Goal: Task Accomplishment & Management: Use online tool/utility

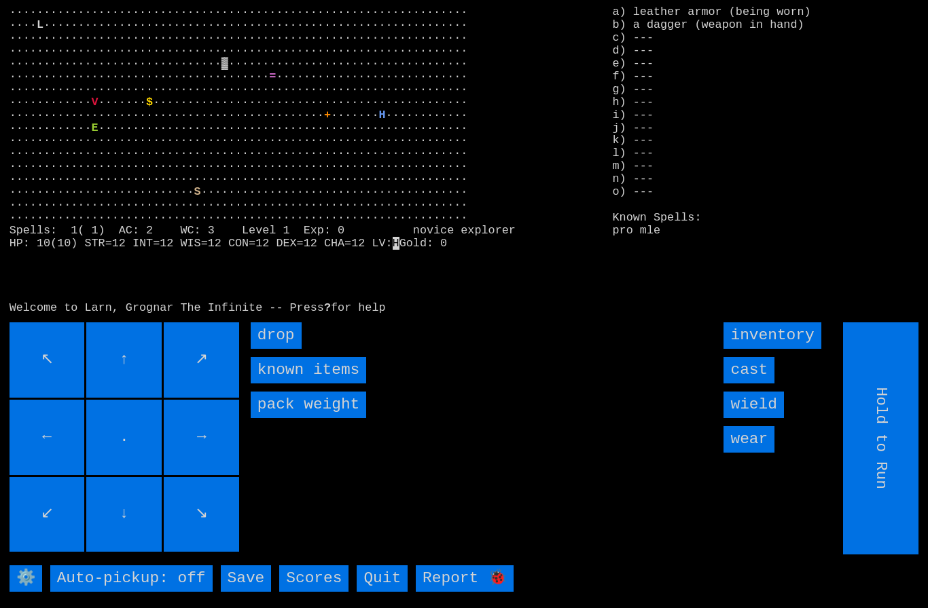
scroll to position [29, 0]
type input "Choose Direction"
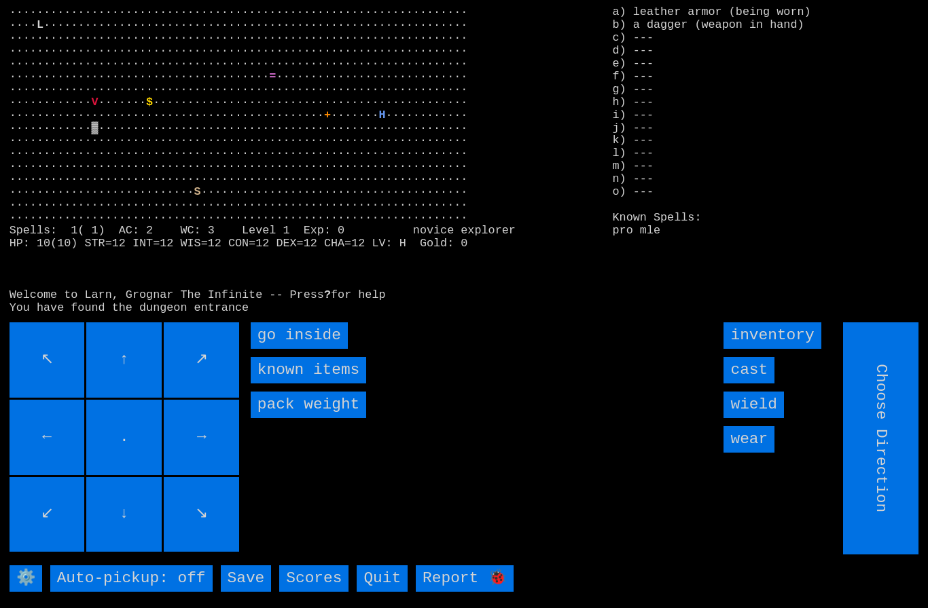
type input "Hold to Run"
click at [280, 338] on inside "go inside" at bounding box center [299, 336] width 97 height 26
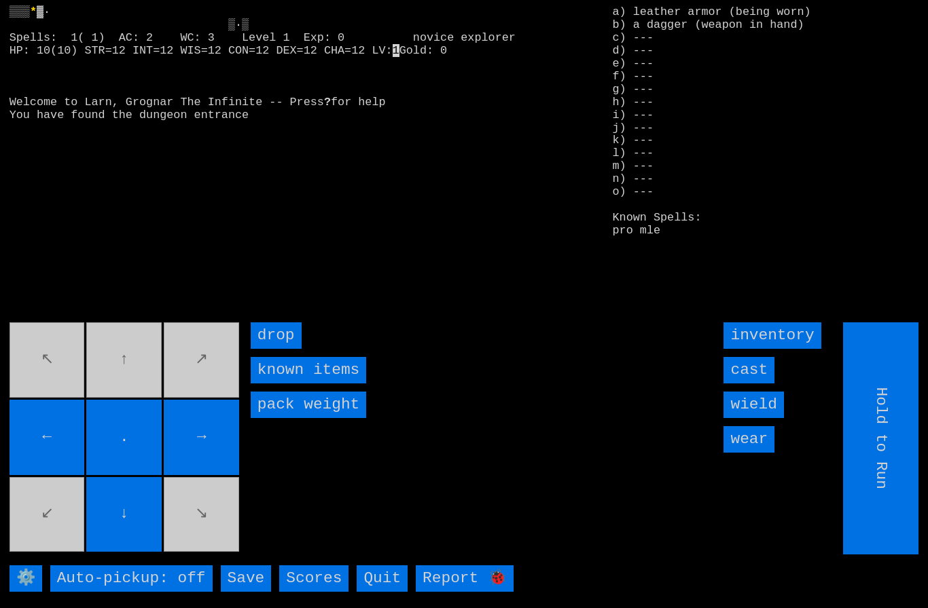
type input "Choose Direction"
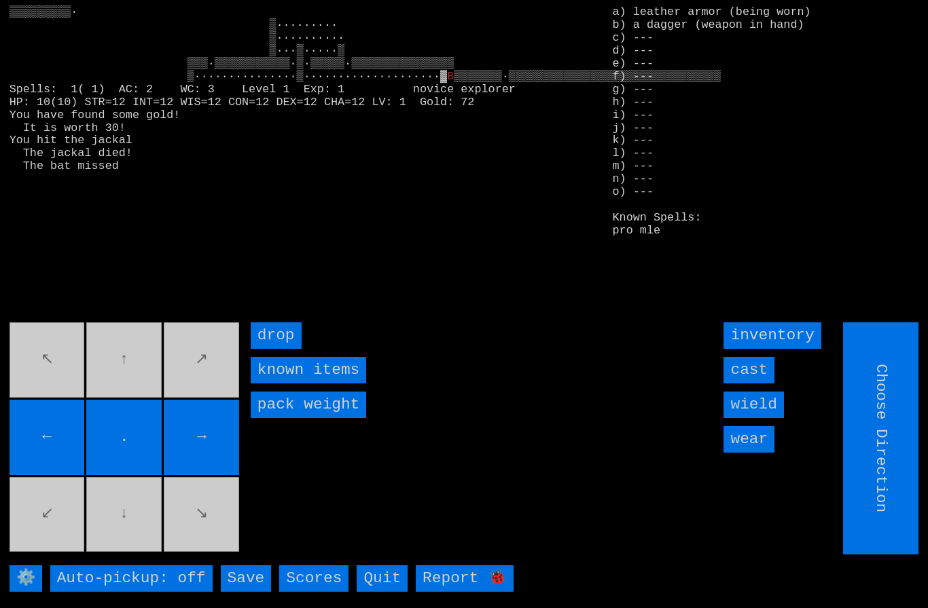
type input "Hold to Run"
type input "Choose Direction"
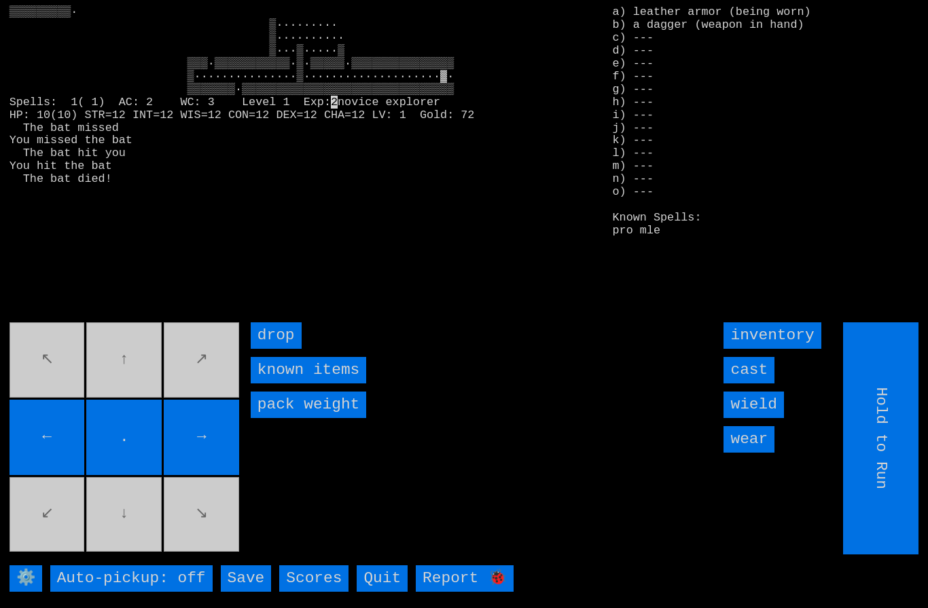
type input "Choose Direction"
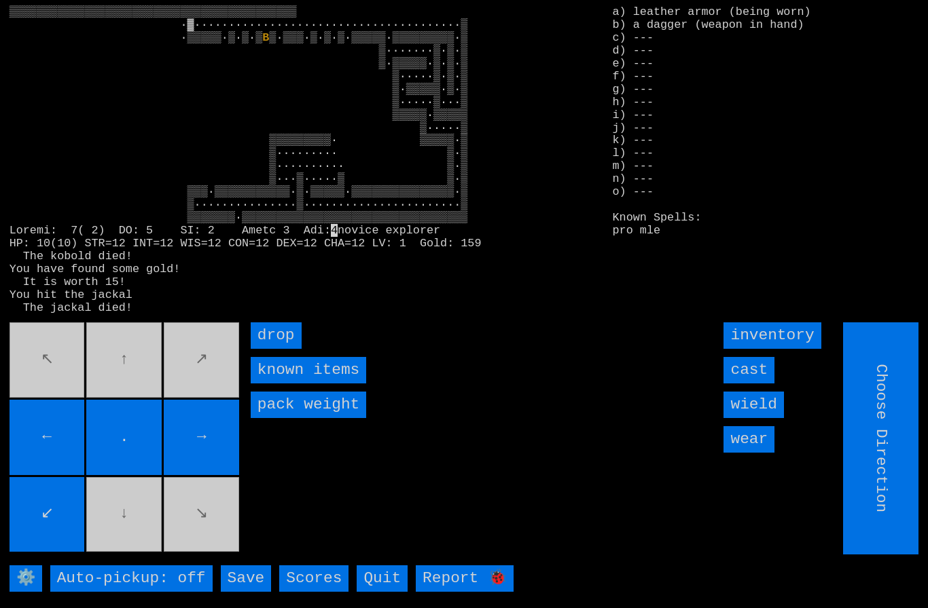
type input "Hold to Run"
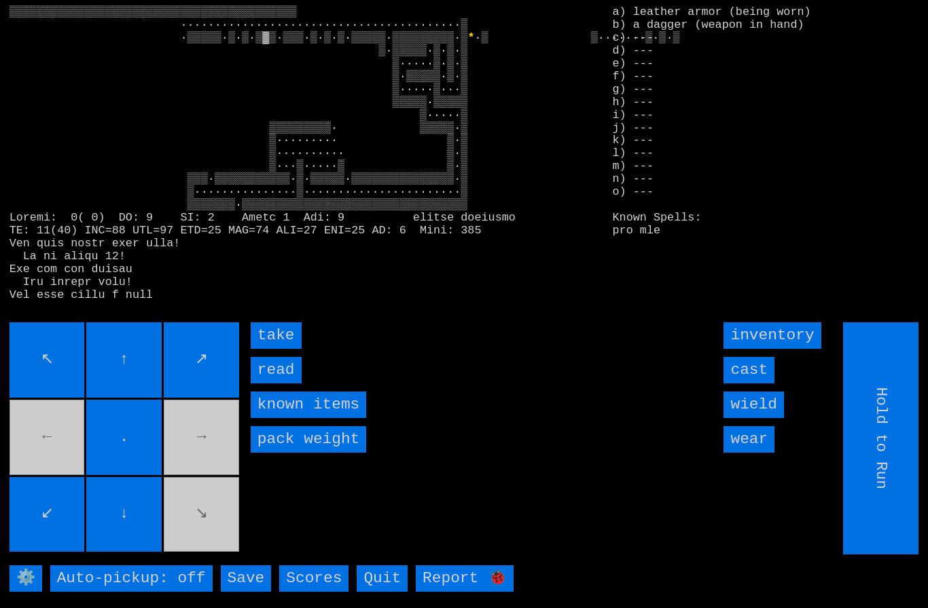
click at [272, 384] on input "read" at bounding box center [276, 370] width 51 height 26
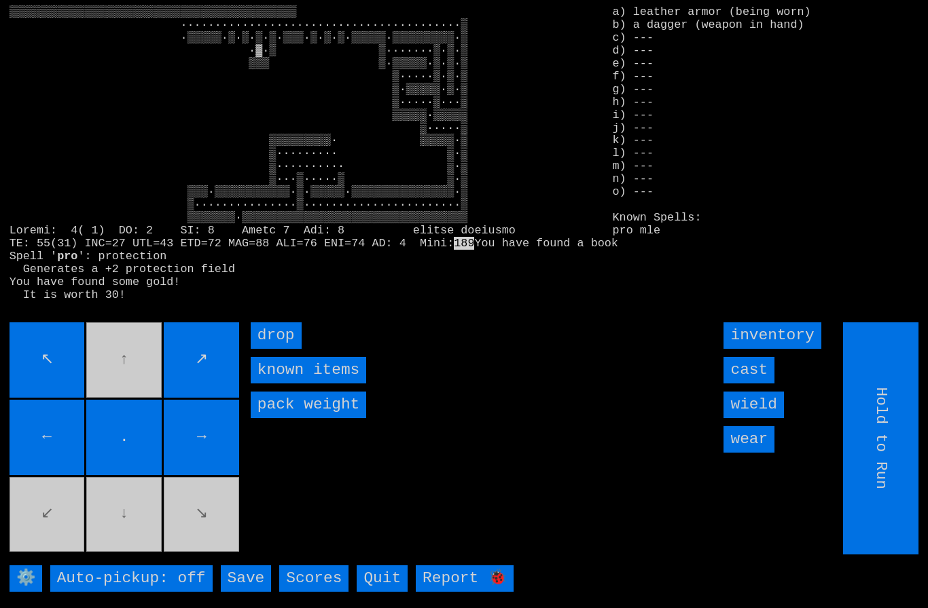
type input "Choose Direction"
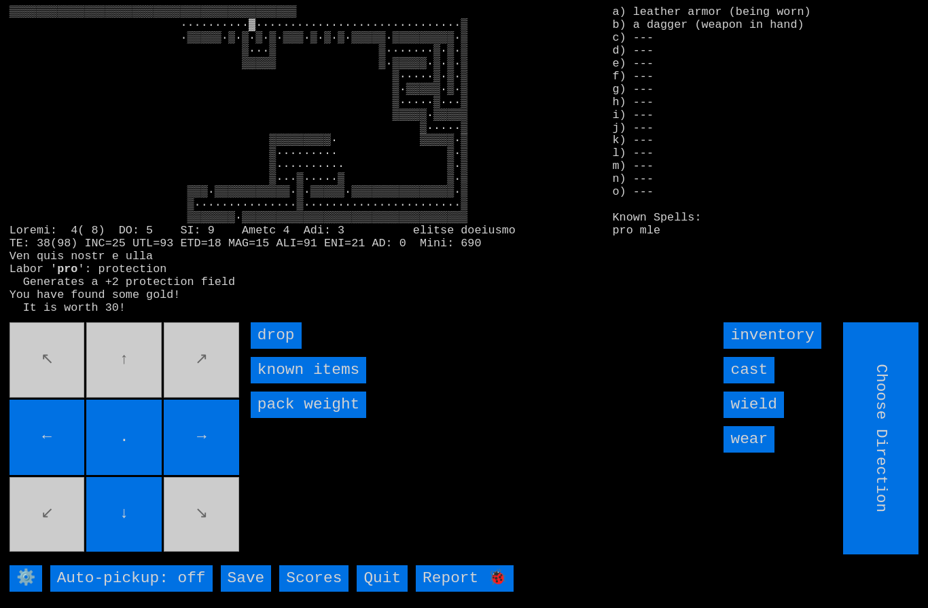
type input "Hold to Run"
type input "Choose Direction"
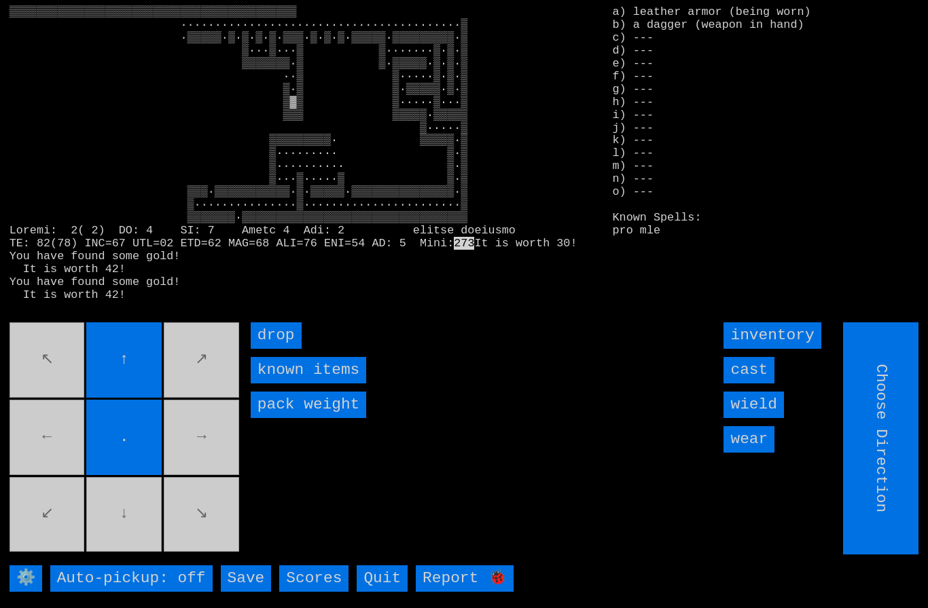
type input "Hold to Run"
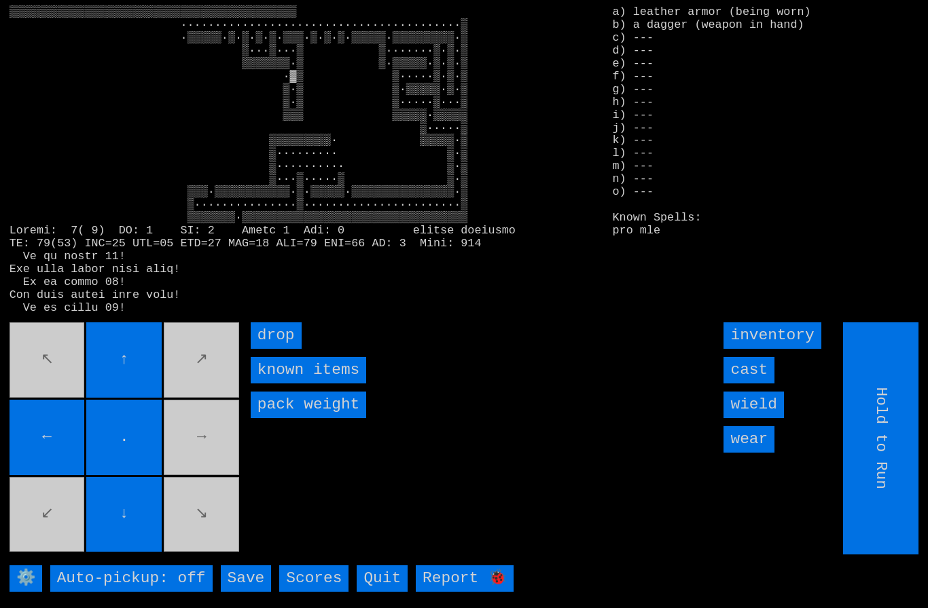
type input "Choose Direction"
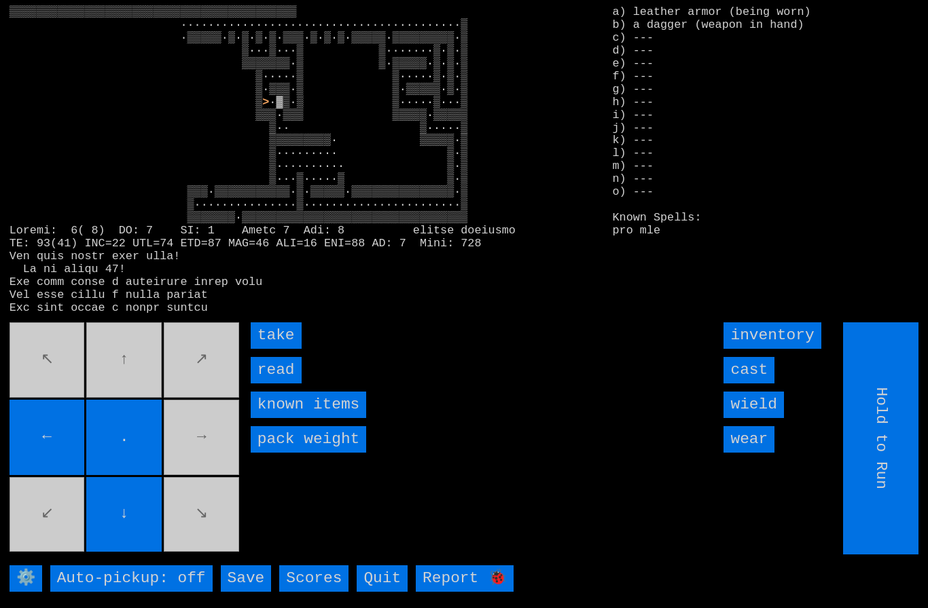
type input "Choose Direction"
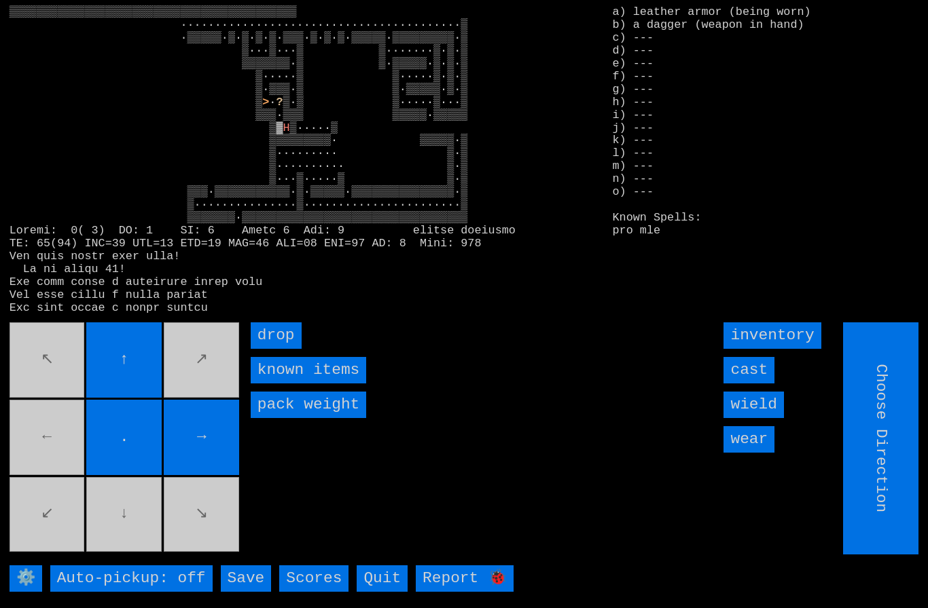
type input "Hold to Run"
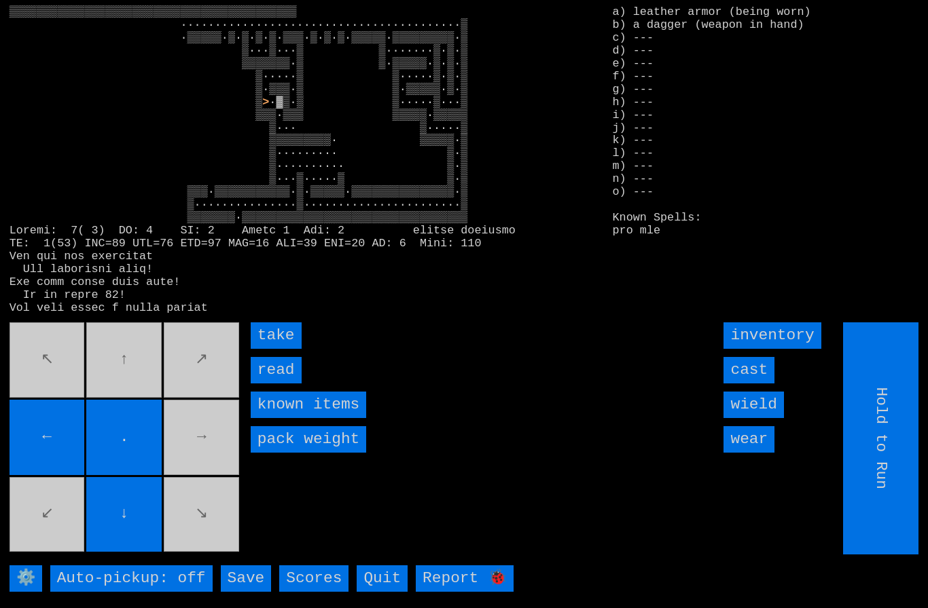
click at [272, 349] on input "take" at bounding box center [276, 336] width 51 height 26
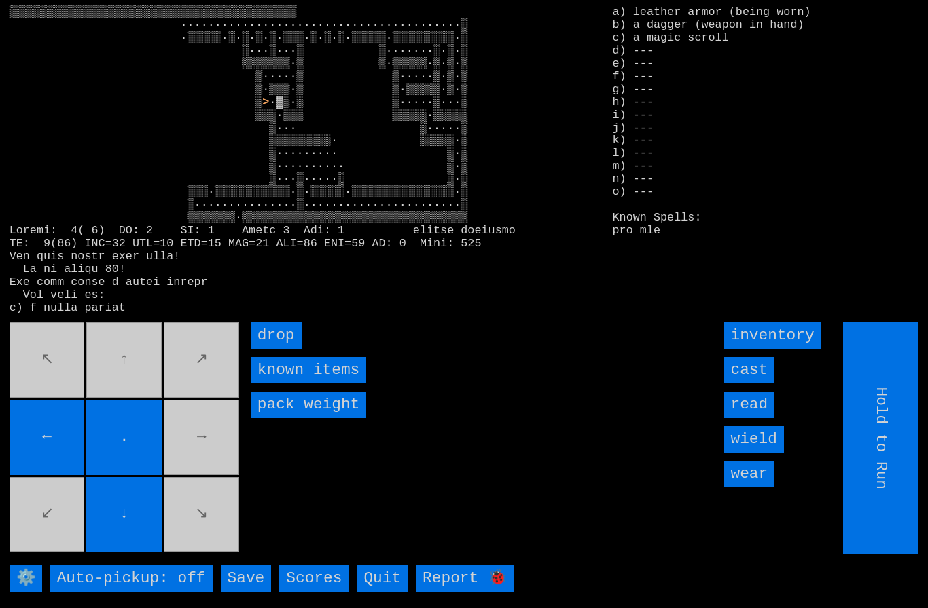
type input "Choose Direction"
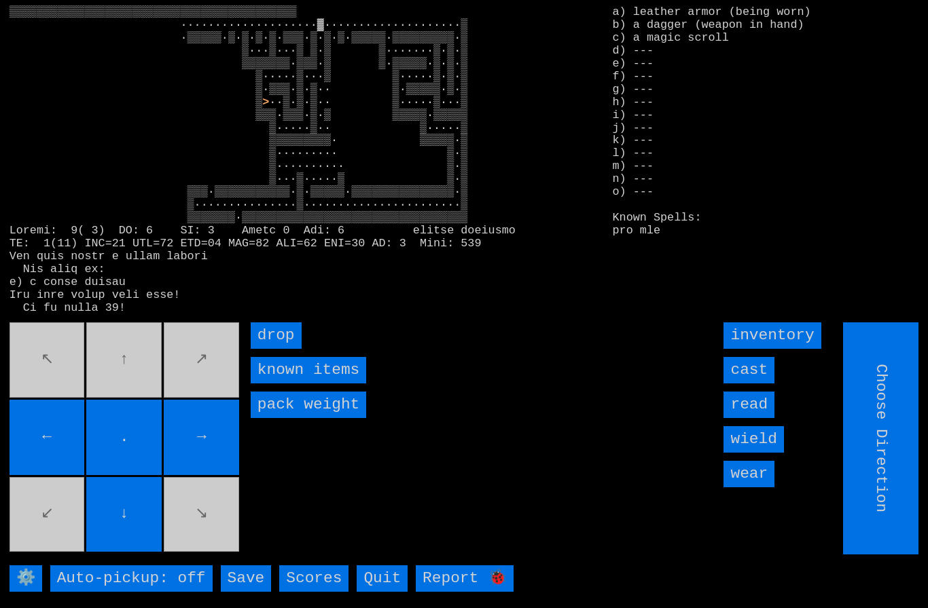
type input "Hold to Run"
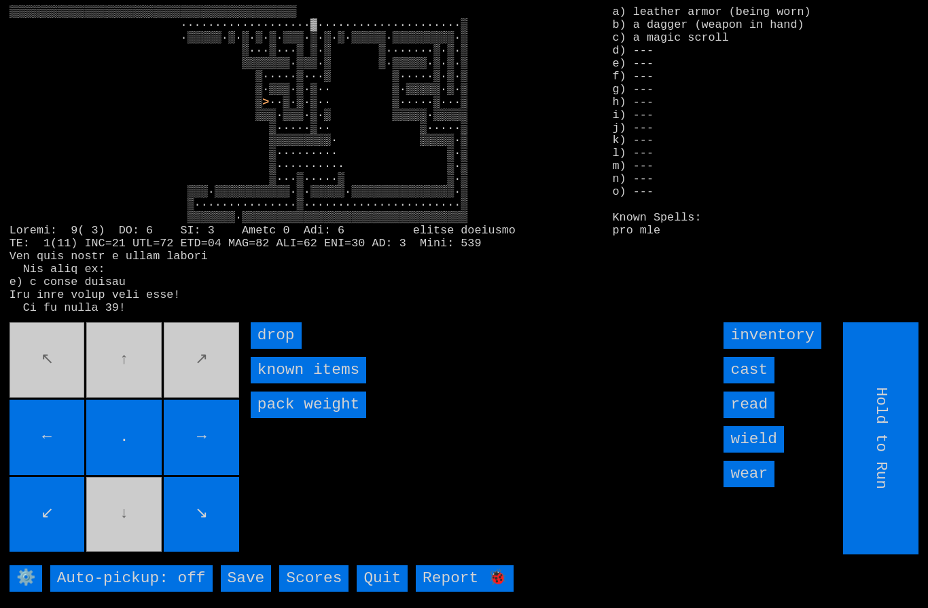
click at [98, 520] on movebuttons "↖ ↑ ↗ ← . → ↙ ↓ ↘" at bounding box center [126, 439] width 232 height 232
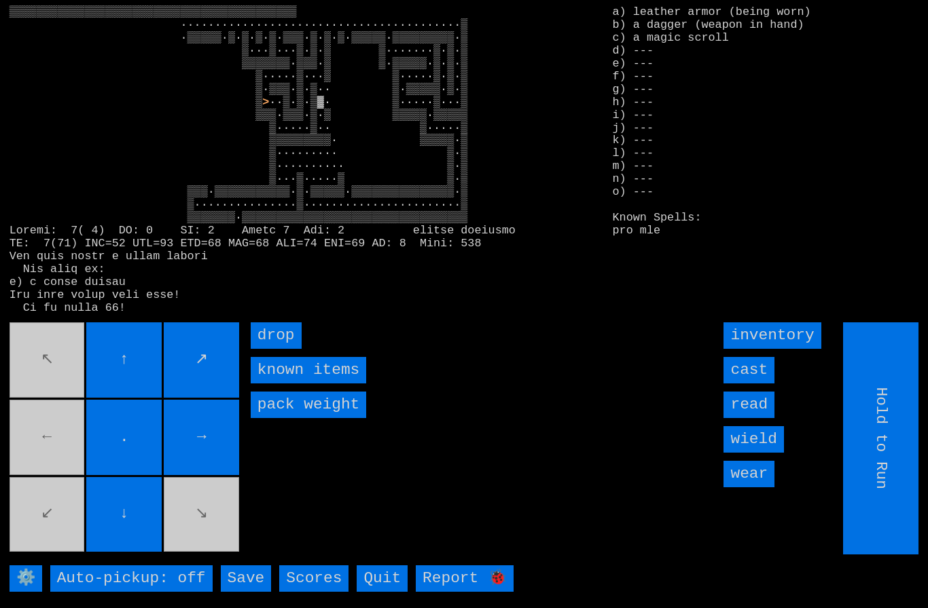
type input "Choose Direction"
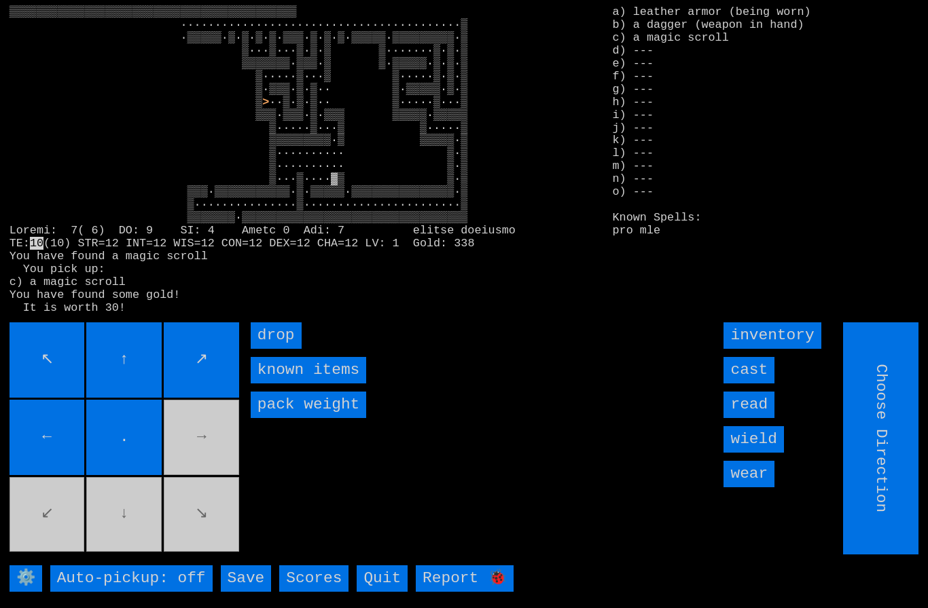
type input "Hold to Run"
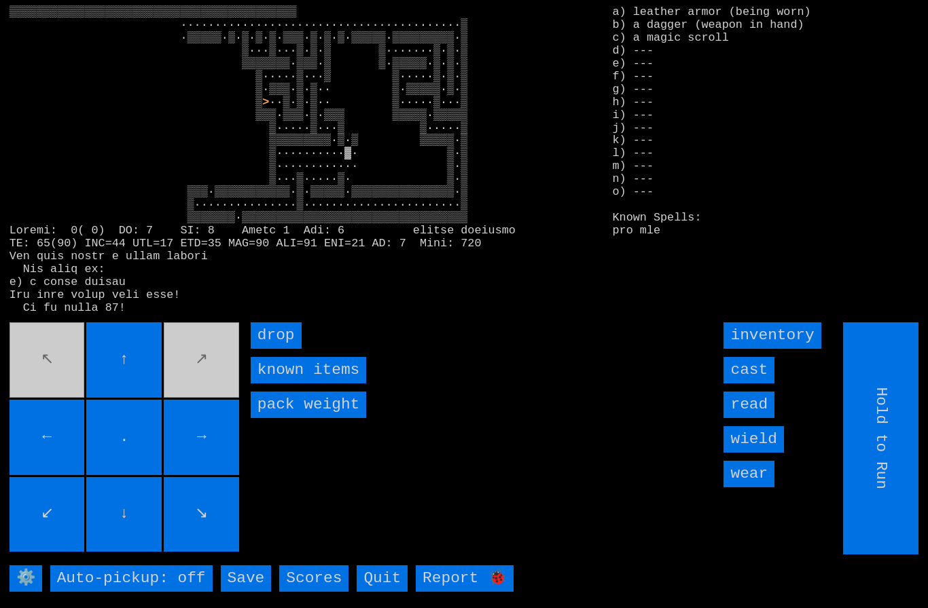
type input "Choose Direction"
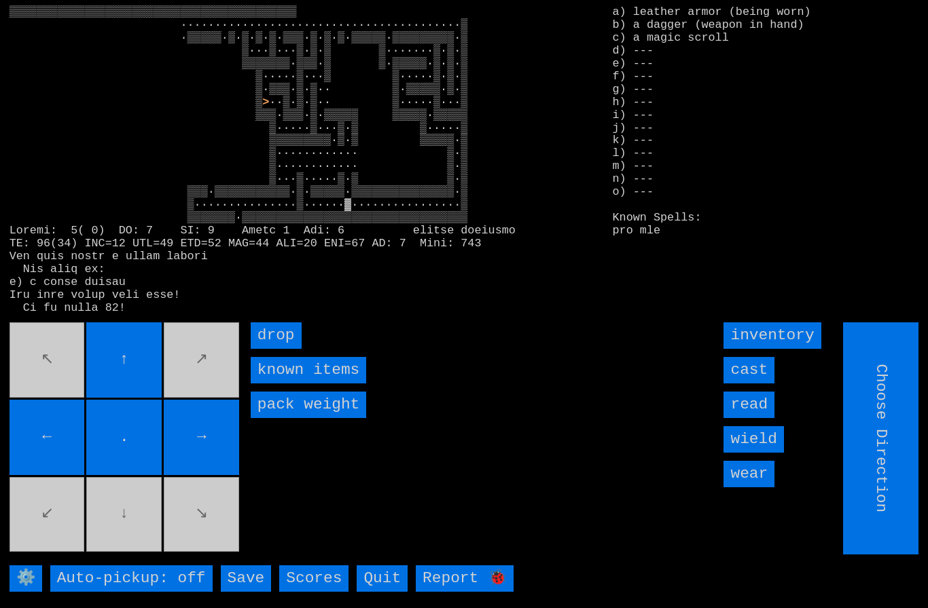
type input "Hold to Run"
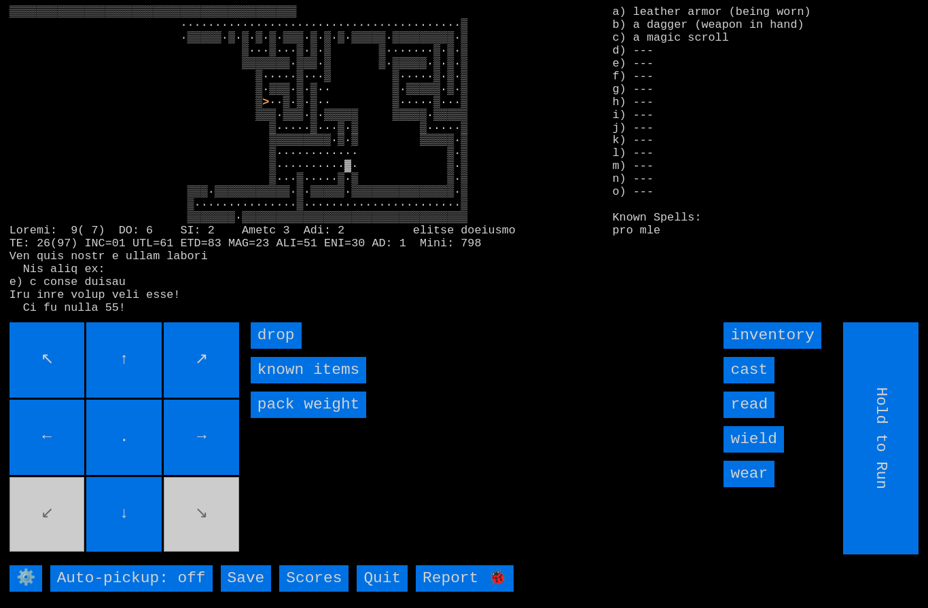
type input "Choose Direction"
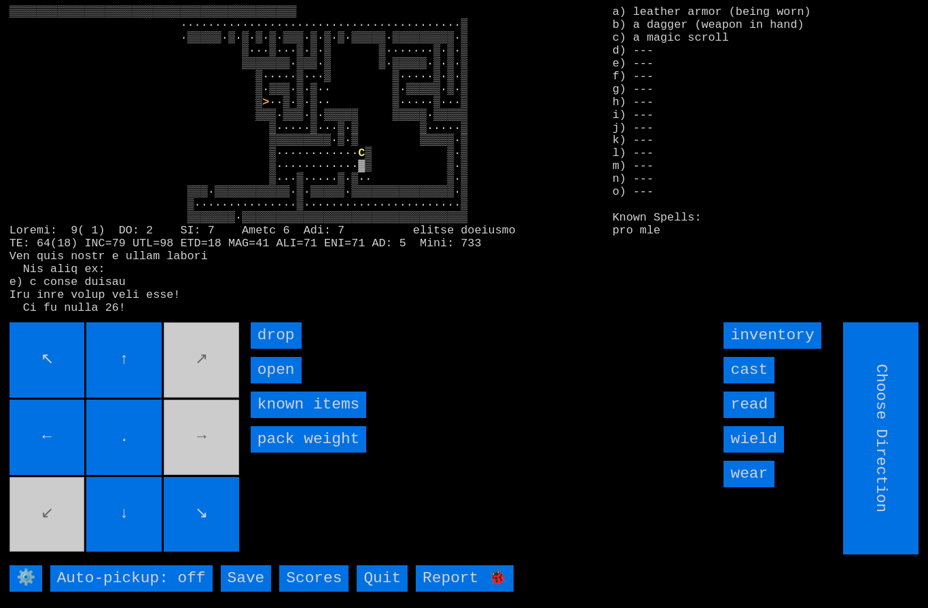
type input "Hold to Run"
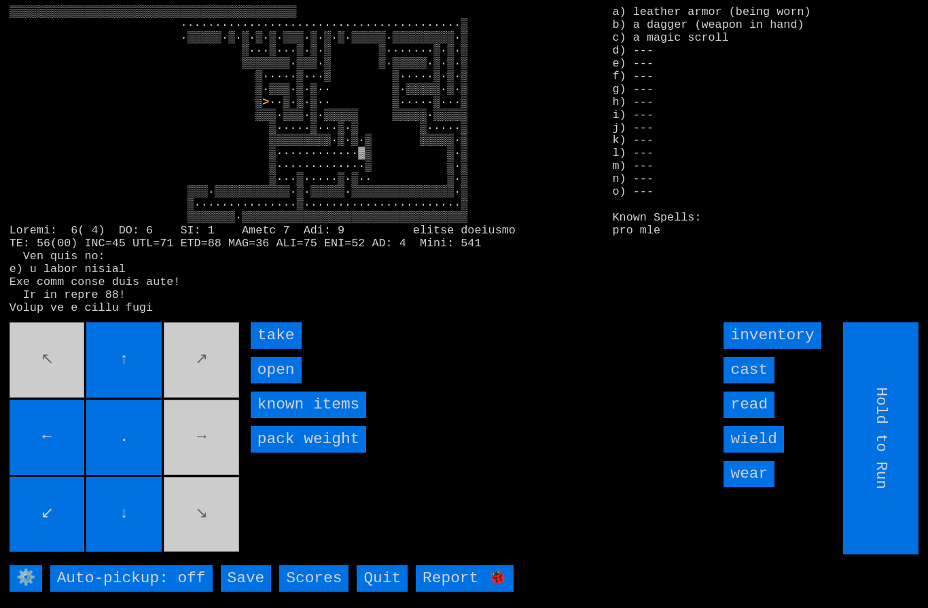
click at [266, 349] on input "take" at bounding box center [276, 336] width 51 height 26
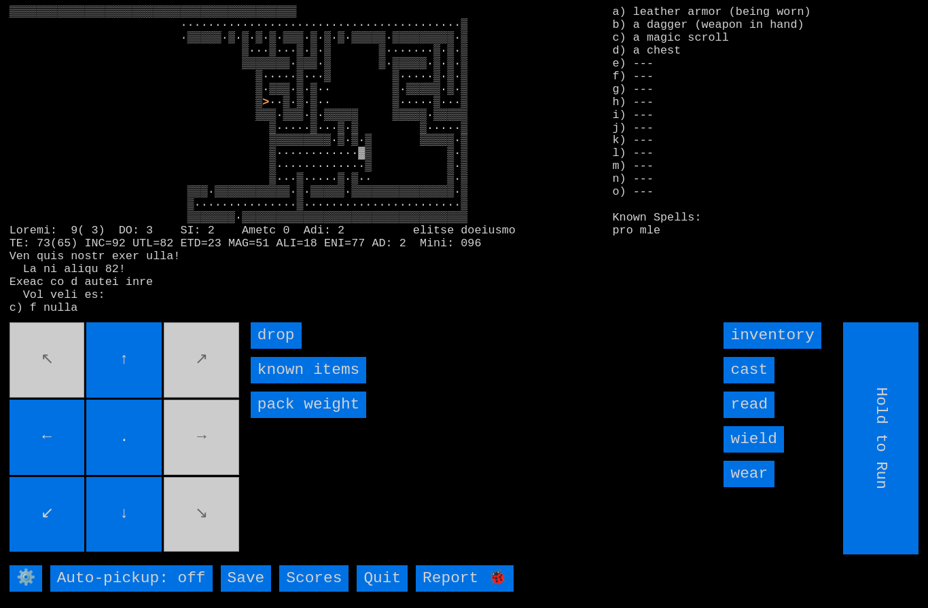
type input "Choose Direction"
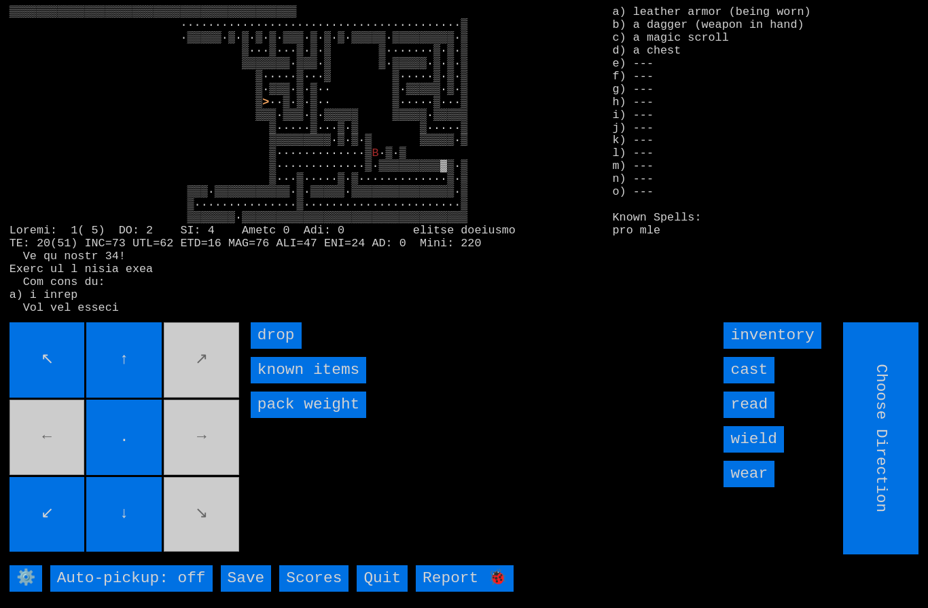
type input "Hold to Run"
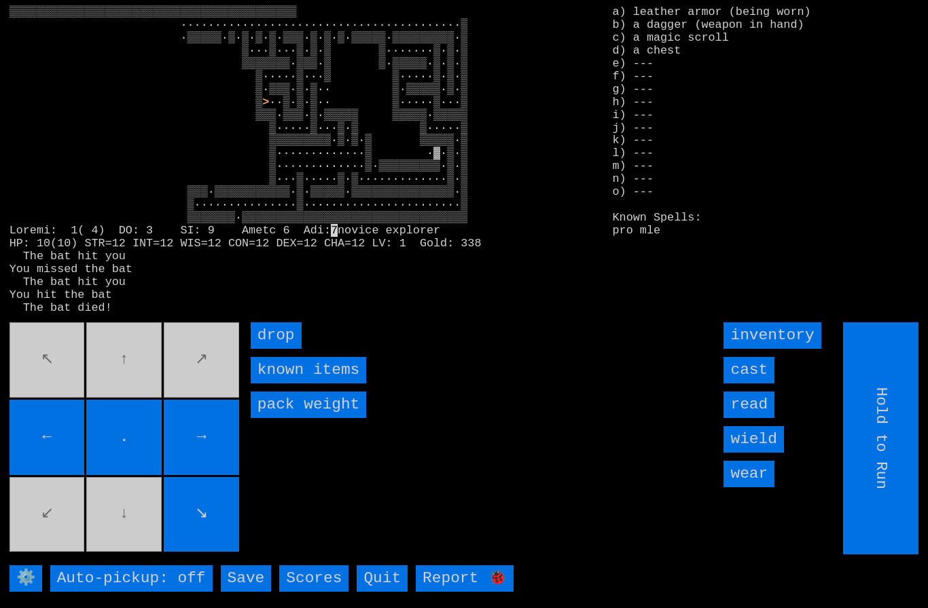
type input "Choose Direction"
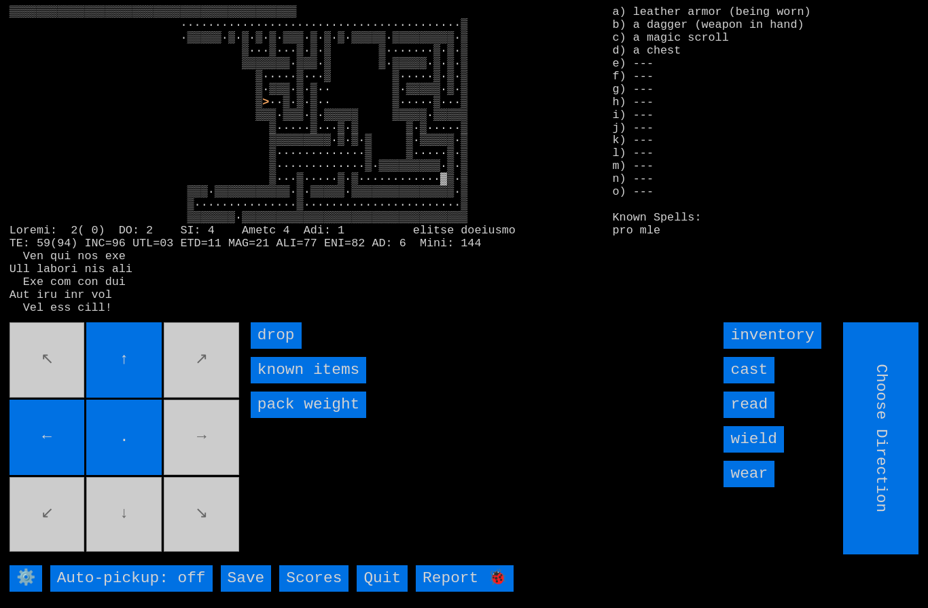
type input "Hold to Run"
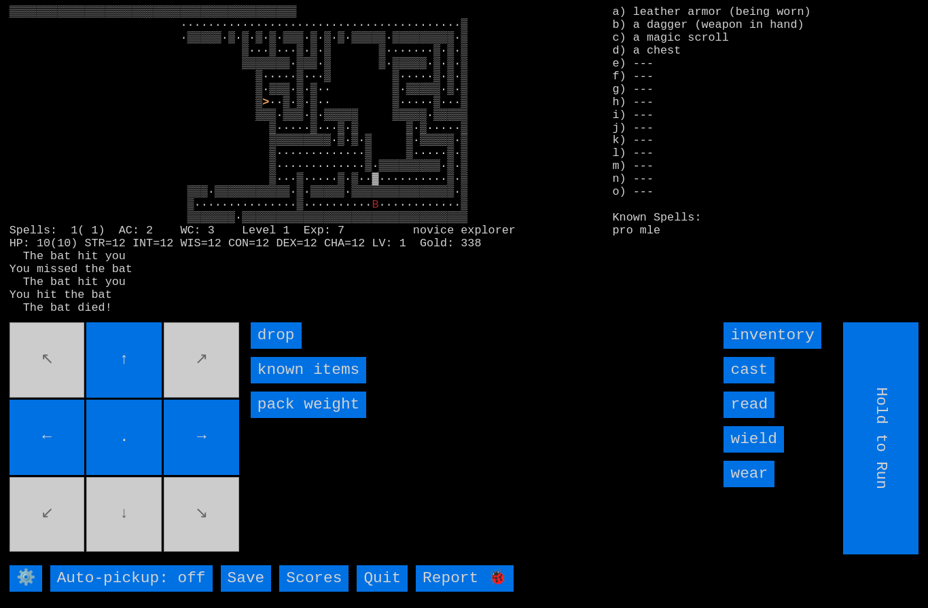
type input "Choose Direction"
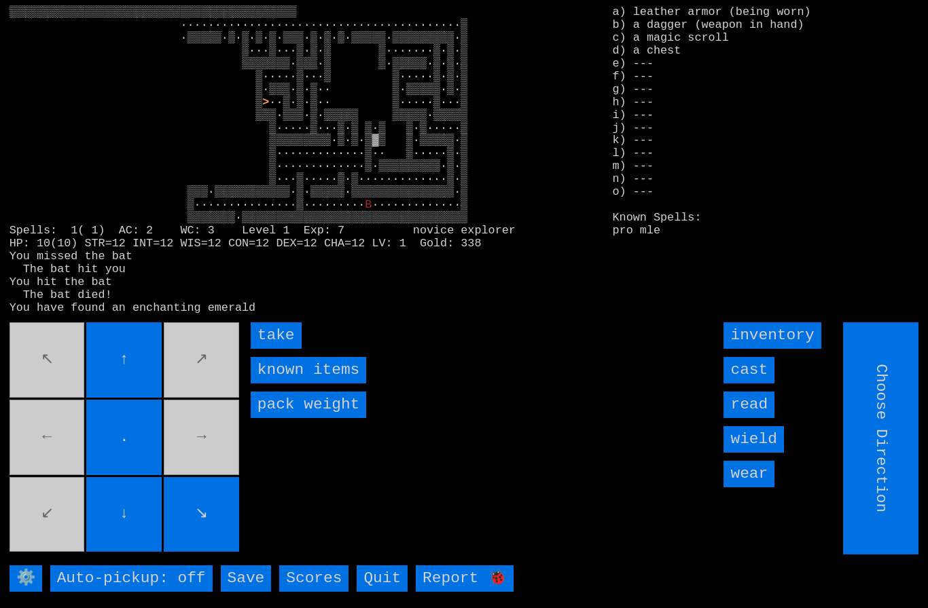
type input "Hold to Run"
click at [274, 349] on input "take" at bounding box center [276, 336] width 51 height 26
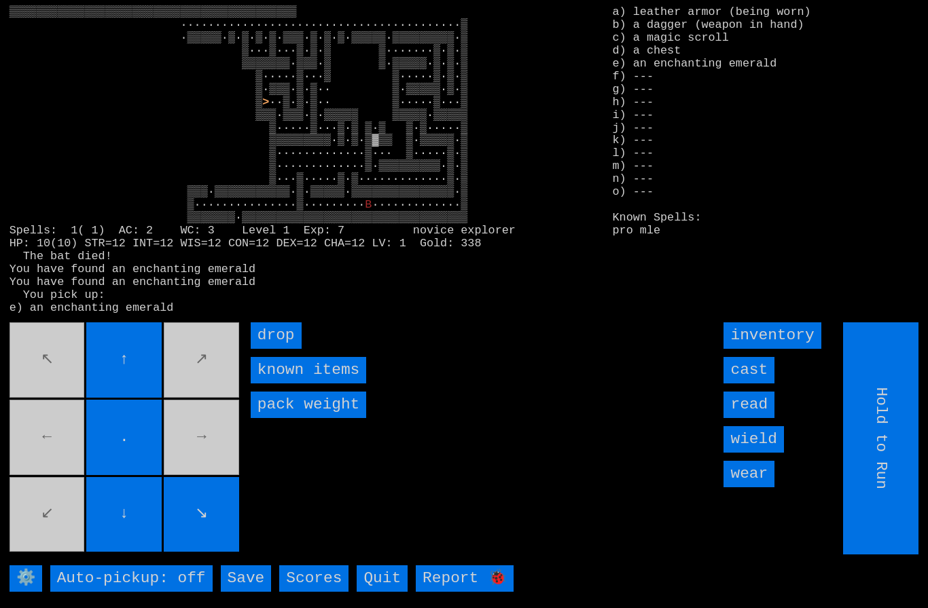
type input "Choose Direction"
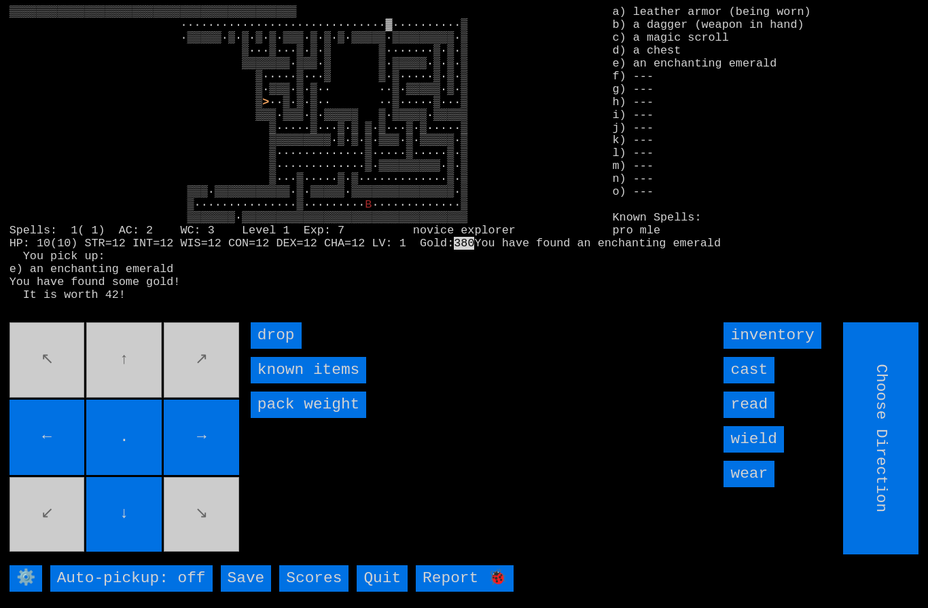
type input "Hold to Run"
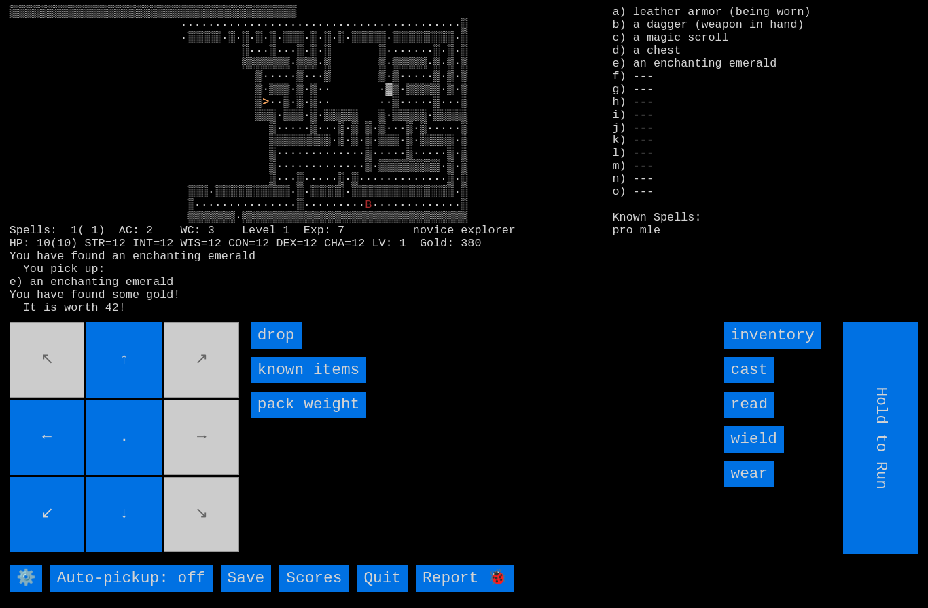
type input "Choose Direction"
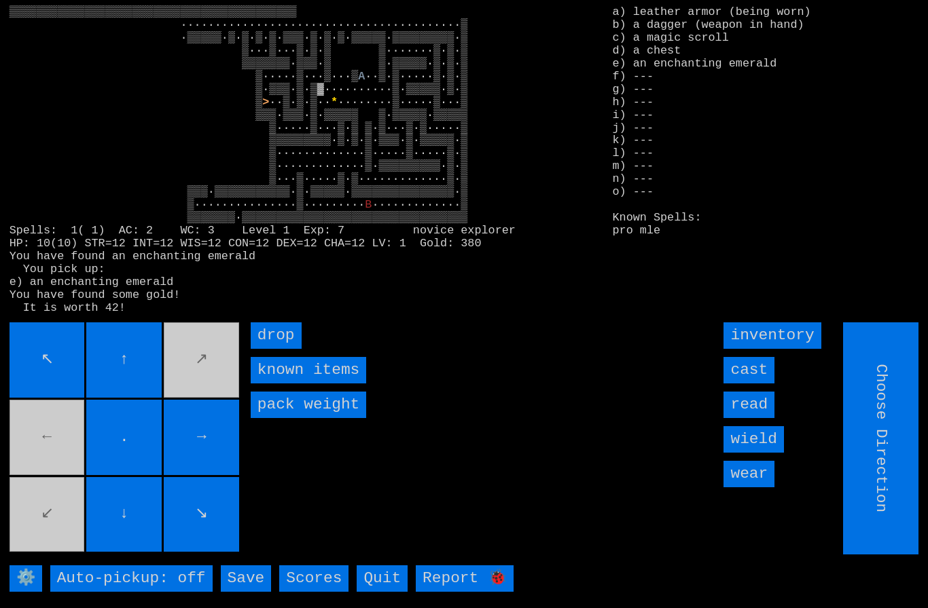
type input "Hold to Run"
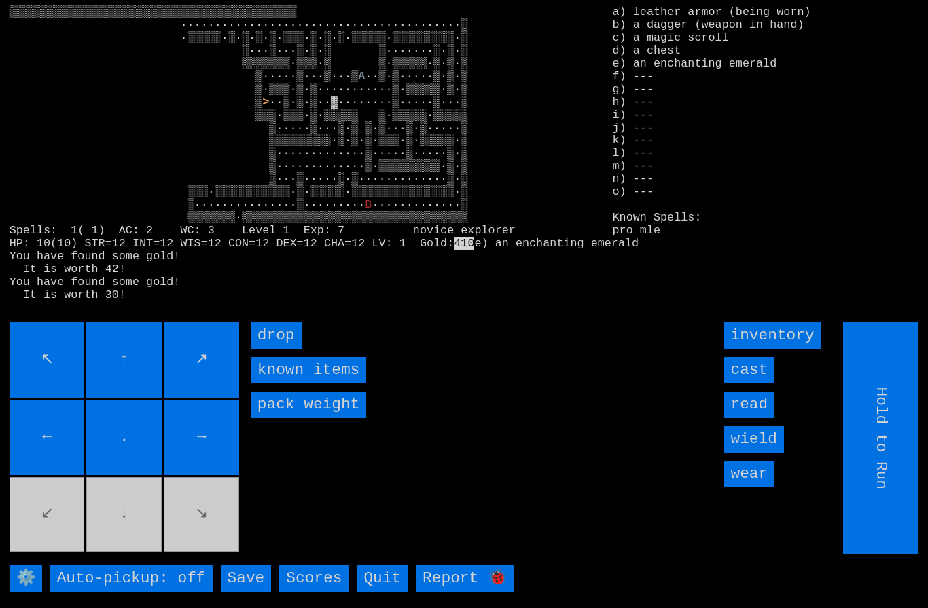
type input "Choose Direction"
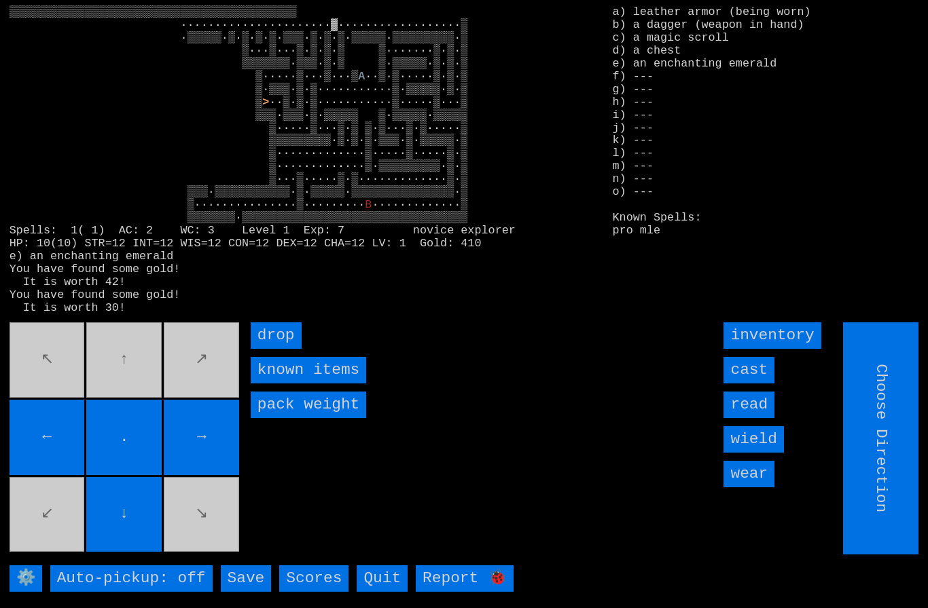
type input "Hold to Run"
type input "Choose Direction"
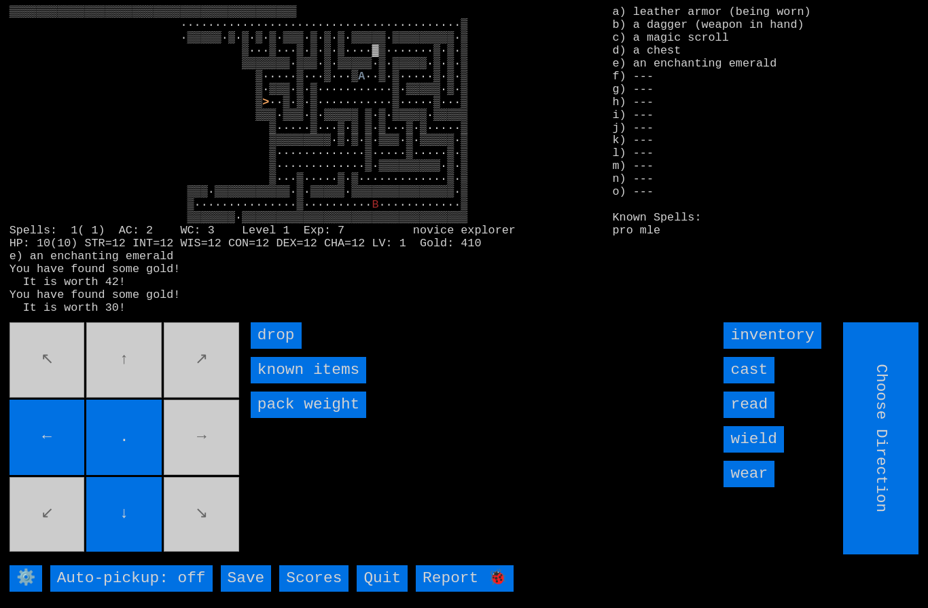
type input "Hold to Run"
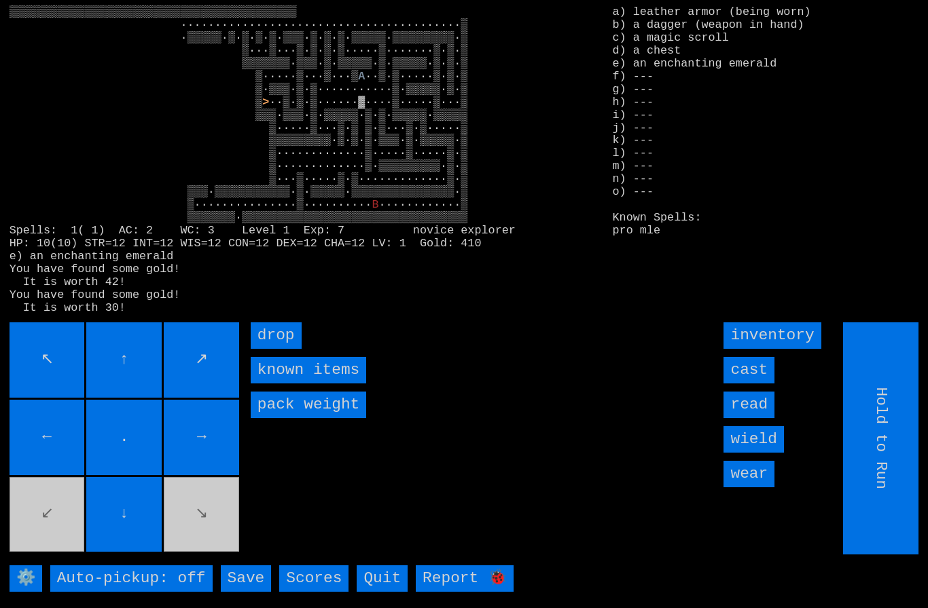
type input "Choose Direction"
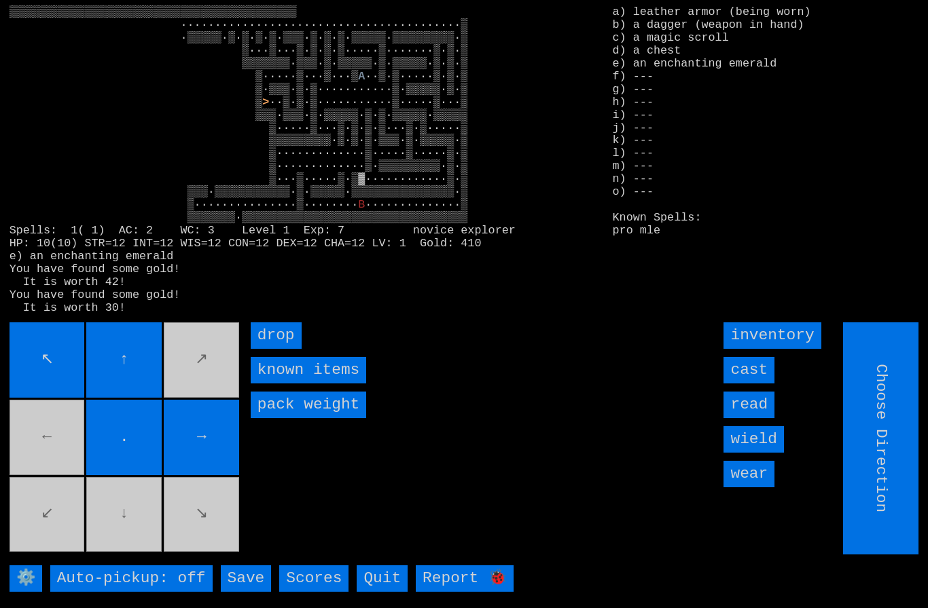
type input "Hold to Run"
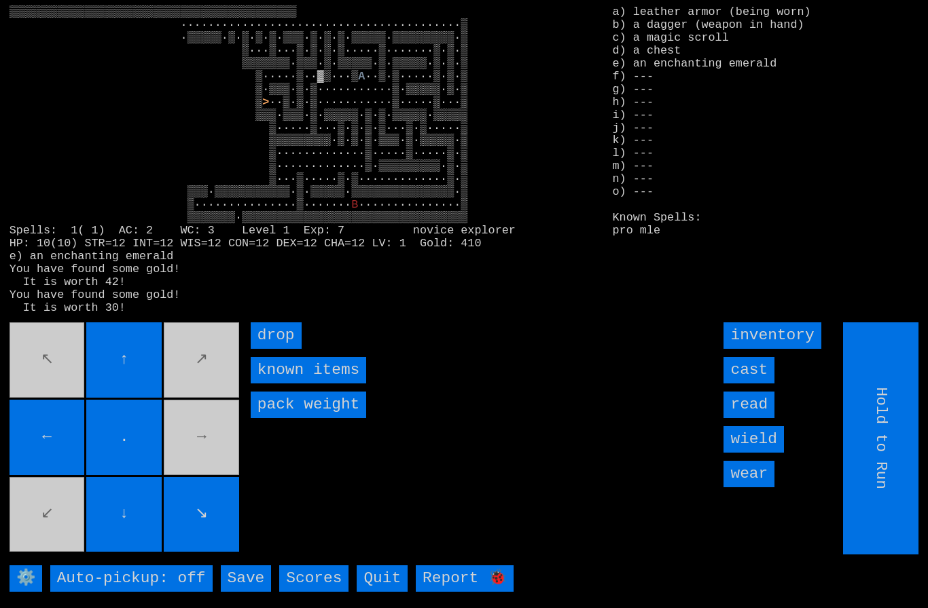
type input "Choose Direction"
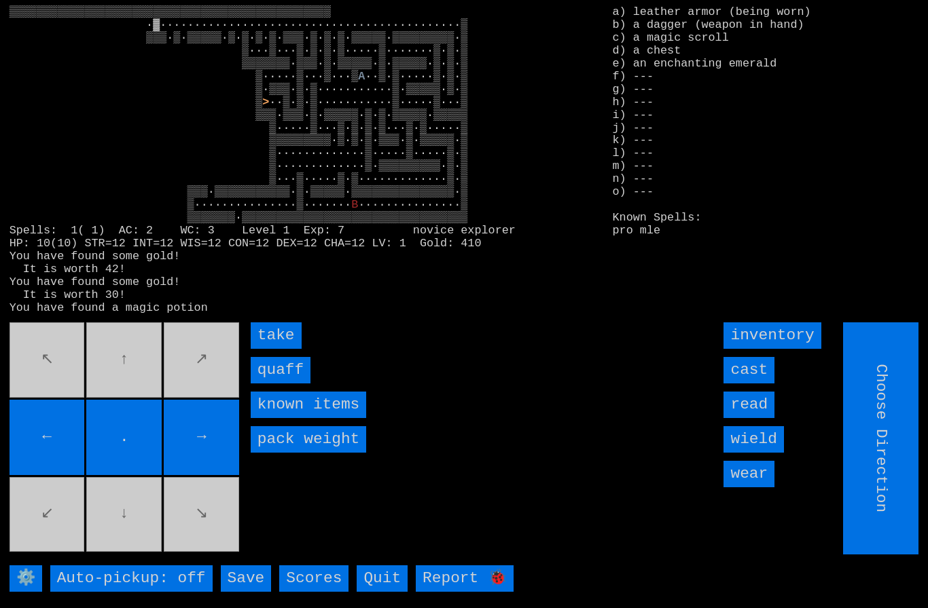
type input "Hold to Run"
click at [272, 349] on input "take" at bounding box center [276, 336] width 51 height 26
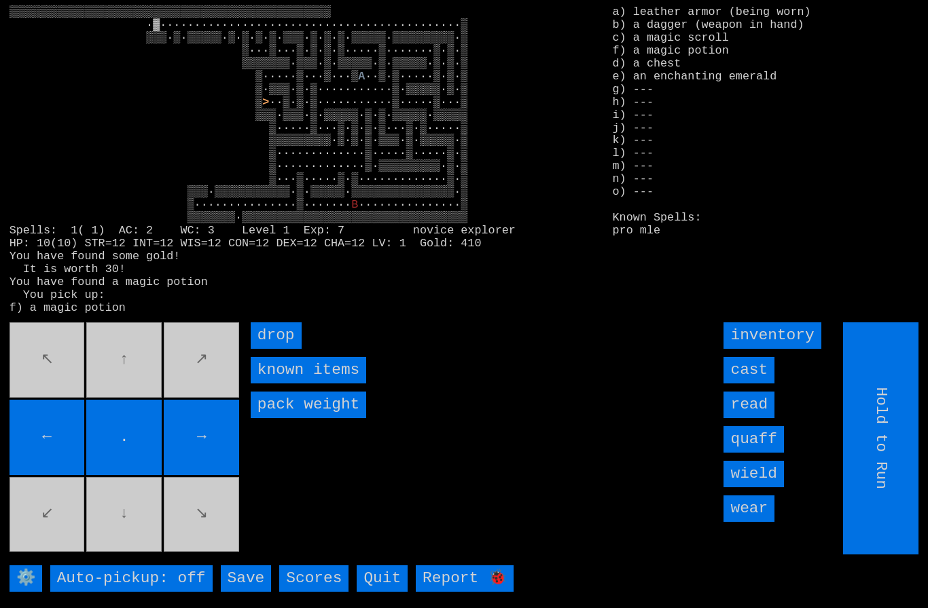
click at [766, 453] on input "quaff" at bounding box center [753, 439] width 60 height 26
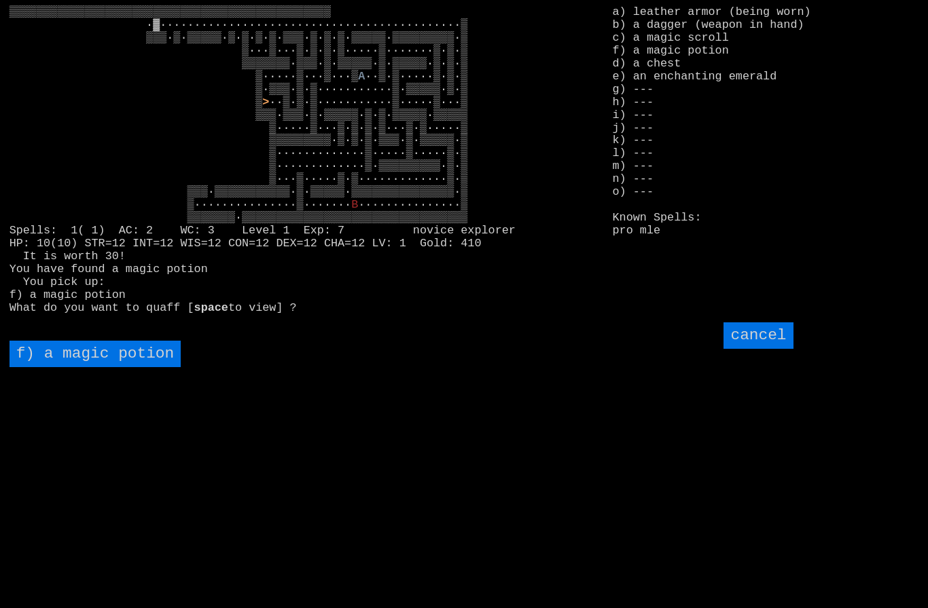
click at [74, 367] on potion "f) a magic potion" at bounding box center [96, 354] width 172 height 26
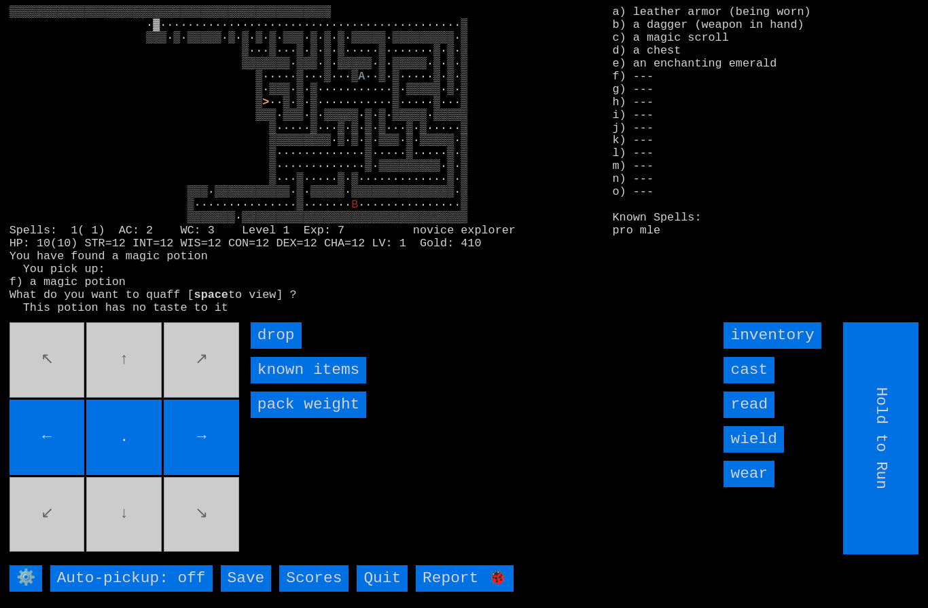
type input "Choose Direction"
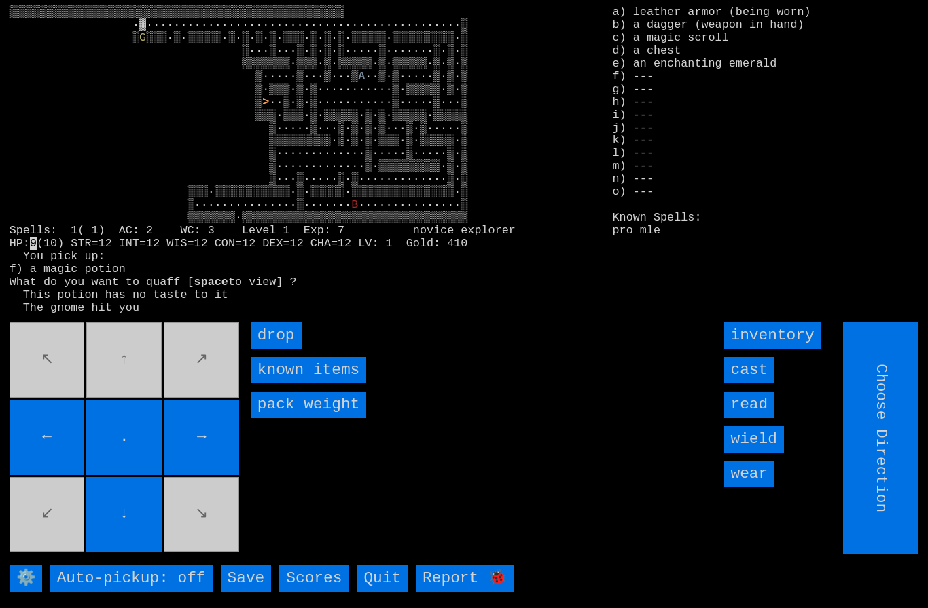
type input "Hold to Run"
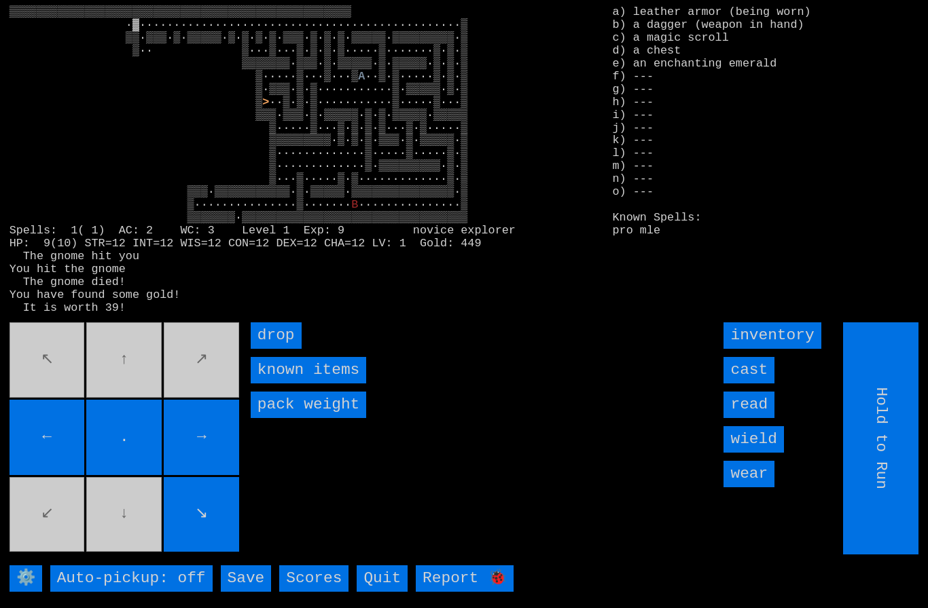
type input "Choose Direction"
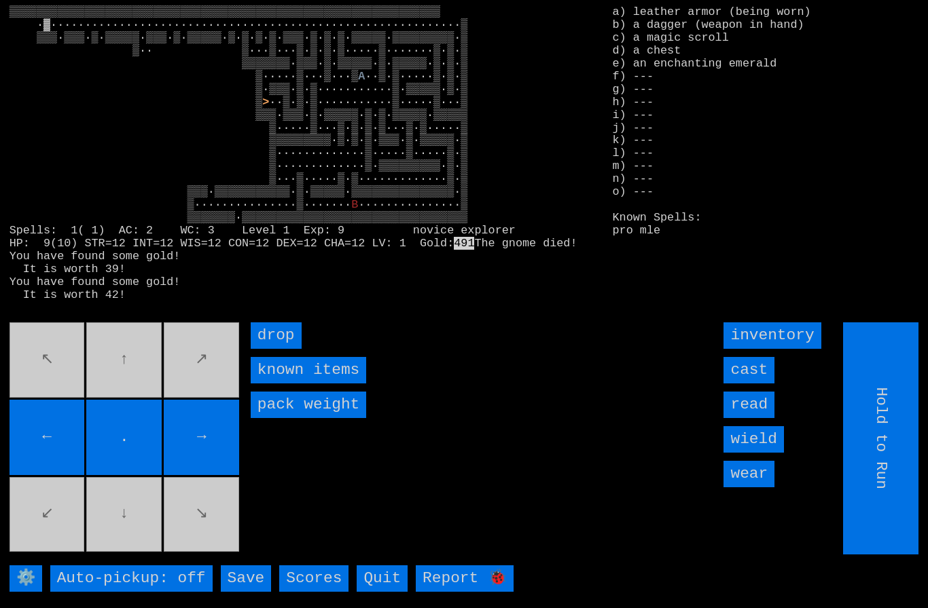
type input "Choose Direction"
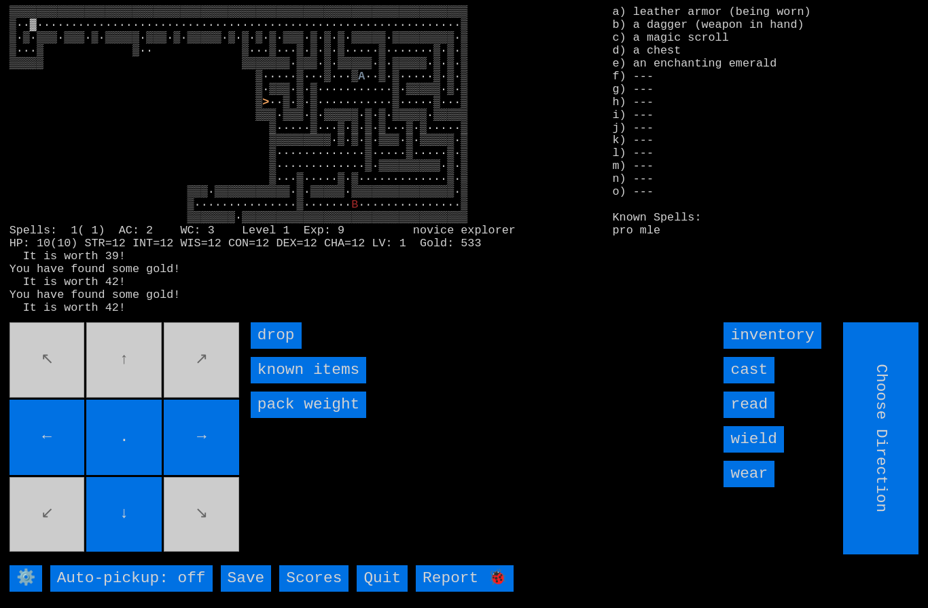
type input "Hold to Run"
type input "Choose Direction"
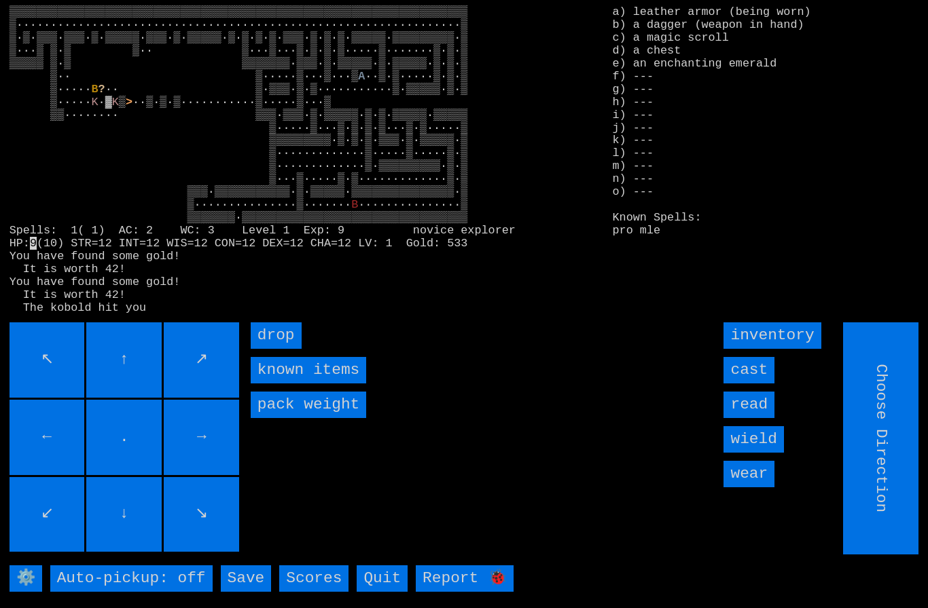
type input "Hold to Run"
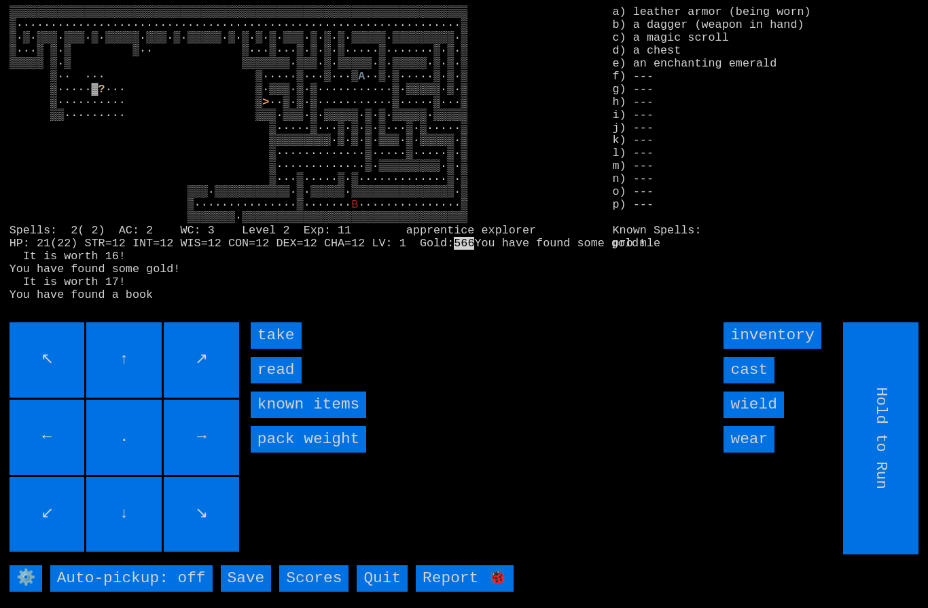
click at [269, 349] on input "take" at bounding box center [276, 336] width 51 height 26
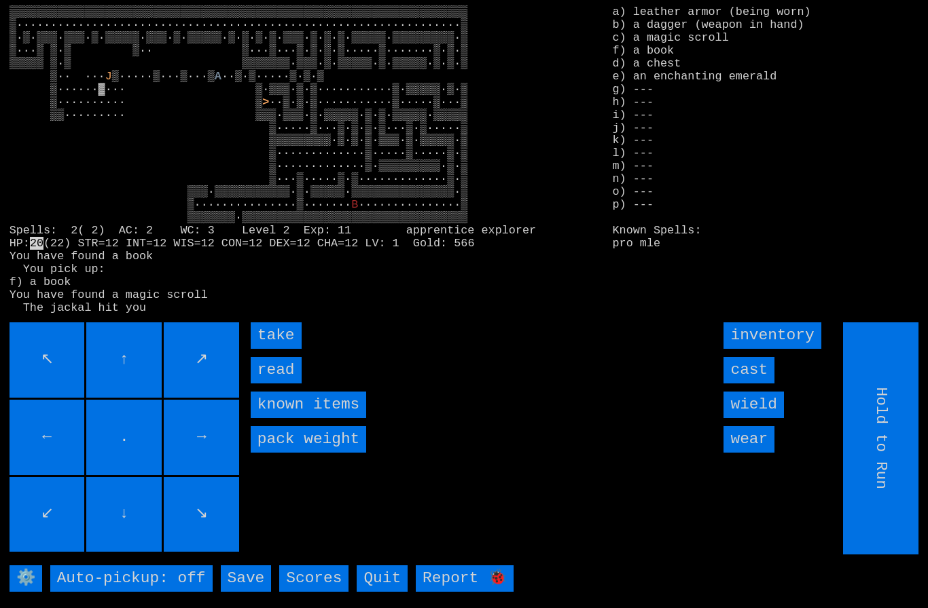
click at [276, 349] on input "take" at bounding box center [276, 336] width 51 height 26
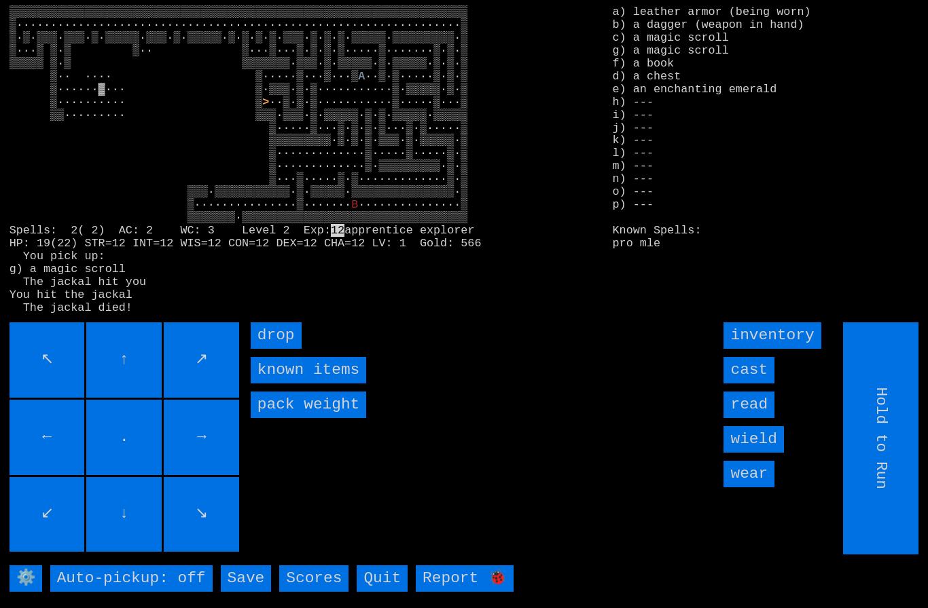
type input "Choose Direction"
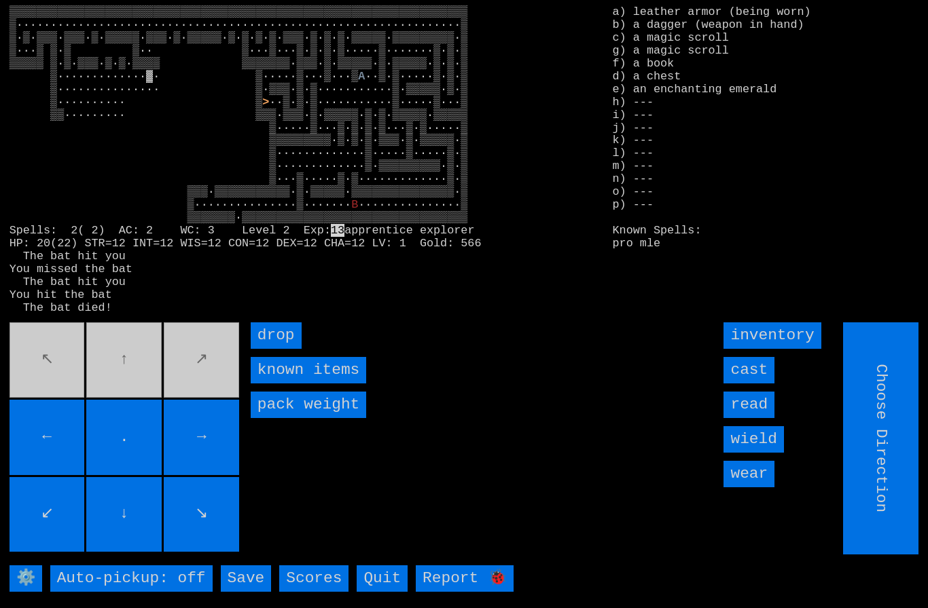
type input "Hold to Run"
type input "Choose Direction"
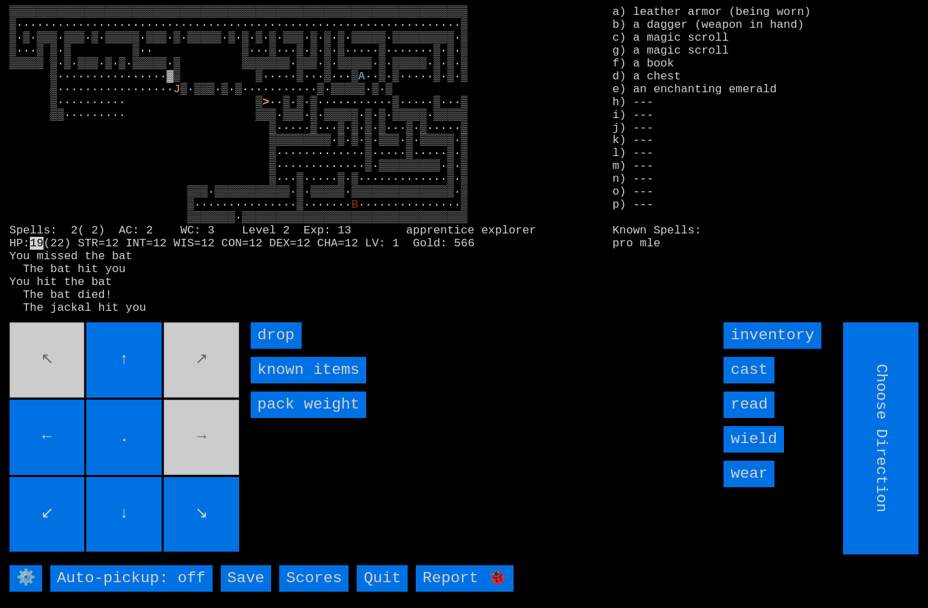
type input "Hold to Run"
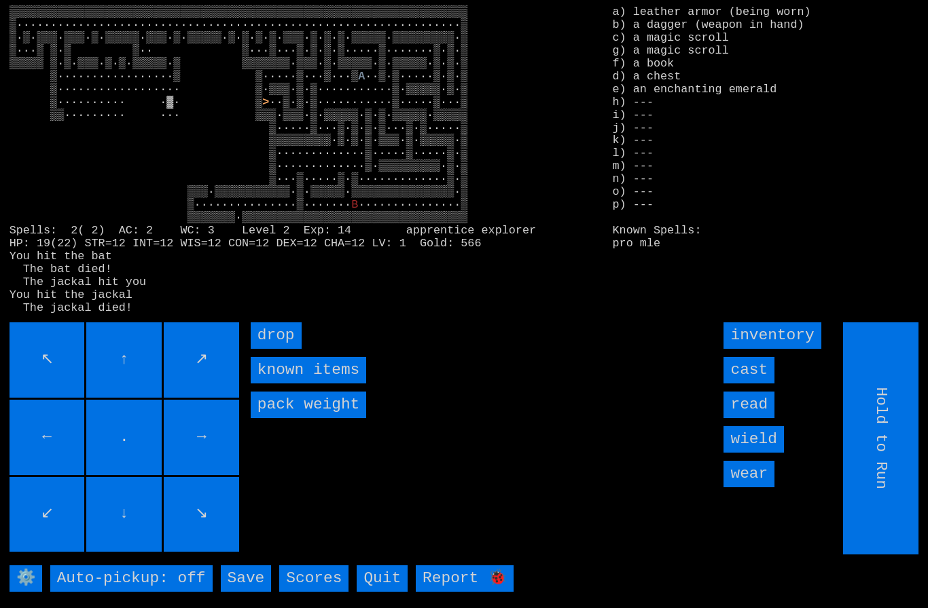
type input "Choose Direction"
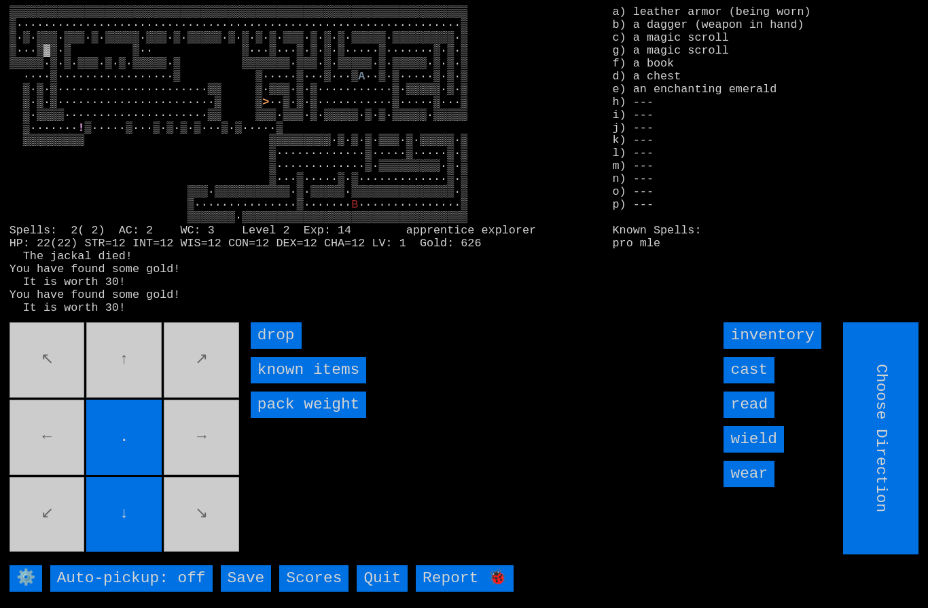
type input "Hold to Run"
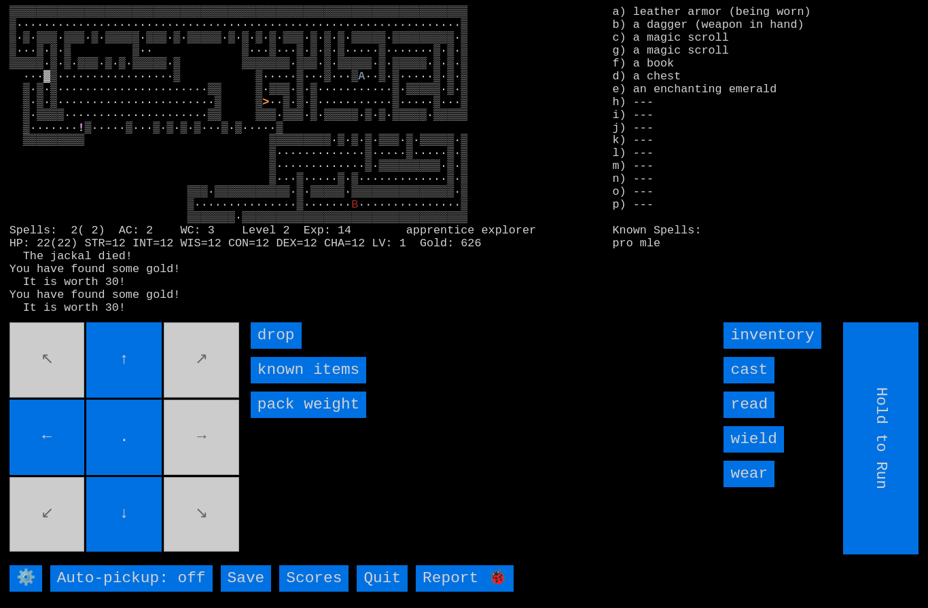
type input "Choose Direction"
type input "Hold to Run"
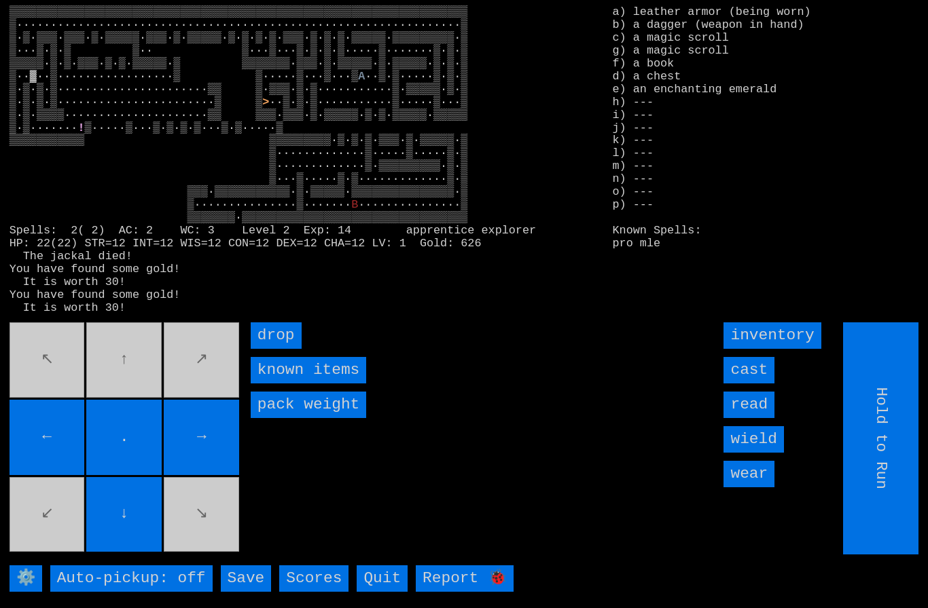
type input "Choose Direction"
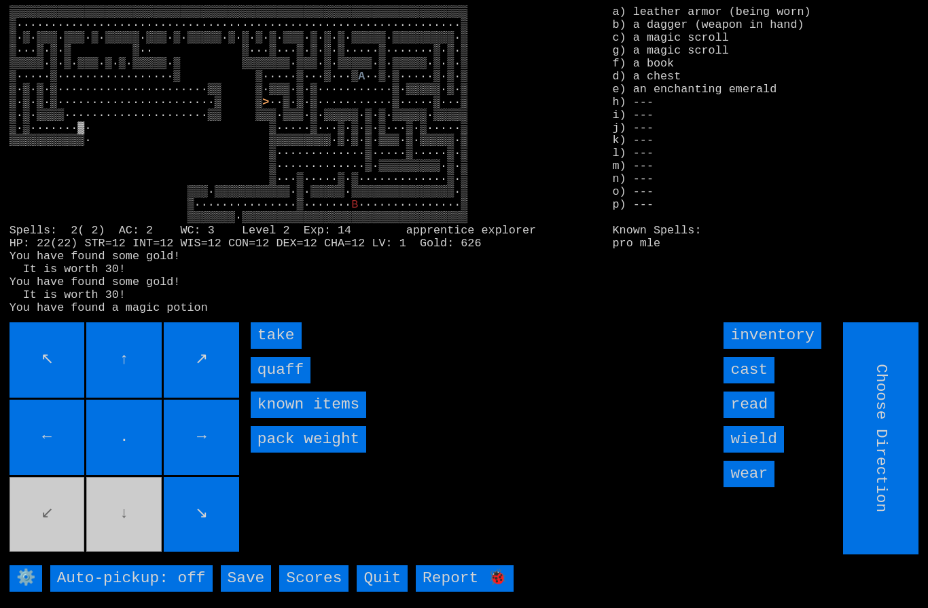
type input "Hold to Run"
click at [277, 384] on input "quaff" at bounding box center [281, 370] width 60 height 26
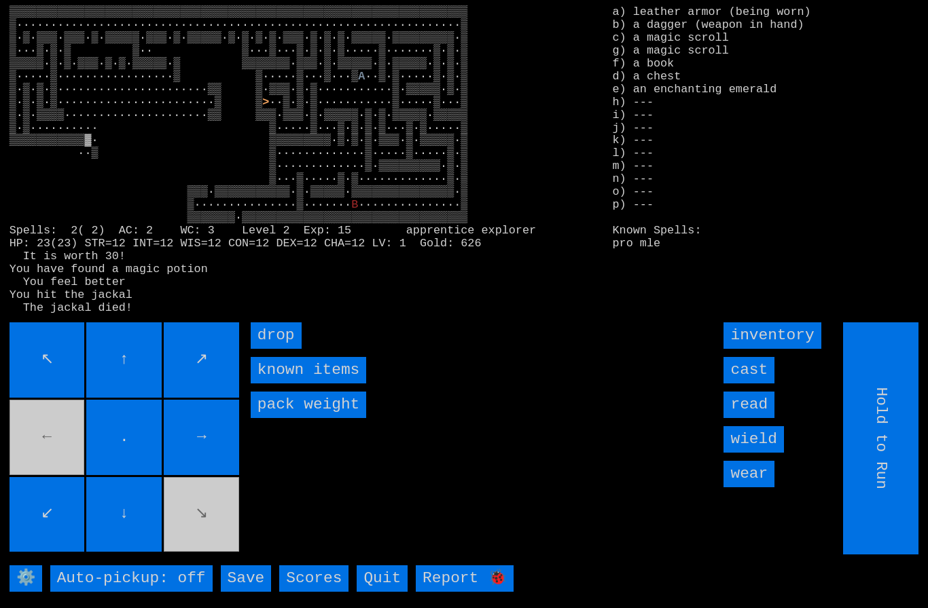
type input "Choose Direction"
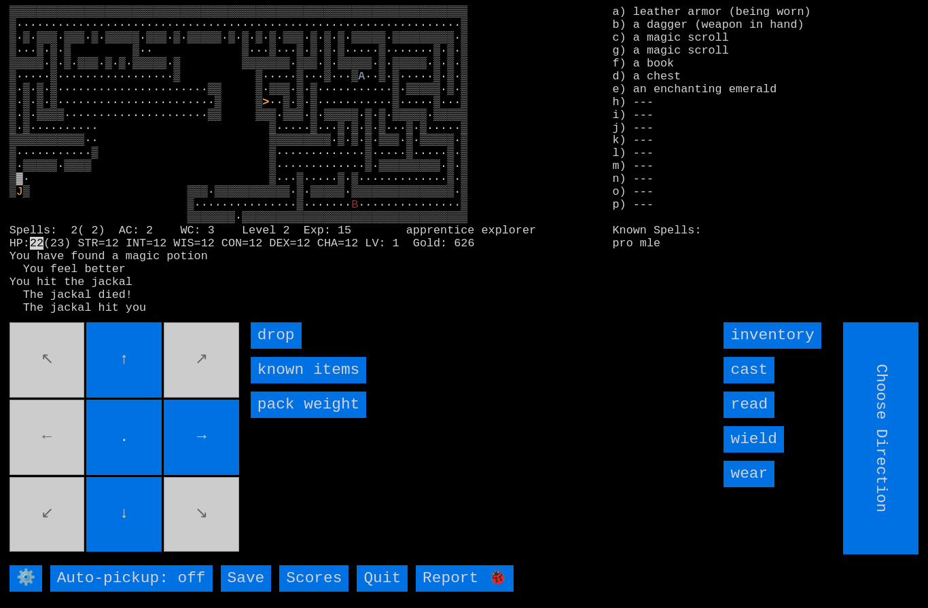
type input "Hold to Run"
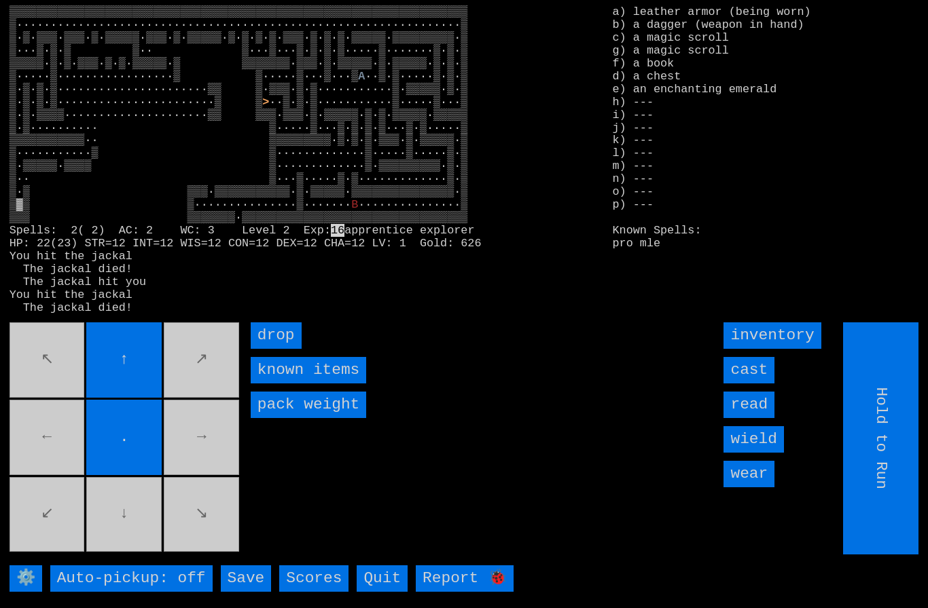
click at [130, 544] on movebuttons "↖ ↑ ↗ ← . → ↙ ↓ ↘" at bounding box center [126, 439] width 232 height 232
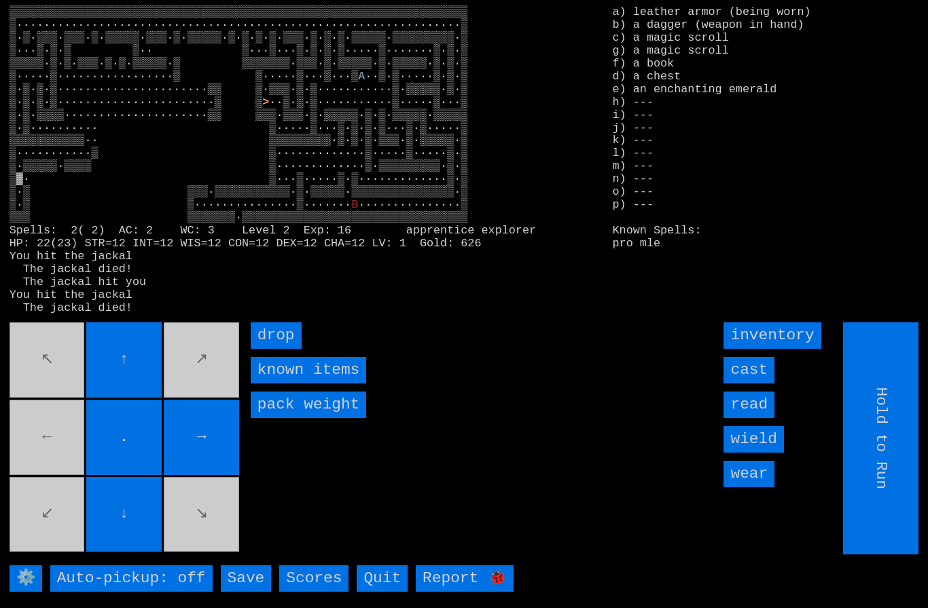
type input "Choose Direction"
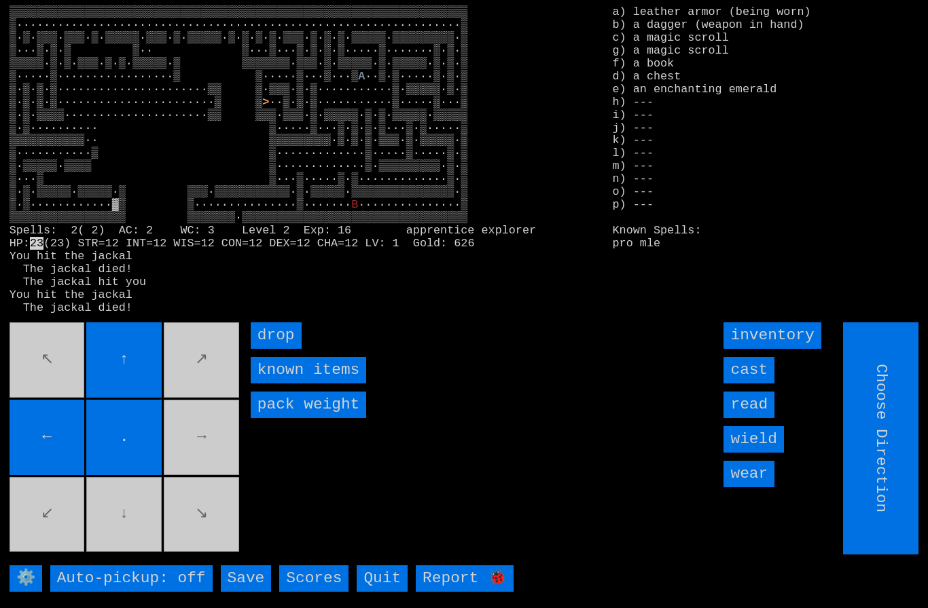
type input "Hold to Run"
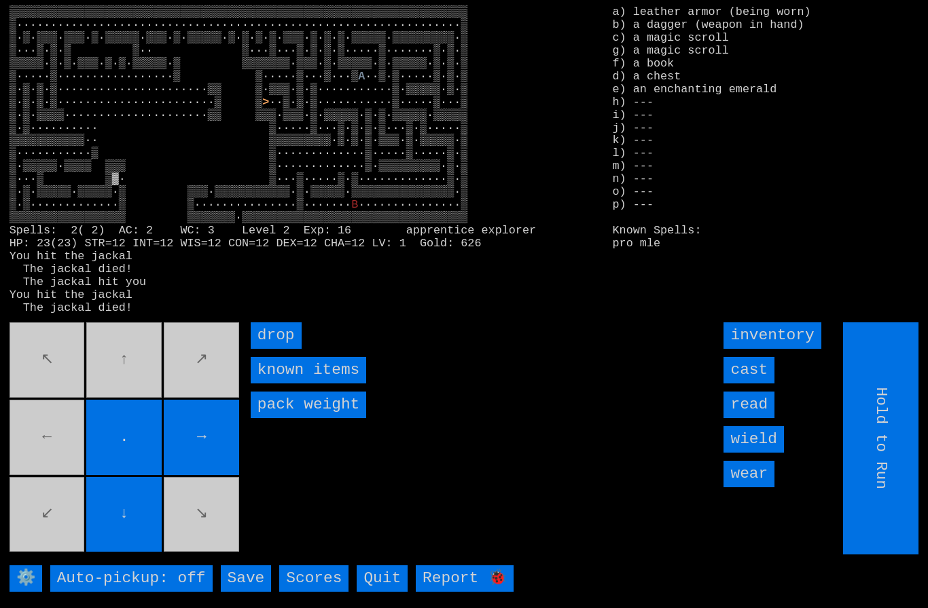
type input "Choose Direction"
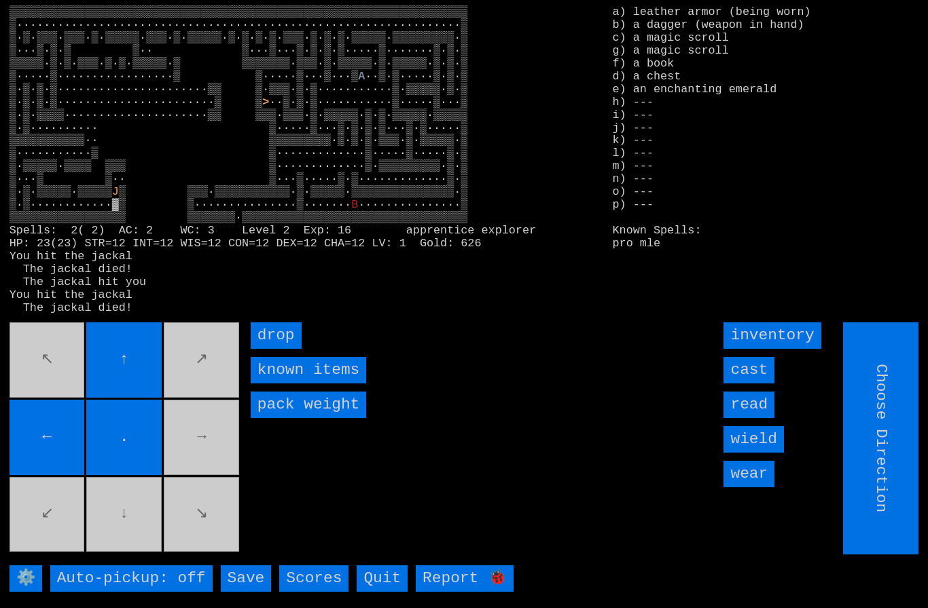
type input "Hold to Run"
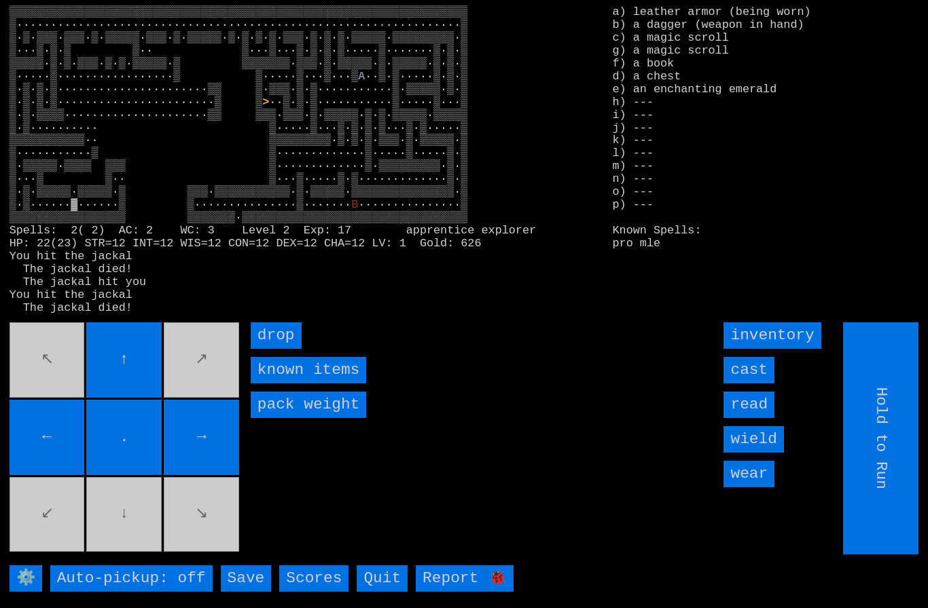
type input "Choose Direction"
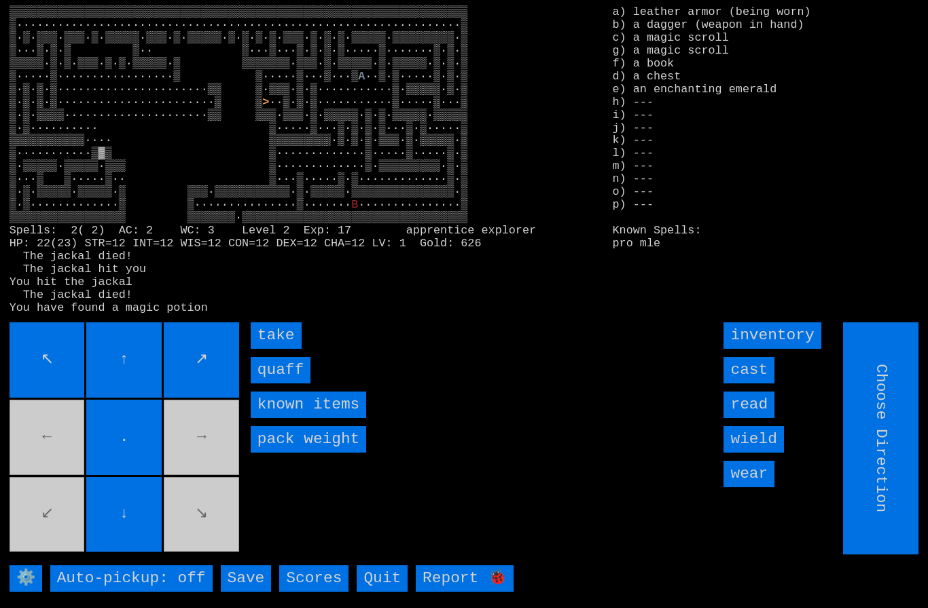
type input "Hold to Run"
click at [273, 384] on input "quaff" at bounding box center [281, 370] width 60 height 26
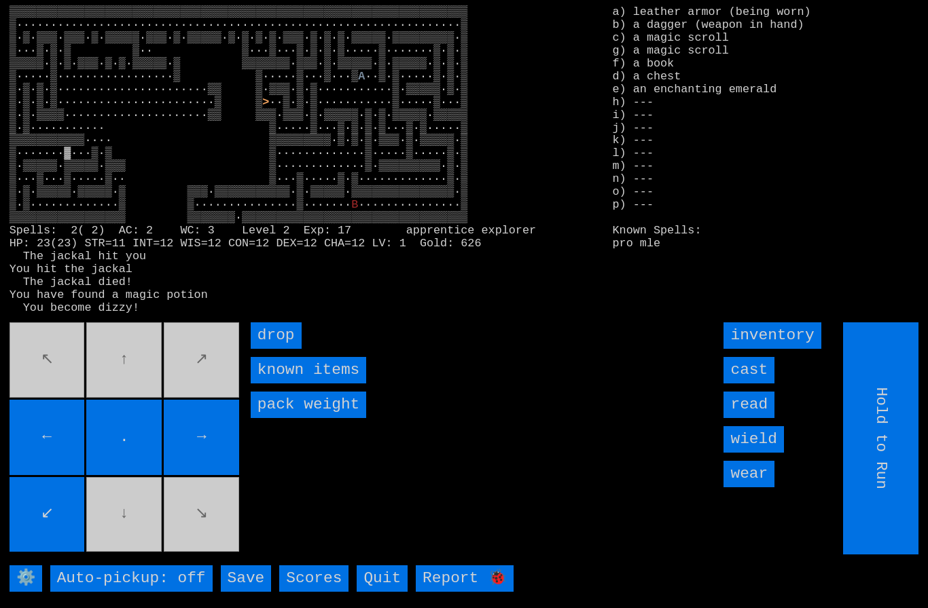
type input "Choose Direction"
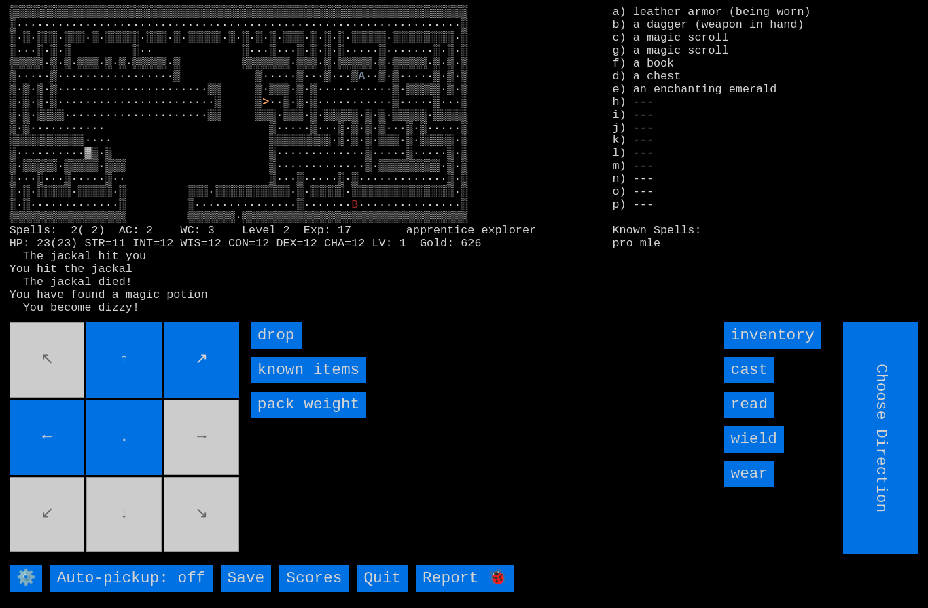
type input "Hold to Run"
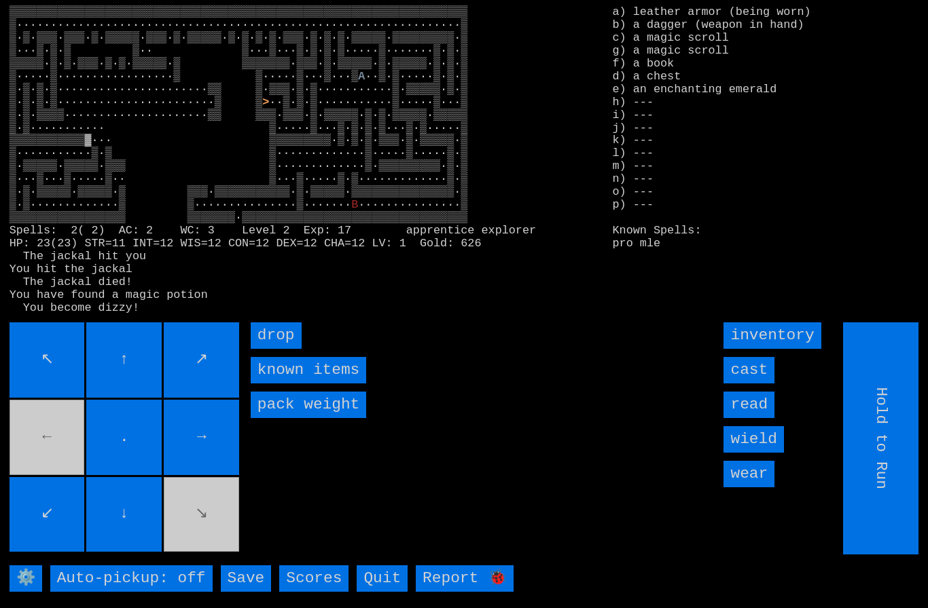
type input "Choose Direction"
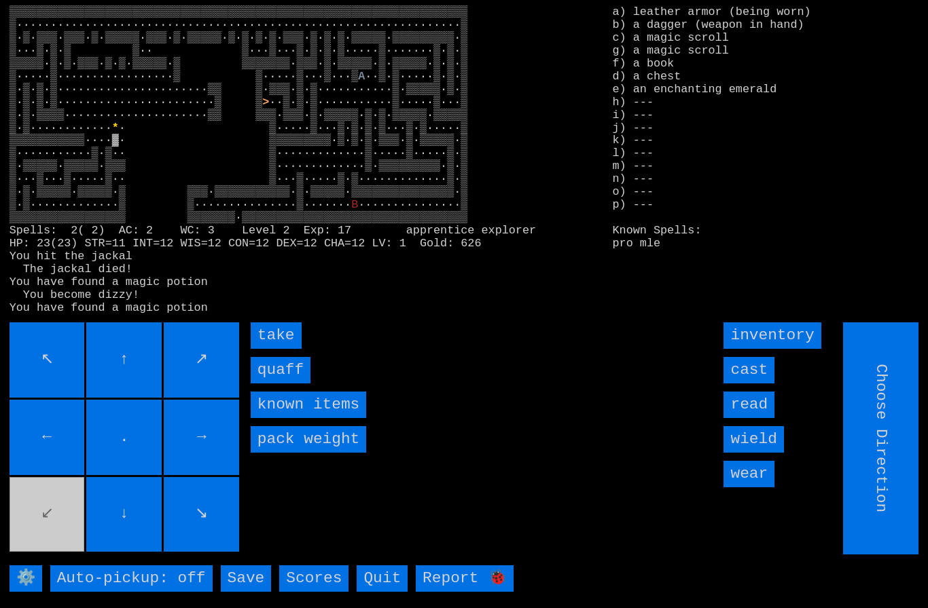
type input "Hold to Run"
click at [274, 384] on input "quaff" at bounding box center [281, 370] width 60 height 26
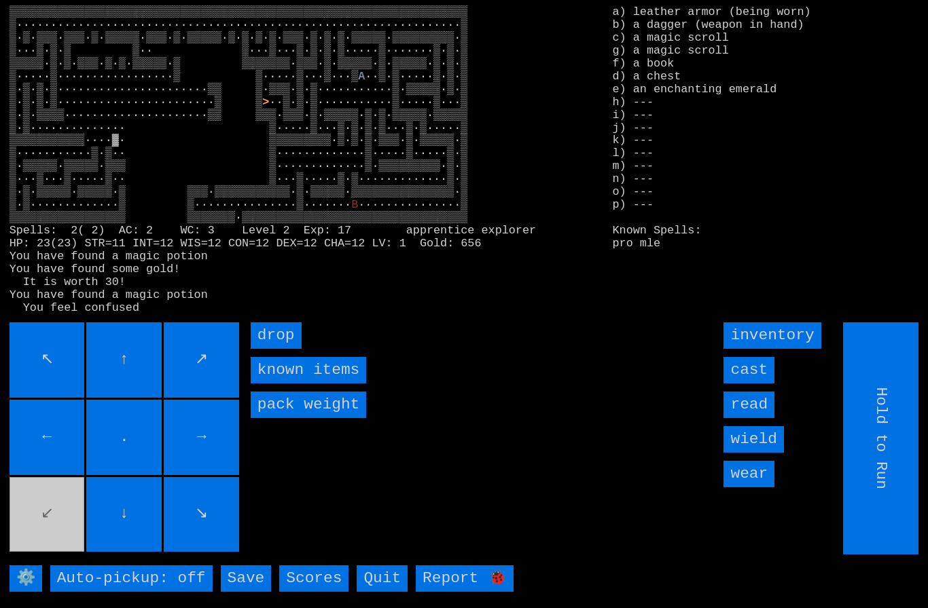
type input "Choose Direction"
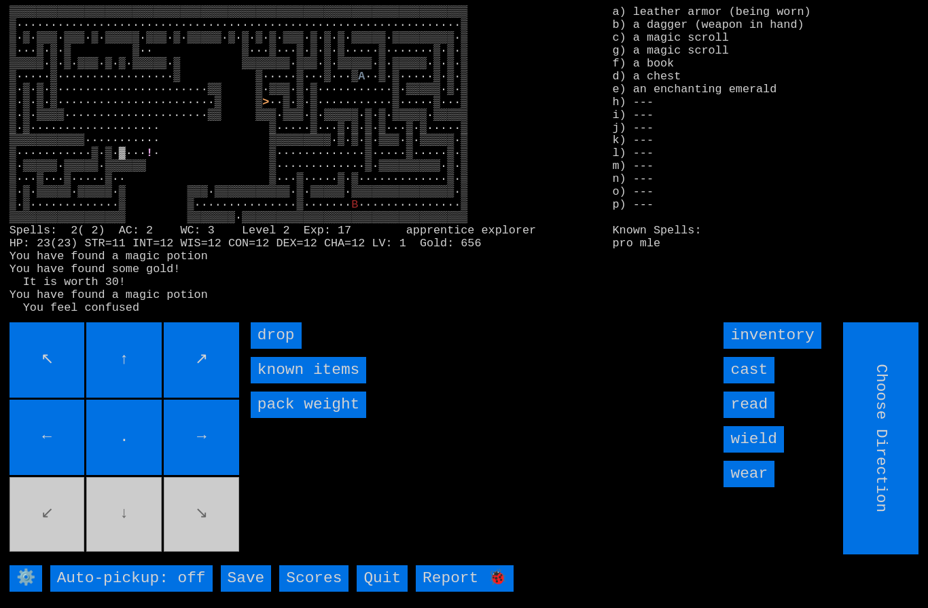
type input "Hold to Run"
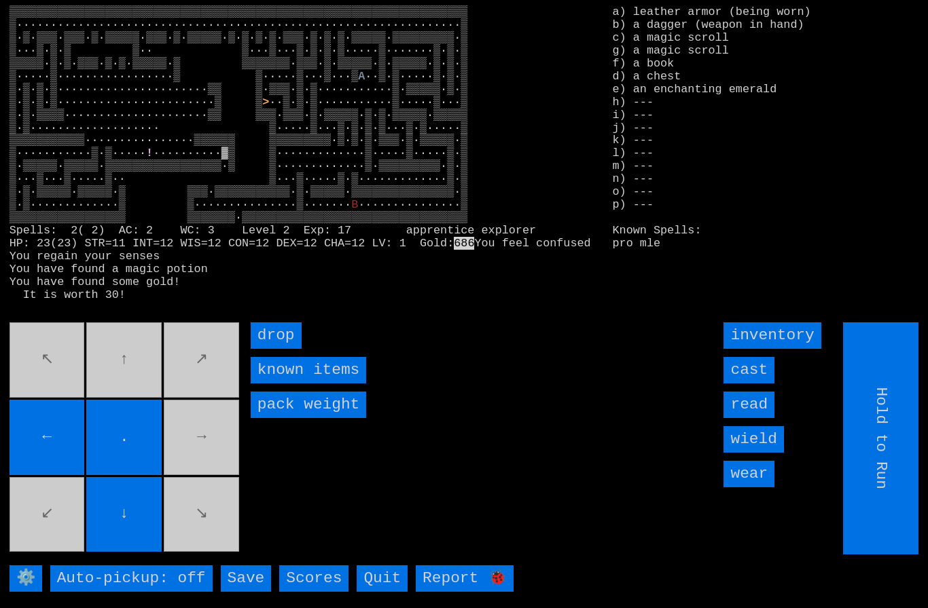
type input "Choose Direction"
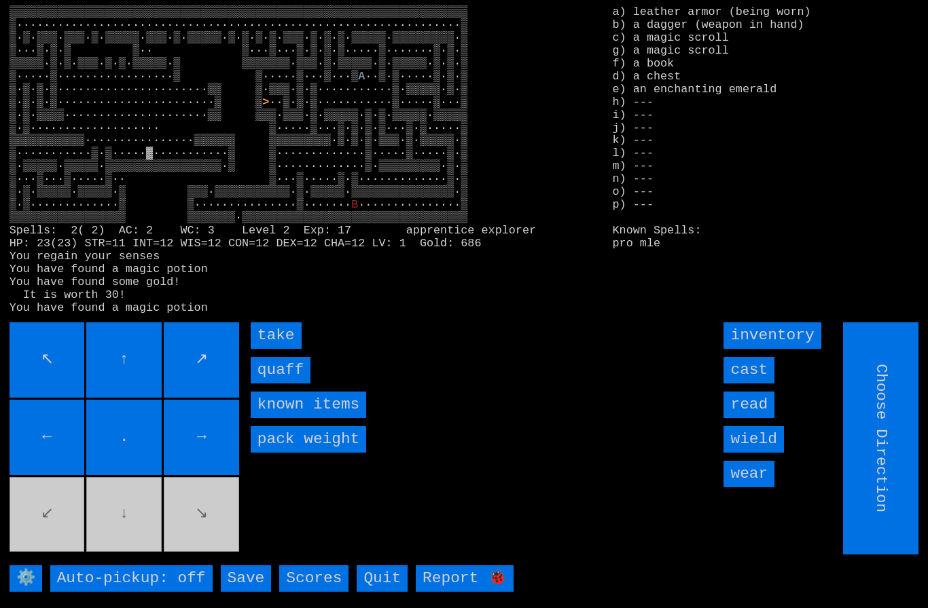
type input "Hold to Run"
click at [276, 384] on input "quaff" at bounding box center [281, 370] width 60 height 26
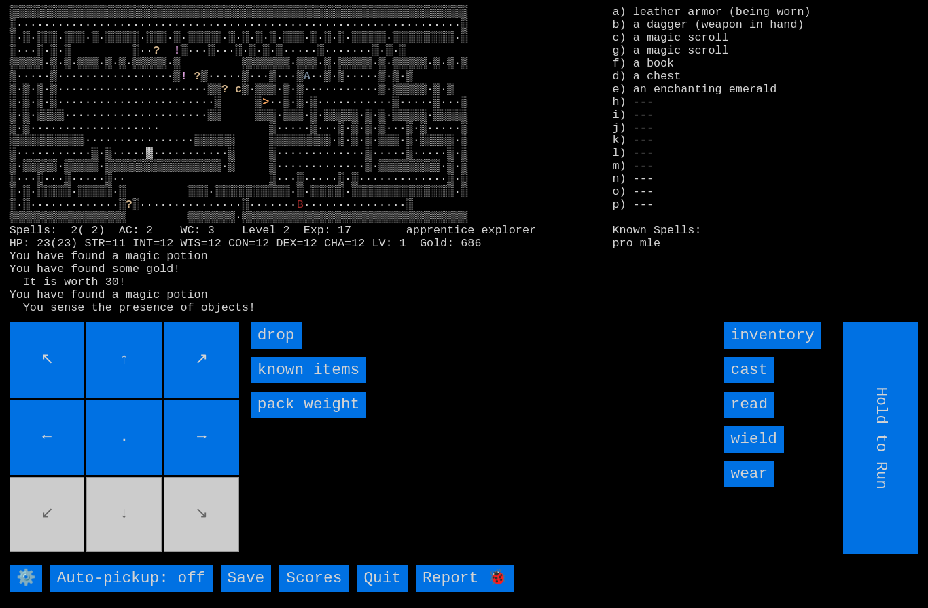
type input "Choose Direction"
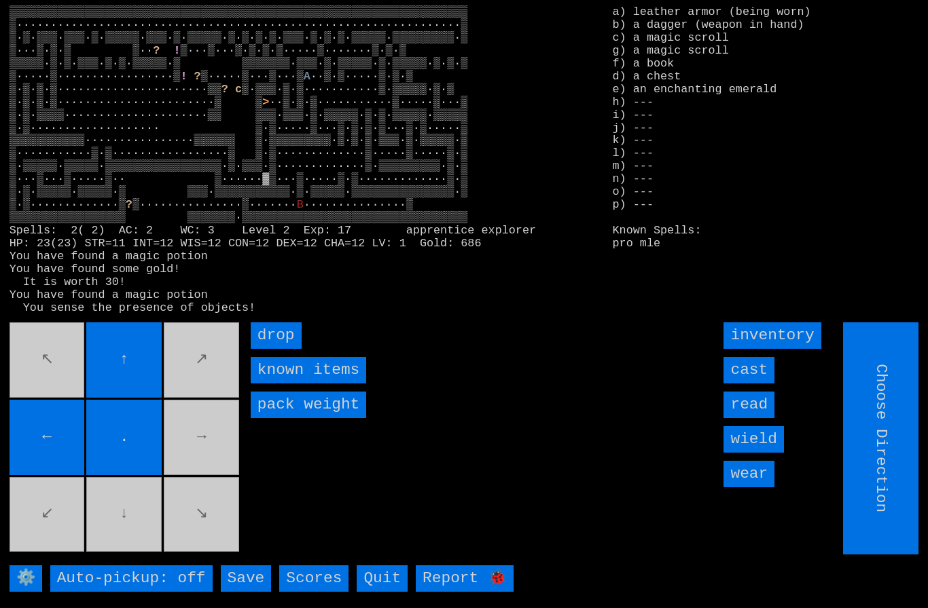
type input "Hold to Run"
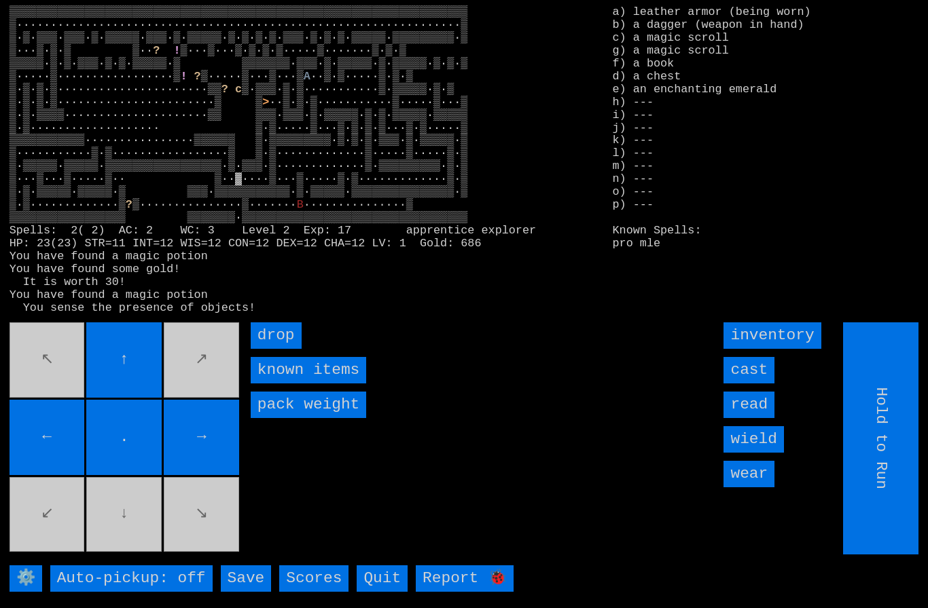
type input "Choose Direction"
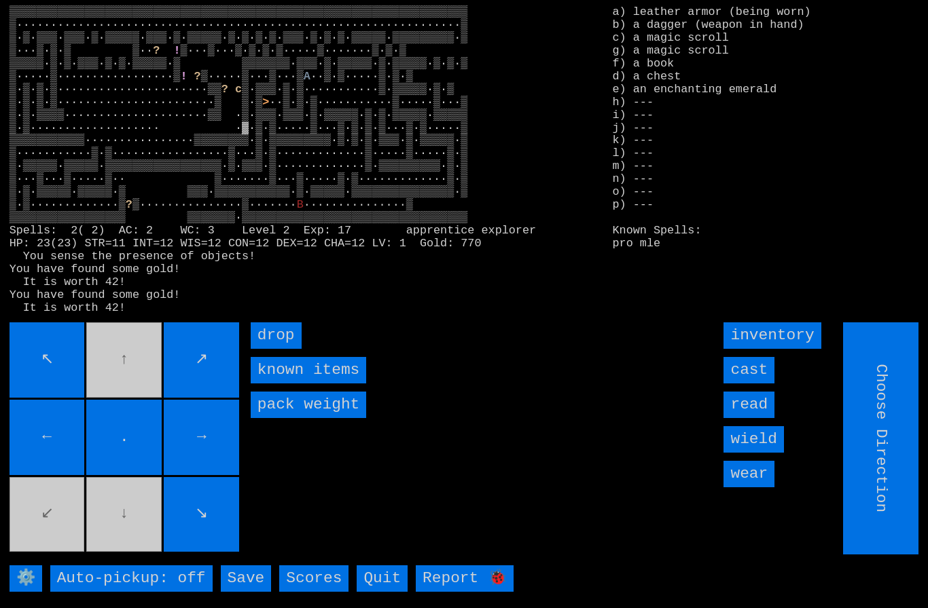
type input "Hold to Run"
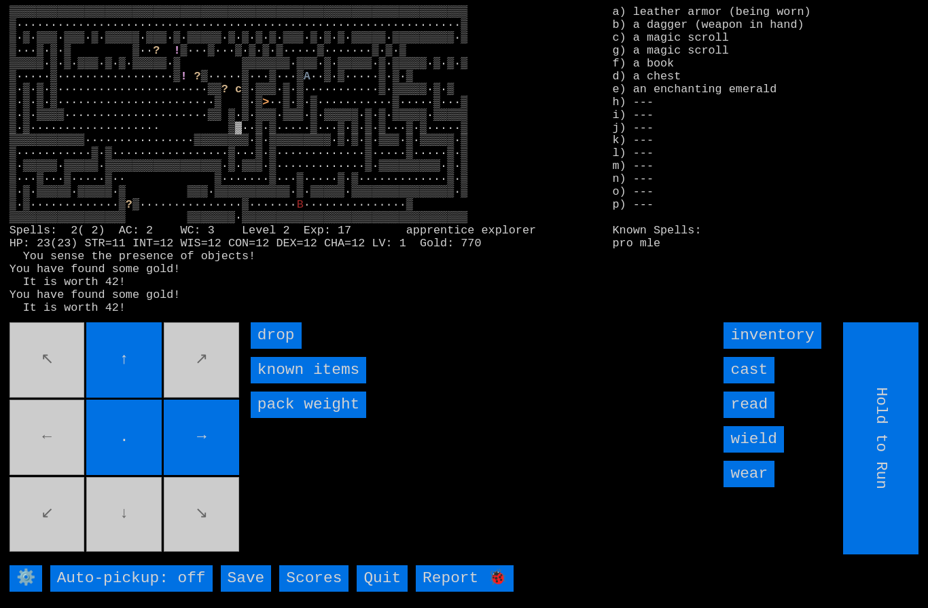
click at [68, 448] on movebuttons "↖ ↑ ↗ ← . → ↙ ↓ ↘" at bounding box center [126, 439] width 232 height 232
type input "Choose Direction"
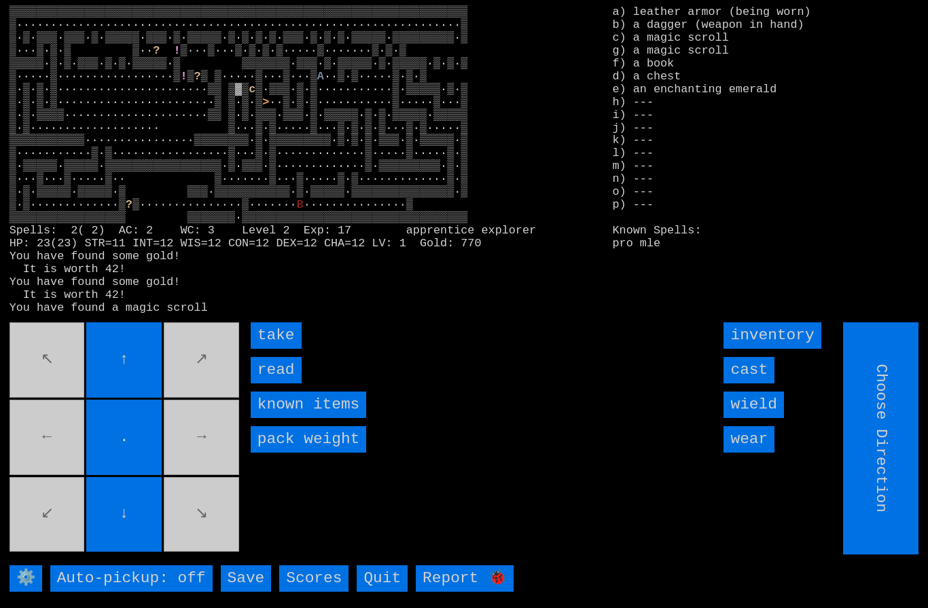
type input "Hold to Run"
click at [266, 349] on input "take" at bounding box center [276, 336] width 51 height 26
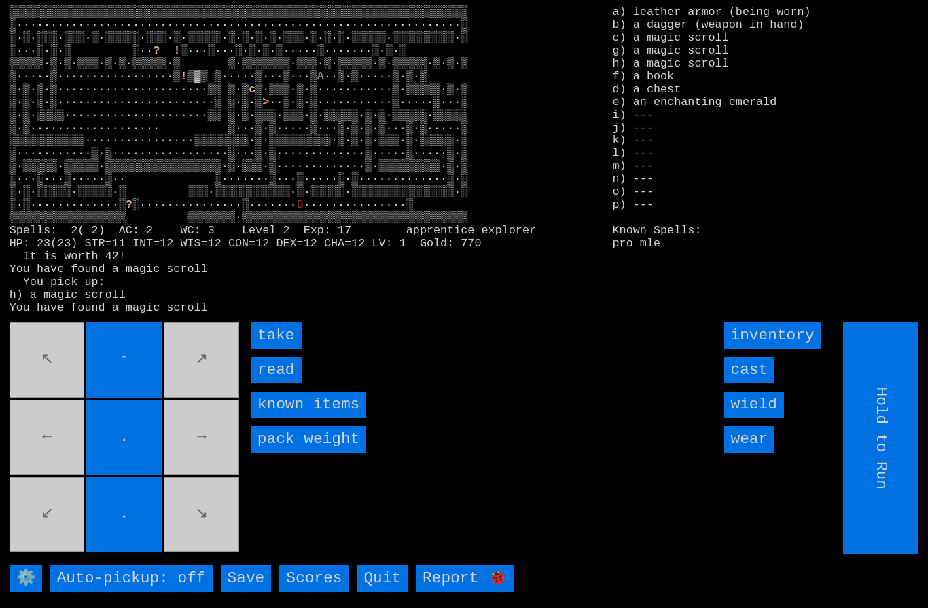
click at [271, 349] on input "take" at bounding box center [276, 336] width 51 height 26
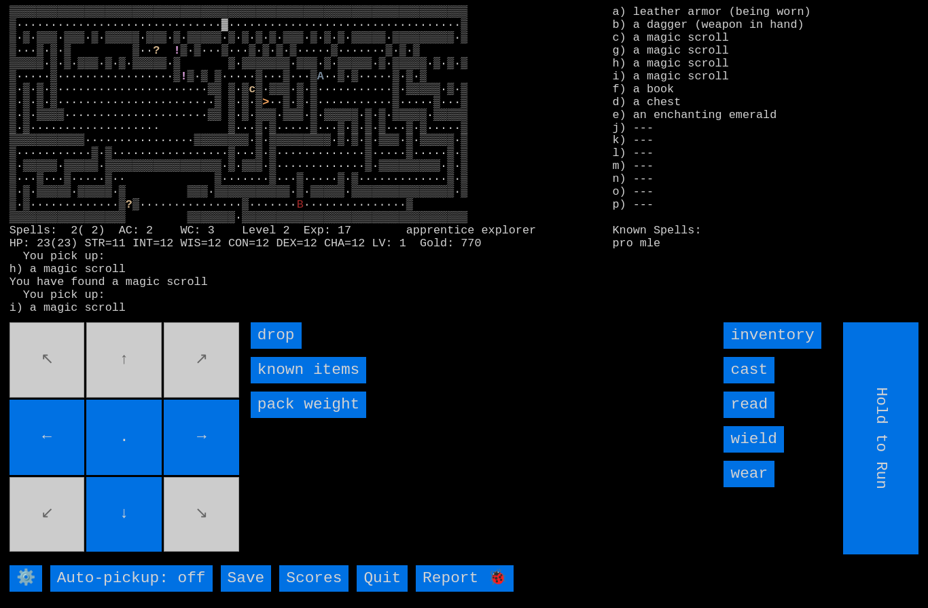
type input "Choose Direction"
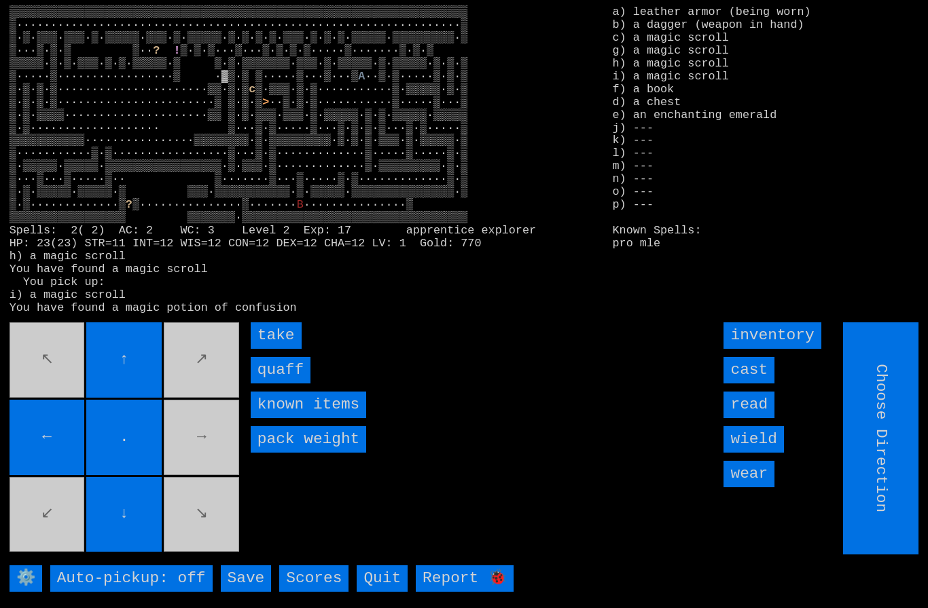
type input "Hold to Run"
click at [273, 349] on input "take" at bounding box center [276, 336] width 51 height 26
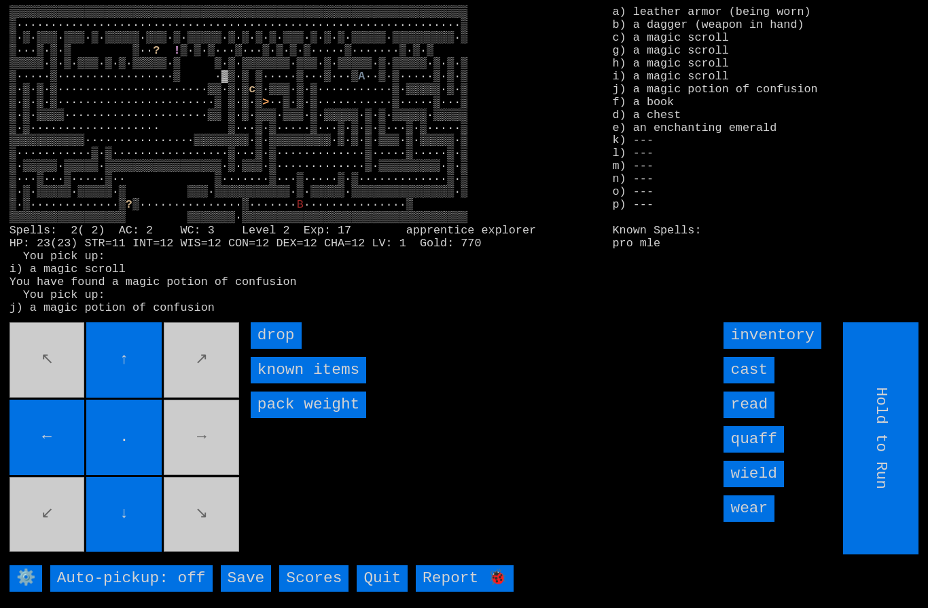
type input "Choose Direction"
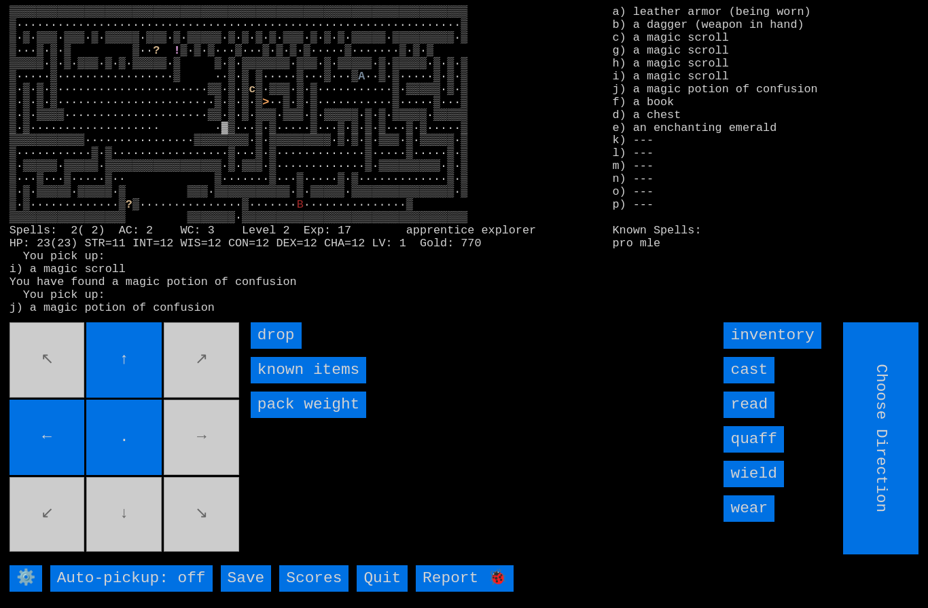
type input "Hold to Run"
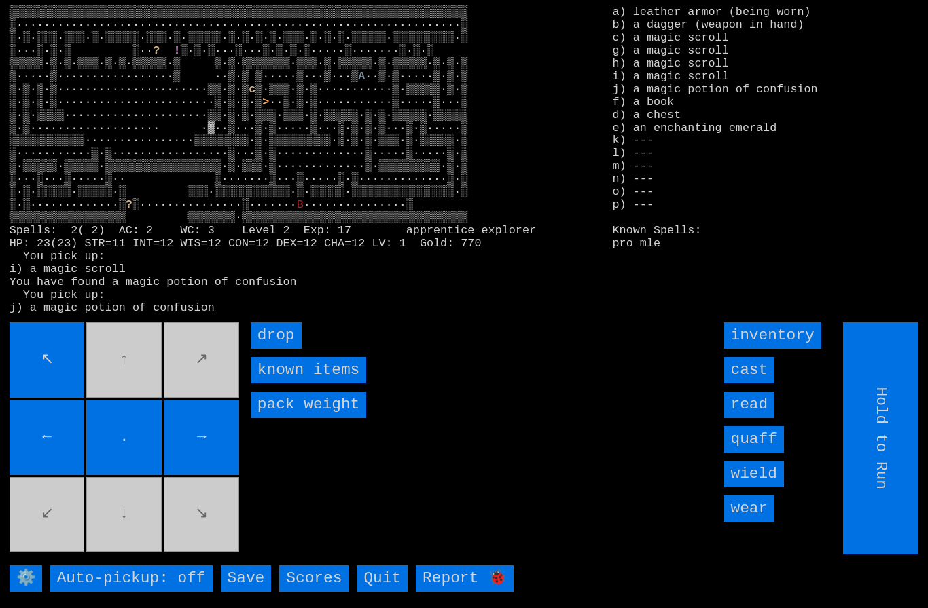
type input "Choose Direction"
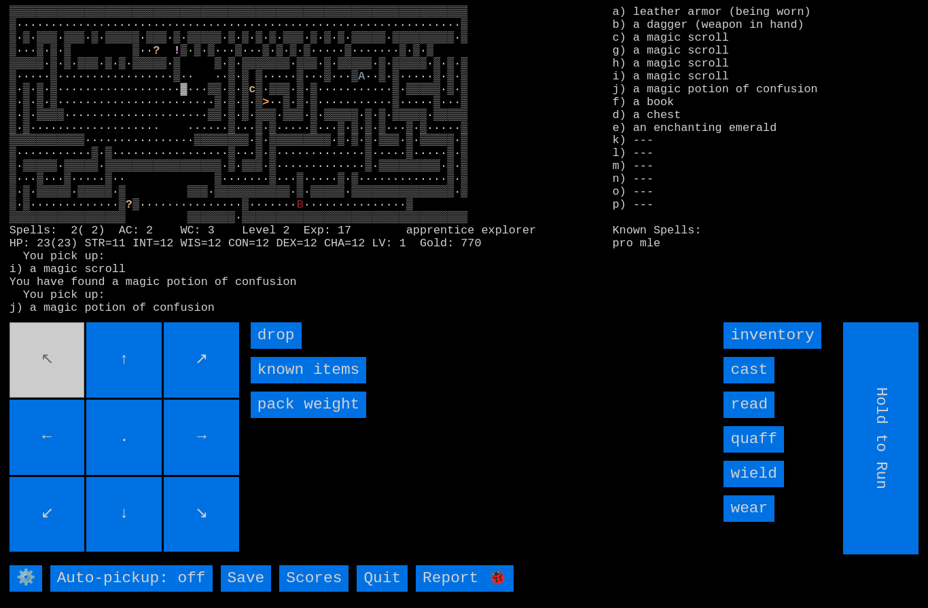
type input "Choose Direction"
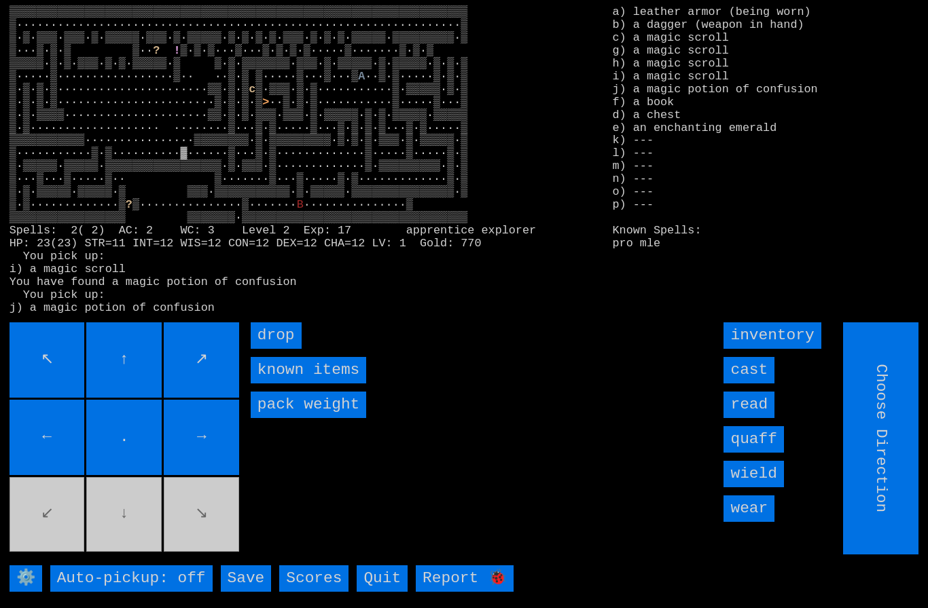
type input "Hold to Run"
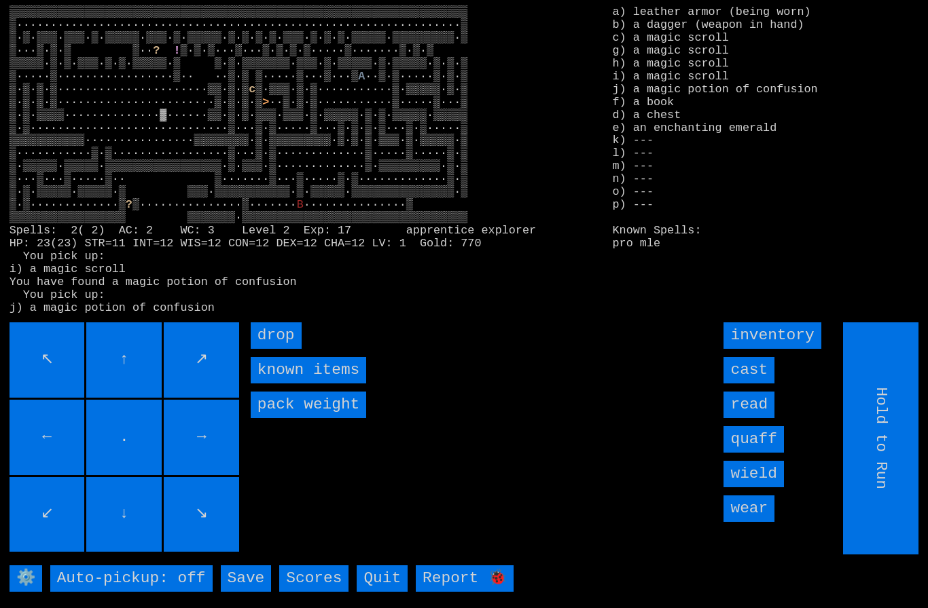
type input "Choose Direction"
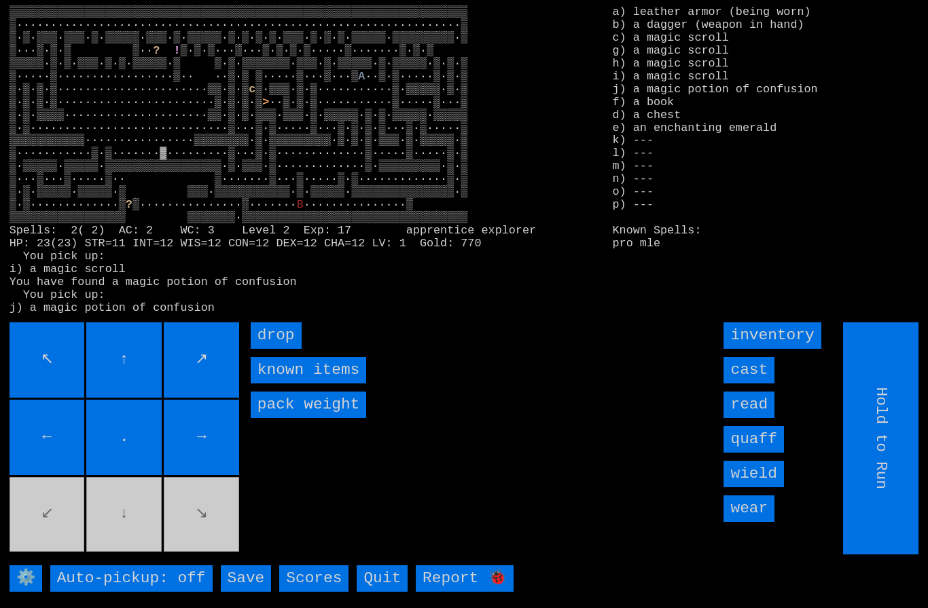
type input "Choose Direction"
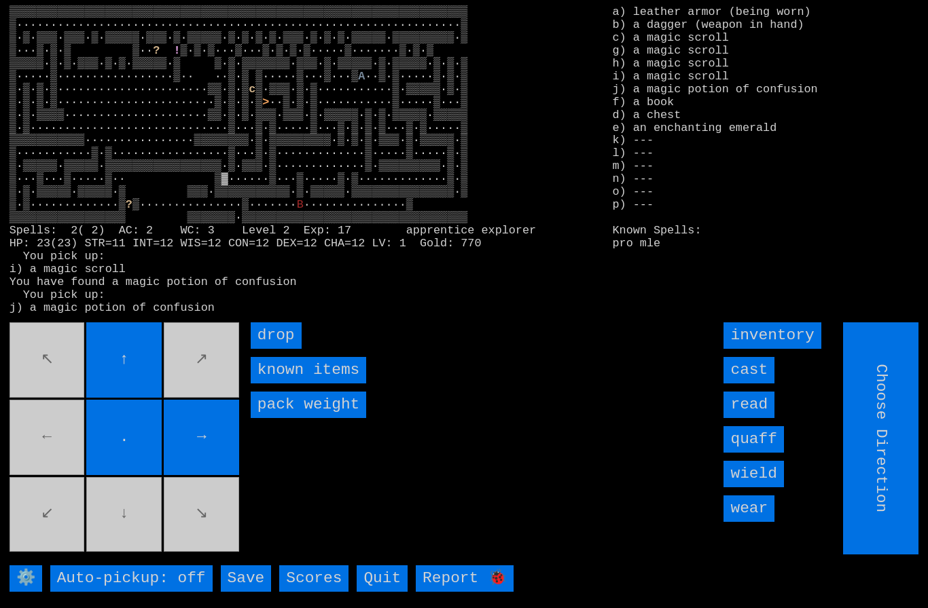
type input "Hold to Run"
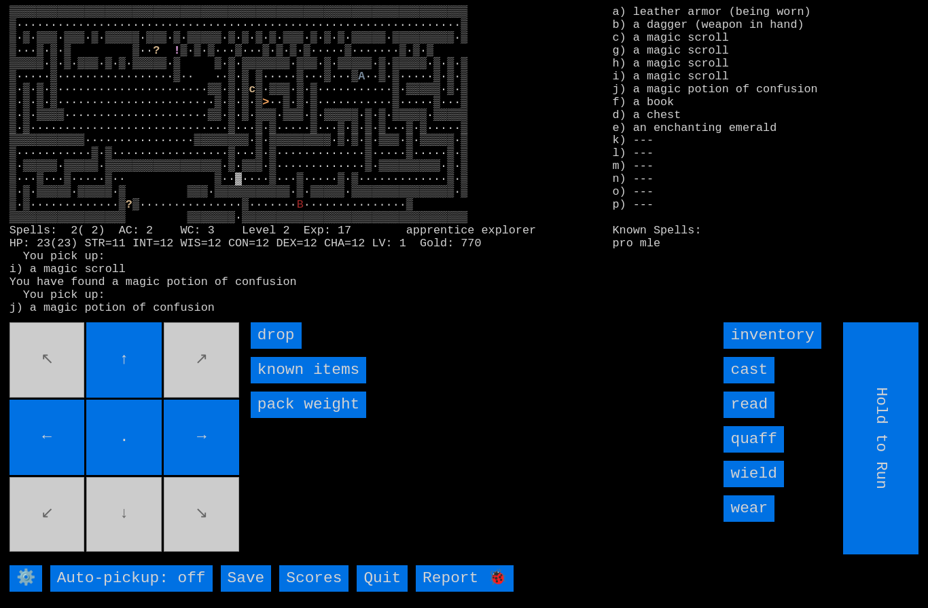
type input "Choose Direction"
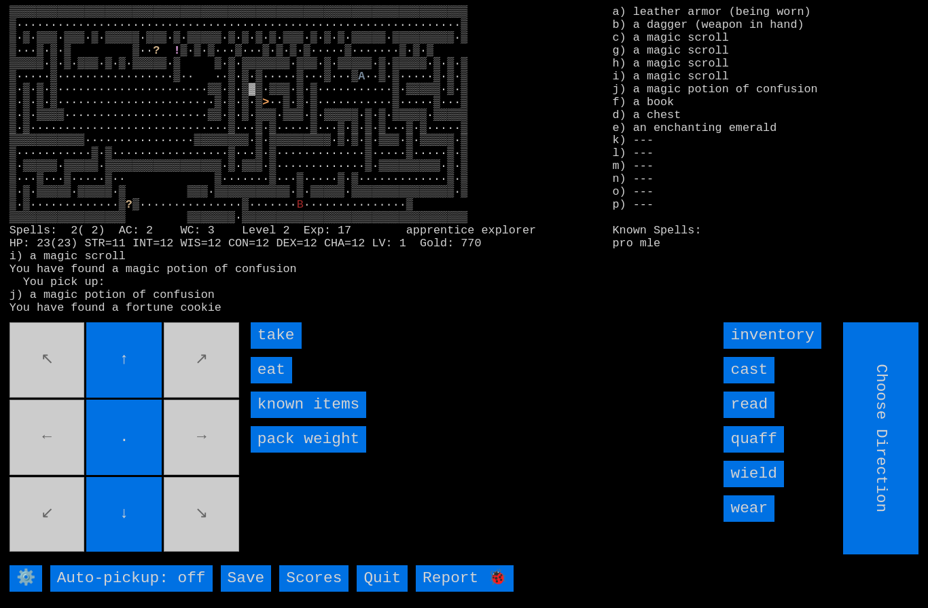
type input "Hold to Run"
click at [271, 384] on input "eat" at bounding box center [271, 370] width 41 height 26
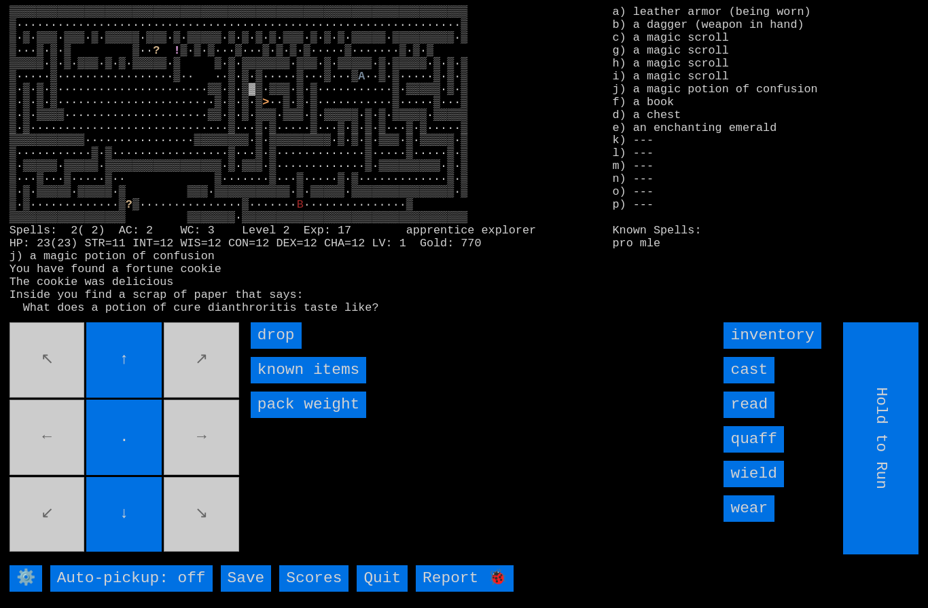
type input "Choose Direction"
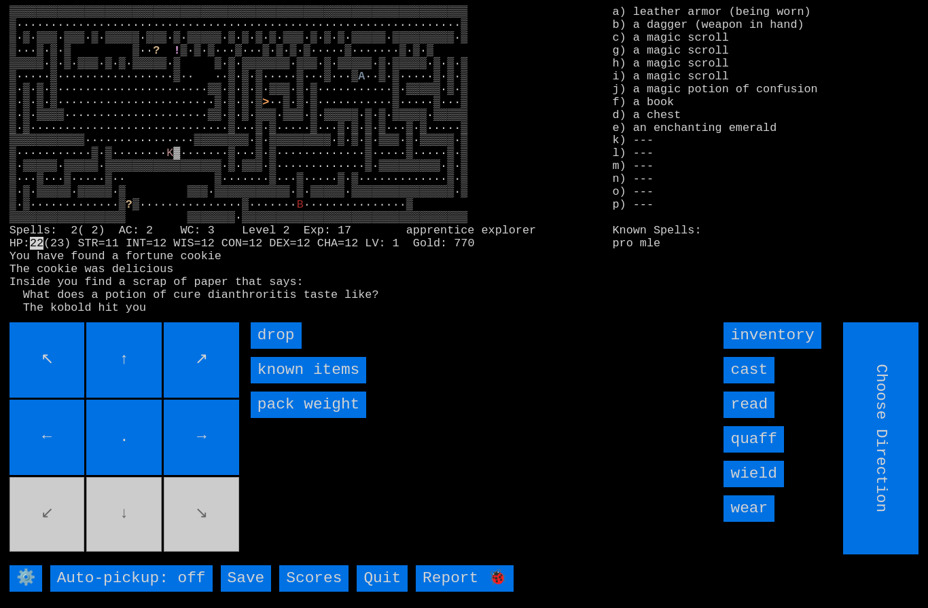
type input "Hold to Run"
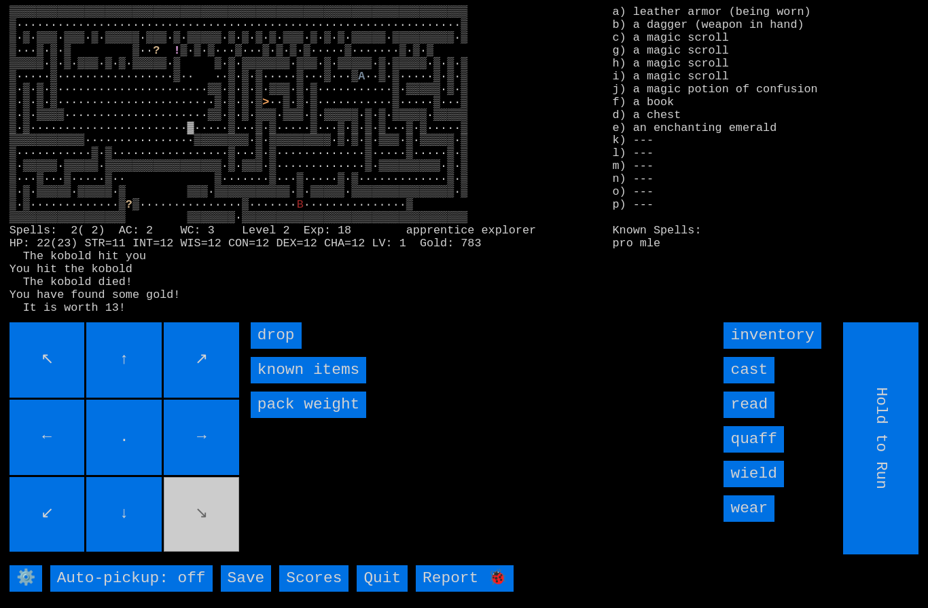
type input "Choose Direction"
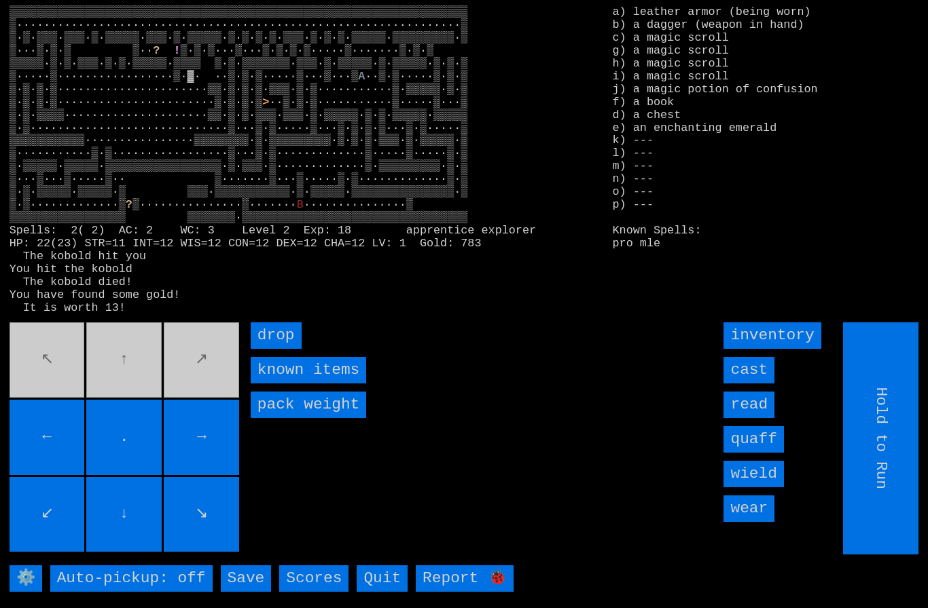
type input "Choose Direction"
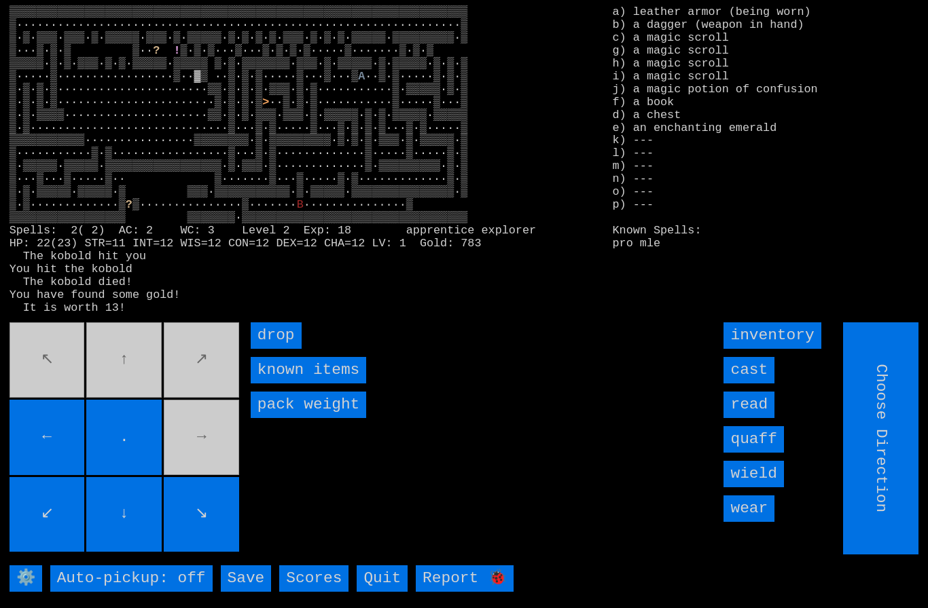
type input "Hold to Run"
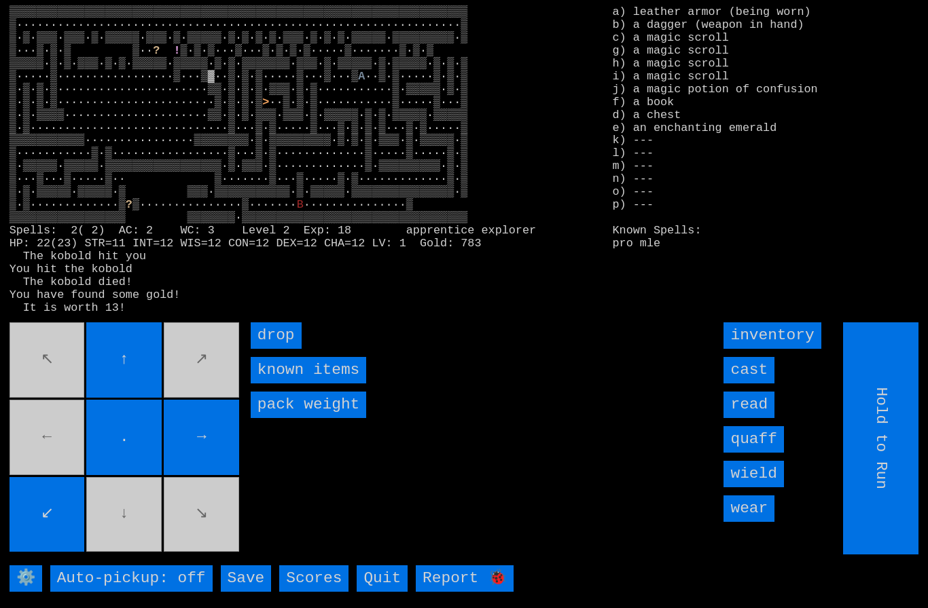
type input "Choose Direction"
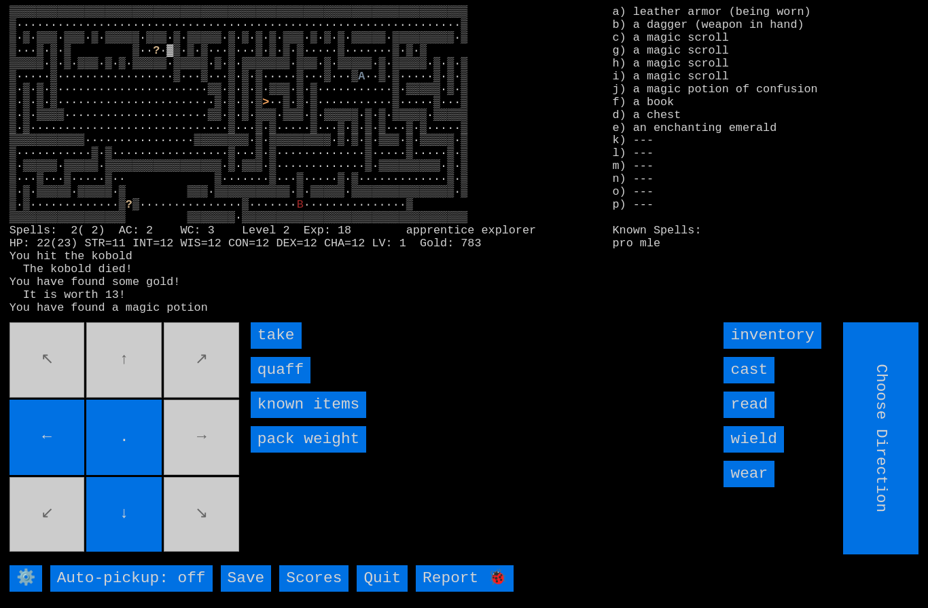
type input "Hold to Run"
click at [275, 384] on input "quaff" at bounding box center [281, 370] width 60 height 26
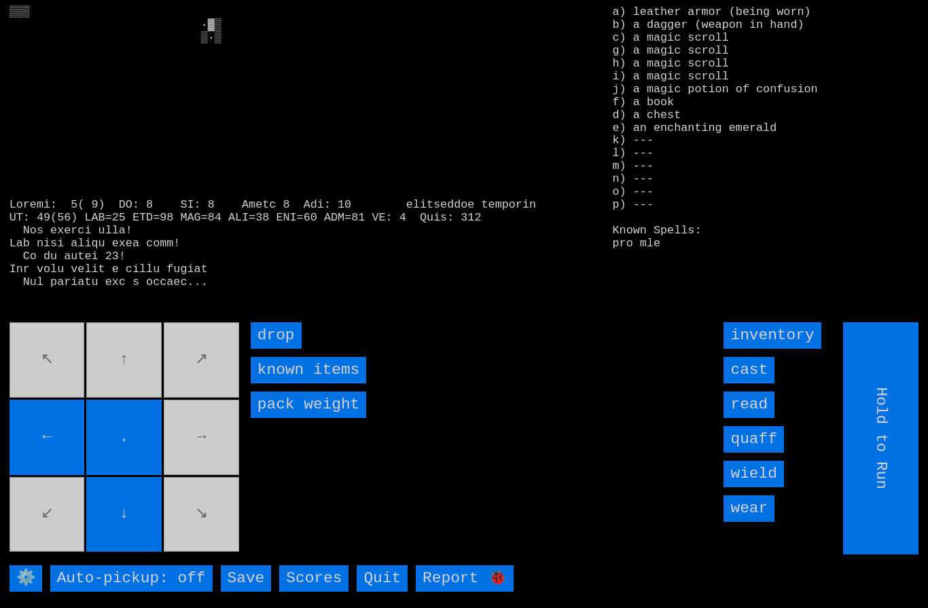
type input "Choose Direction"
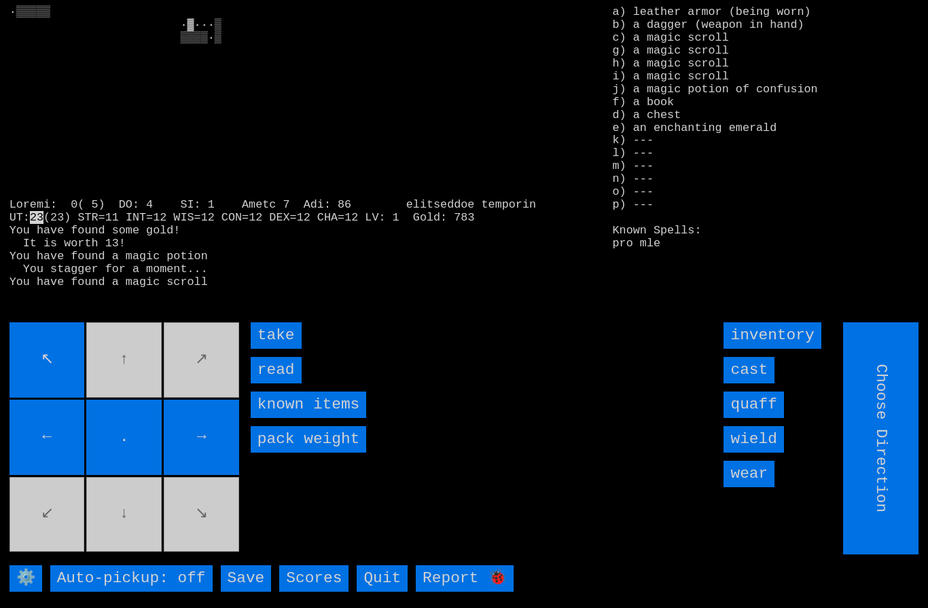
type input "Hold to Run"
click at [273, 349] on input "take" at bounding box center [276, 336] width 51 height 26
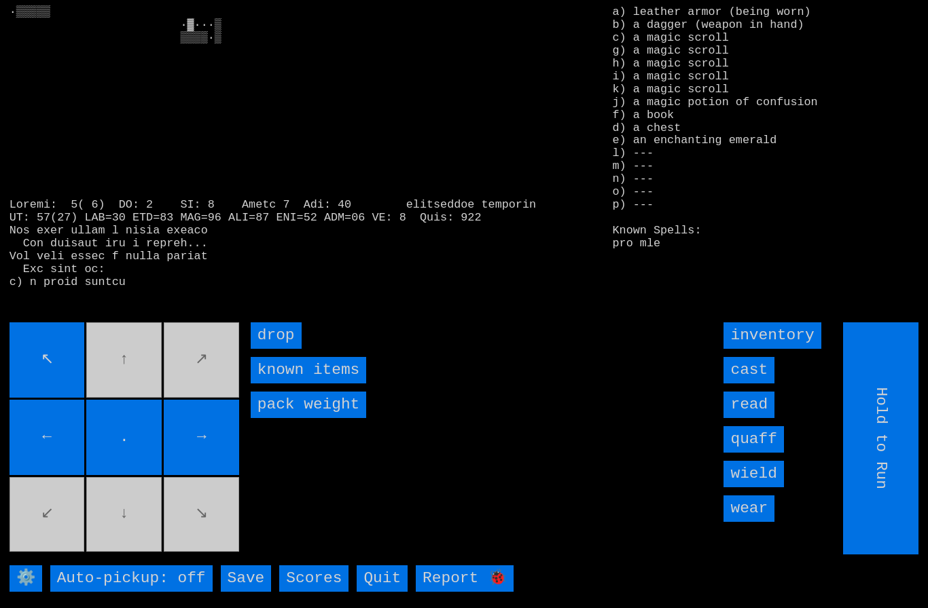
type input "Choose Direction"
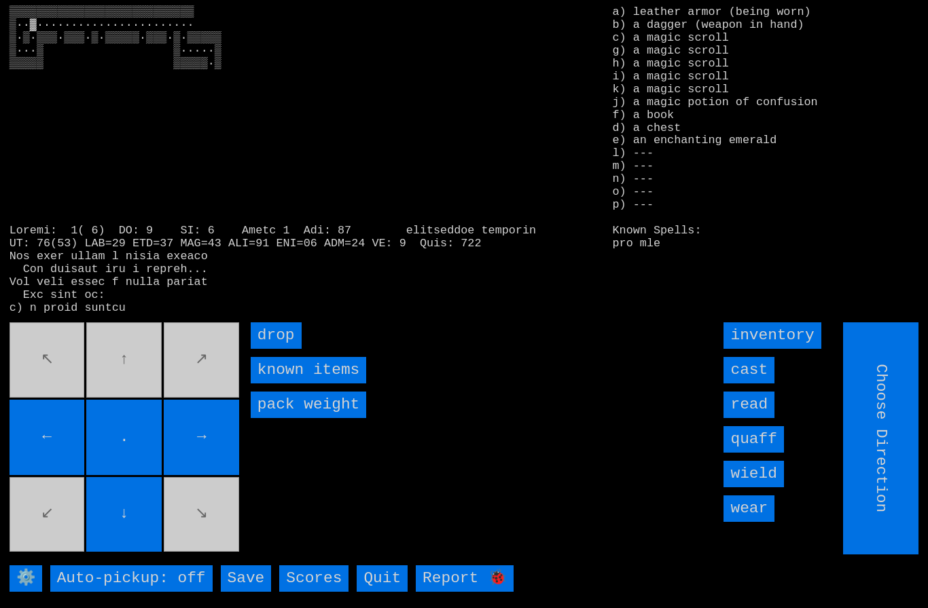
type input "Hold to Run"
type input "Choose Direction"
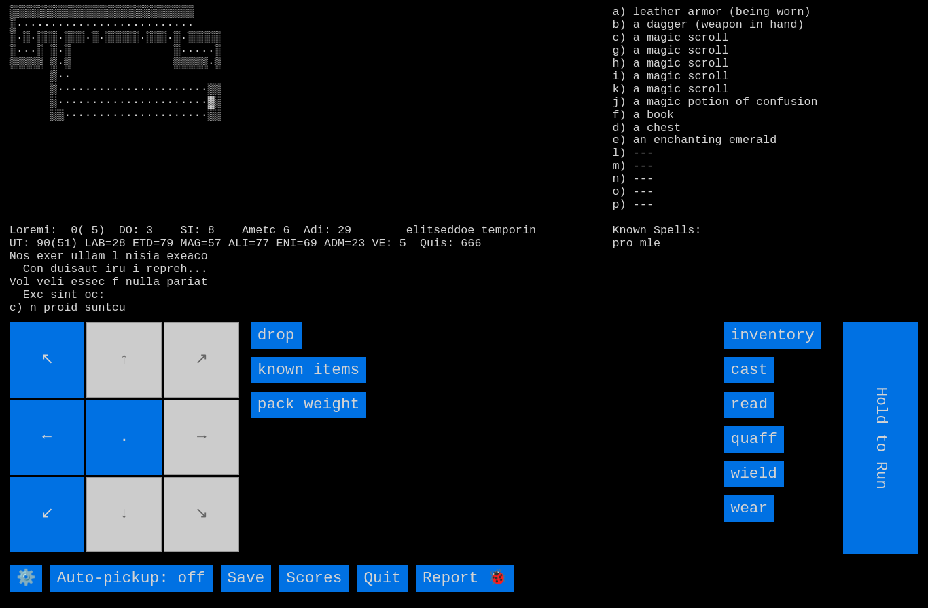
type input "Choose Direction"
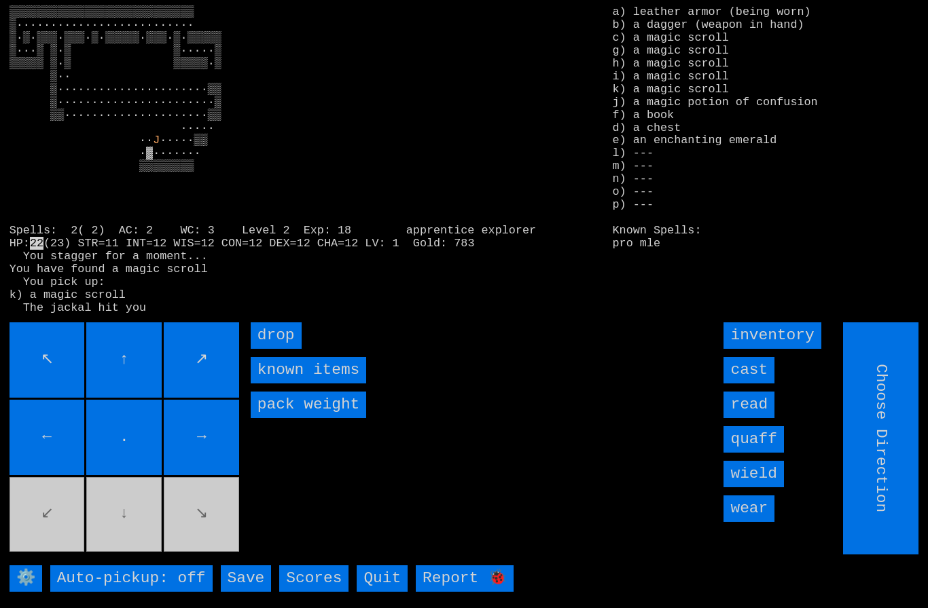
type input "Hold to Run"
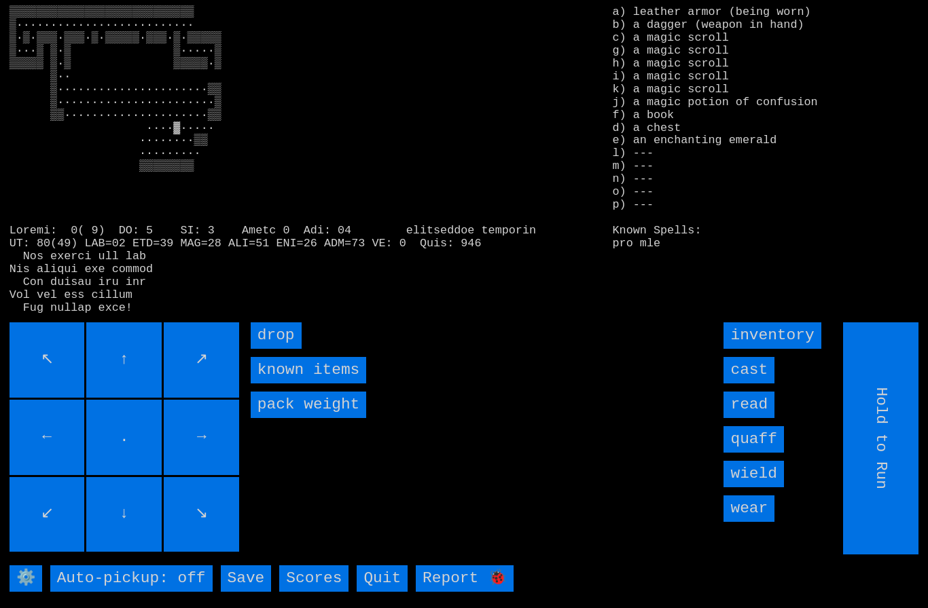
type input "Choose Direction"
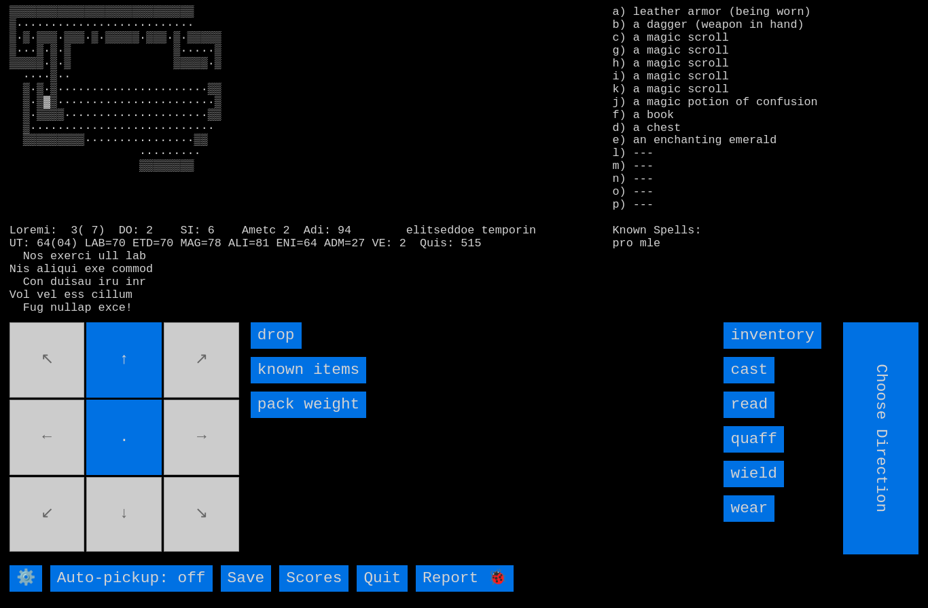
type input "Hold to Run"
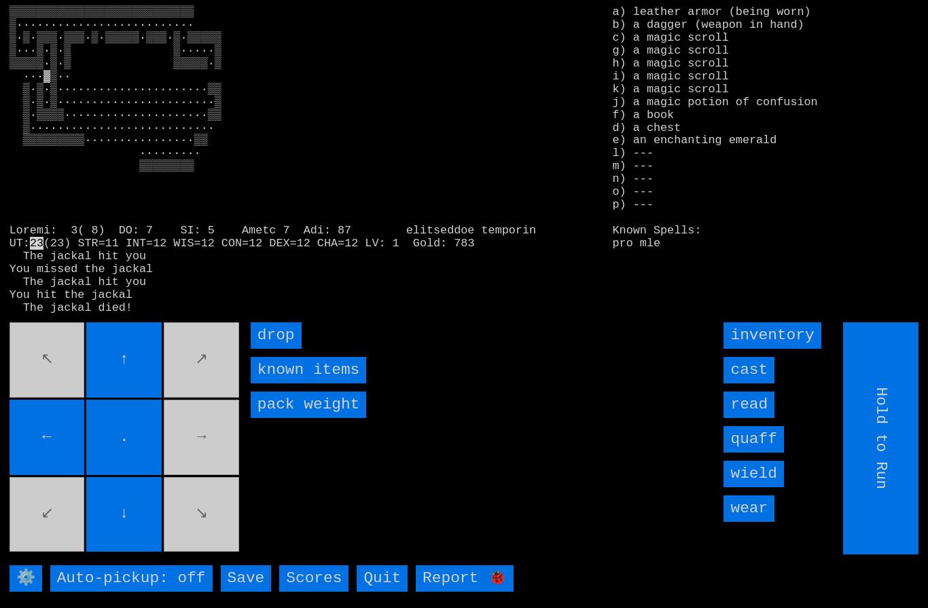
type input "Choose Direction"
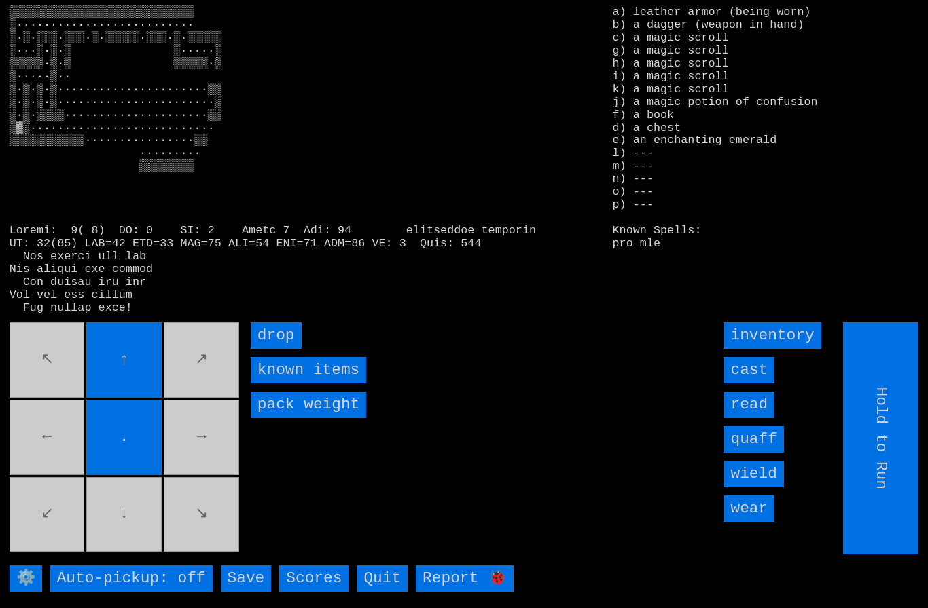
type input "Choose Direction"
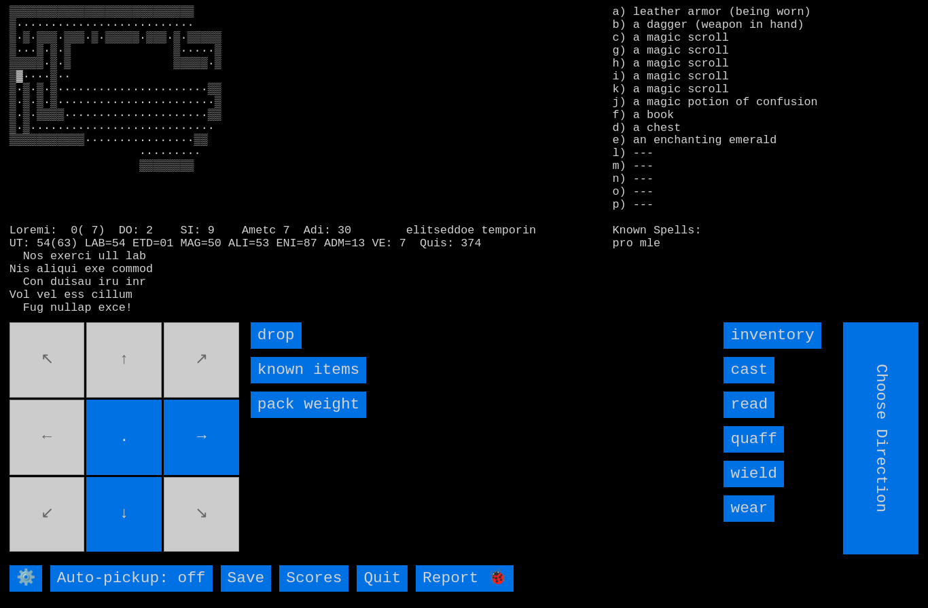
type input "Hold to Run"
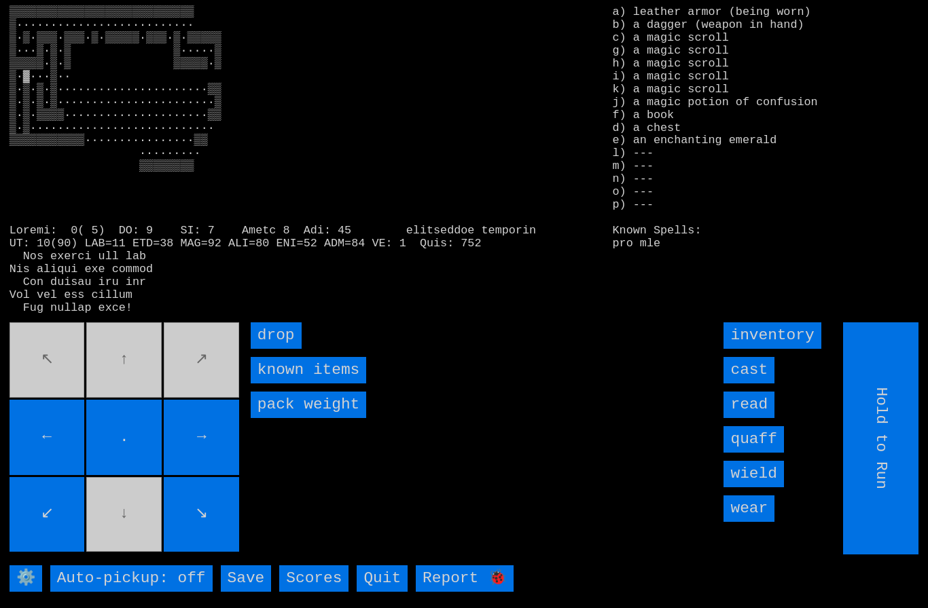
type input "Choose Direction"
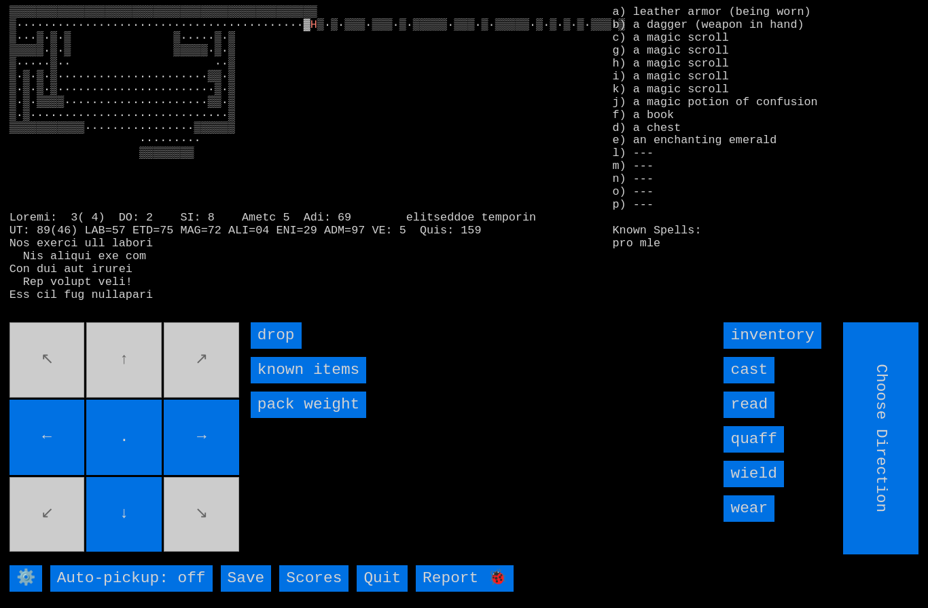
type input "Hold to Run"
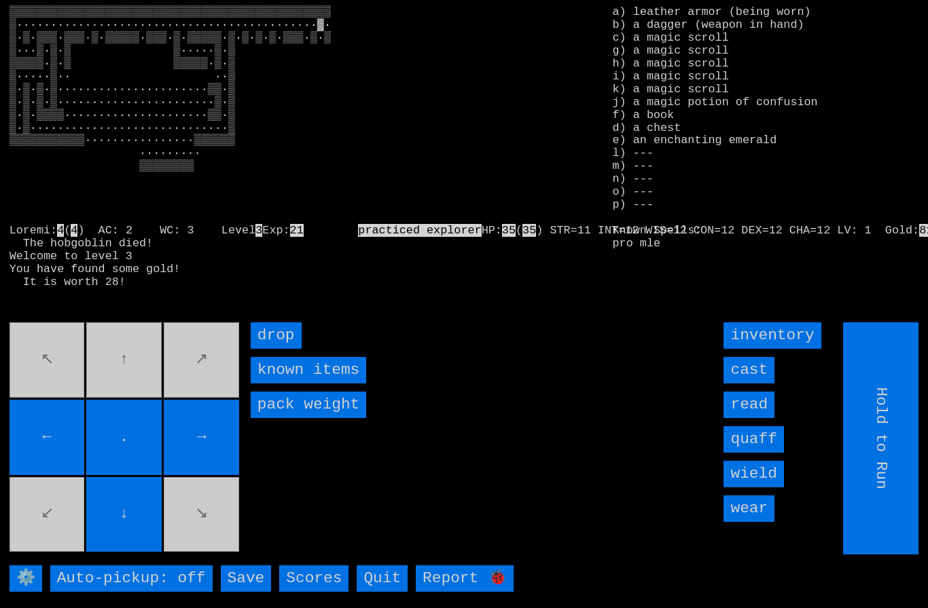
type input "Choose Direction"
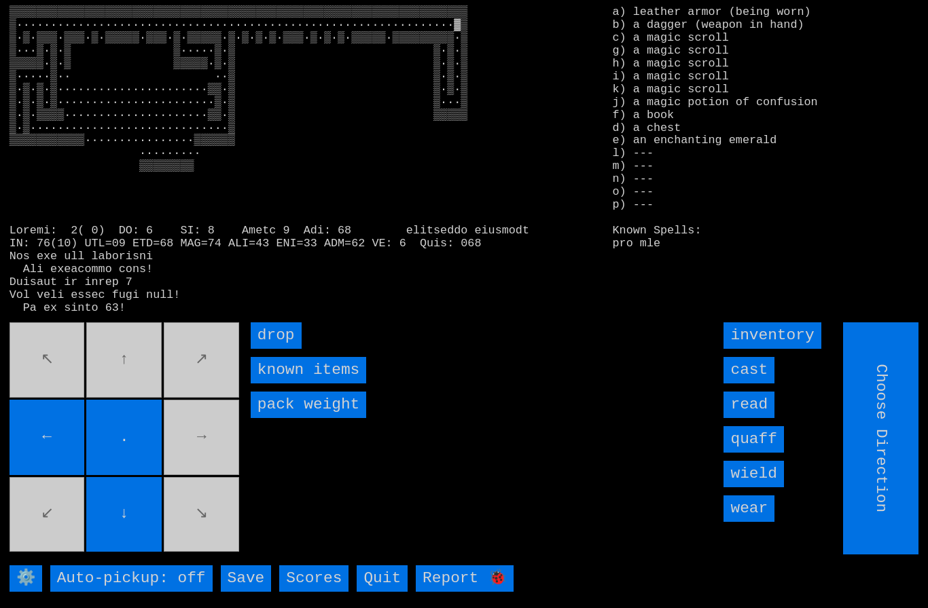
type input "Hold to Run"
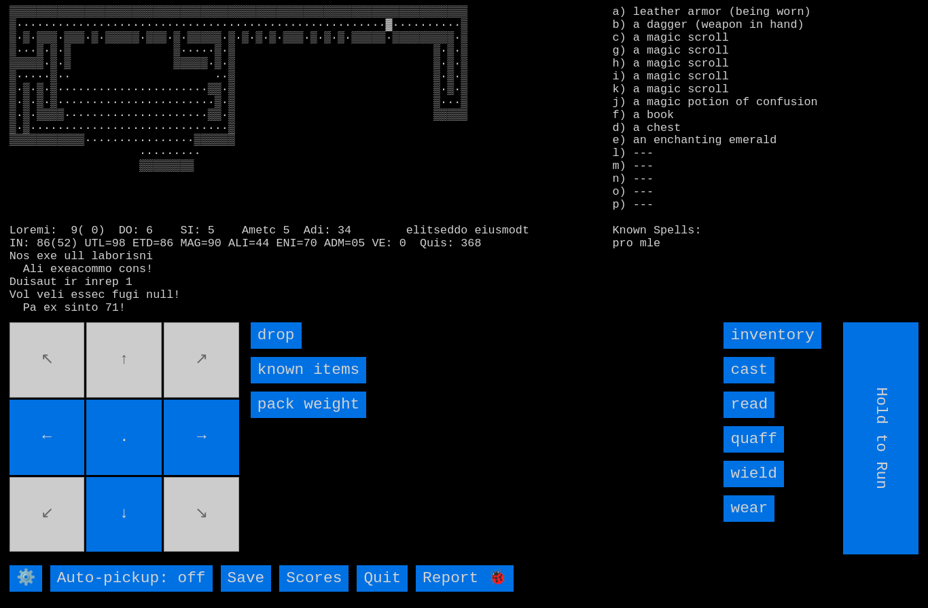
type input "Choose Direction"
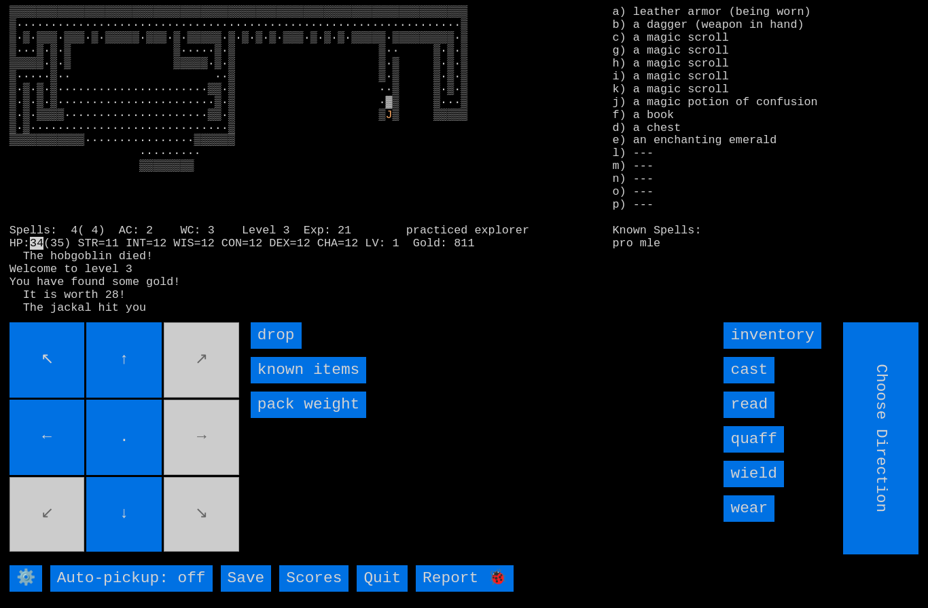
type input "Hold to Run"
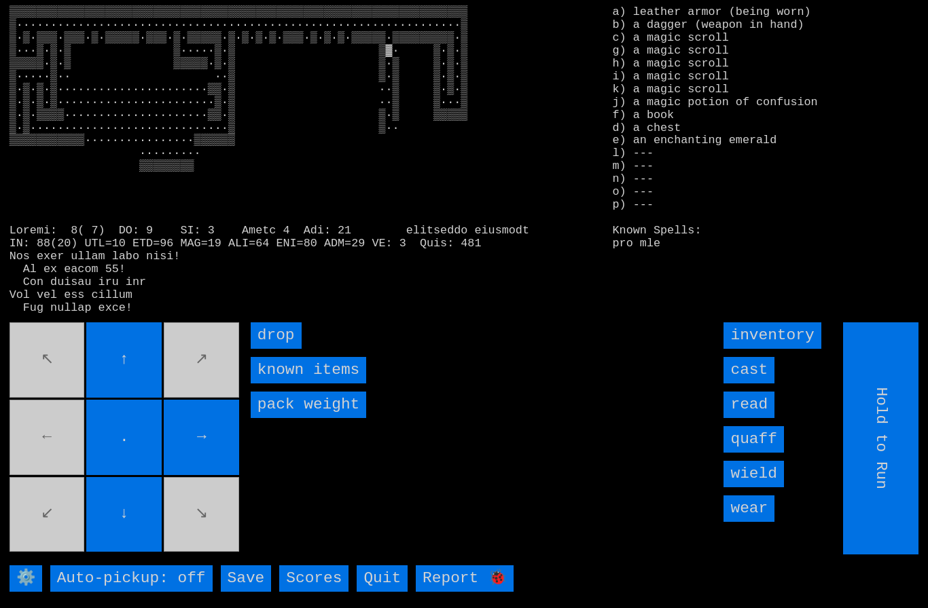
type input "Choose Direction"
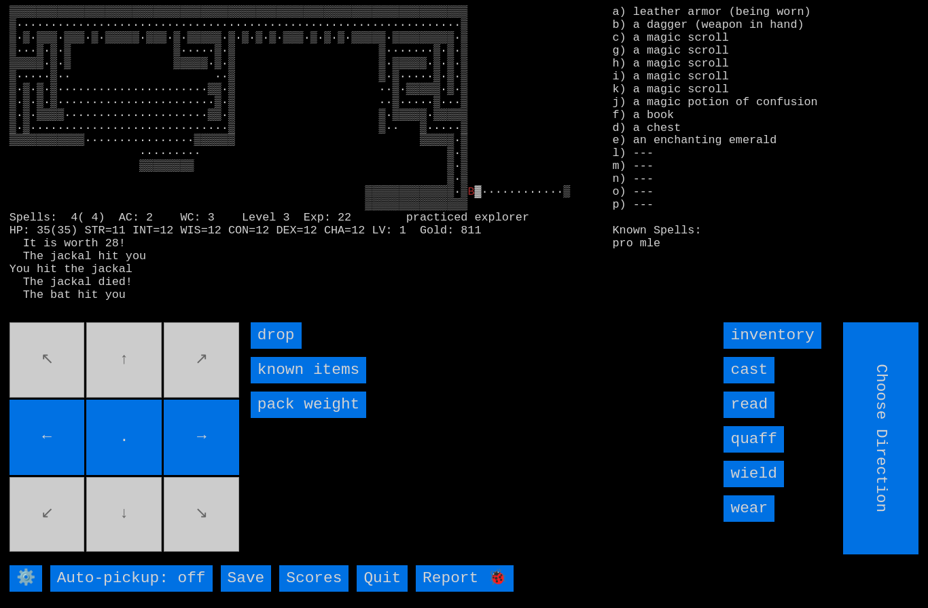
type input "Hold to Run"
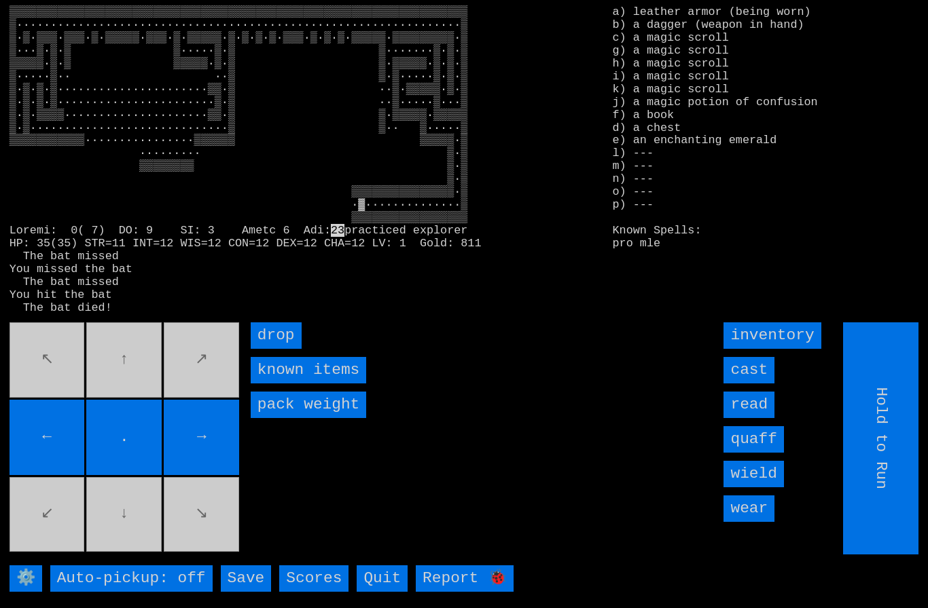
type input "Choose Direction"
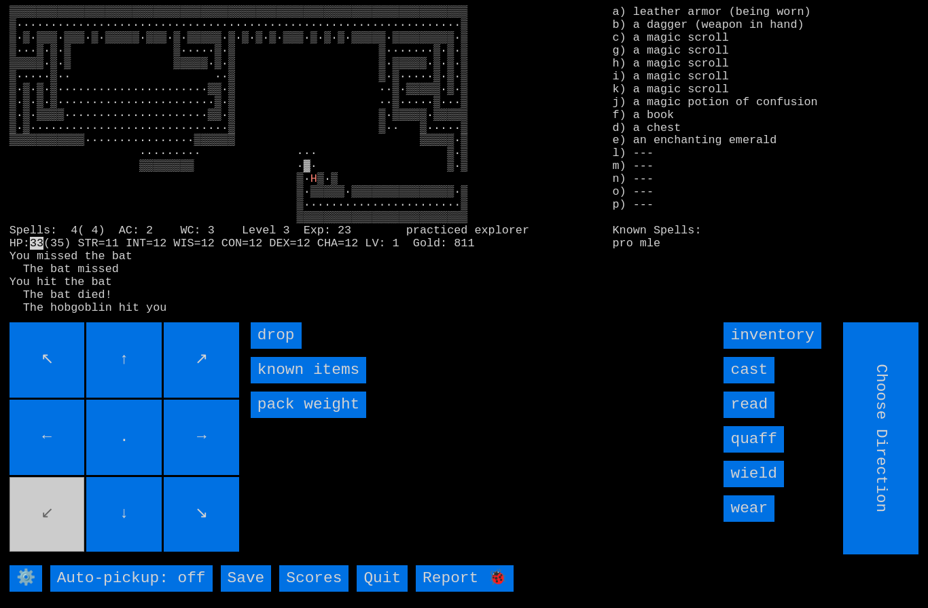
type input "Hold to Run"
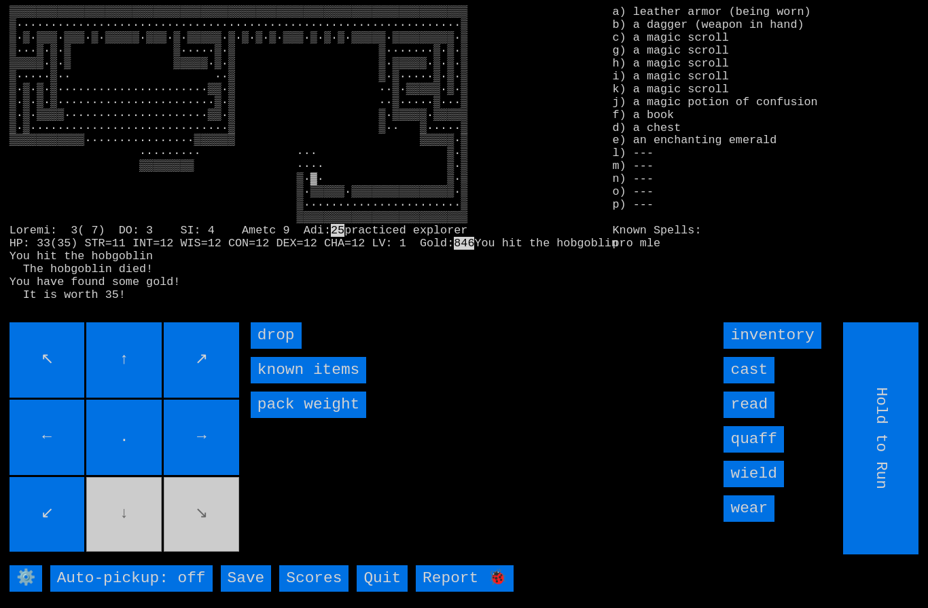
type input "Choose Direction"
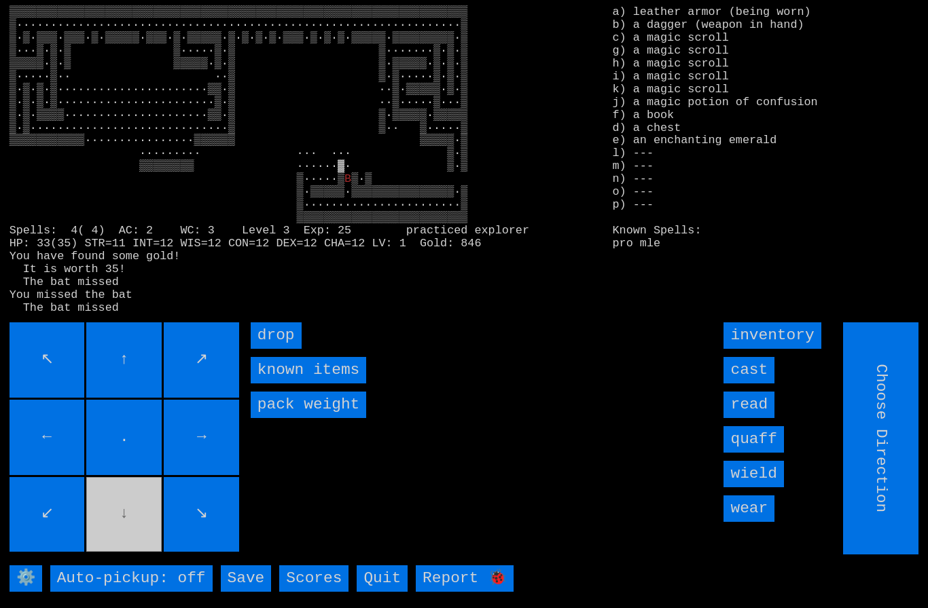
type input "Hold to Run"
type input "Choose Direction"
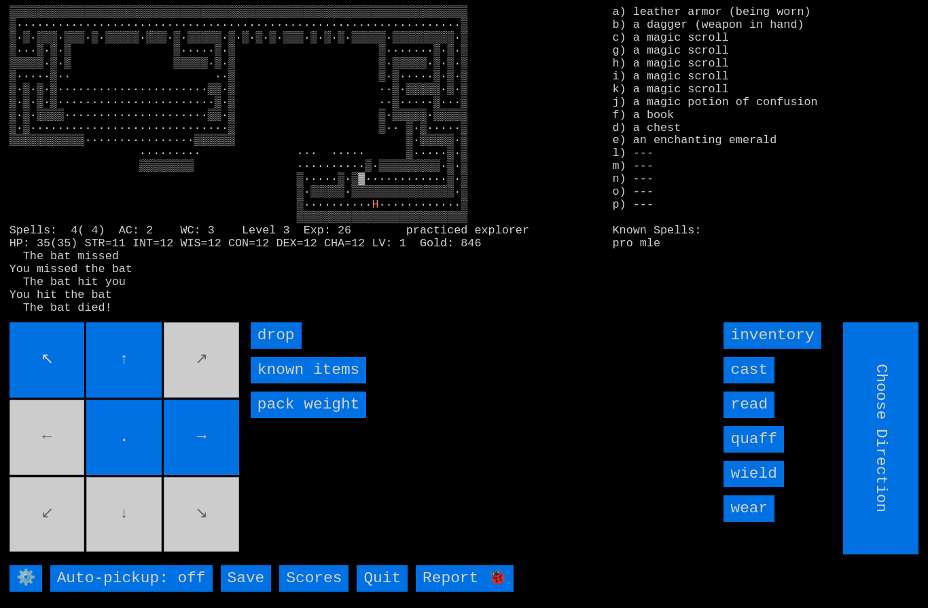
type input "Hold to Run"
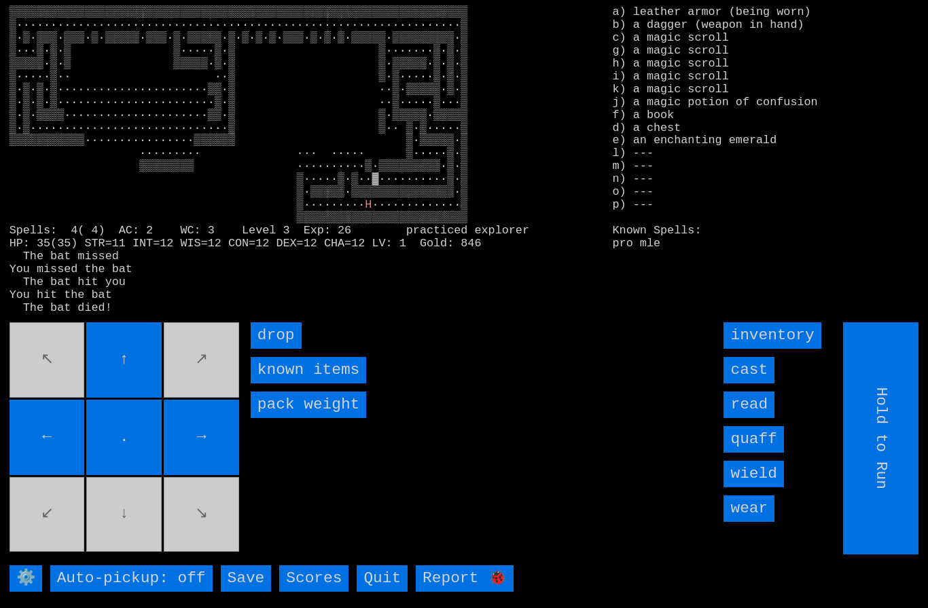
type input "Choose Direction"
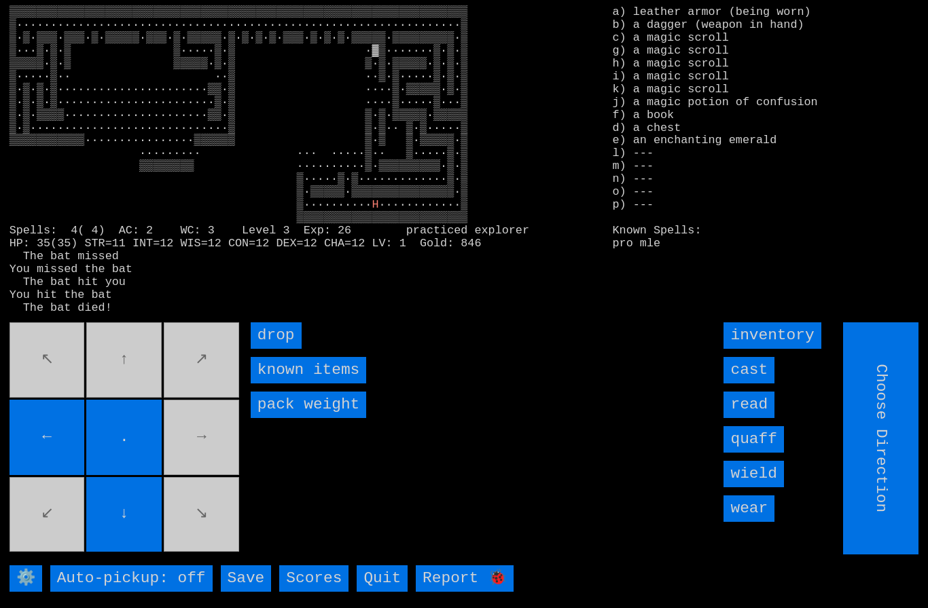
type input "Hold to Run"
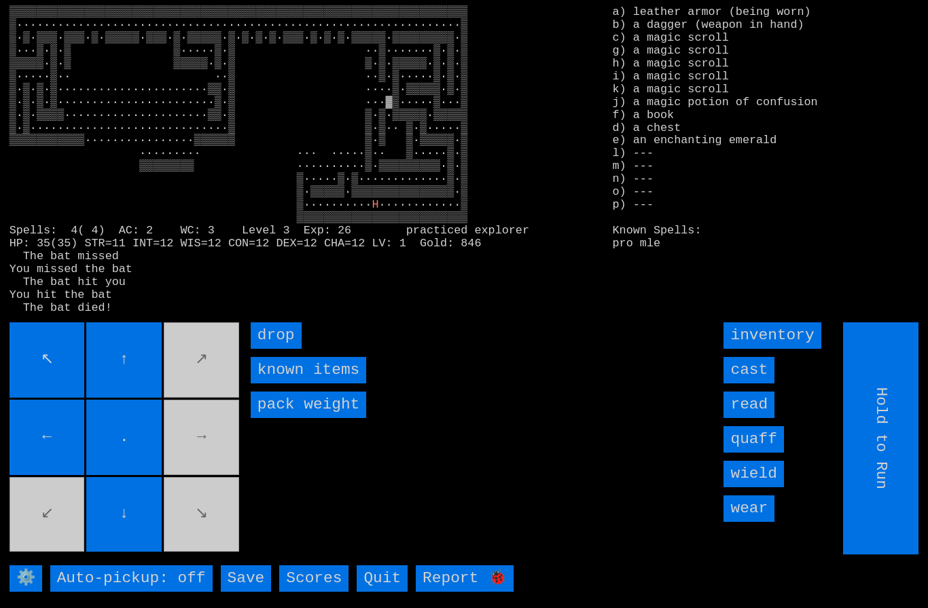
click at [193, 532] on movebuttons "↖ ↑ ↗ ← . → ↙ ↓ ↘" at bounding box center [126, 439] width 232 height 232
type input "Choose Direction"
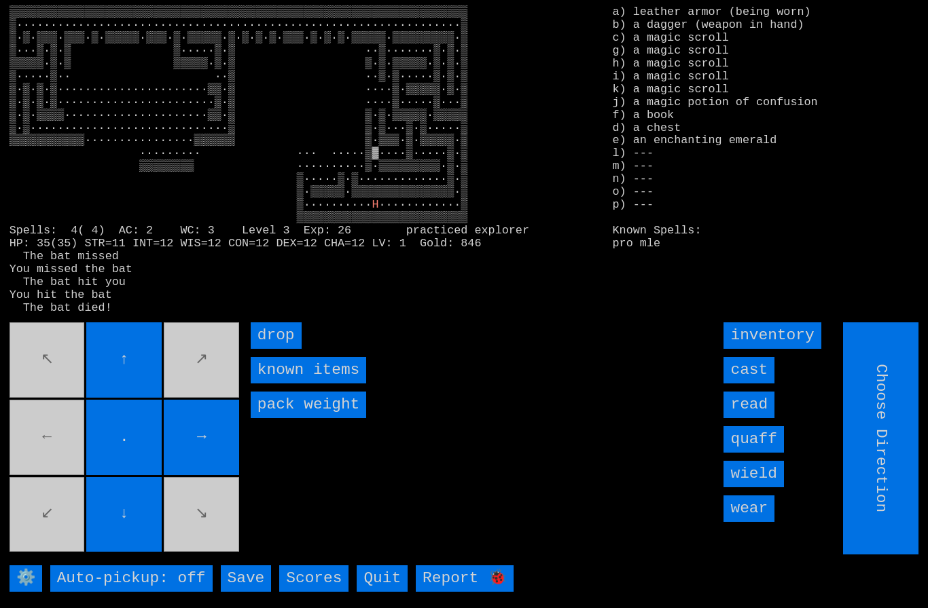
type input "Hold to Run"
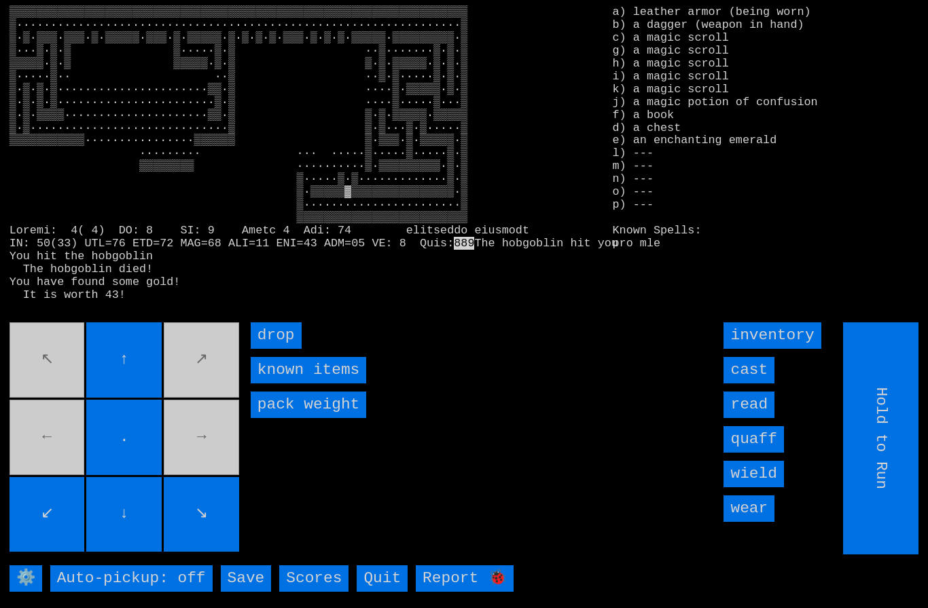
click at [62, 386] on movebuttons "↖ ↑ ↗ ← . → ↙ ↓ ↘" at bounding box center [126, 439] width 232 height 232
type input "Choose Direction"
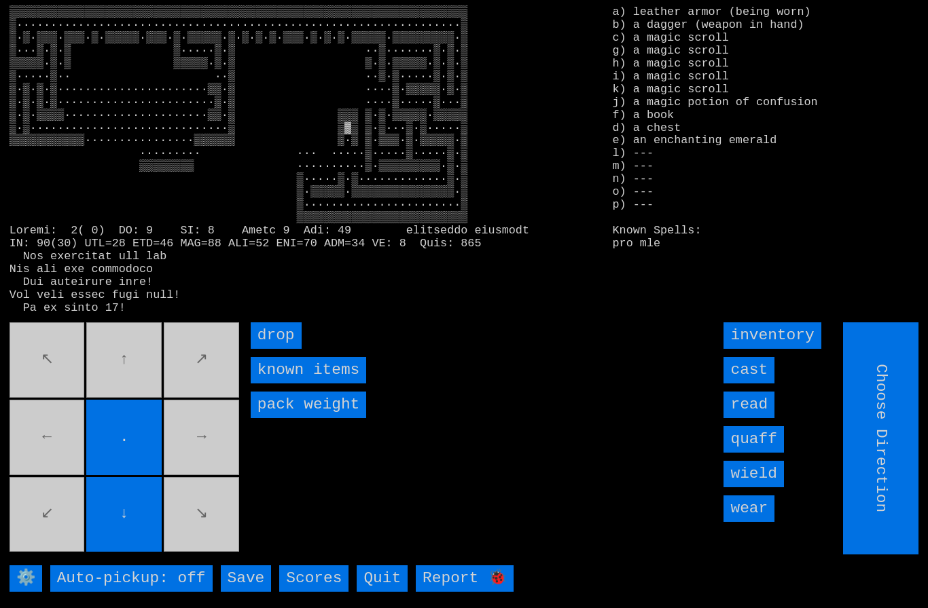
type input "Hold to Run"
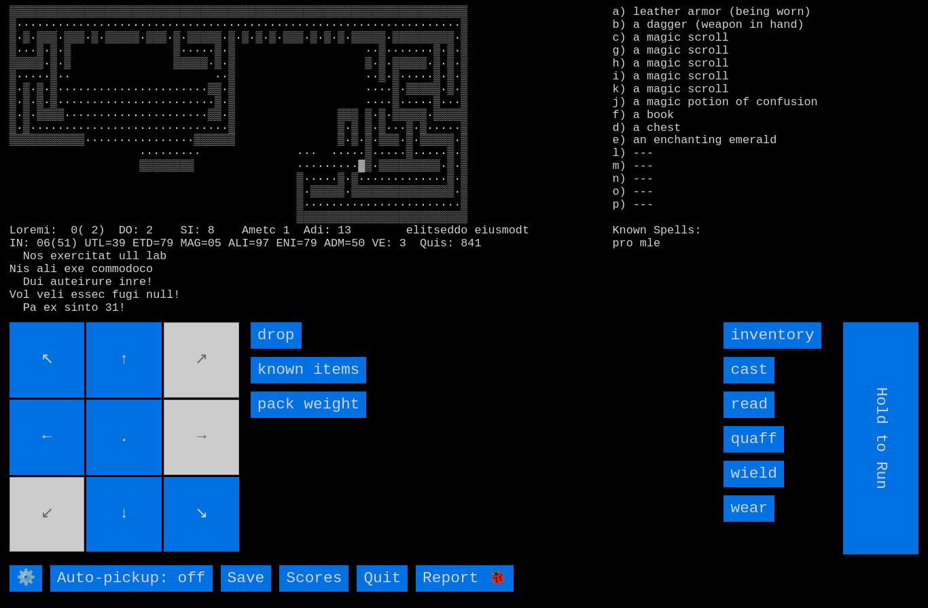
type input "Choose Direction"
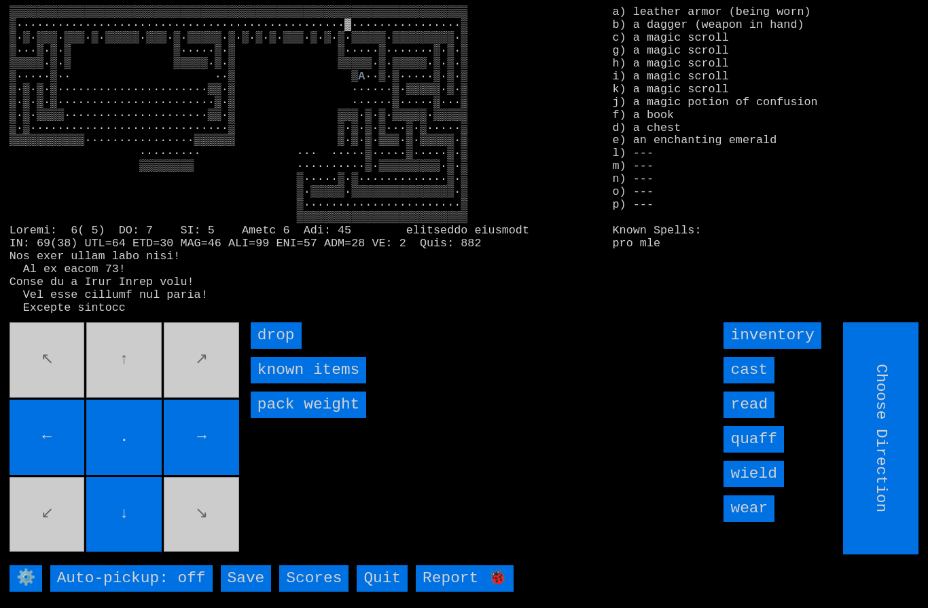
type input "Hold to Run"
type input "Choose Direction"
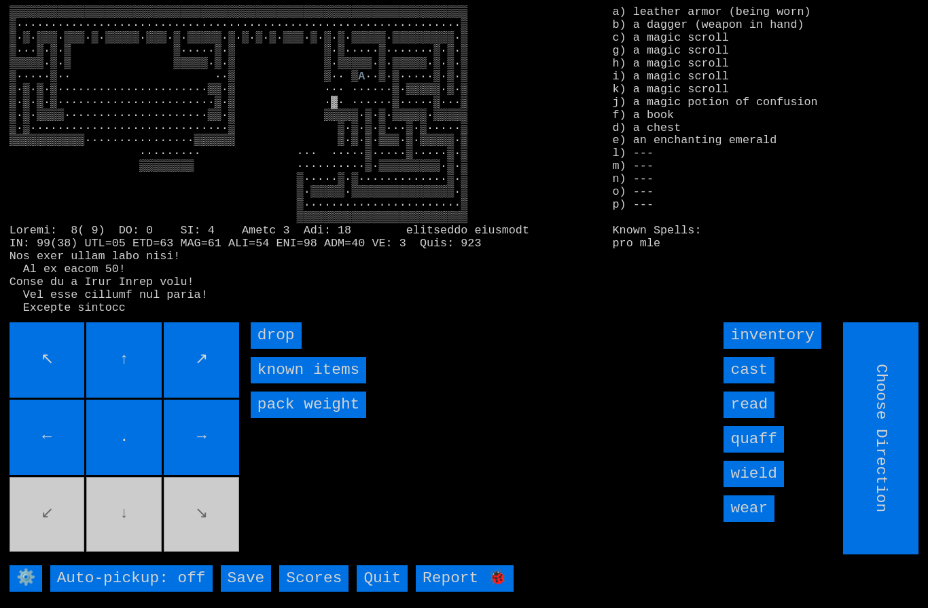
type input "Hold to Run"
type input "Choose Direction"
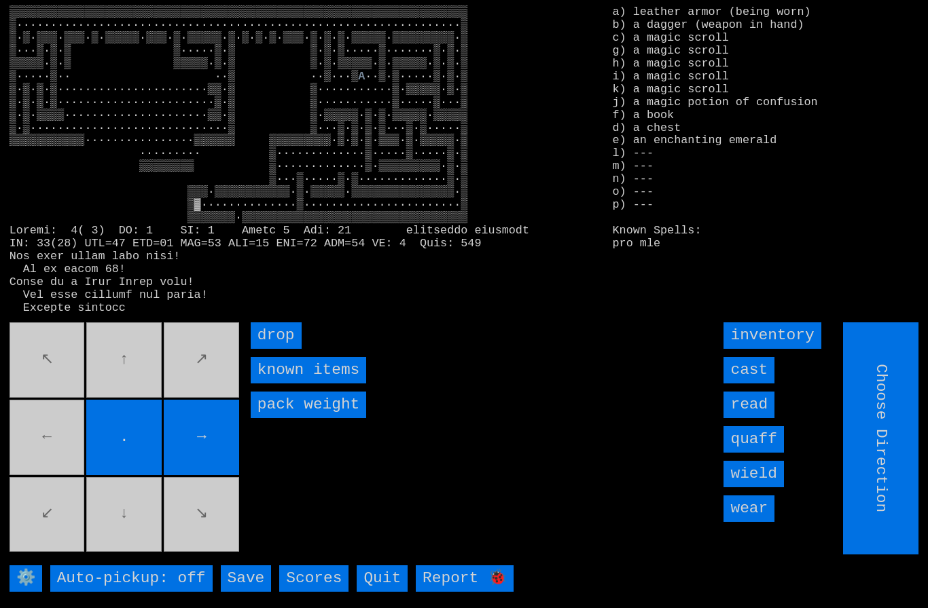
type input "Hold to Run"
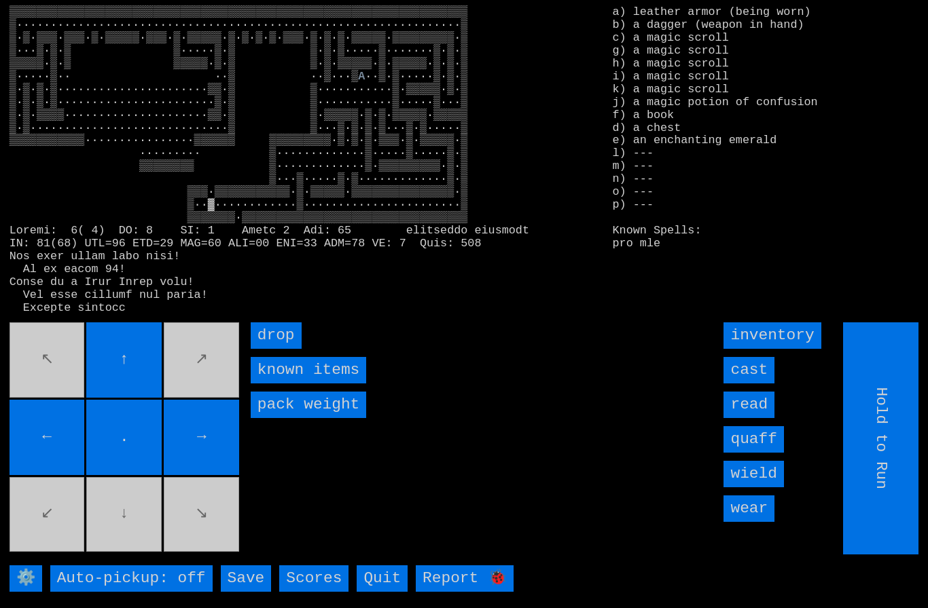
type input "Choose Direction"
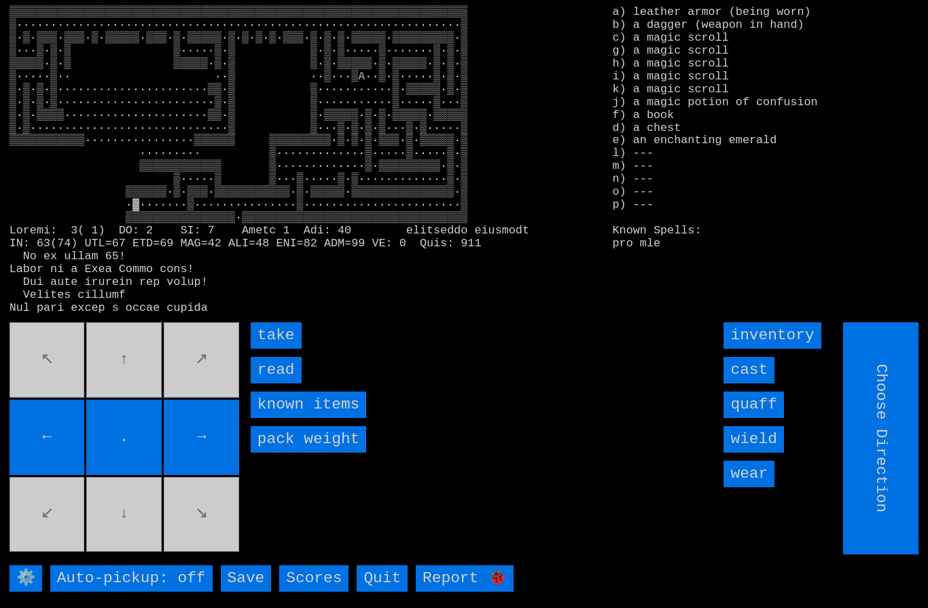
type input "Hold to Run"
click at [270, 349] on input "take" at bounding box center [276, 336] width 51 height 26
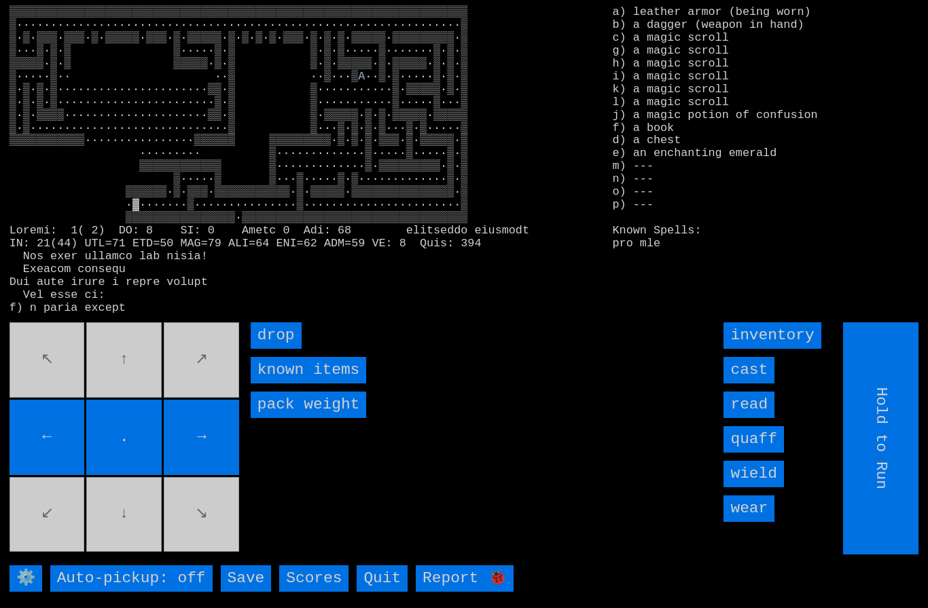
type input "Choose Direction"
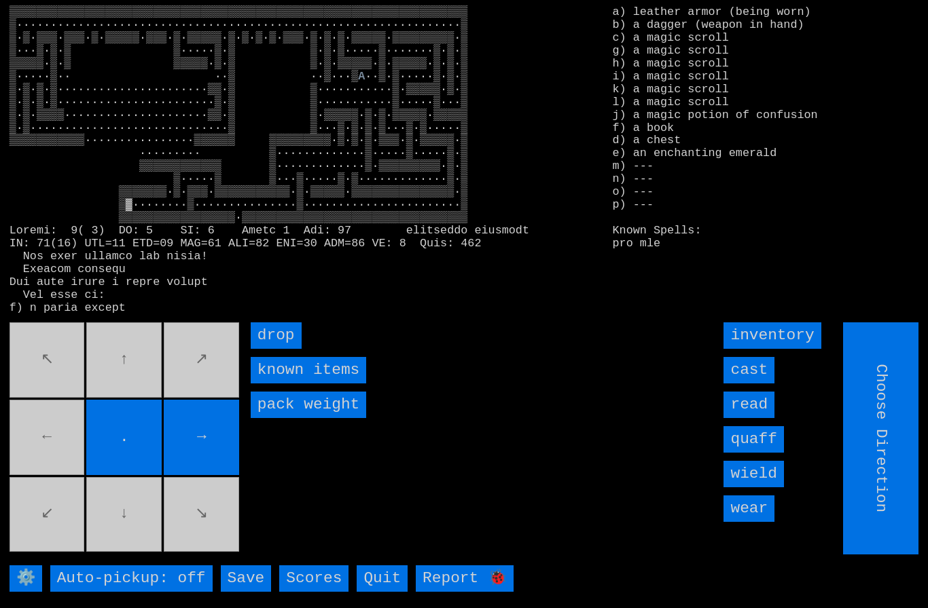
type input "Hold to Run"
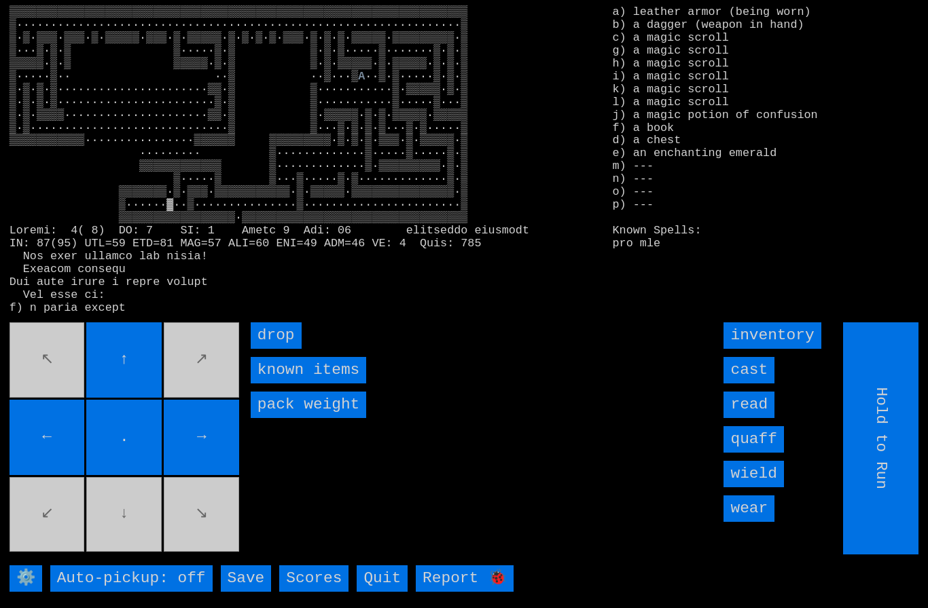
type input "Choose Direction"
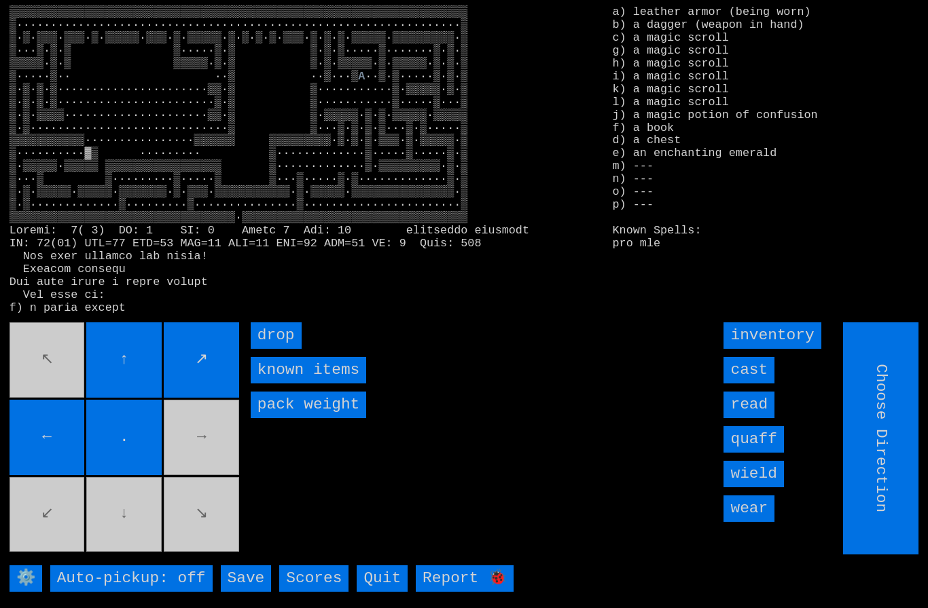
type input "Hold to Run"
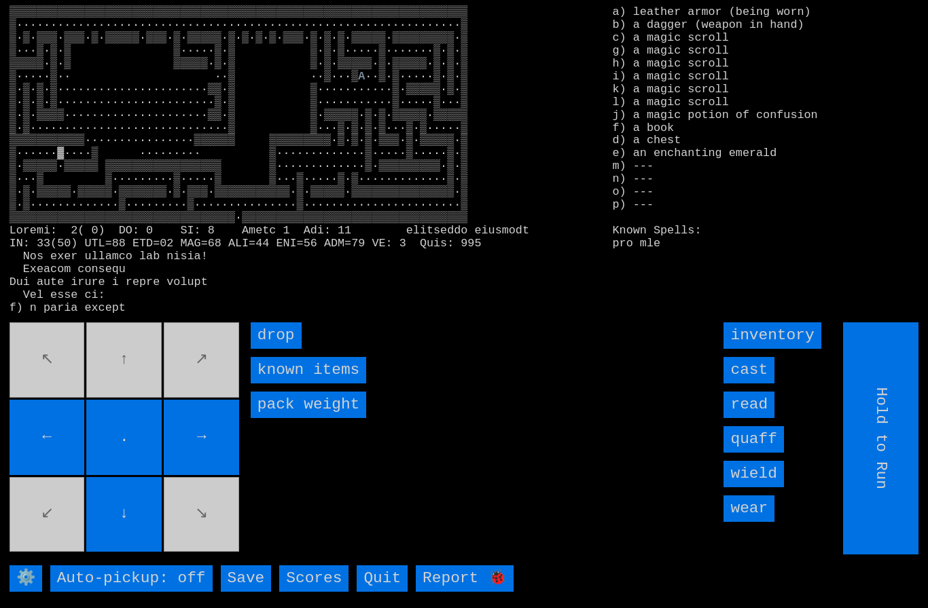
type input "Choose Direction"
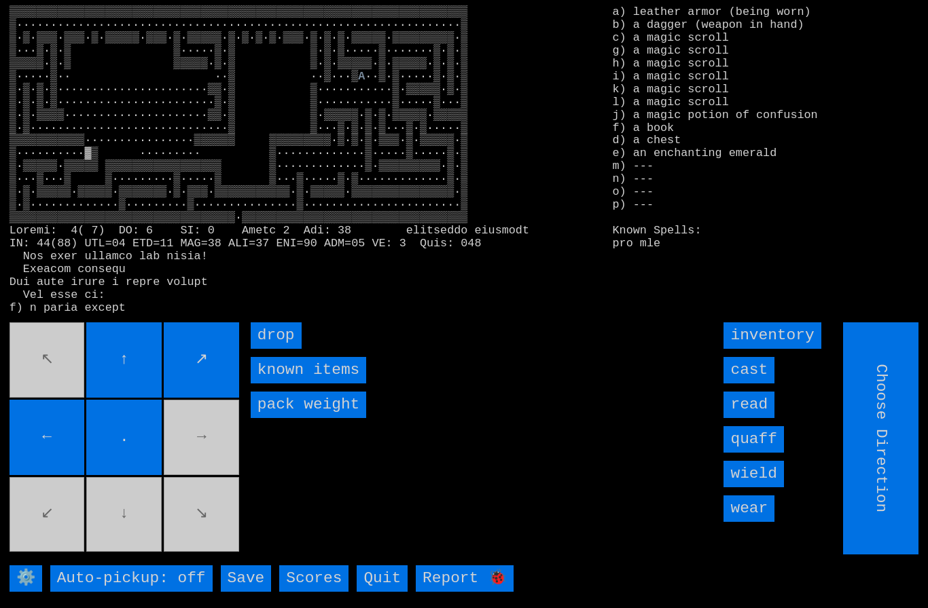
type input "Hold to Run"
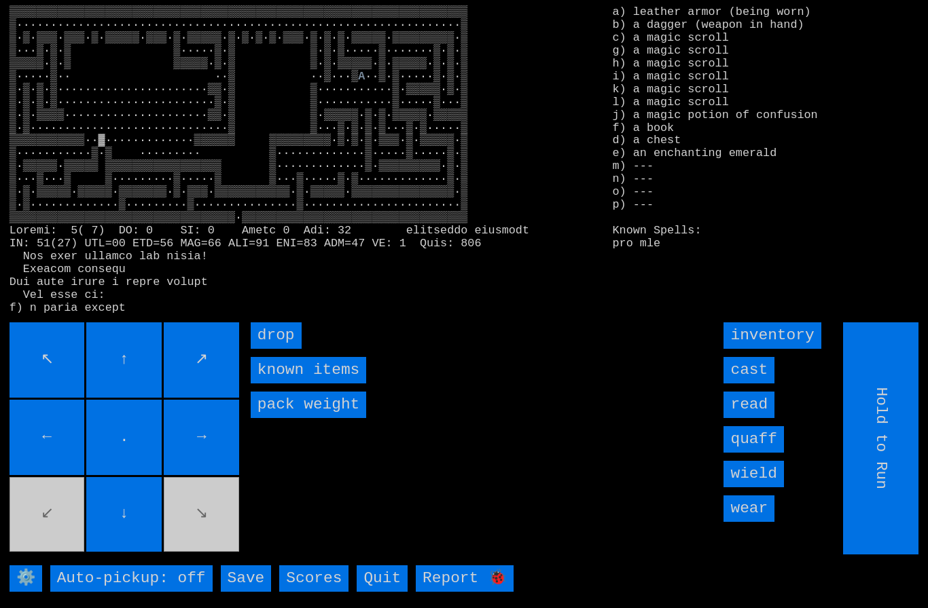
type input "Choose Direction"
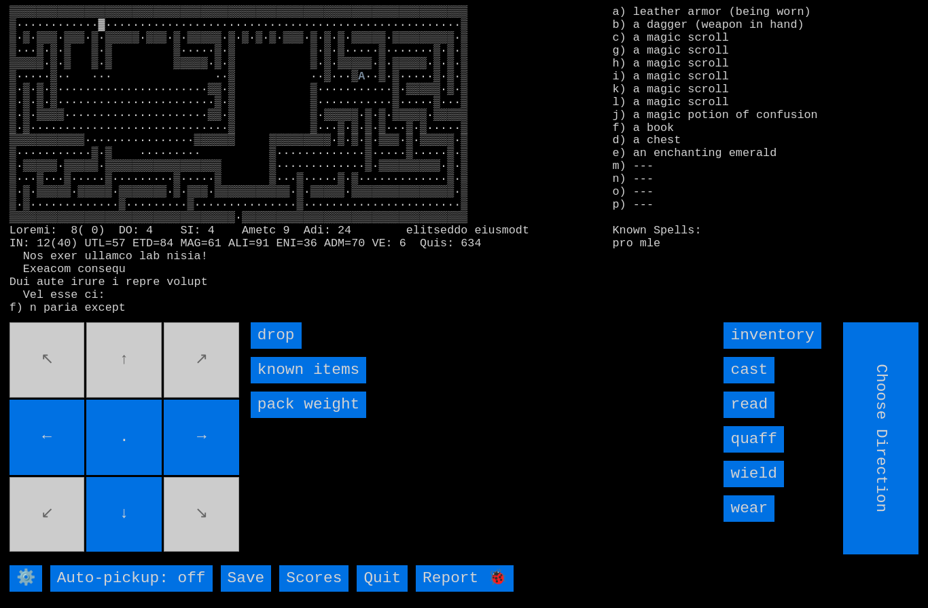
type input "Hold to Run"
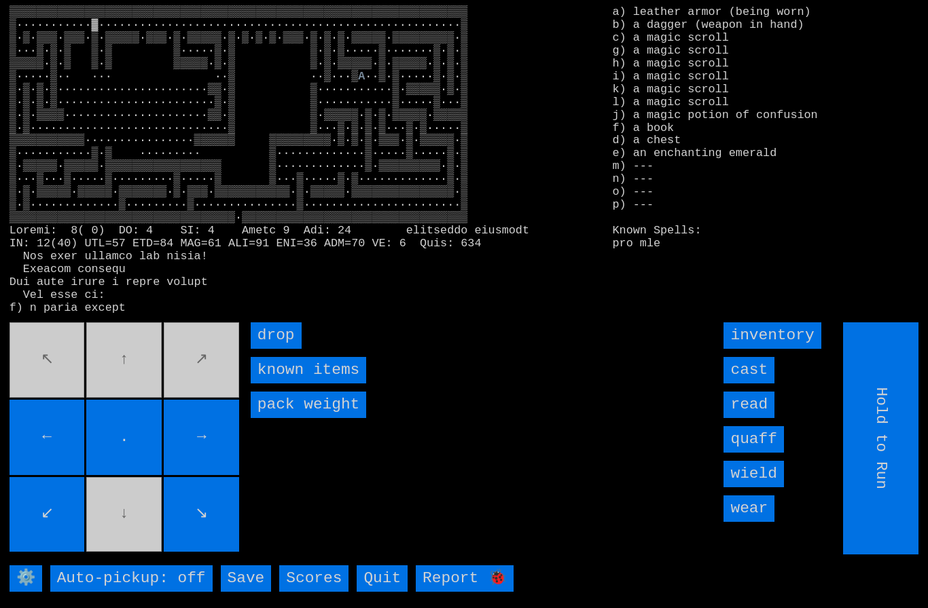
type input "Choose Direction"
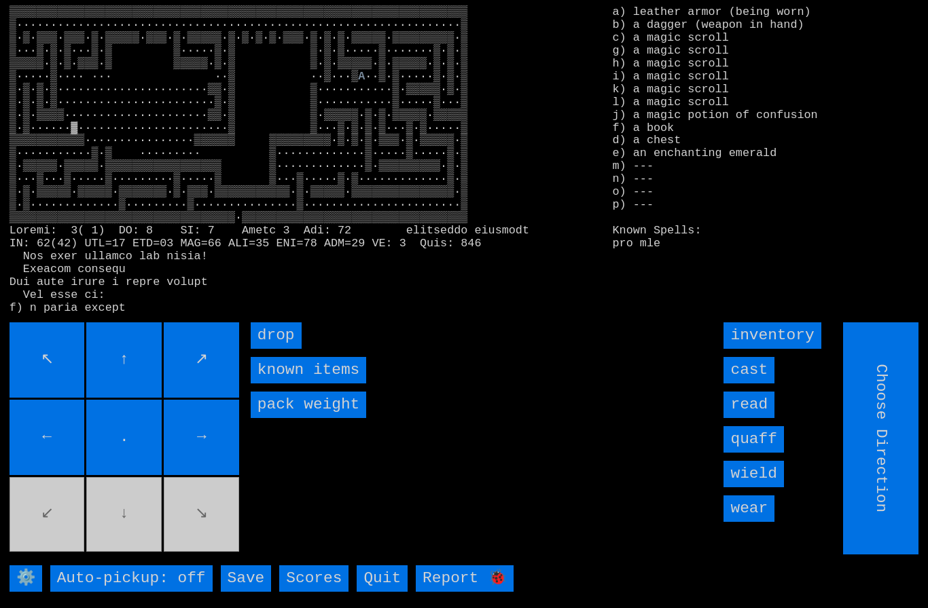
type input "Hold to Run"
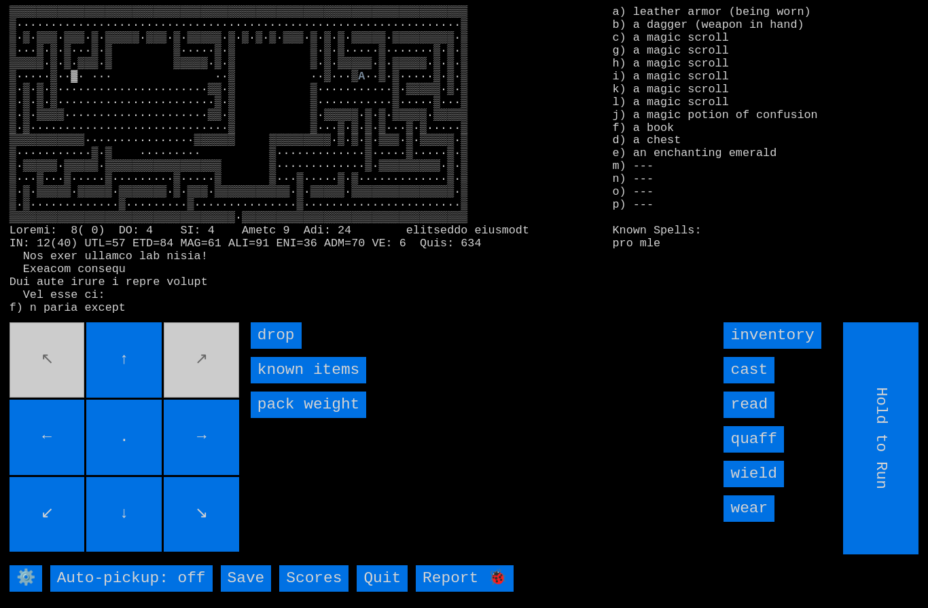
type input "Choose Direction"
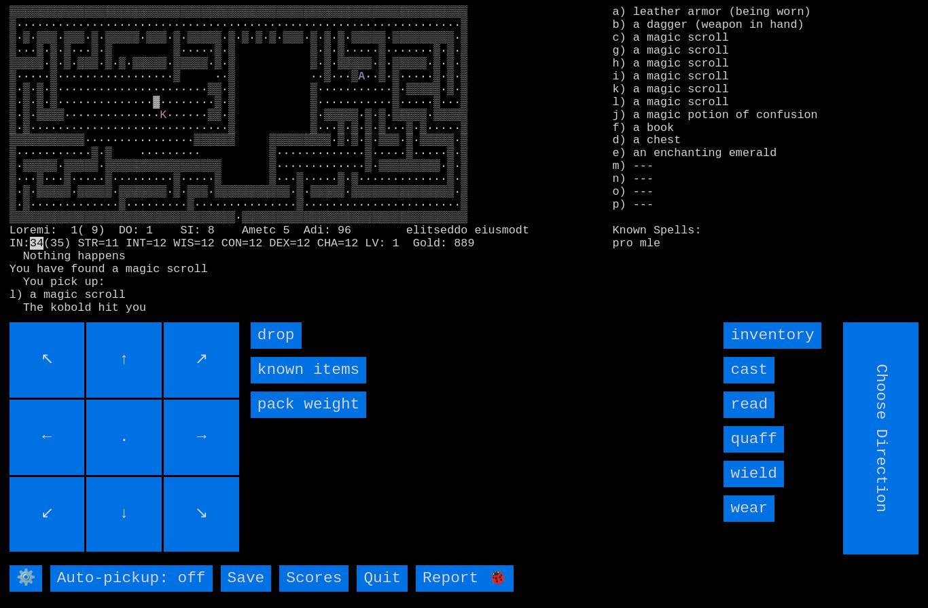
type input "Hold to Run"
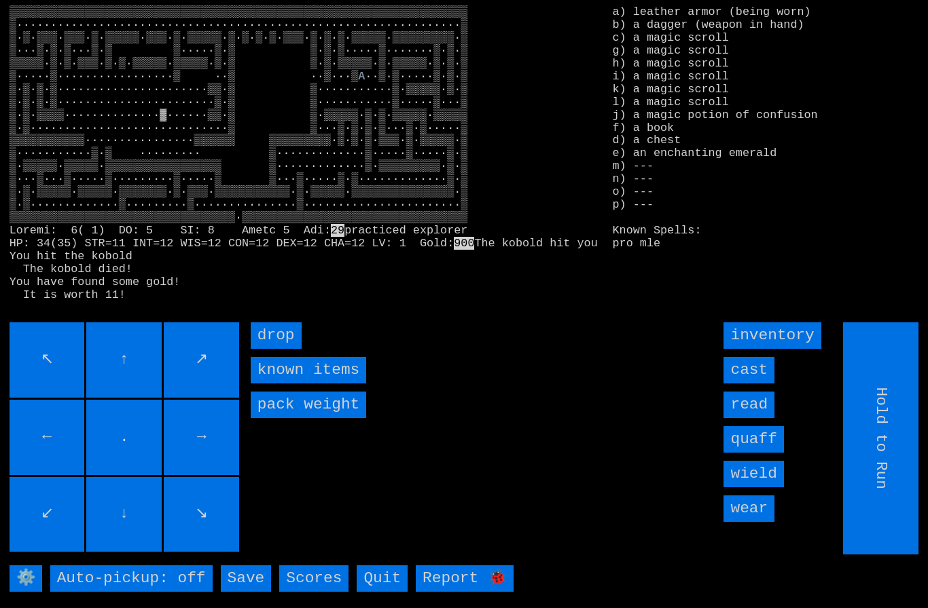
type input "Choose Direction"
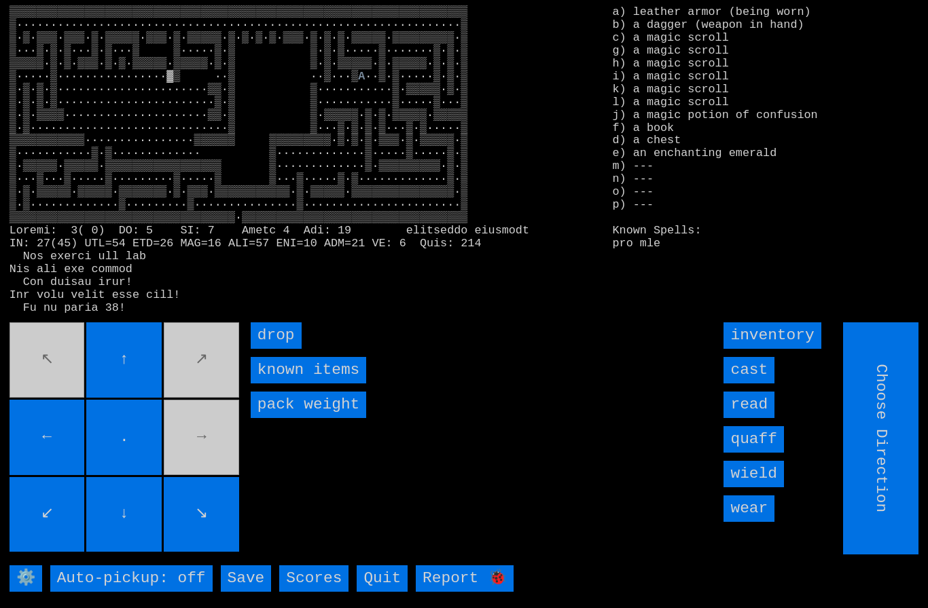
type input "Hold to Run"
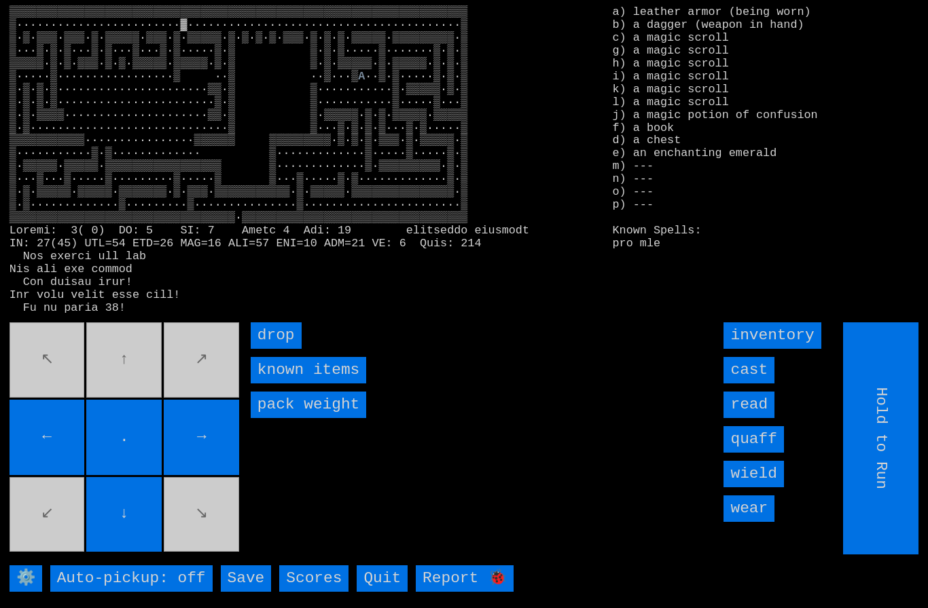
type input "Choose Direction"
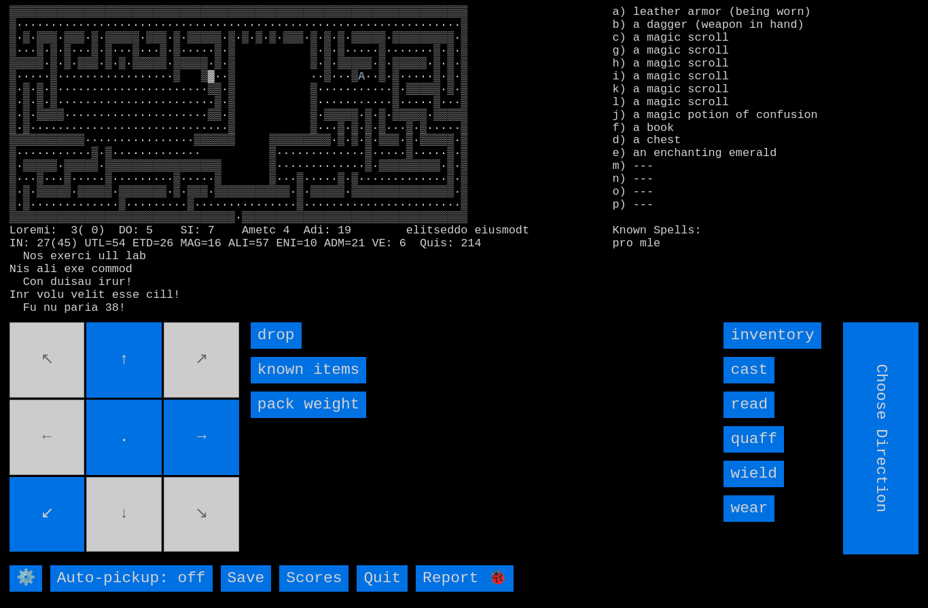
type input "Hold to Run"
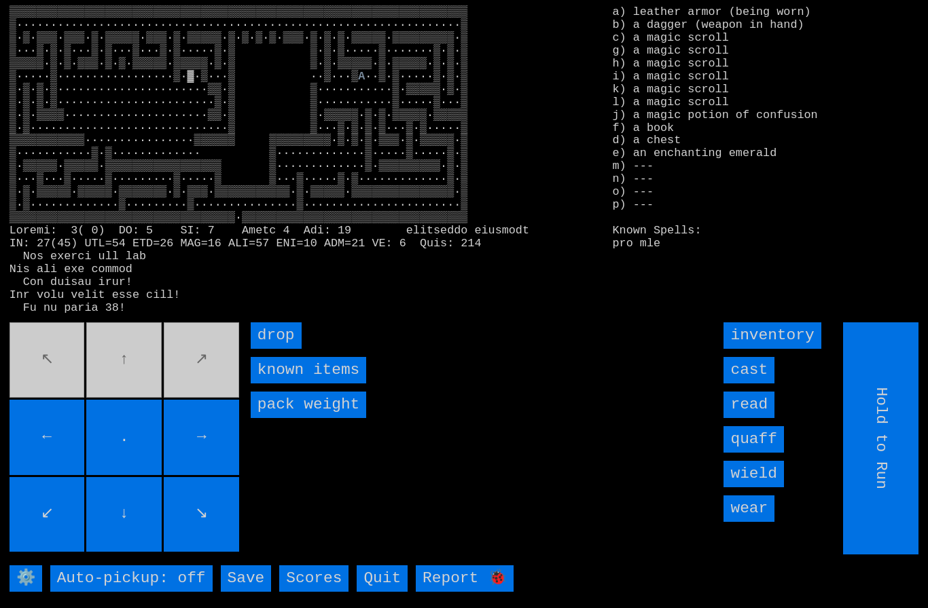
type input "Choose Direction"
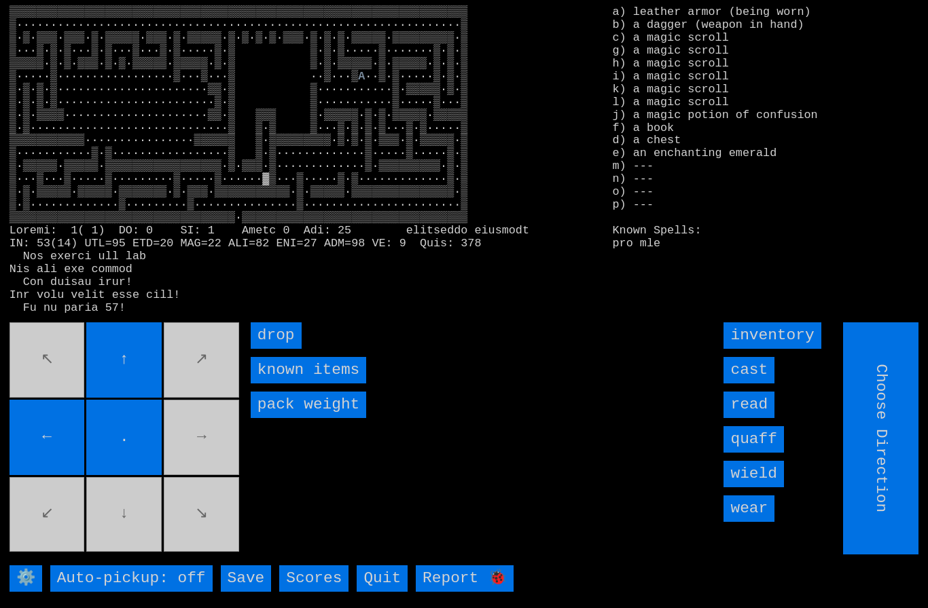
type input "Hold to Run"
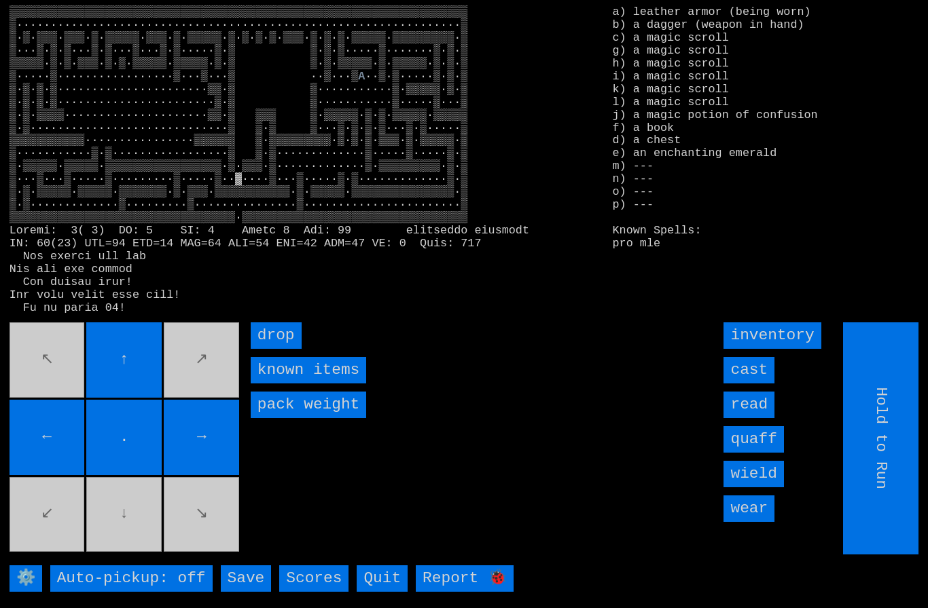
type input "Choose Direction"
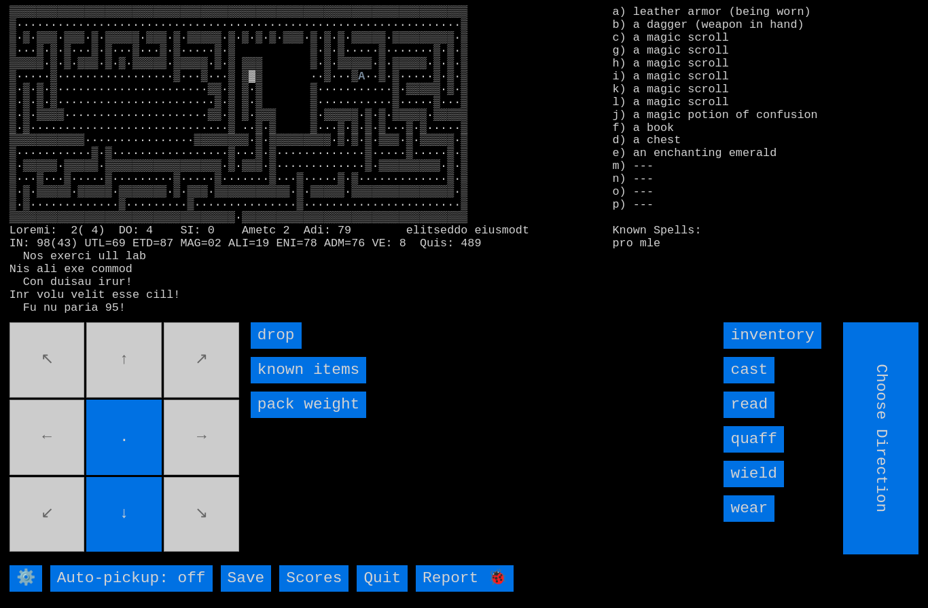
type input "Hold to Run"
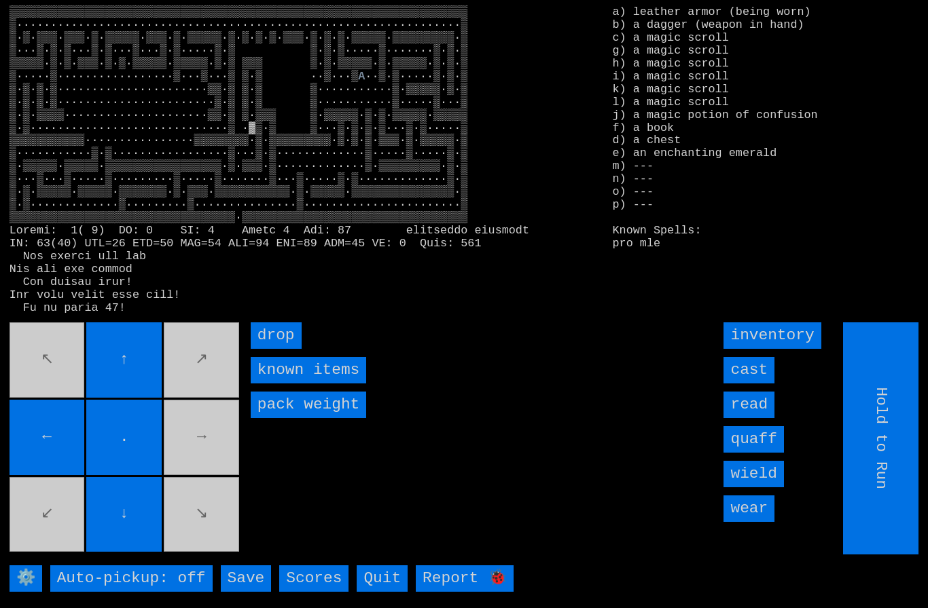
type input "Choose Direction"
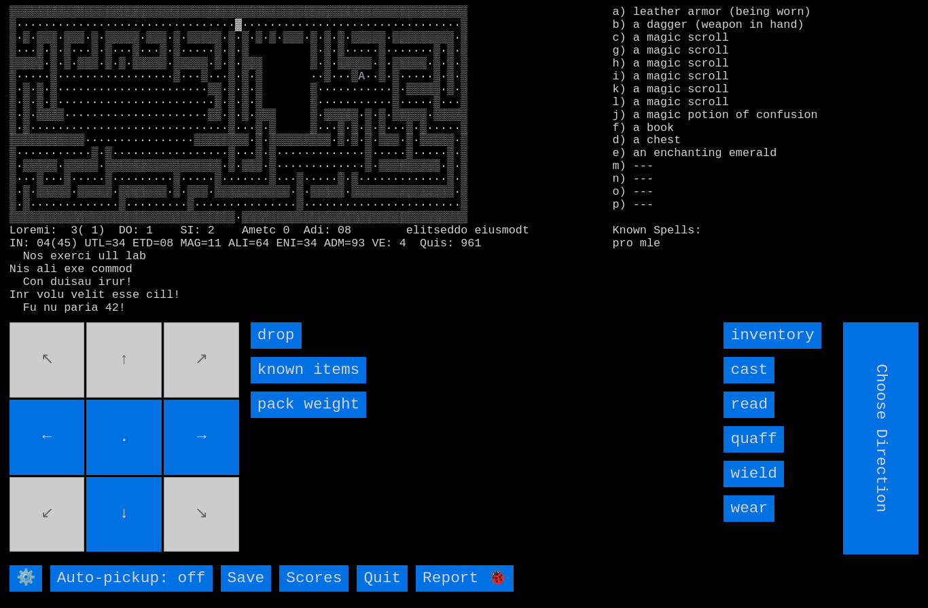
type input "Hold to Run"
type input "Choose Direction"
type input "Hold to Run"
type input "Choose Direction"
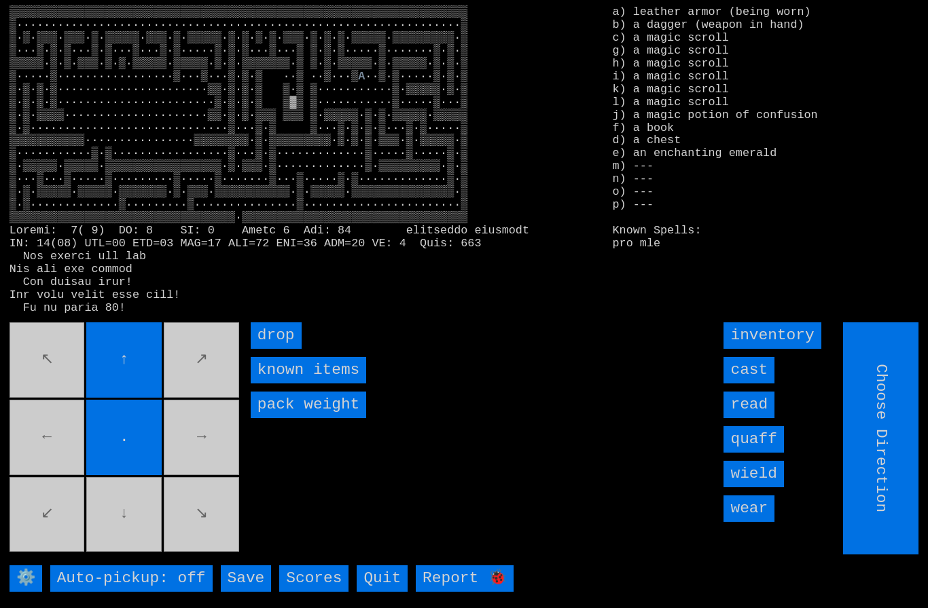
type input "Hold to Run"
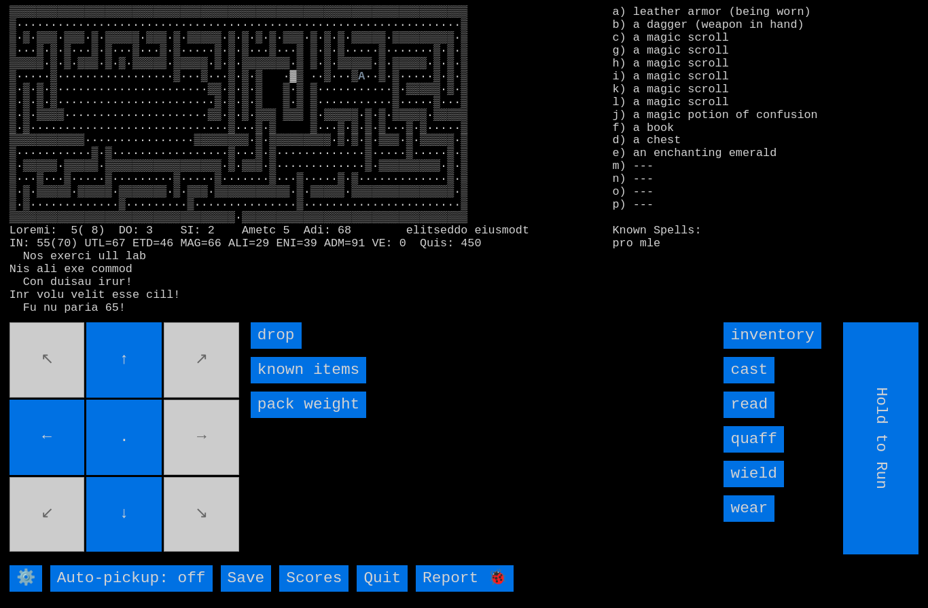
type input "Choose Direction"
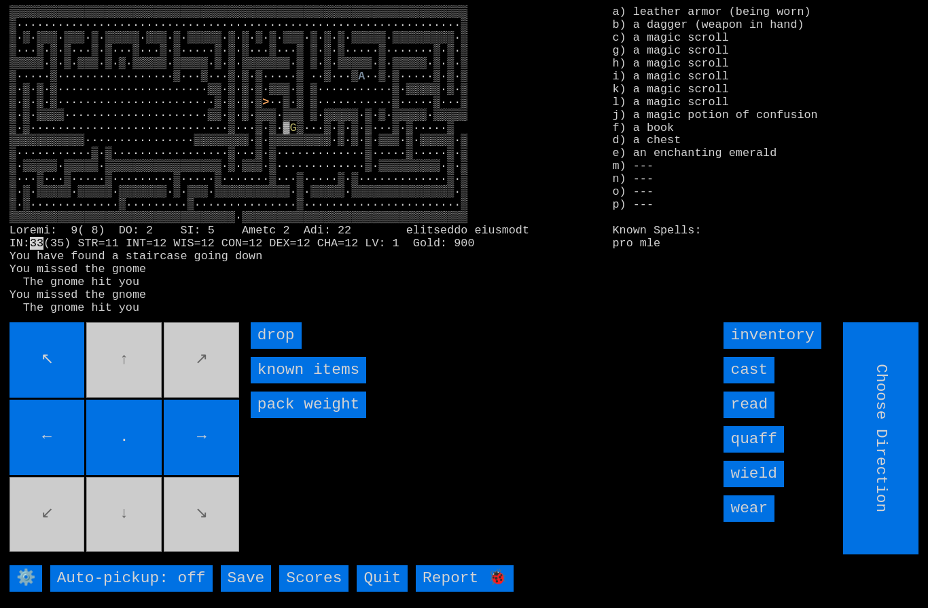
type input "Hold to Run"
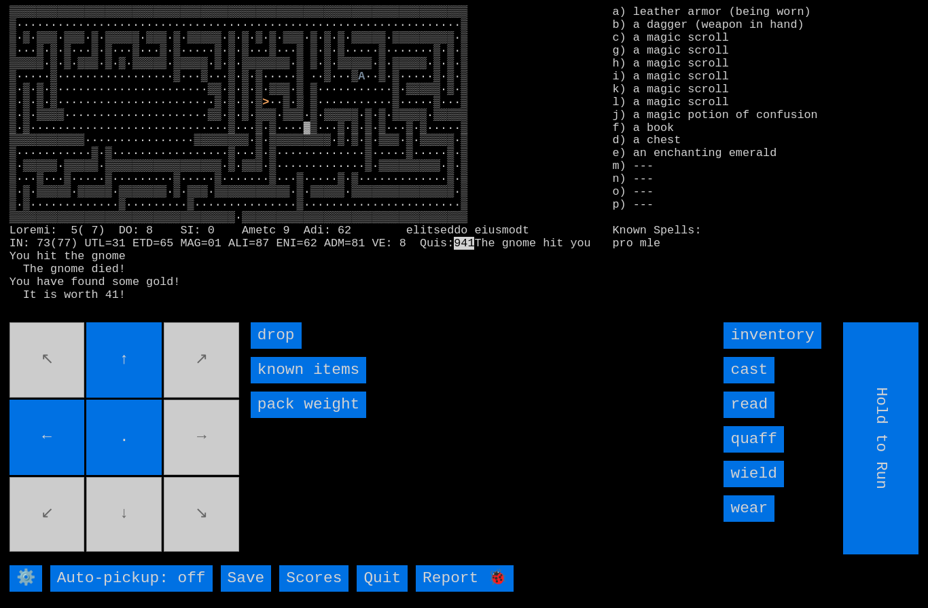
type input "Choose Direction"
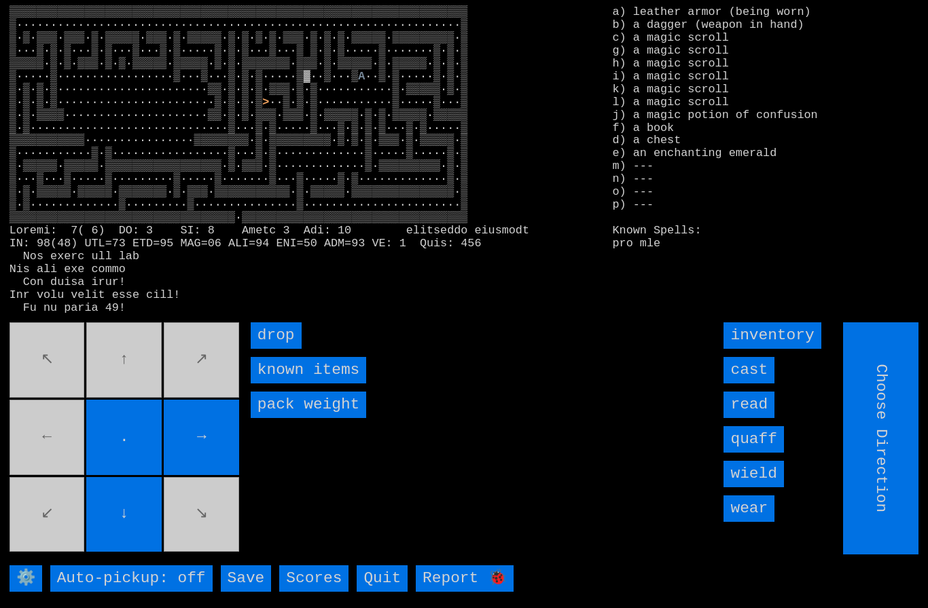
type input "Hold to Run"
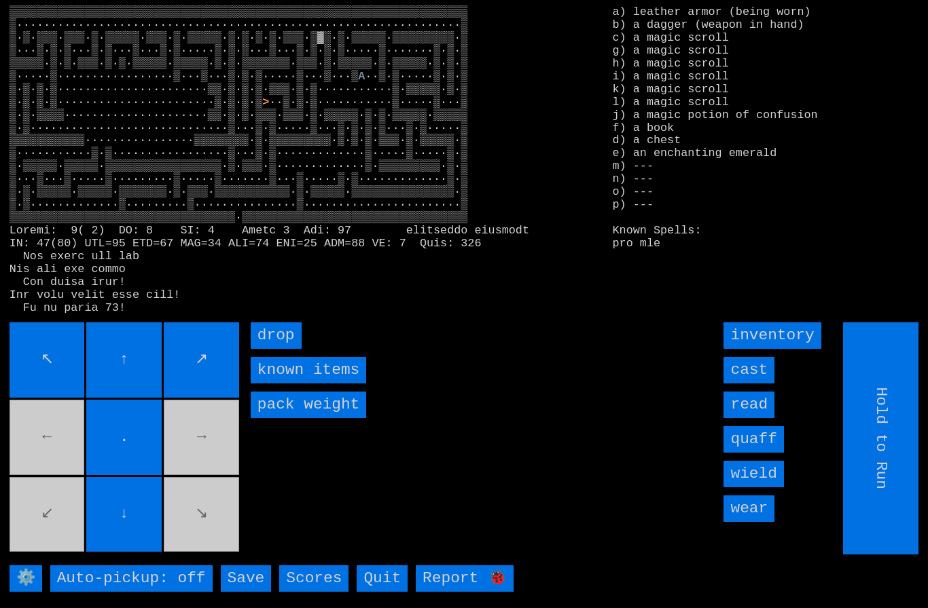
type input "Choose Direction"
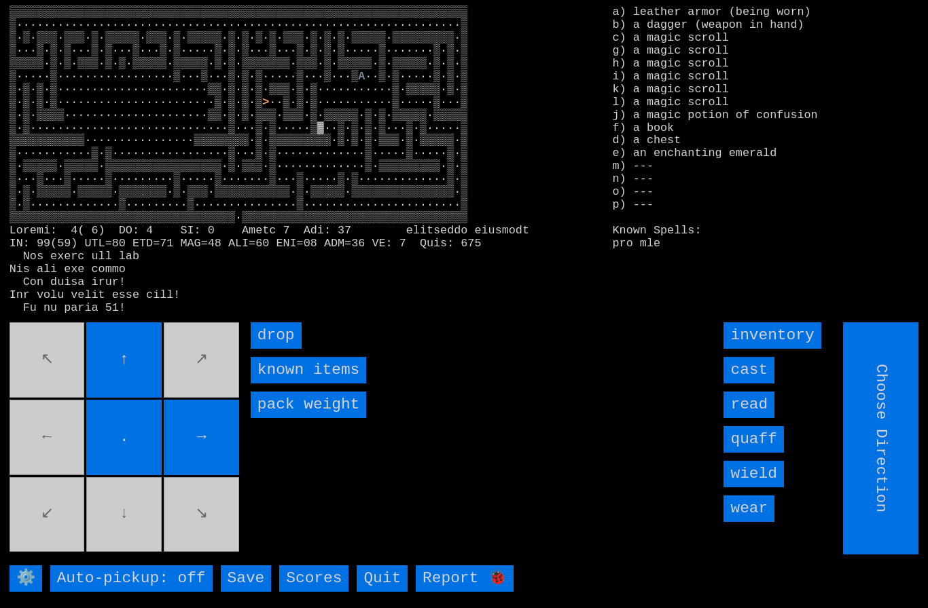
type input "Hold to Run"
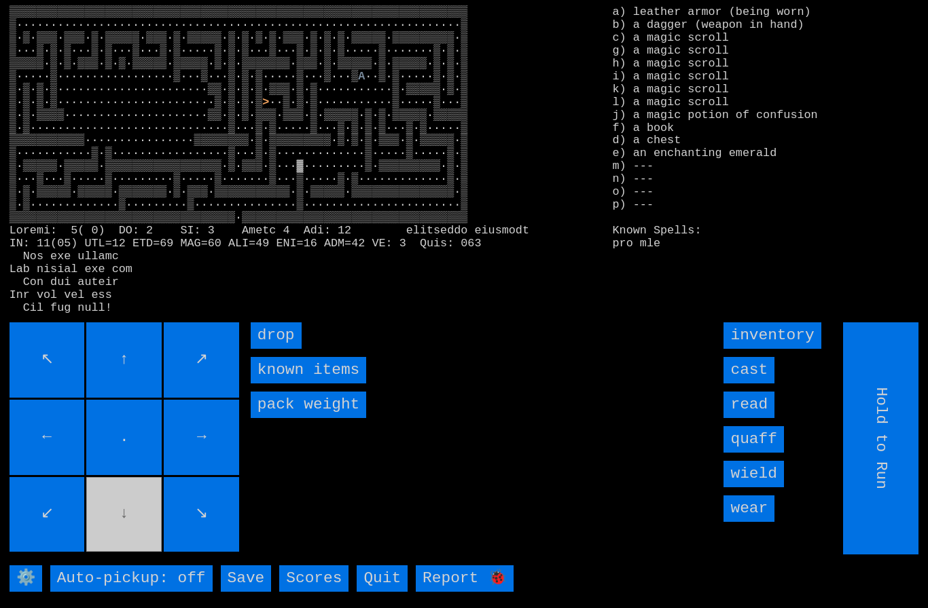
type input "Choose Direction"
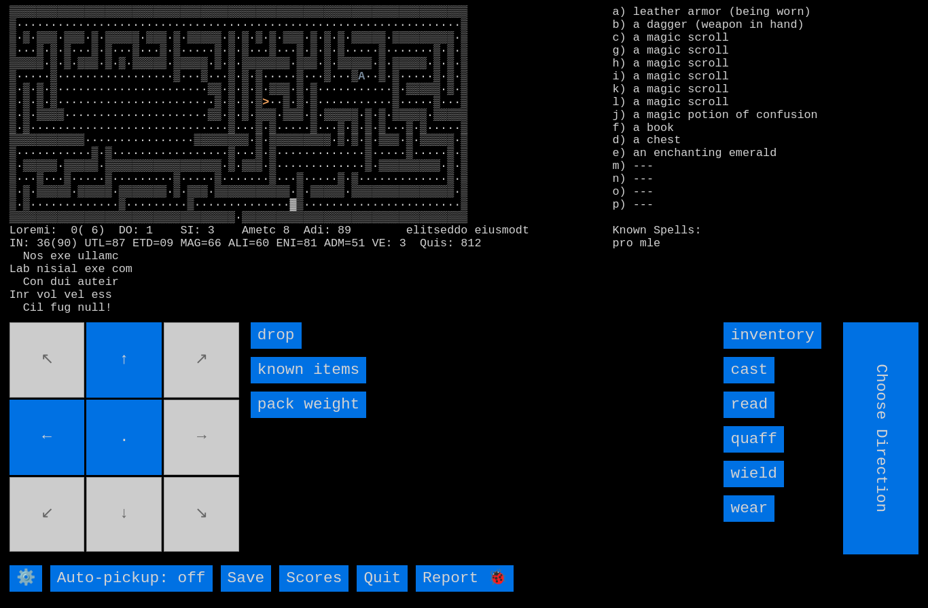
type input "Hold to Run"
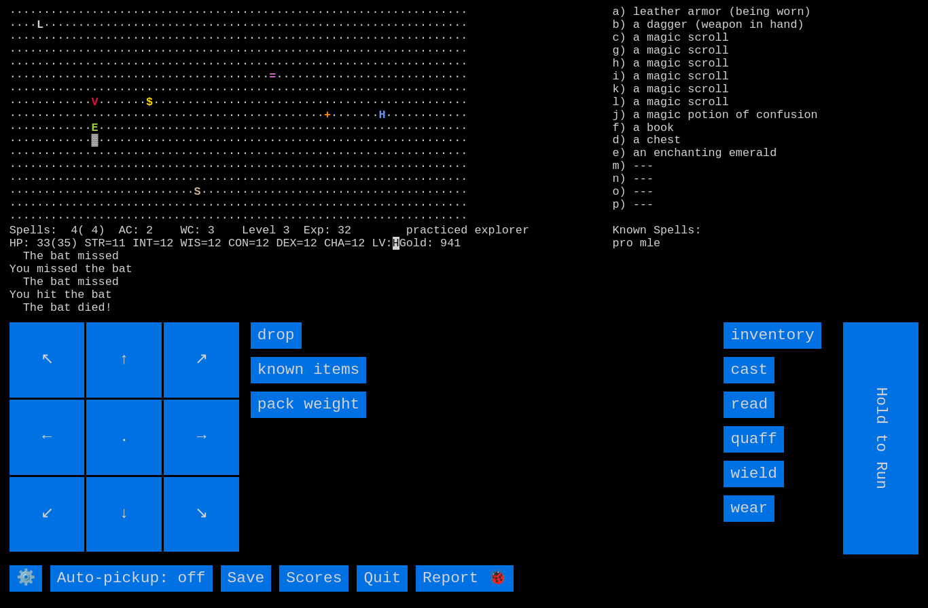
type input "Choose Direction"
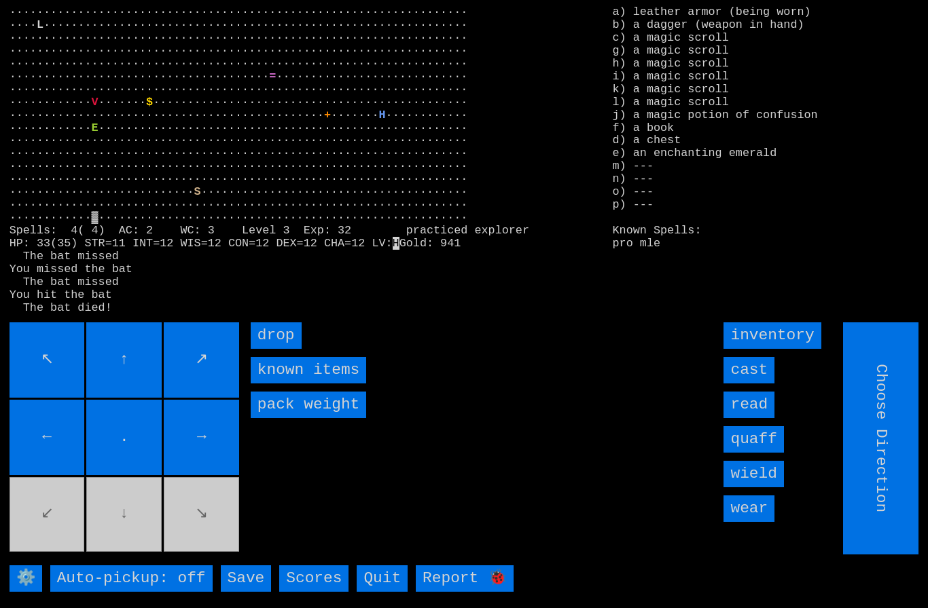
type input "Hold to Run"
click at [269, 349] on input "drop" at bounding box center [276, 336] width 51 height 26
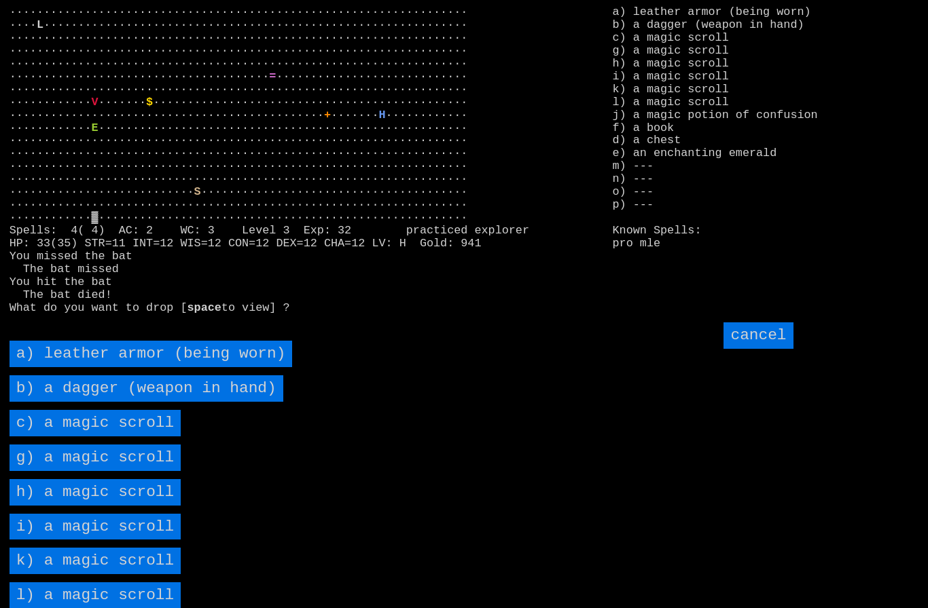
click at [70, 437] on scroll "c) a magic scroll" at bounding box center [96, 423] width 172 height 26
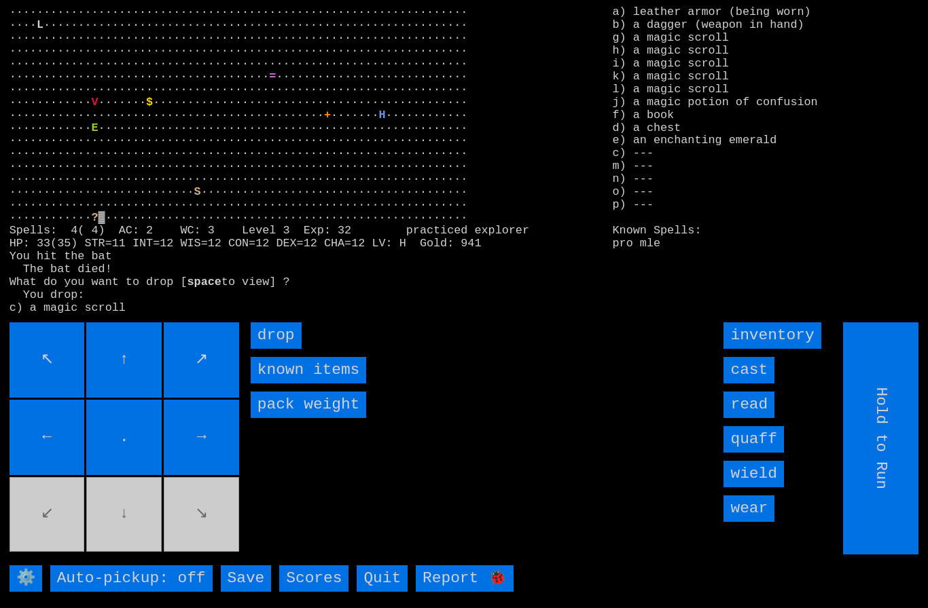
click at [287, 349] on input "drop" at bounding box center [276, 336] width 51 height 26
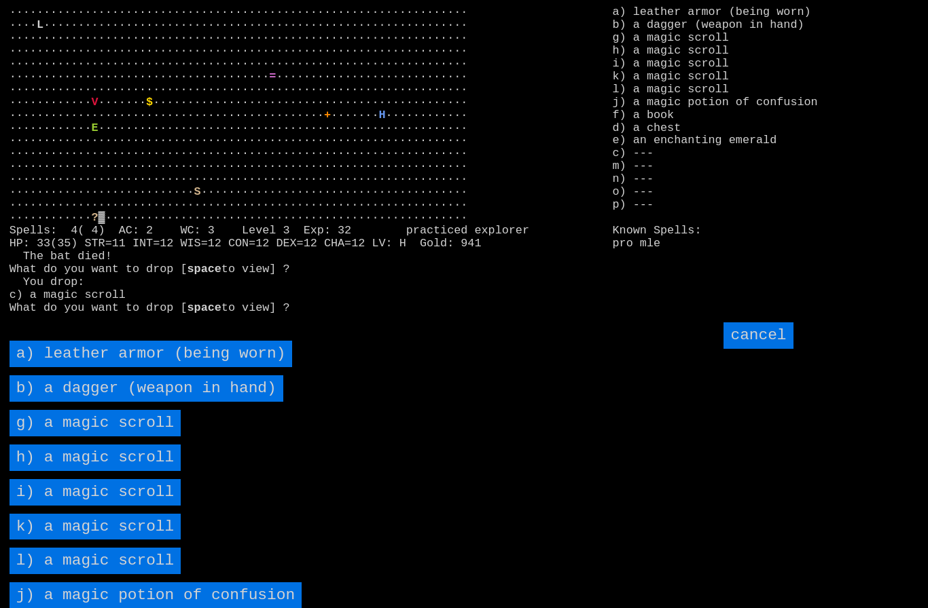
click at [75, 437] on scroll "g) a magic scroll" at bounding box center [96, 423] width 172 height 26
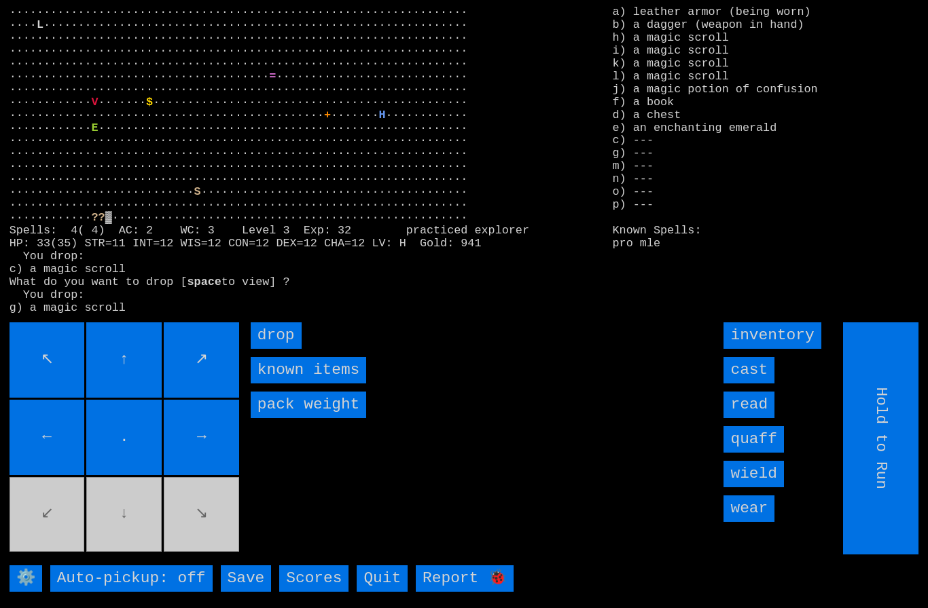
click at [280, 349] on input "drop" at bounding box center [276, 336] width 51 height 26
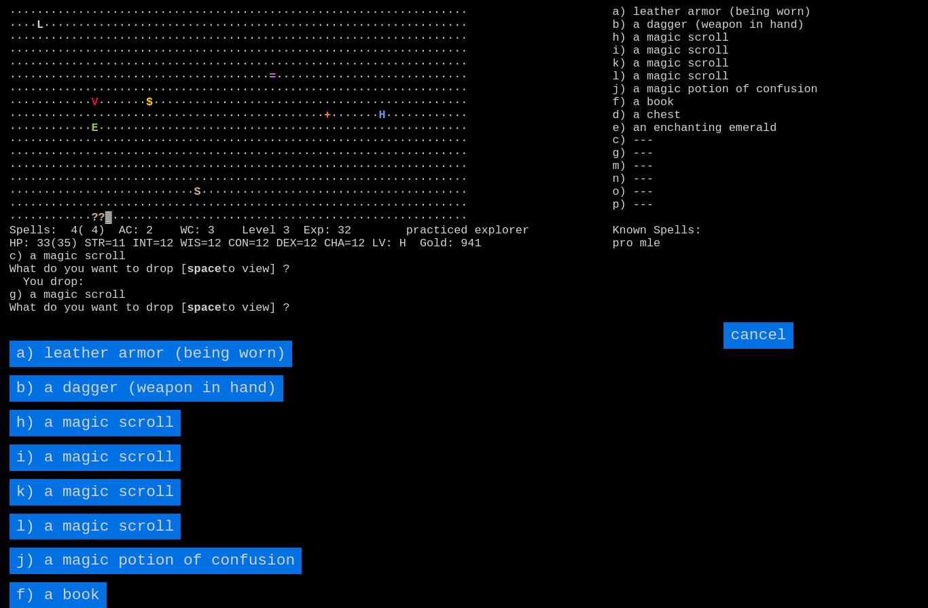
click at [74, 437] on scroll "h) a magic scroll" at bounding box center [96, 423] width 172 height 26
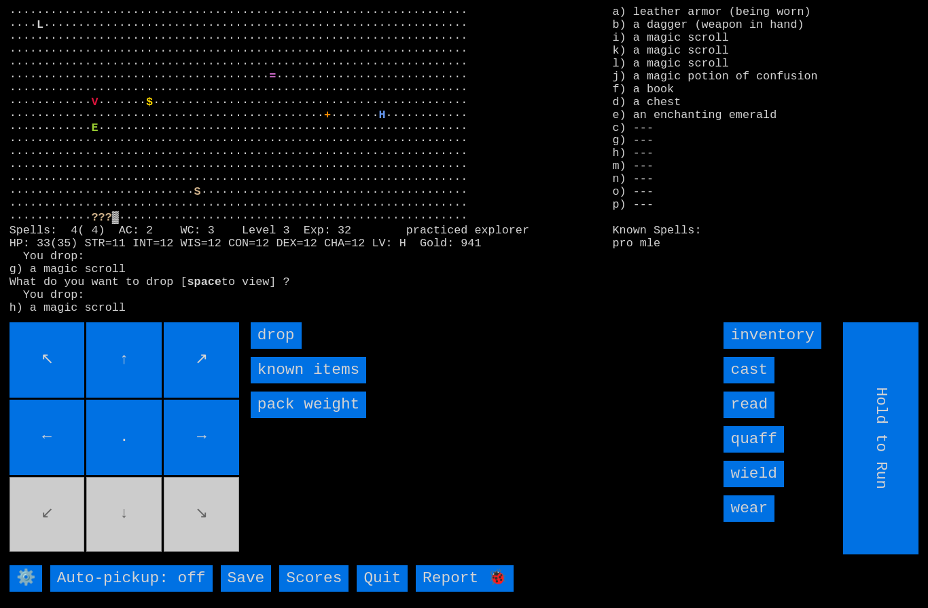
click at [286, 349] on input "drop" at bounding box center [276, 336] width 51 height 26
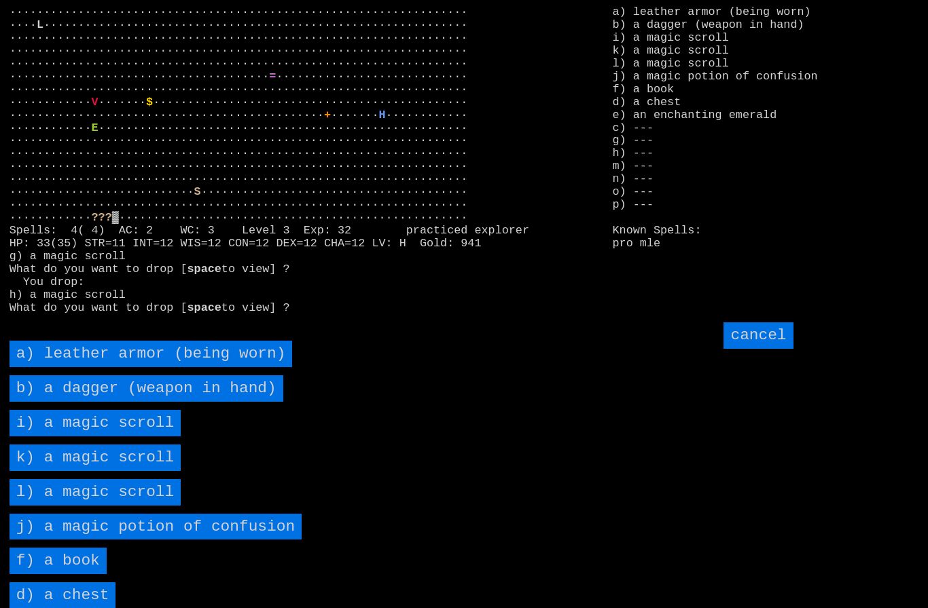
click at [87, 437] on scroll "i) a magic scroll" at bounding box center [96, 423] width 172 height 26
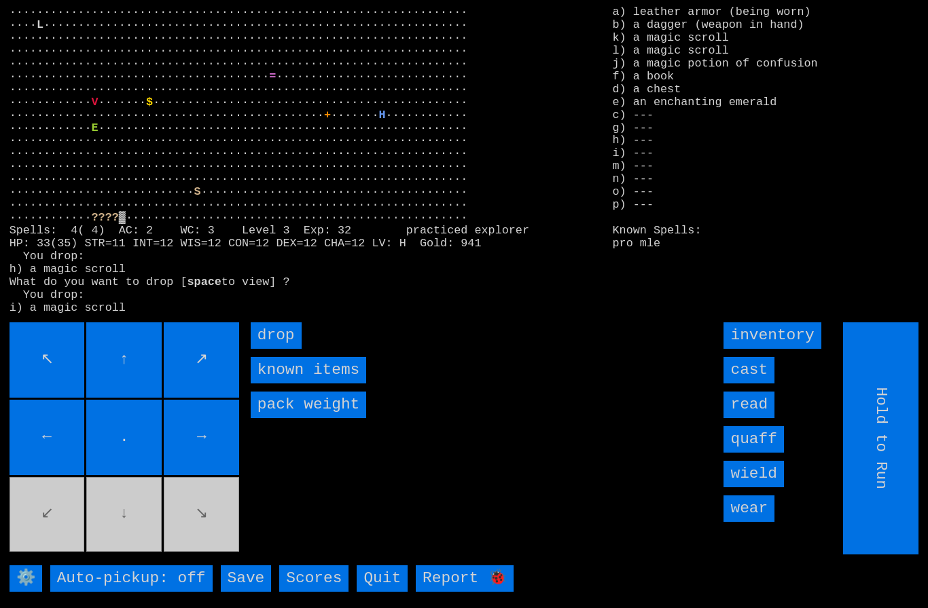
click at [288, 349] on input "drop" at bounding box center [276, 336] width 51 height 26
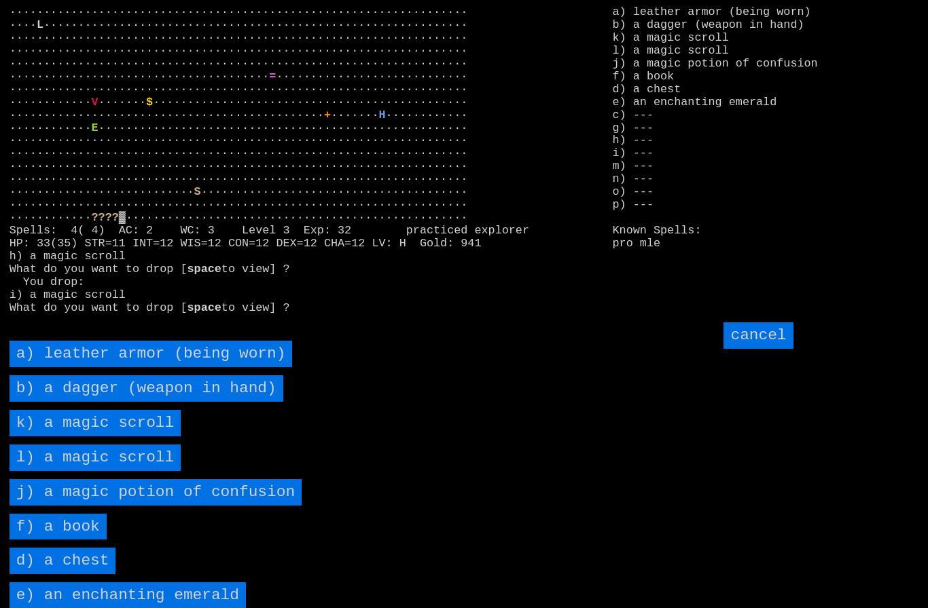
click at [81, 437] on scroll "k) a magic scroll" at bounding box center [96, 423] width 172 height 26
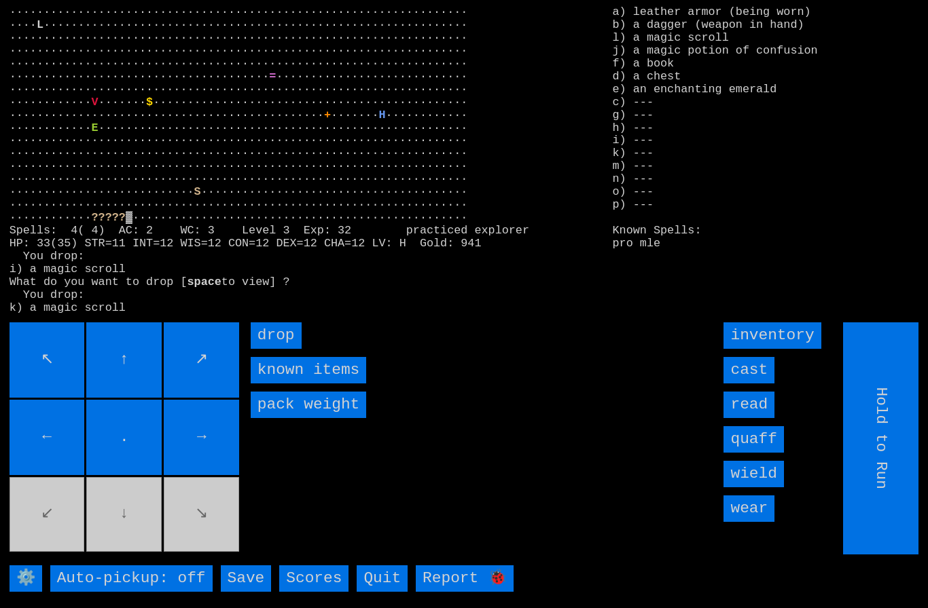
click at [293, 349] on input "drop" at bounding box center [276, 336] width 51 height 26
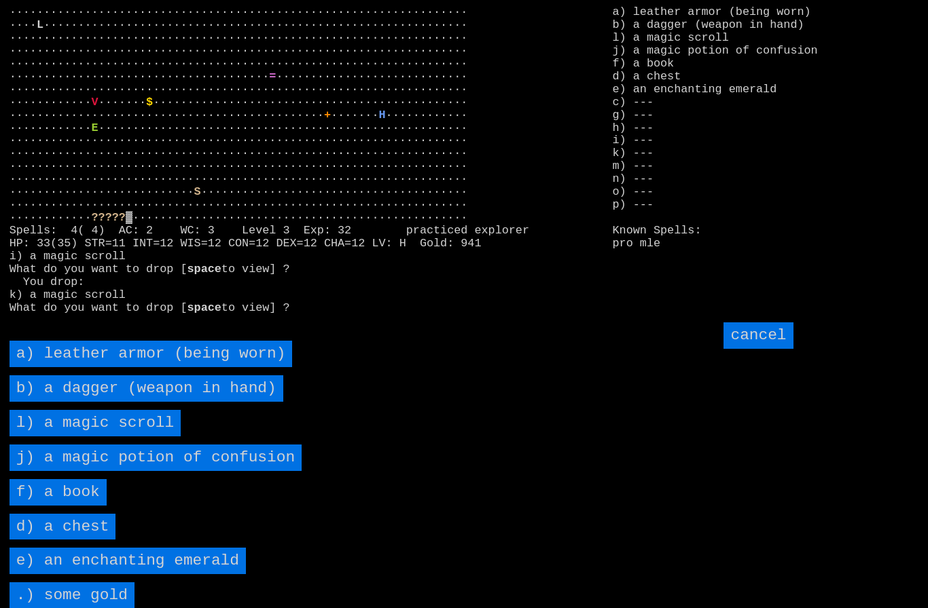
click at [77, 437] on scroll "l) a magic scroll" at bounding box center [96, 423] width 172 height 26
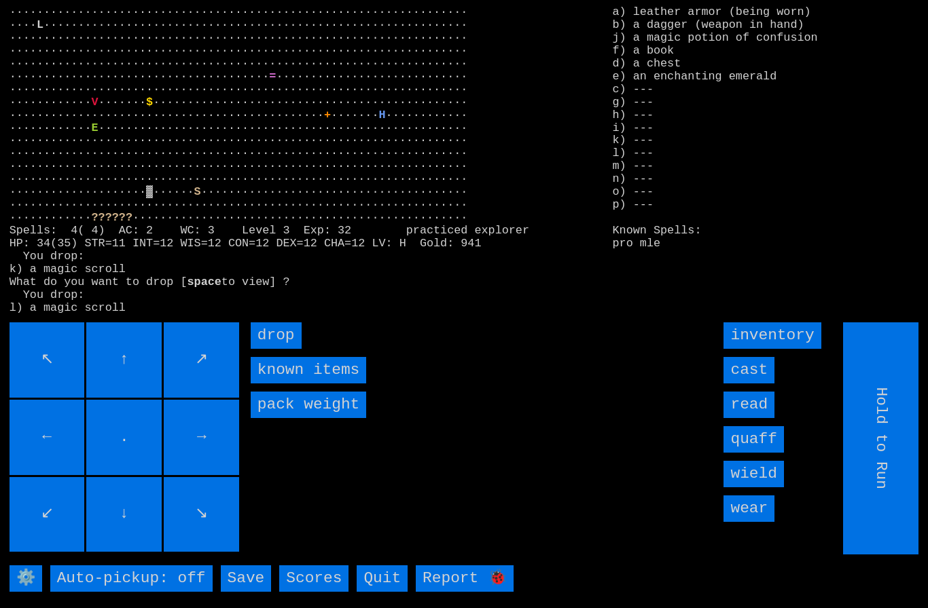
type input "Choose Direction"
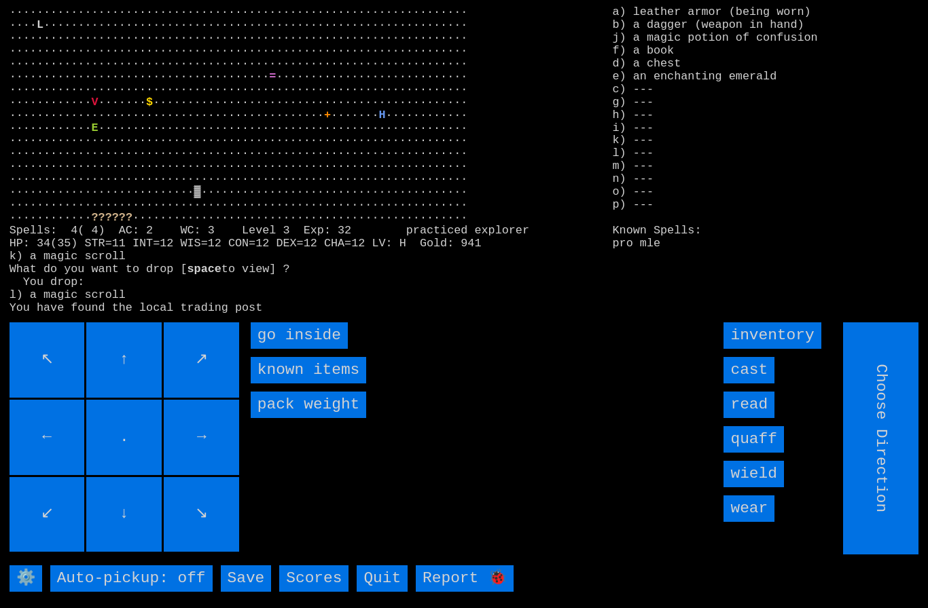
type input "Hold to Run"
click at [294, 349] on inside "go inside" at bounding box center [299, 336] width 97 height 26
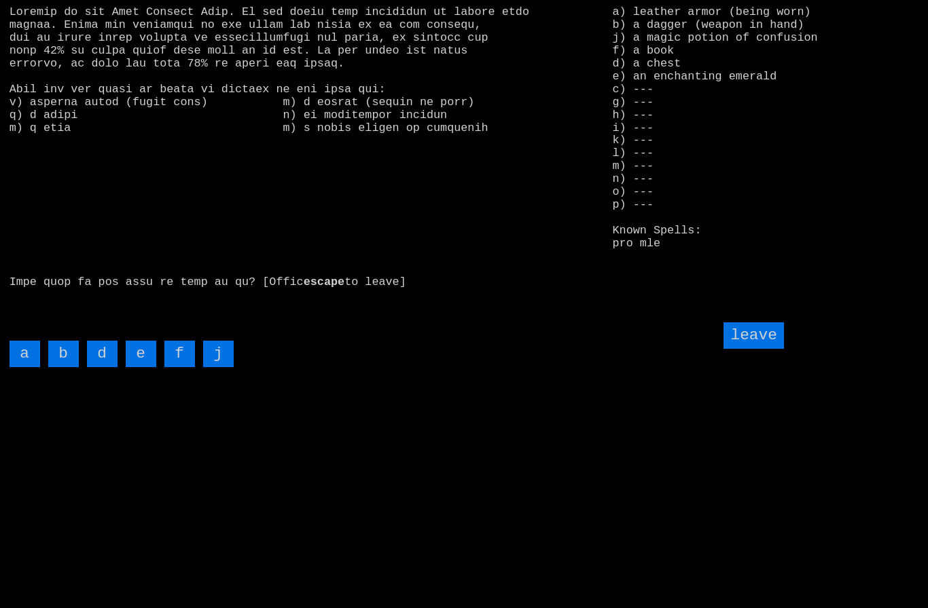
click at [99, 367] on input "d" at bounding box center [102, 354] width 31 height 26
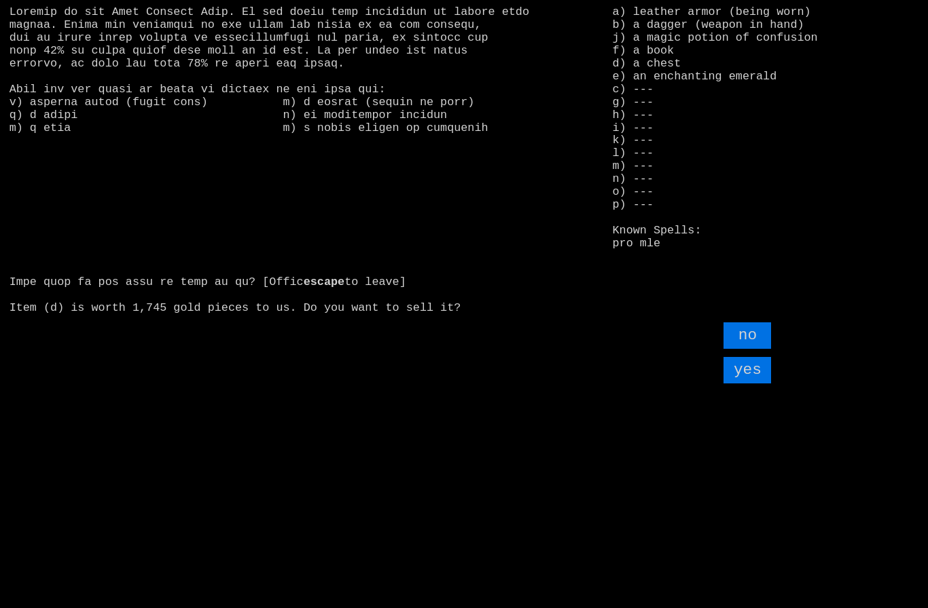
click at [756, 384] on input "yes" at bounding box center [747, 370] width 48 height 26
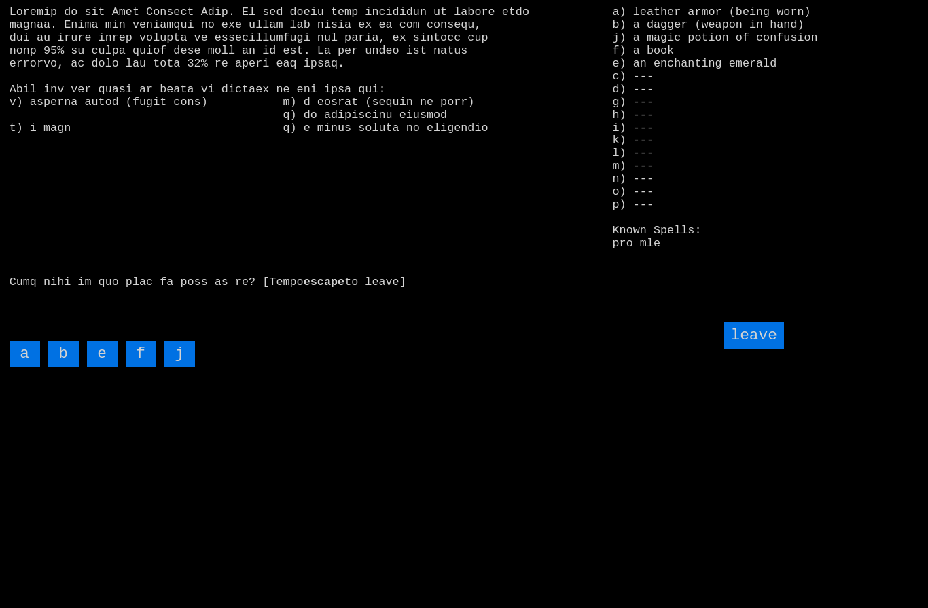
click at [142, 367] on input "f" at bounding box center [141, 354] width 31 height 26
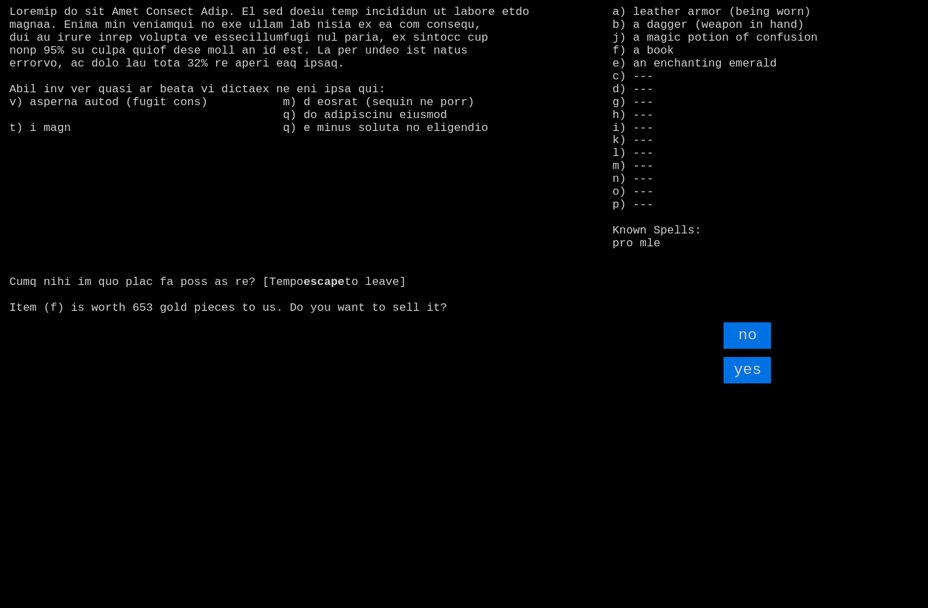
click at [751, 384] on input "yes" at bounding box center [747, 370] width 48 height 26
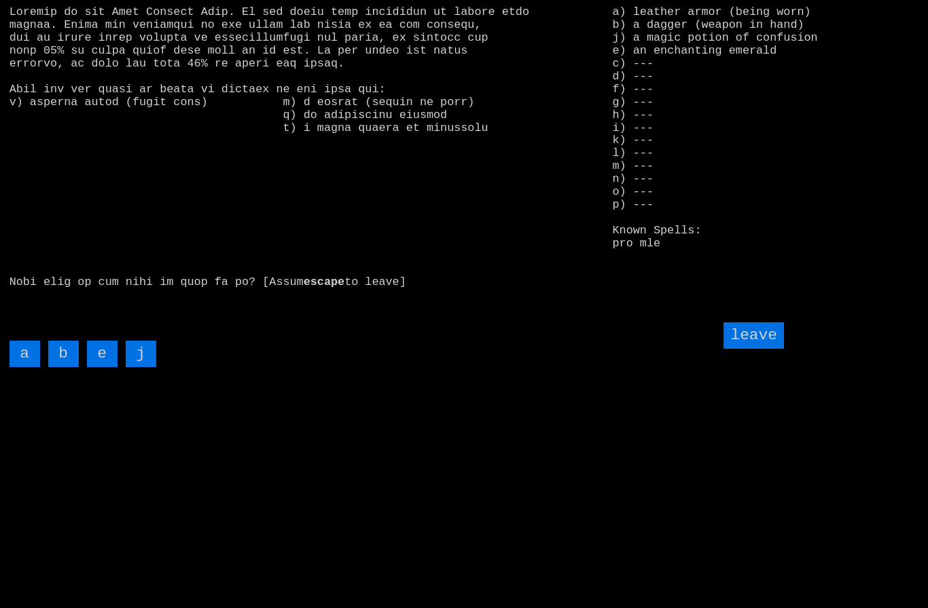
click at [151, 367] on input "j" at bounding box center [141, 354] width 31 height 26
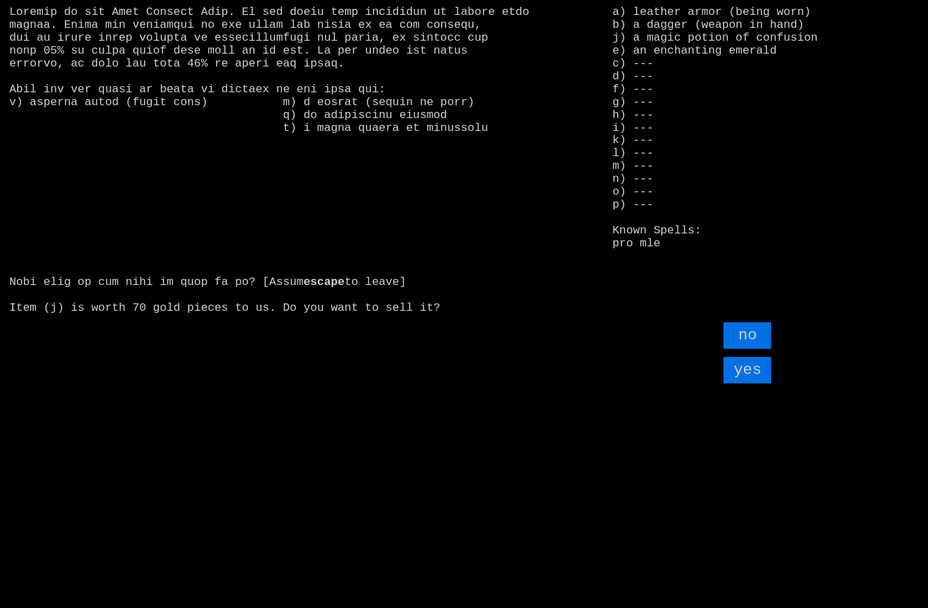
click at [750, 384] on input "yes" at bounding box center [747, 370] width 48 height 26
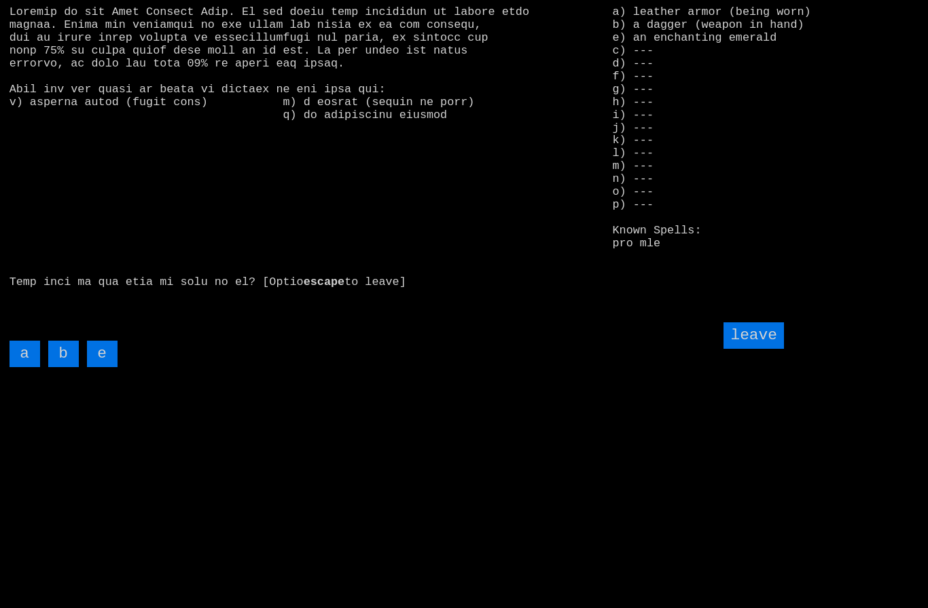
click at [759, 349] on input "leave" at bounding box center [753, 336] width 60 height 26
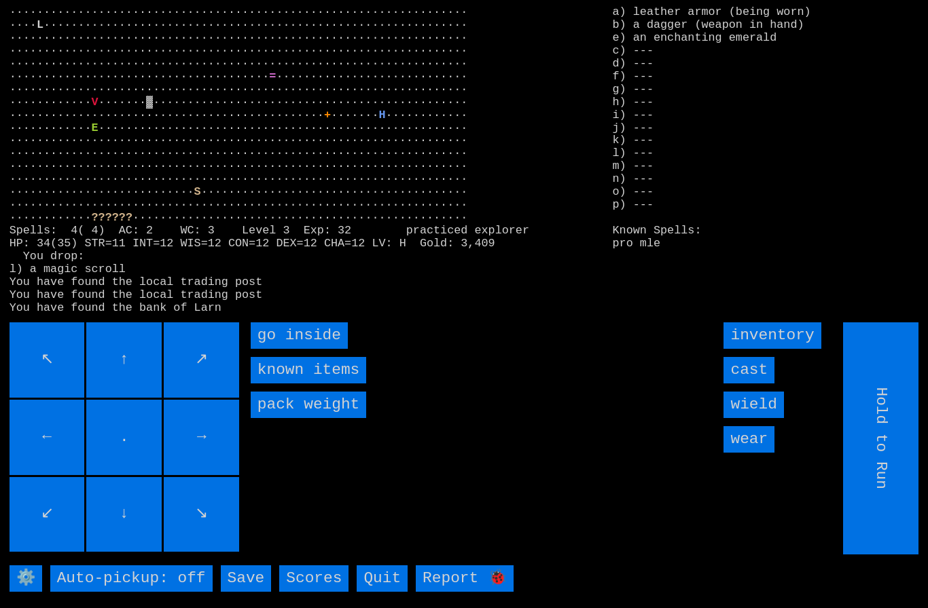
click at [287, 349] on inside "go inside" at bounding box center [299, 336] width 97 height 26
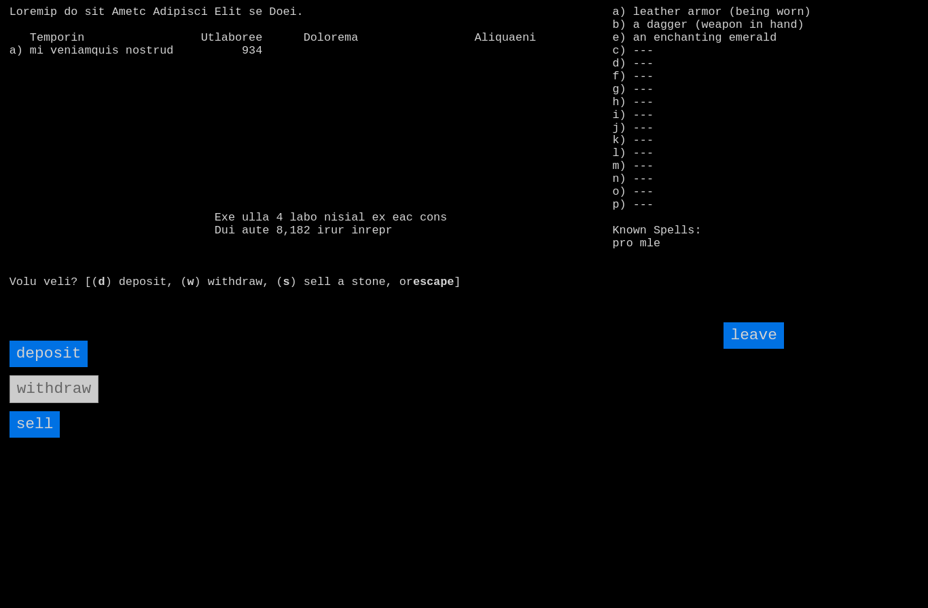
click at [40, 438] on input "sell" at bounding box center [35, 425] width 51 height 26
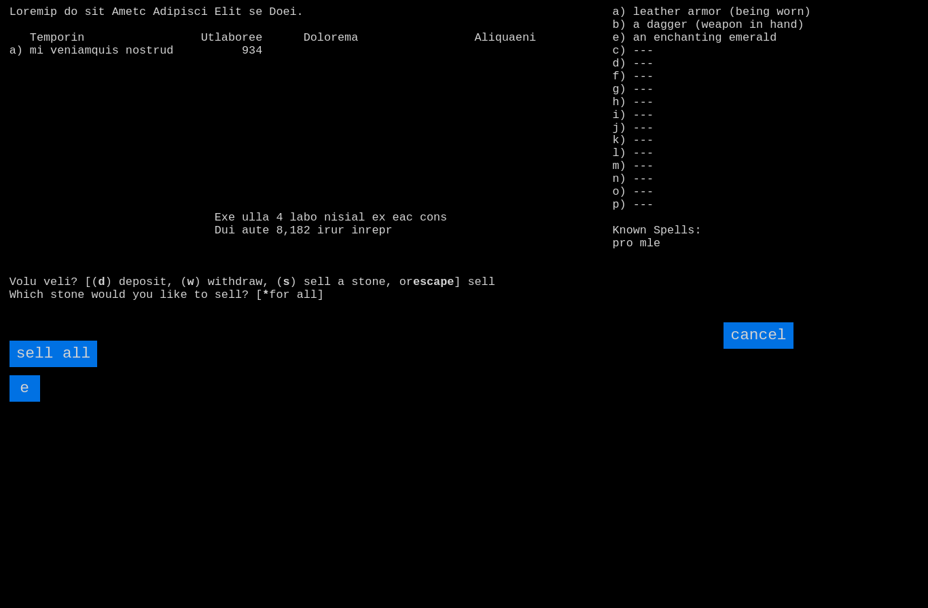
click at [65, 367] on all "sell all" at bounding box center [54, 354] width 88 height 26
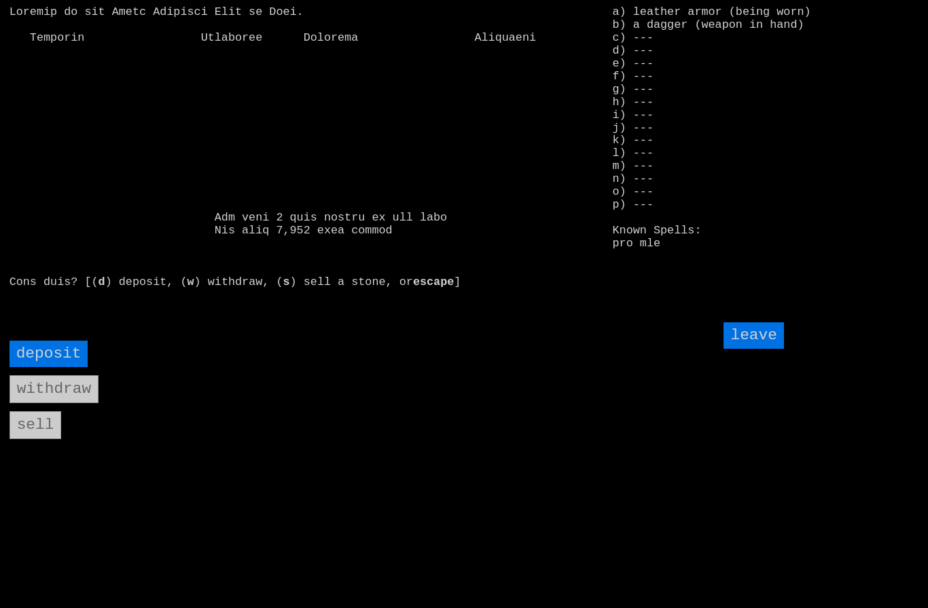
click at [771, 349] on input "leave" at bounding box center [753, 336] width 60 height 26
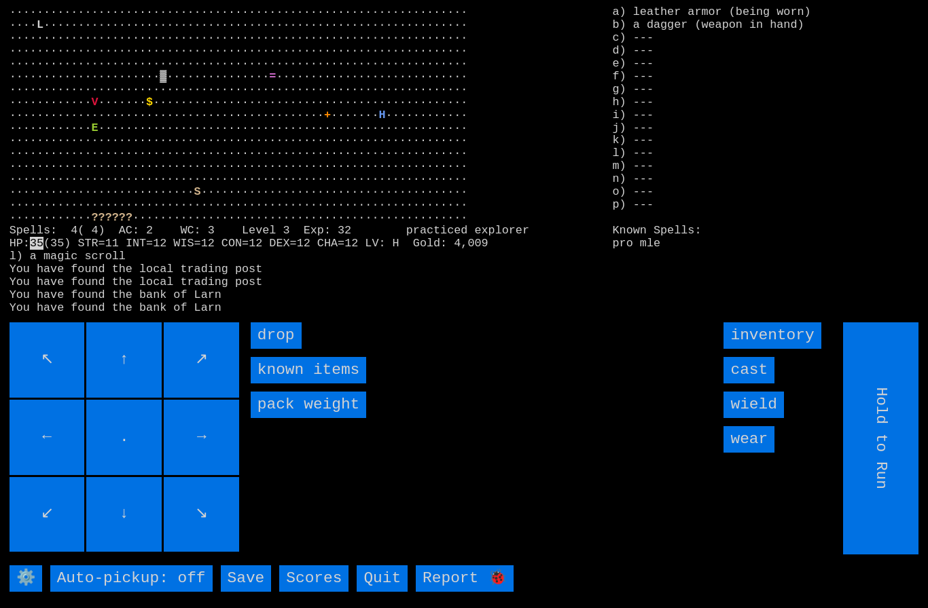
type input "Choose Direction"
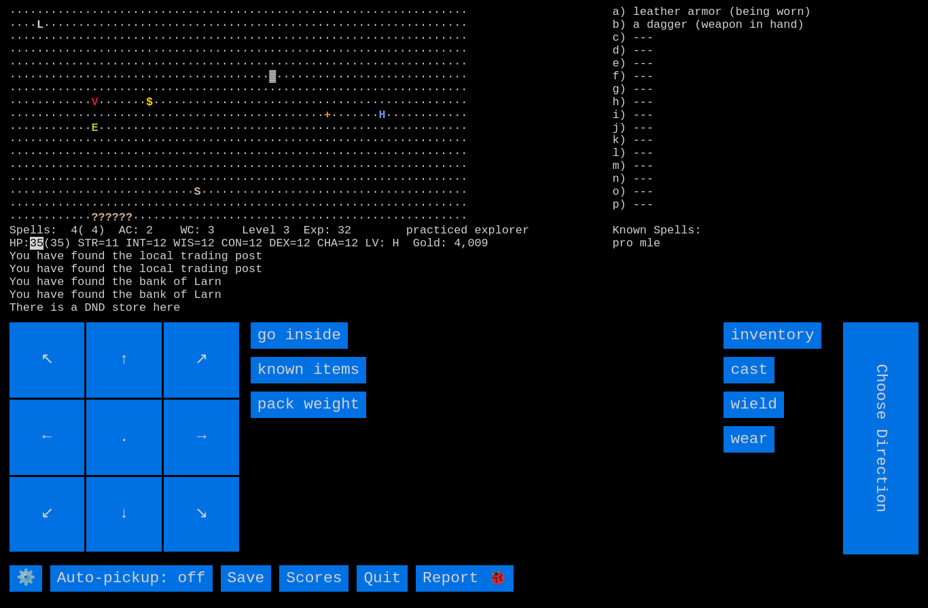
type input "Hold to Run"
click at [291, 349] on inside "go inside" at bounding box center [299, 336] width 97 height 26
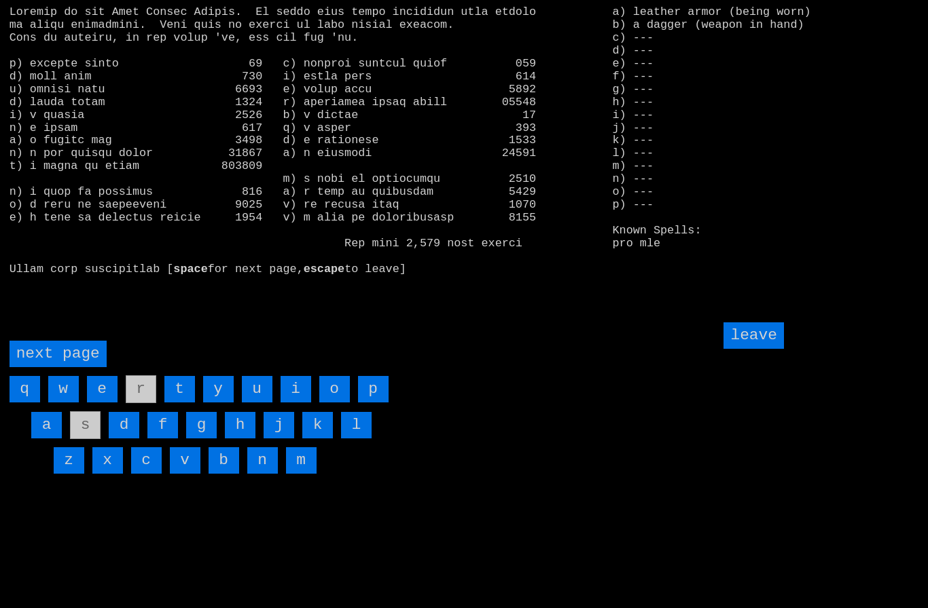
click at [68, 367] on page "next page" at bounding box center [58, 354] width 97 height 26
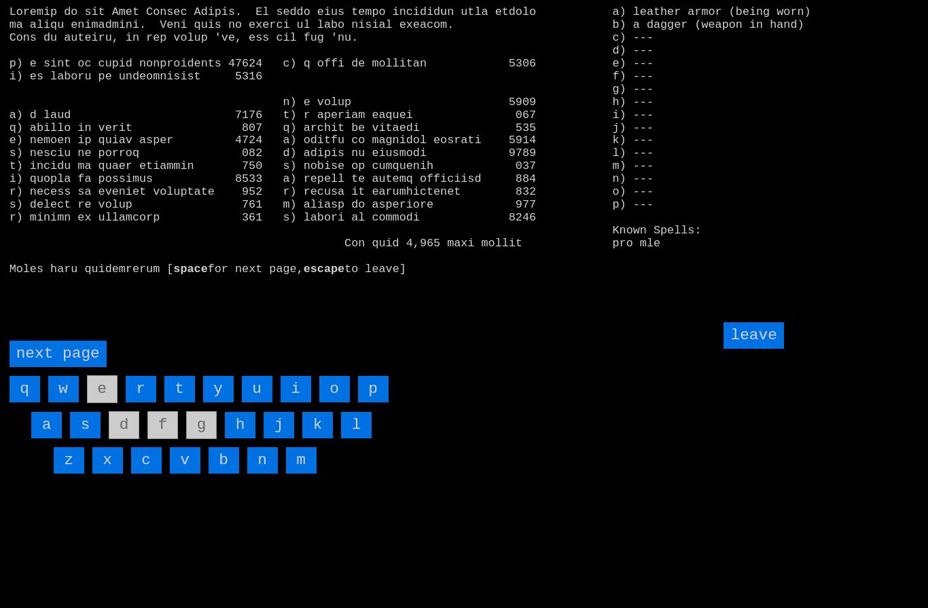
click at [293, 403] on input "i" at bounding box center [295, 389] width 31 height 26
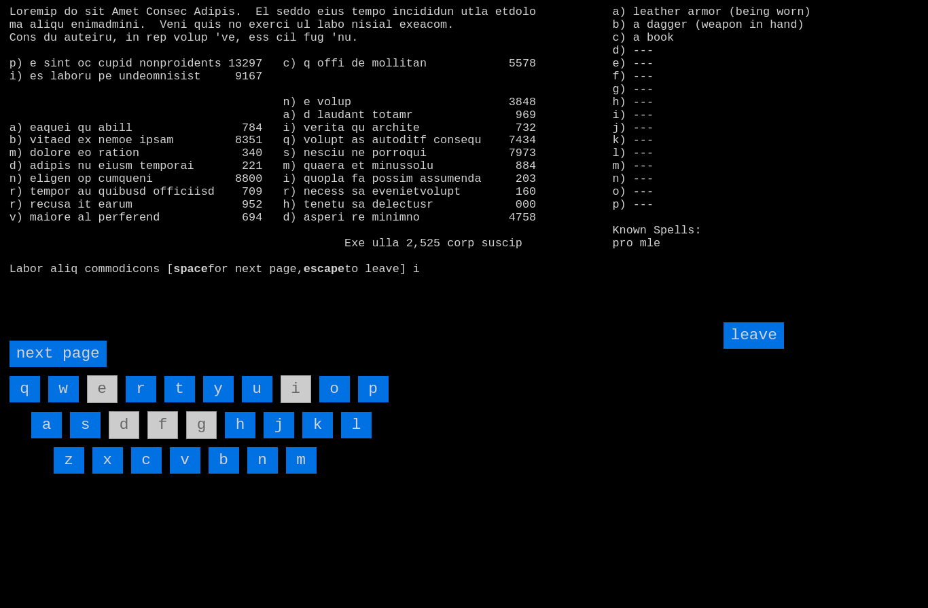
click at [753, 349] on input "leave" at bounding box center [753, 336] width 60 height 26
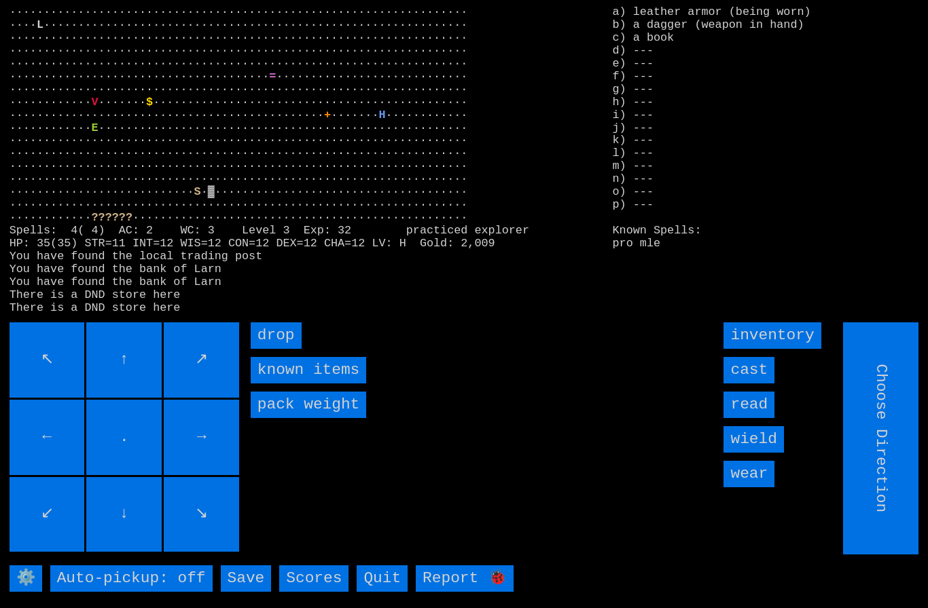
type input "Hold to Run"
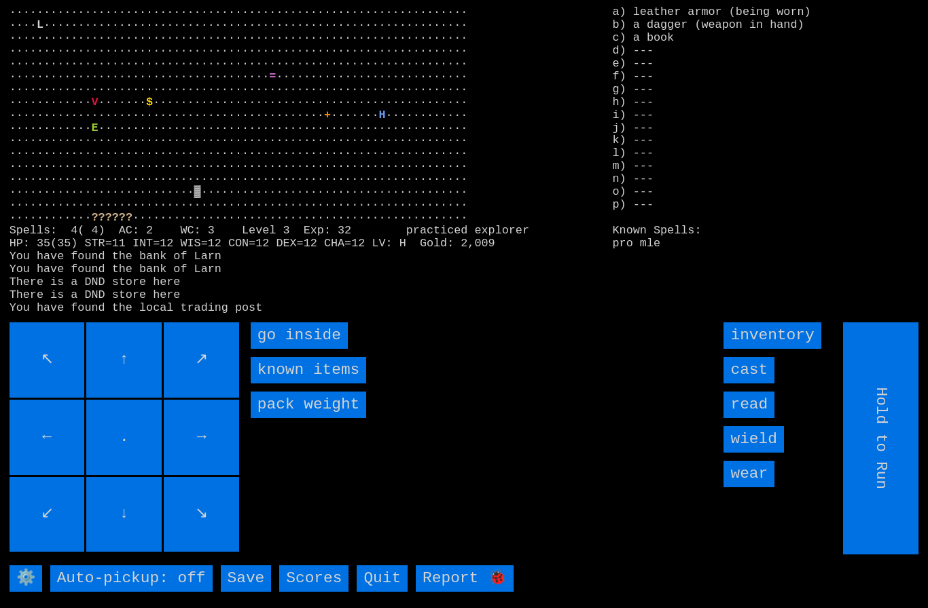
click at [288, 349] on inside "go inside" at bounding box center [299, 336] width 97 height 26
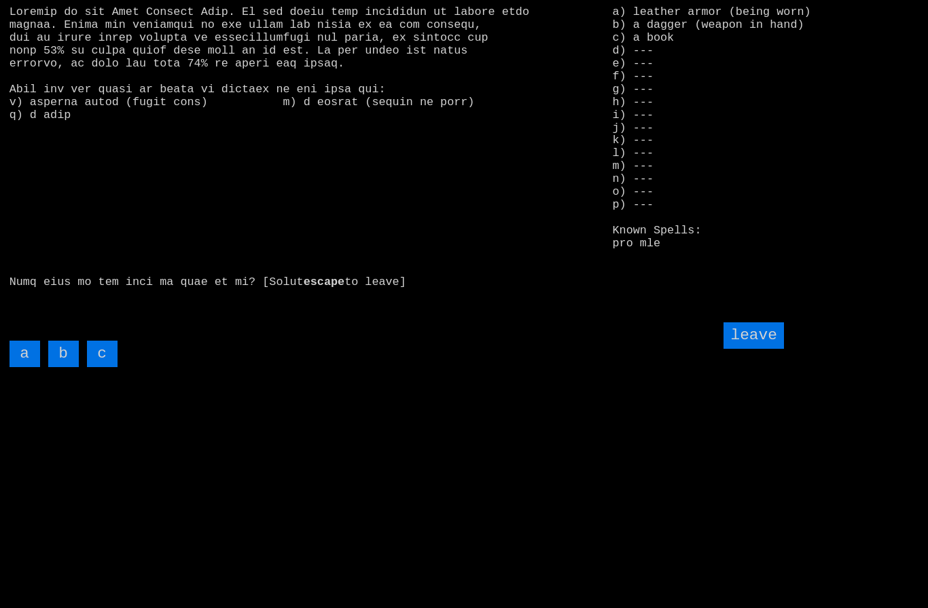
click at [105, 367] on input "c" at bounding box center [102, 354] width 31 height 26
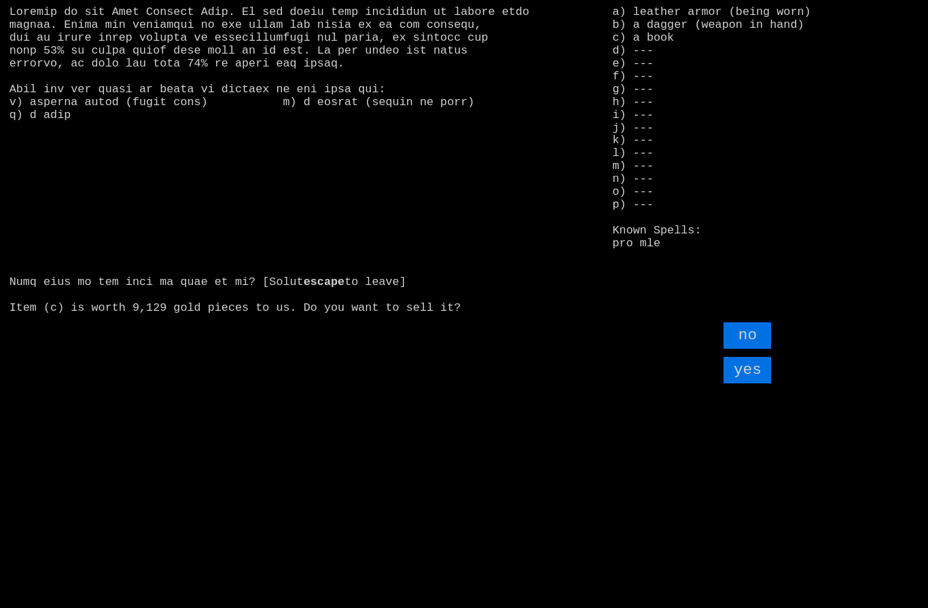
click at [758, 384] on input "yes" at bounding box center [747, 370] width 48 height 26
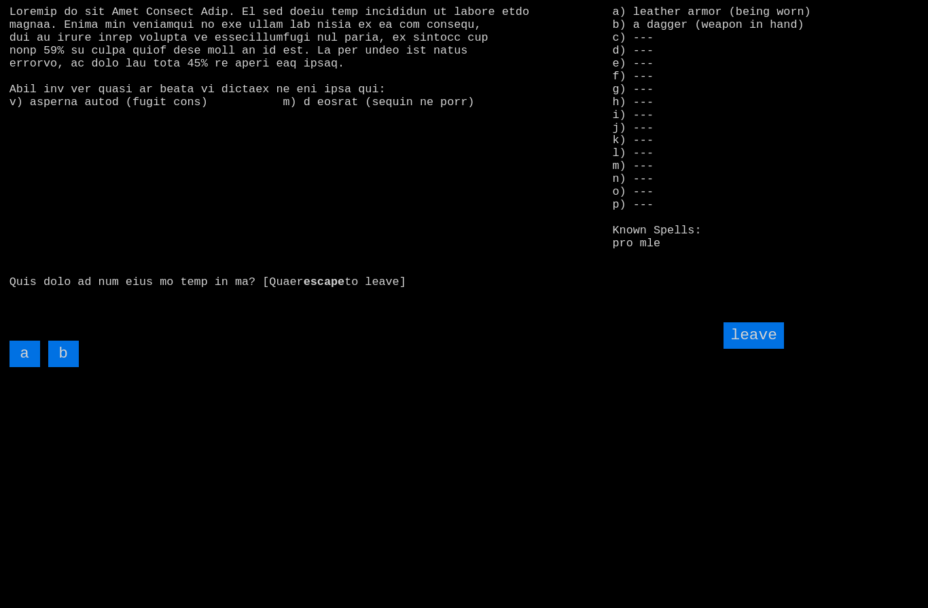
click at [761, 349] on input "leave" at bounding box center [753, 336] width 60 height 26
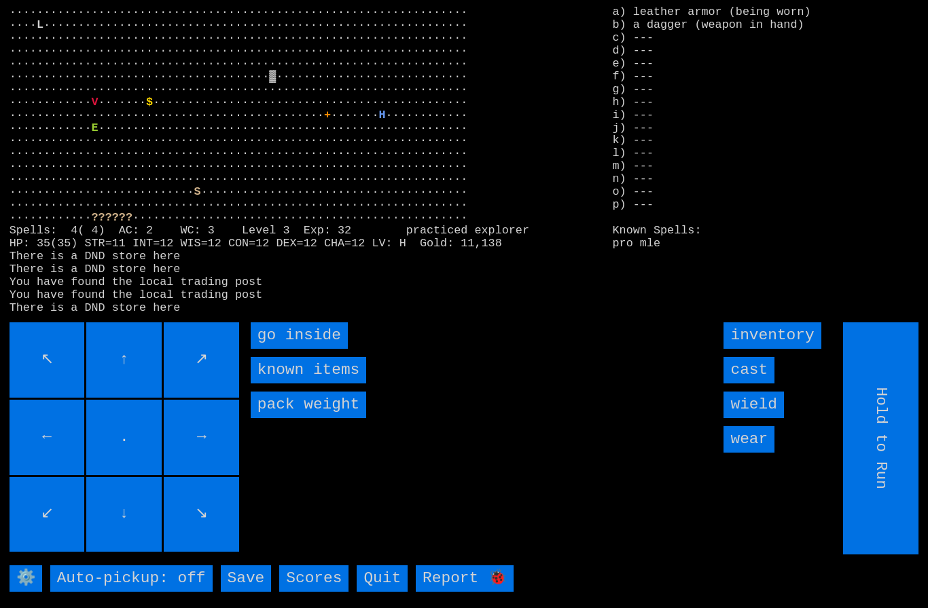
click at [288, 349] on inside "go inside" at bounding box center [299, 336] width 97 height 26
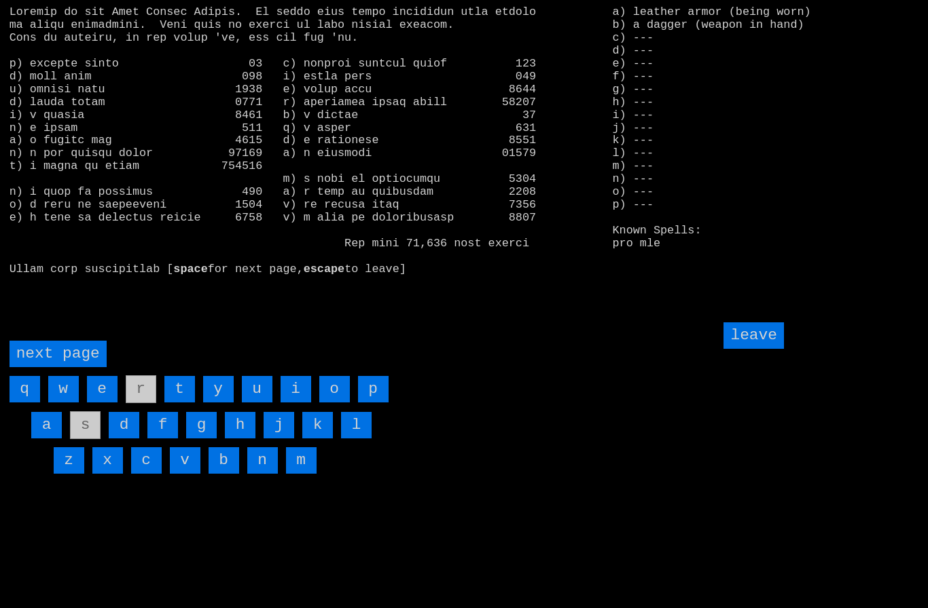
click at [65, 367] on page "next page" at bounding box center [58, 354] width 97 height 26
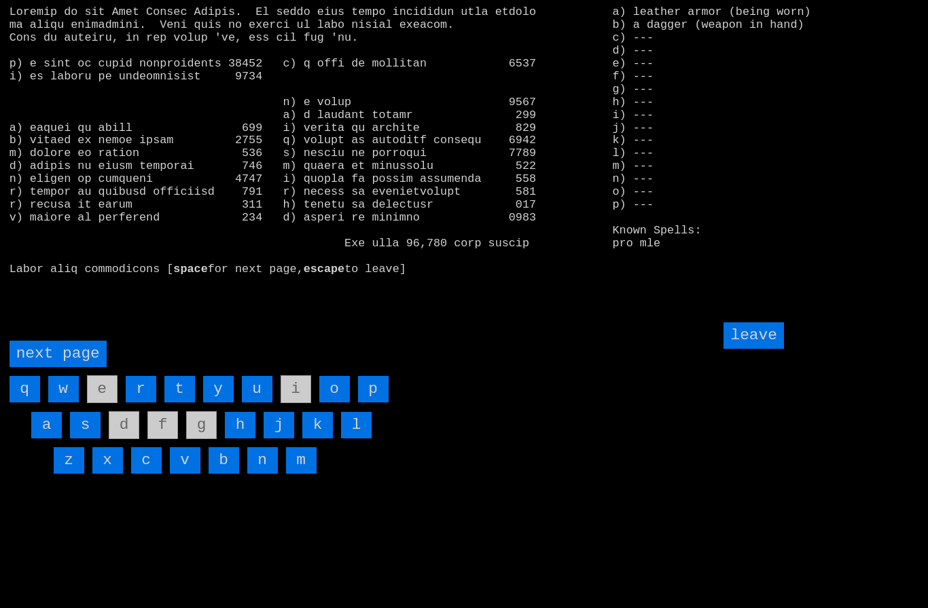
click at [246, 439] on input "h" at bounding box center [240, 425] width 31 height 26
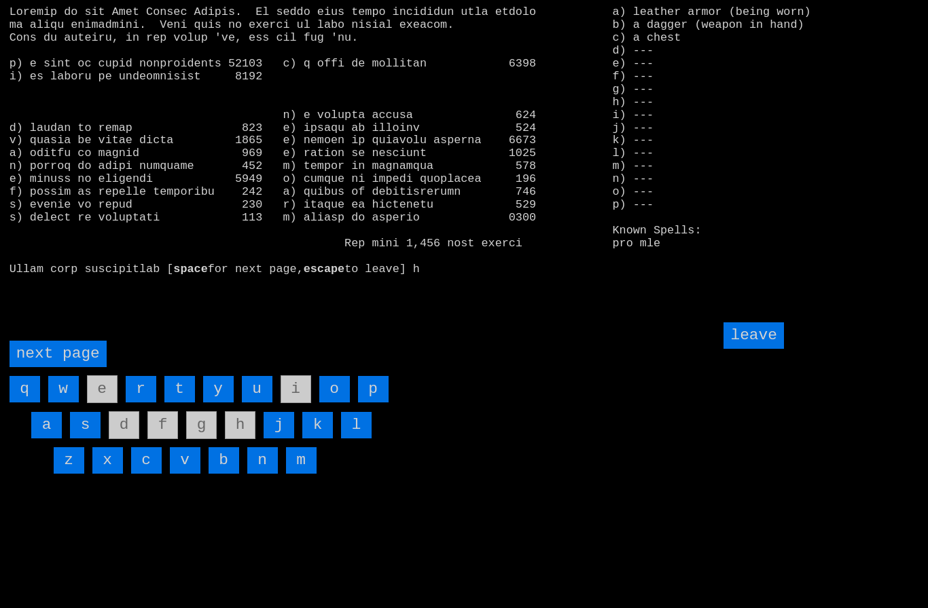
click at [748, 349] on input "leave" at bounding box center [753, 336] width 60 height 26
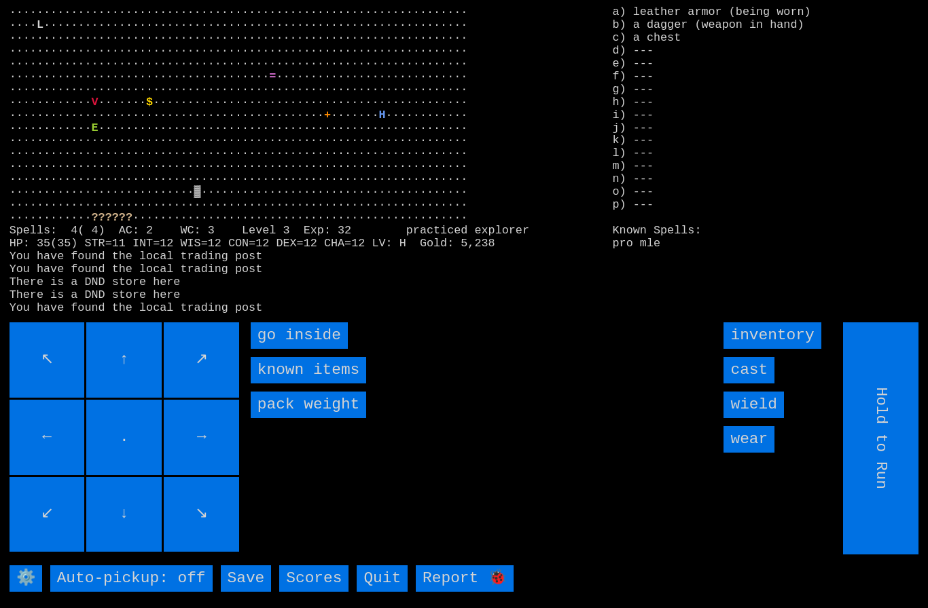
click at [286, 349] on inside "go inside" at bounding box center [299, 336] width 97 height 26
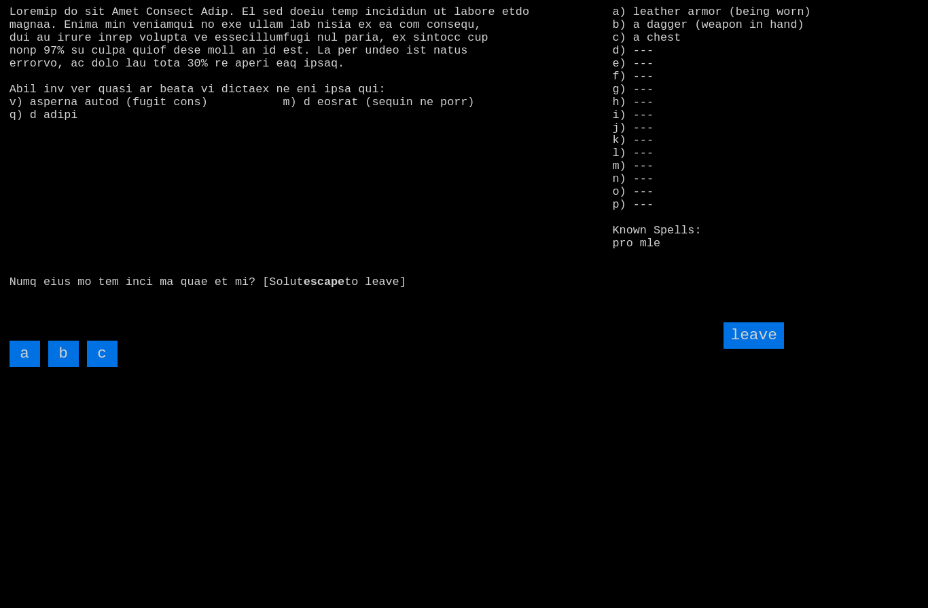
click at [101, 367] on input "c" at bounding box center [102, 354] width 31 height 26
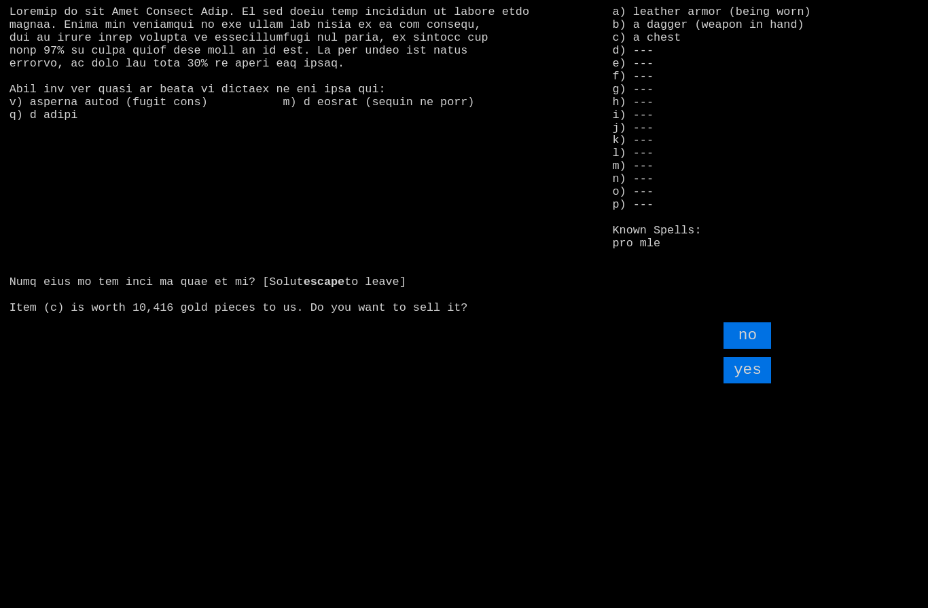
click at [756, 384] on input "yes" at bounding box center [747, 370] width 48 height 26
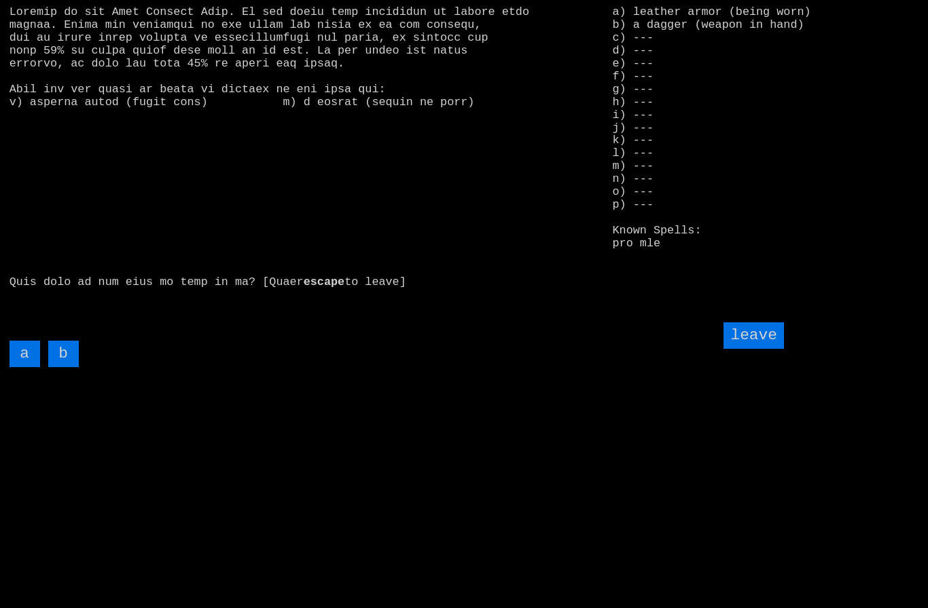
click at [762, 349] on input "leave" at bounding box center [753, 336] width 60 height 26
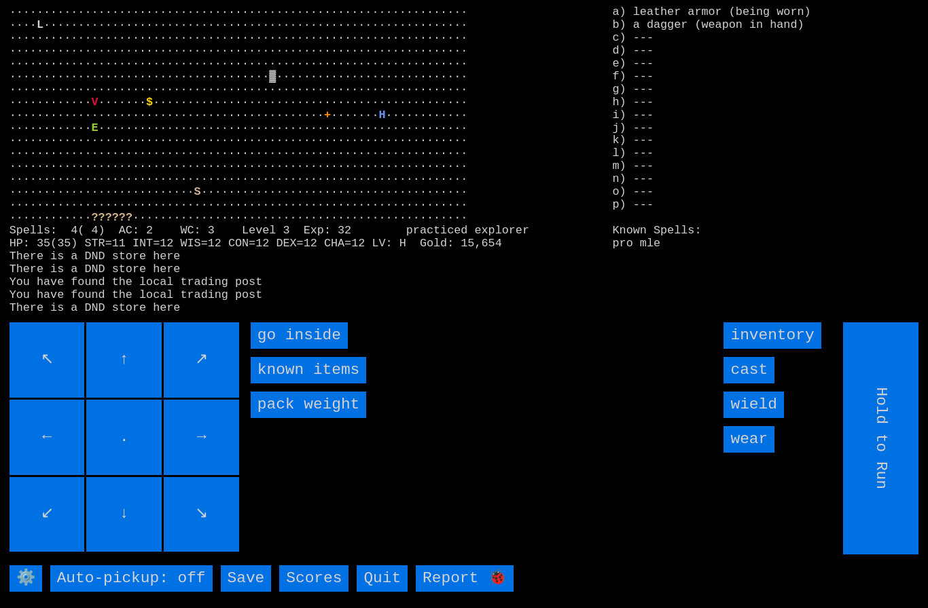
click at [286, 349] on inside "go inside" at bounding box center [299, 336] width 97 height 26
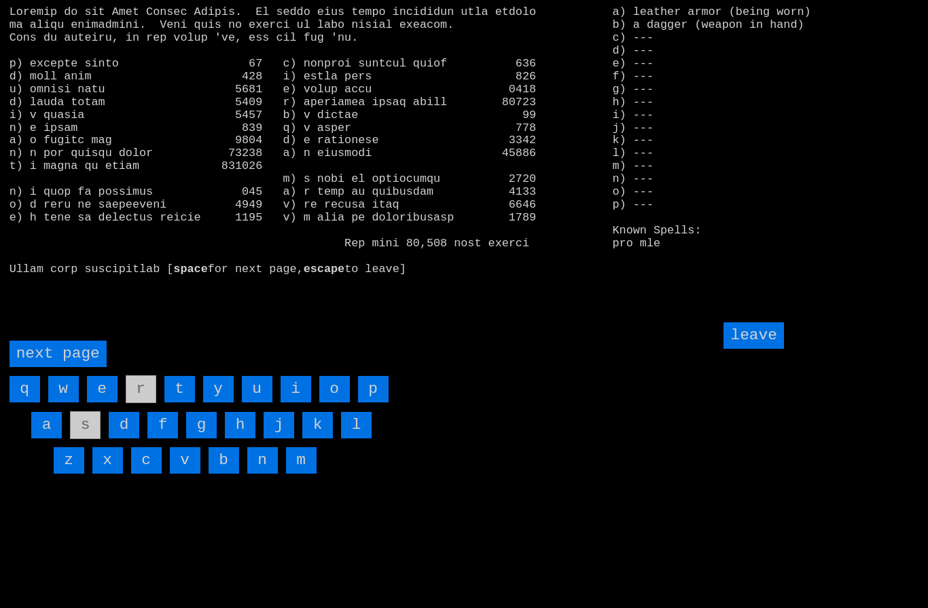
click at [62, 367] on page "next page" at bounding box center [58, 354] width 97 height 26
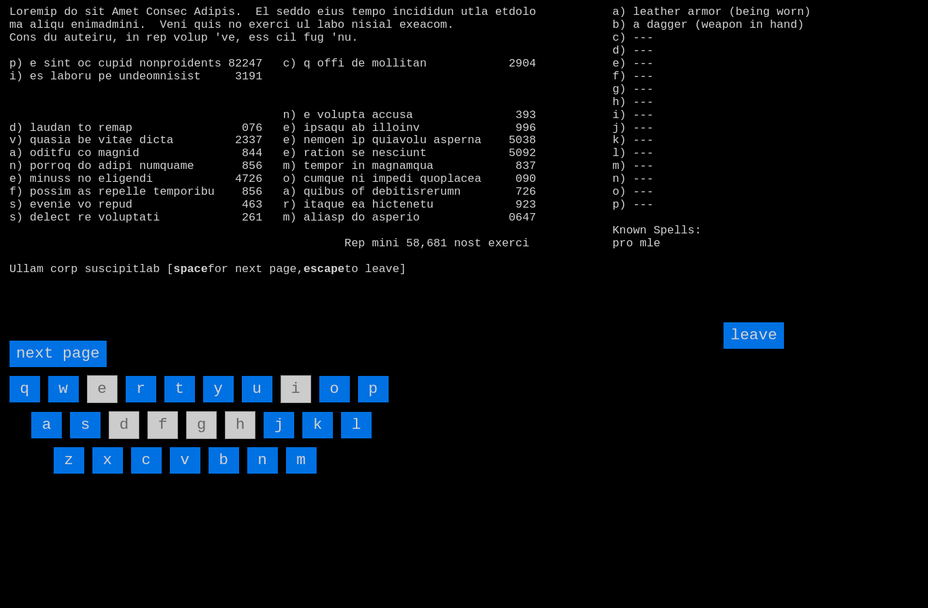
click at [66, 367] on page "next page" at bounding box center [58, 354] width 97 height 26
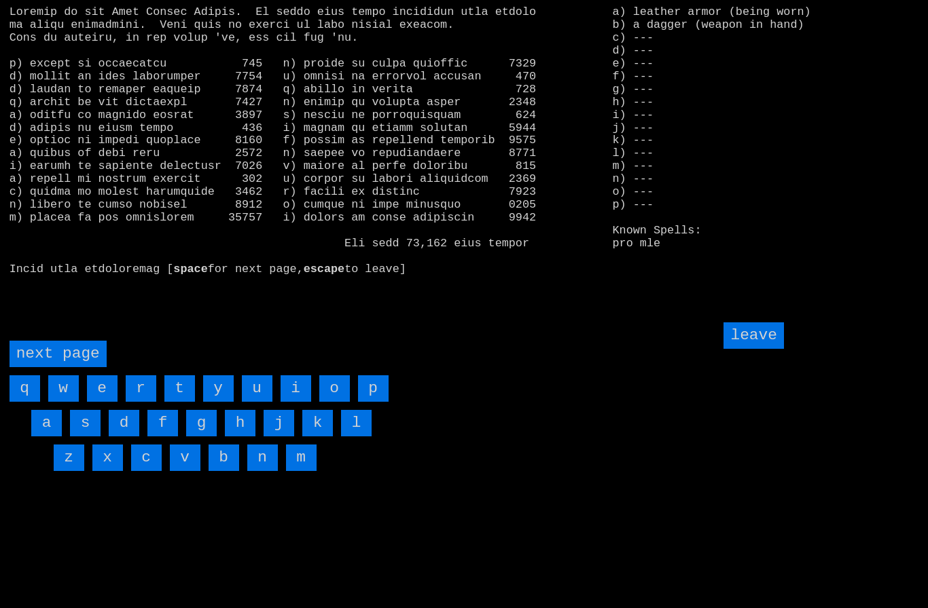
click at [64, 402] on input "w" at bounding box center [63, 389] width 31 height 26
click at [184, 471] on input "v" at bounding box center [185, 458] width 31 height 26
click at [62, 367] on page "next page" at bounding box center [58, 354] width 97 height 26
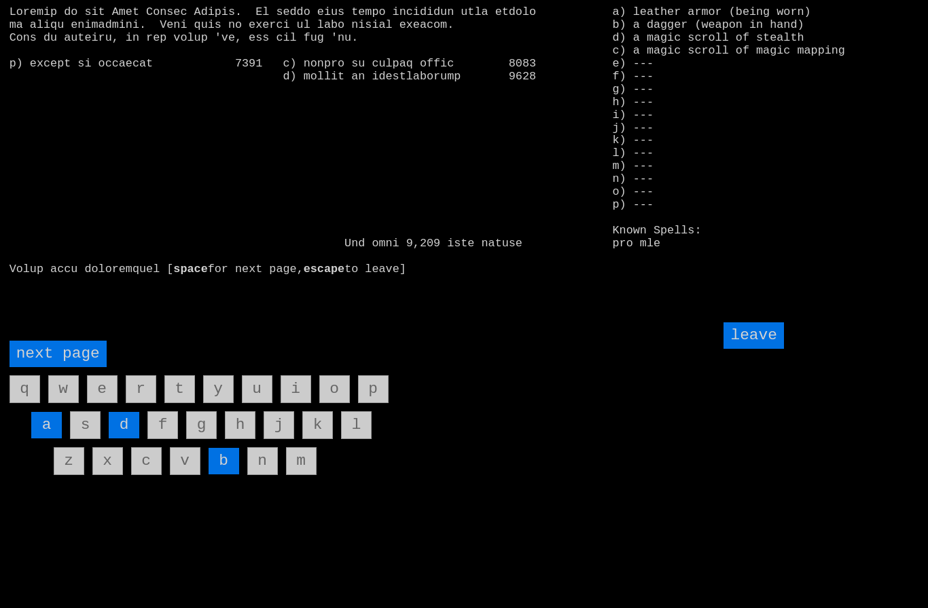
click at [126, 439] on input "d" at bounding box center [124, 425] width 31 height 26
click at [48, 367] on page "next page" at bounding box center [58, 354] width 97 height 26
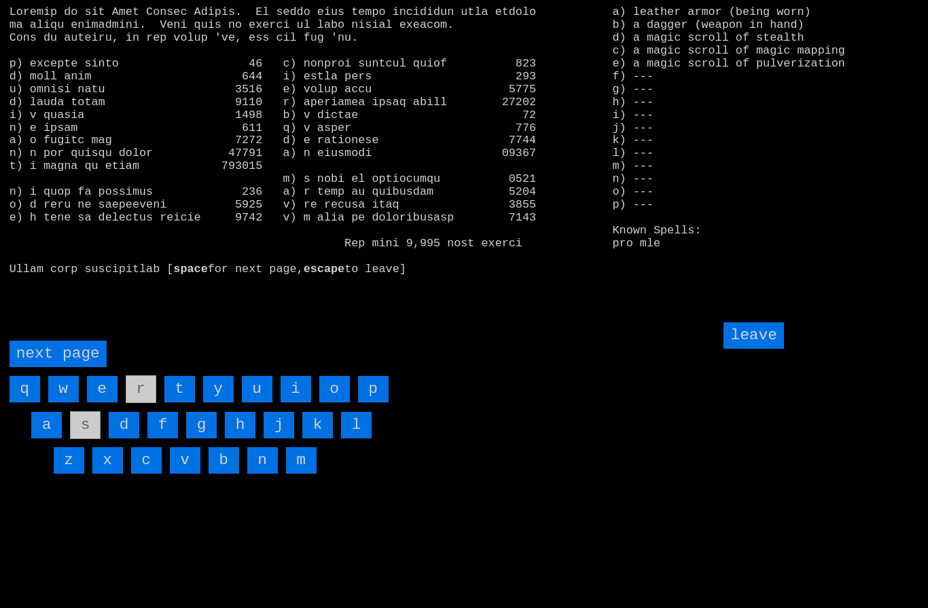
click at [54, 367] on page "next page" at bounding box center [58, 354] width 97 height 26
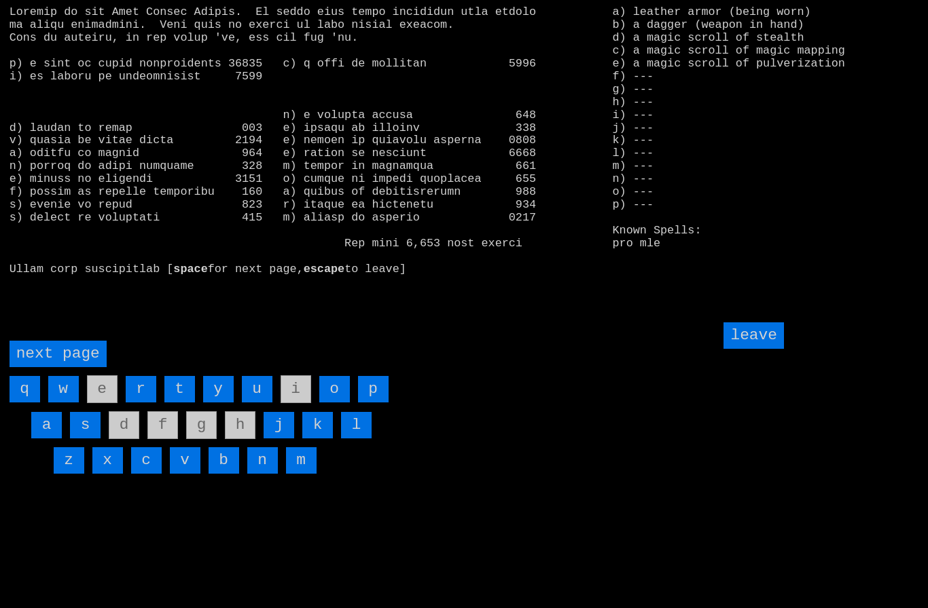
click at [62, 367] on page "next page" at bounding box center [58, 354] width 97 height 26
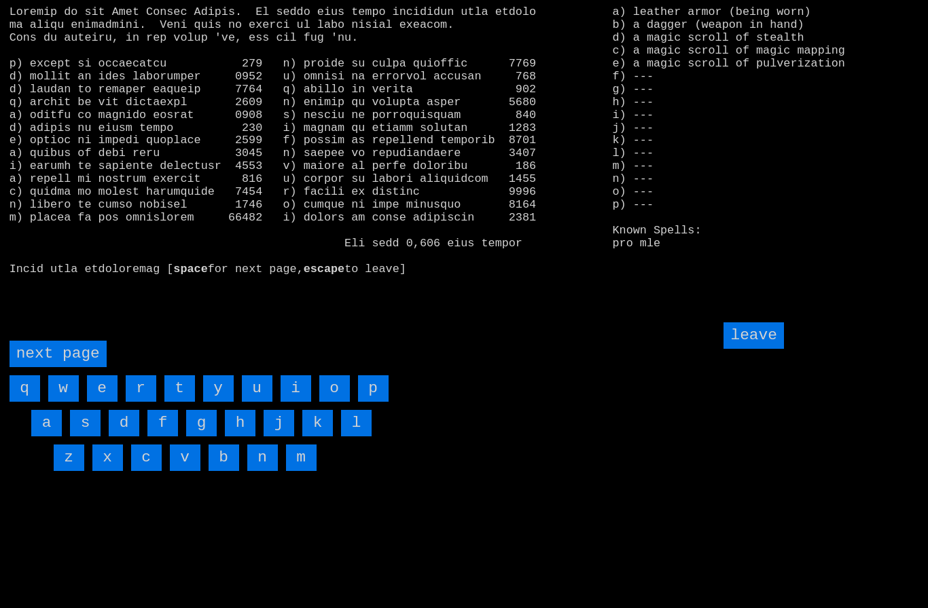
click at [376, 402] on input "p" at bounding box center [373, 389] width 31 height 26
click at [764, 349] on input "leave" at bounding box center [753, 336] width 60 height 26
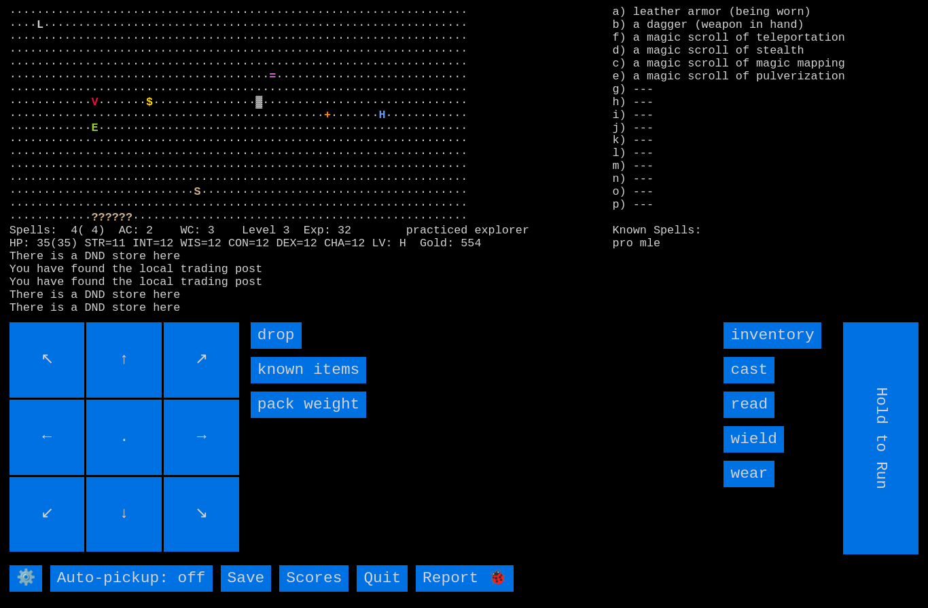
type input "Choose Direction"
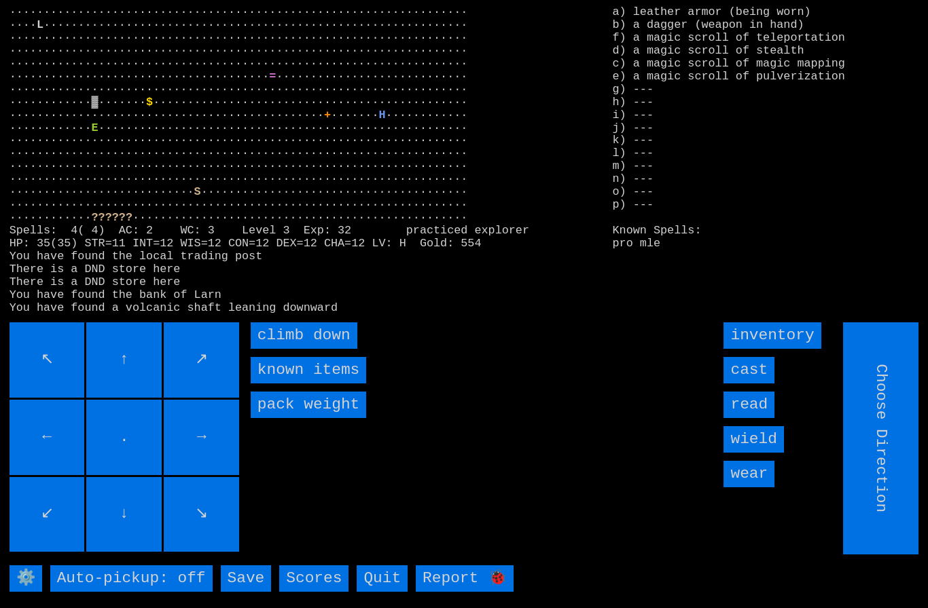
type input "Hold to Run"
click at [759, 384] on input "cast" at bounding box center [748, 370] width 51 height 26
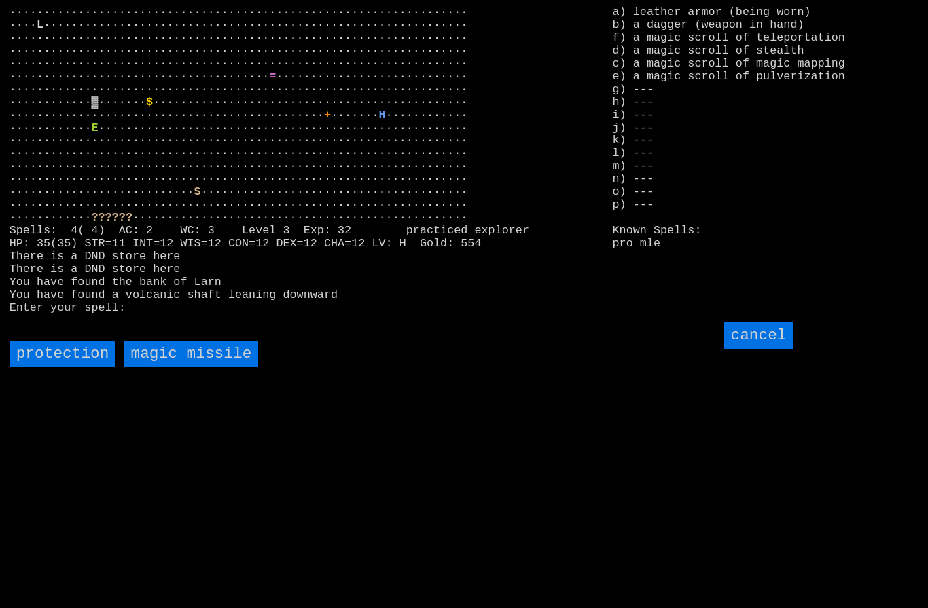
click at [774, 349] on input "cancel" at bounding box center [757, 336] width 69 height 26
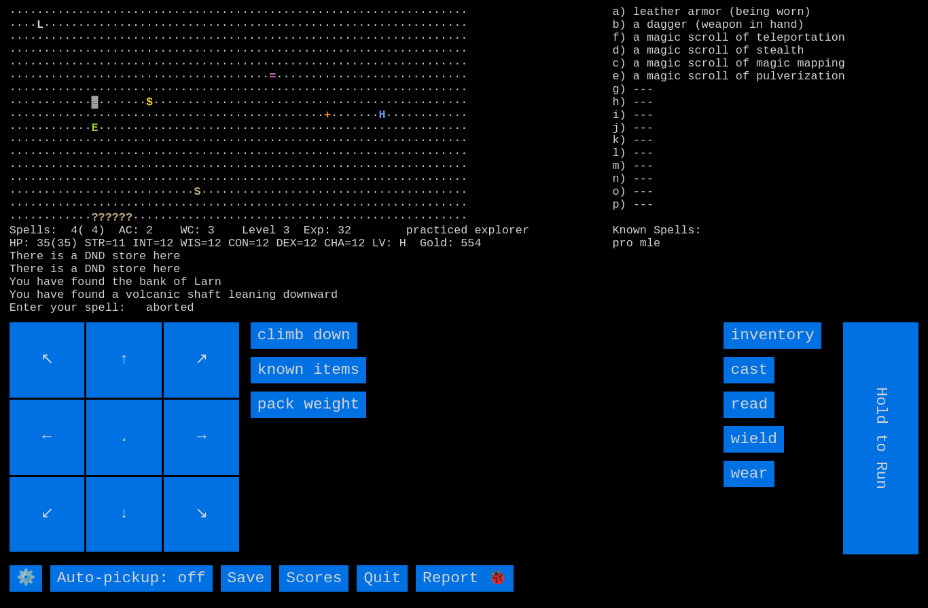
click at [757, 418] on input "read" at bounding box center [748, 405] width 51 height 26
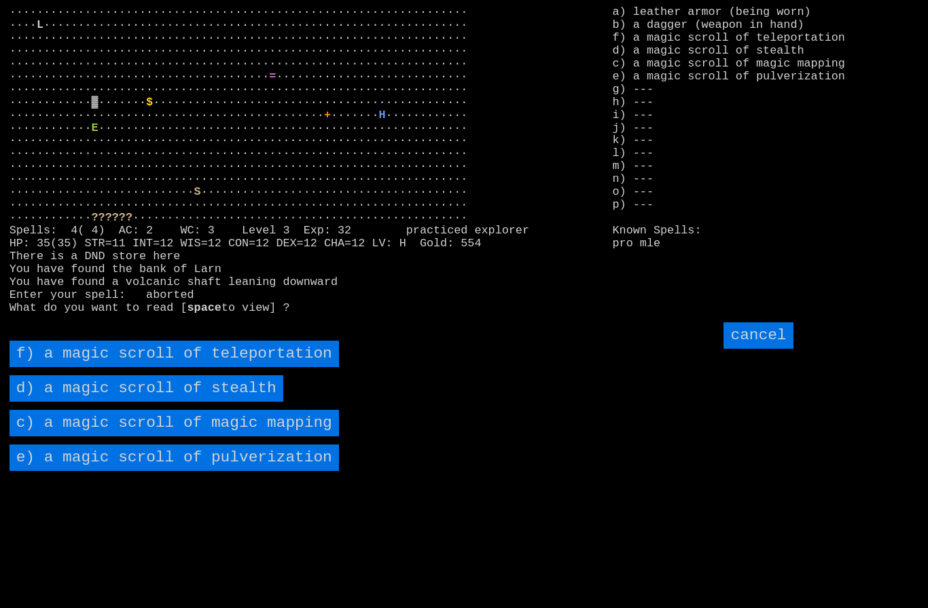
click at [75, 402] on stealth "d) a magic scroll of stealth" at bounding box center [147, 389] width 274 height 26
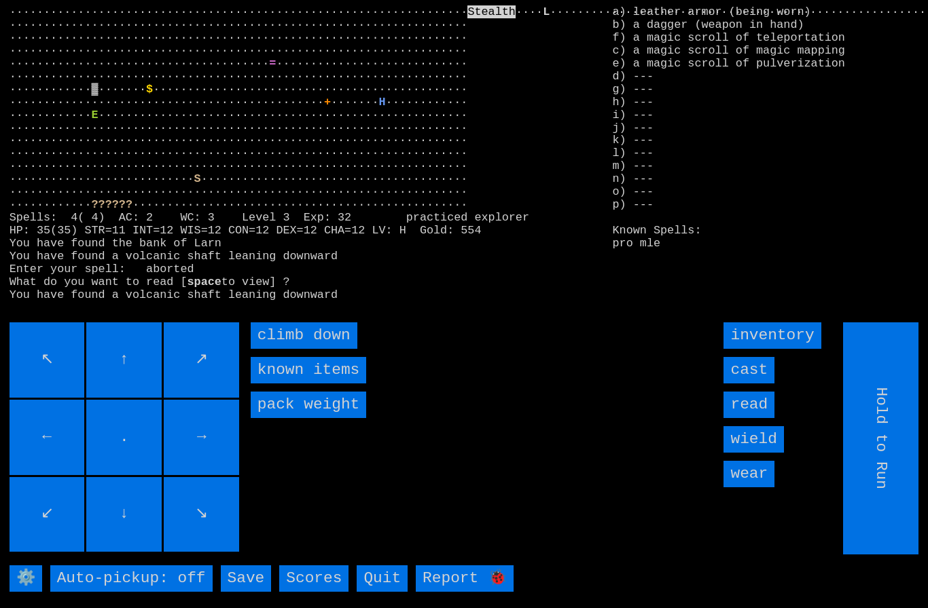
click at [285, 349] on down "climb down" at bounding box center [304, 336] width 107 height 26
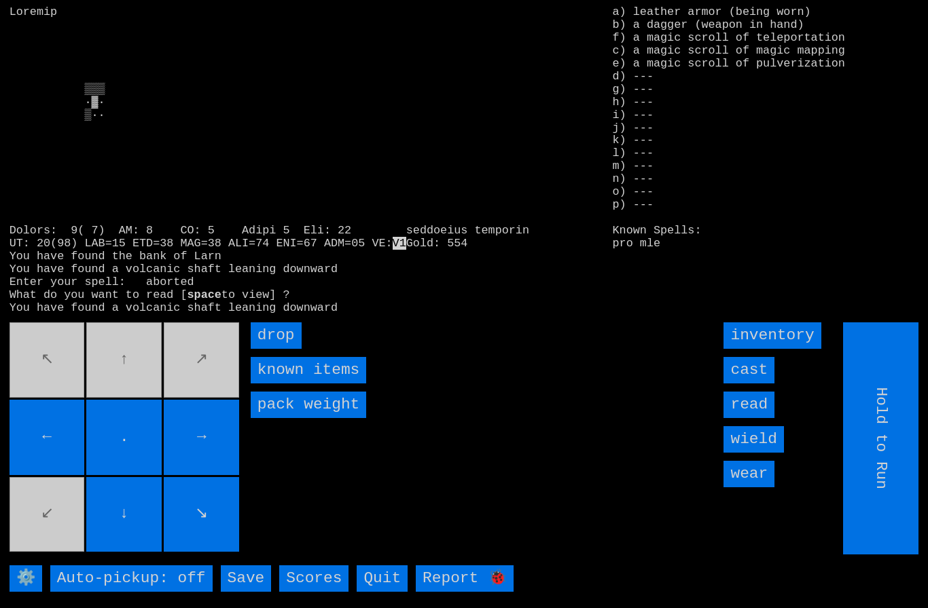
click at [750, 418] on input "read" at bounding box center [748, 405] width 51 height 26
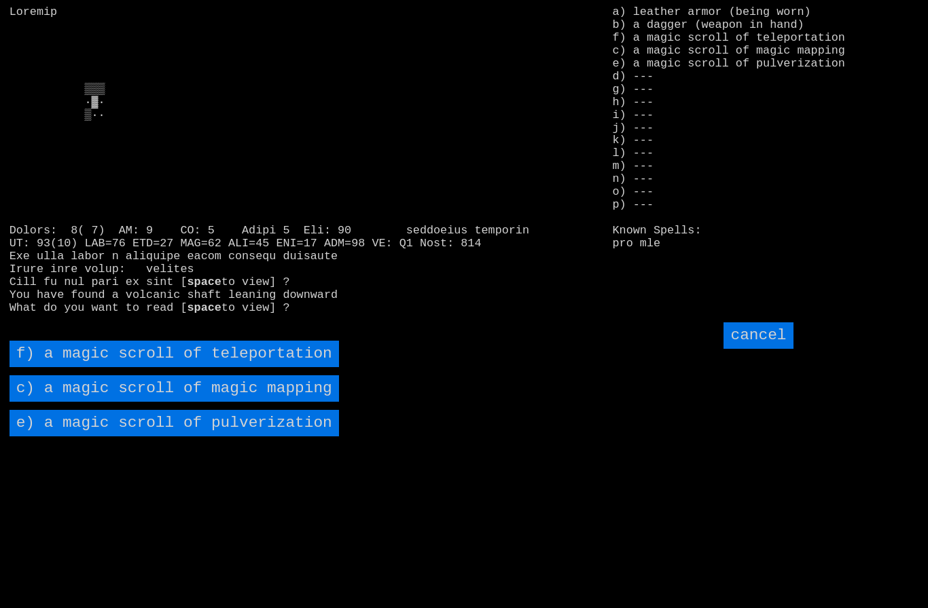
click at [86, 402] on mapping "c) a magic scroll of magic mapping" at bounding box center [174, 389] width 329 height 26
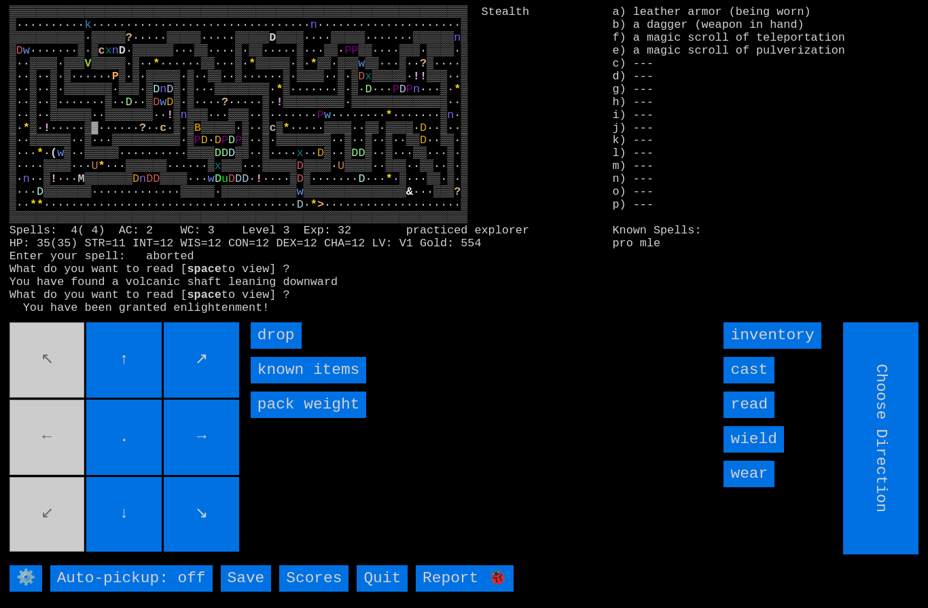
type input "Hold to Run"
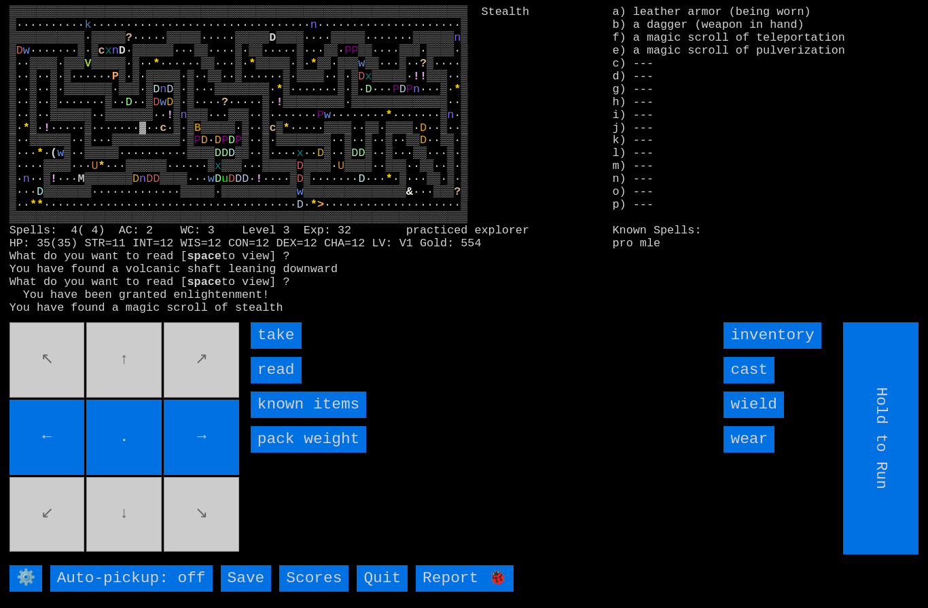
click at [273, 349] on input "take" at bounding box center [276, 336] width 51 height 26
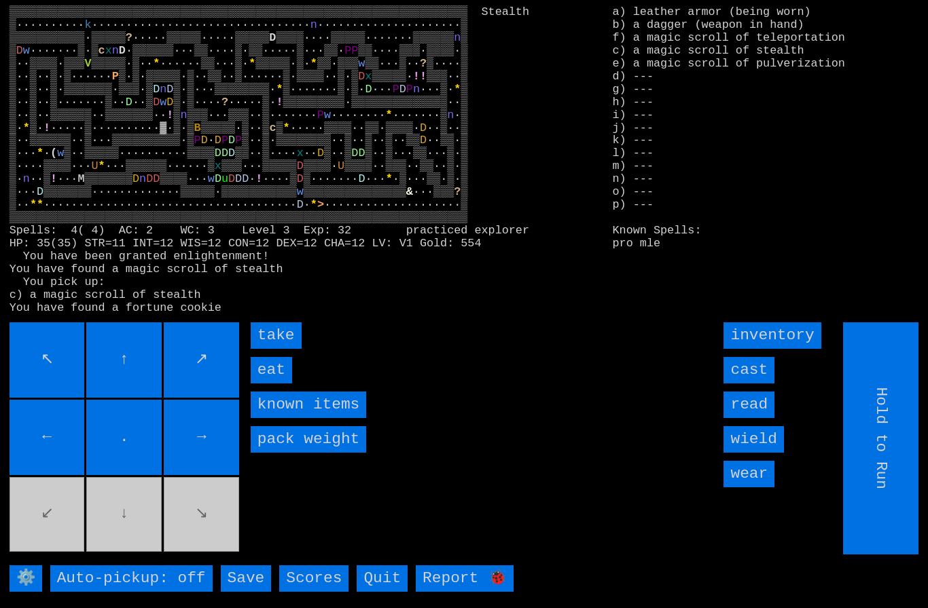
click at [274, 384] on input "eat" at bounding box center [271, 370] width 41 height 26
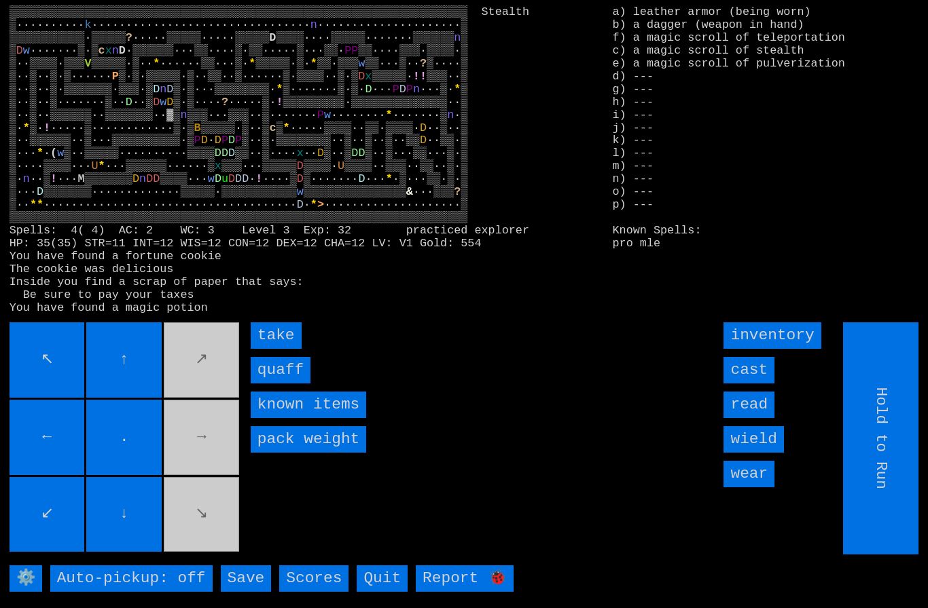
click at [270, 349] on input "take" at bounding box center [276, 336] width 51 height 26
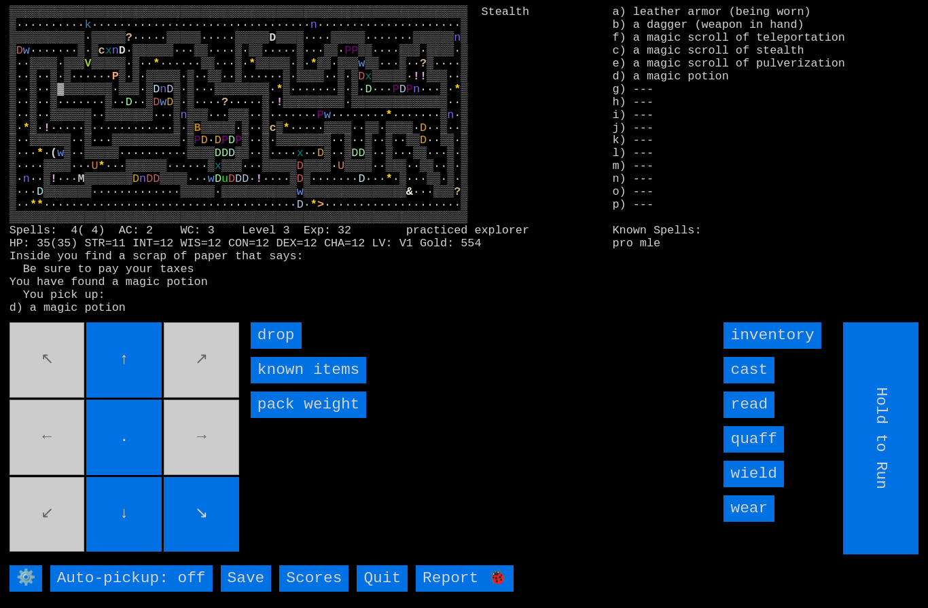
click at [62, 386] on movebuttons "↖ ↑ ↗ ← . → ↙ ↓ ↘" at bounding box center [126, 439] width 232 height 232
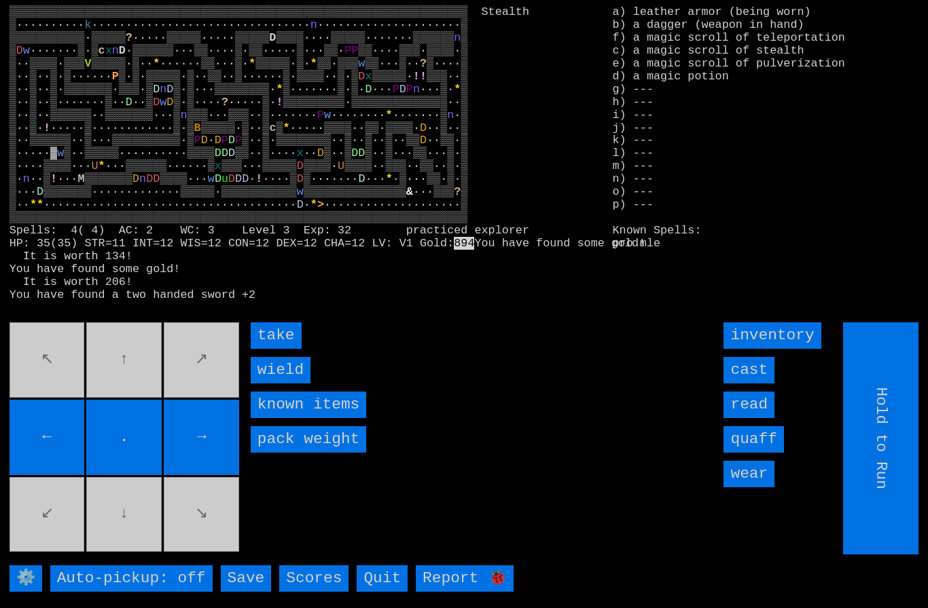
click at [273, 349] on input "take" at bounding box center [276, 336] width 51 height 26
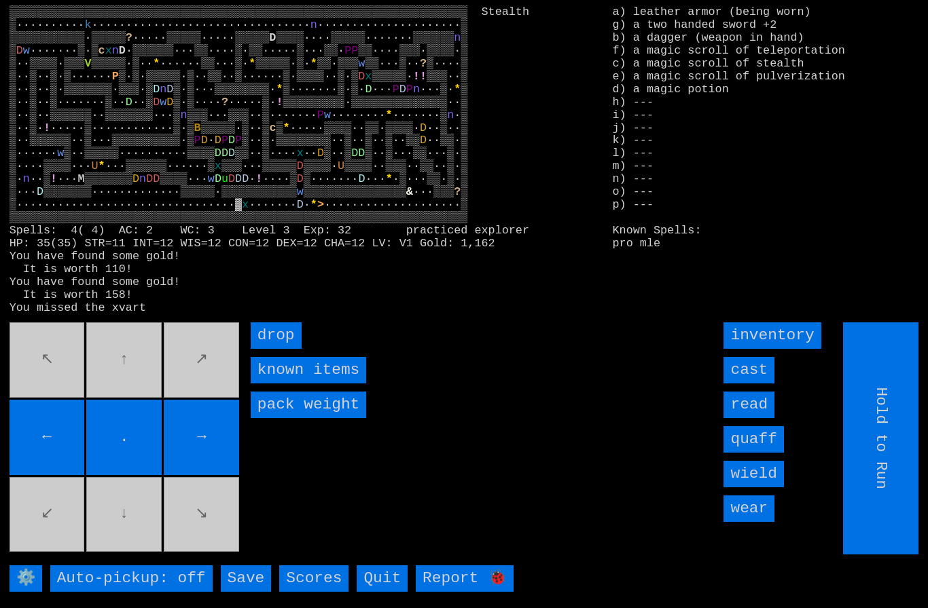
click at [753, 418] on input "read" at bounding box center [748, 405] width 51 height 26
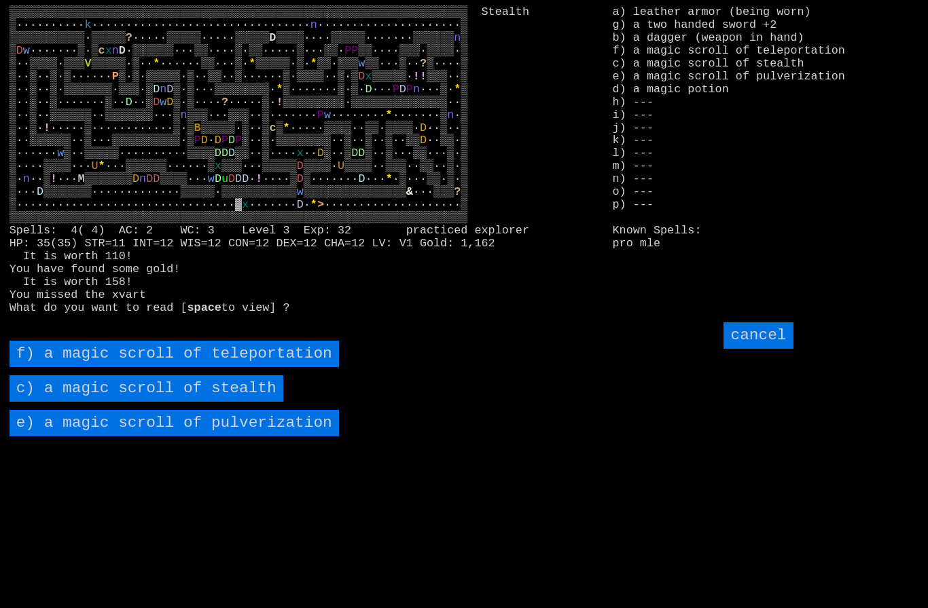
click at [80, 367] on teleportation "f) a magic scroll of teleportation" at bounding box center [174, 354] width 329 height 26
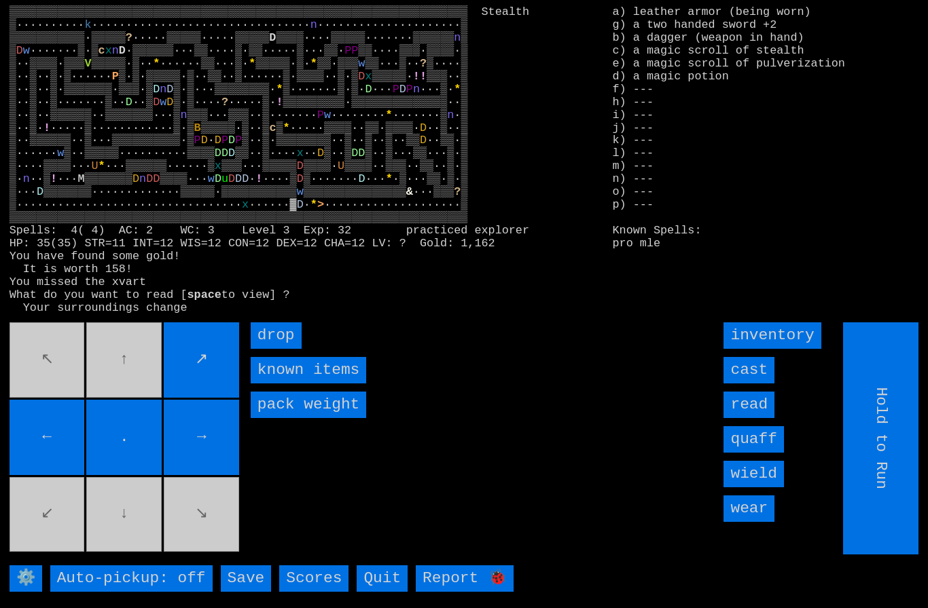
click at [753, 418] on input "read" at bounding box center [748, 405] width 51 height 26
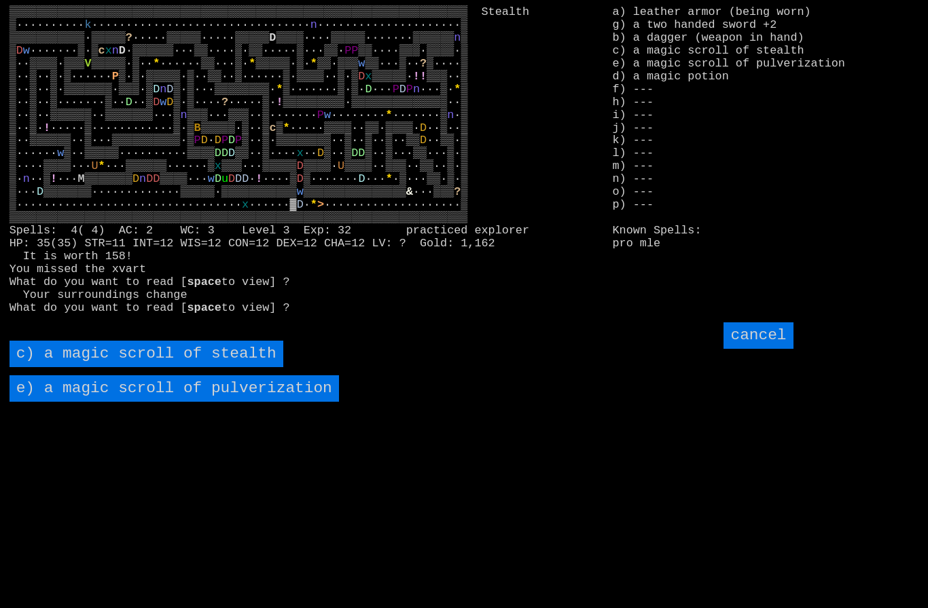
click at [77, 402] on pulverization "e) a magic scroll of pulverization" at bounding box center [174, 389] width 329 height 26
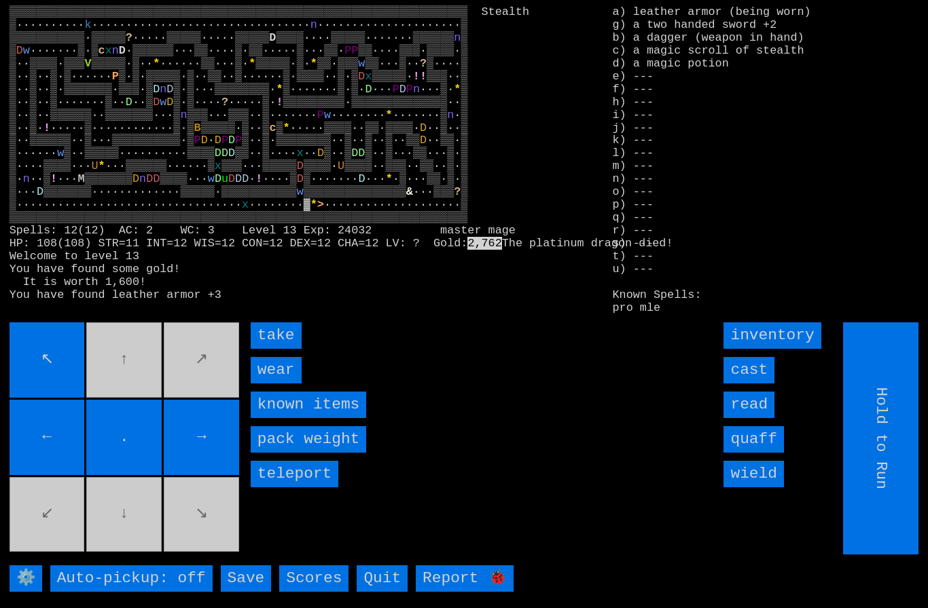
click at [288, 384] on input "wear" at bounding box center [276, 370] width 51 height 26
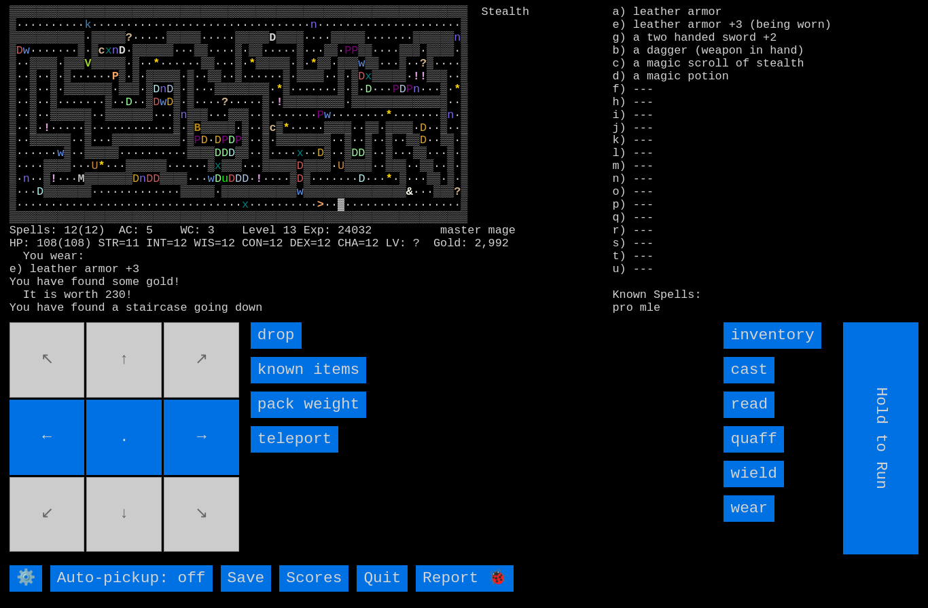
click at [757, 488] on input "wield" at bounding box center [753, 474] width 60 height 26
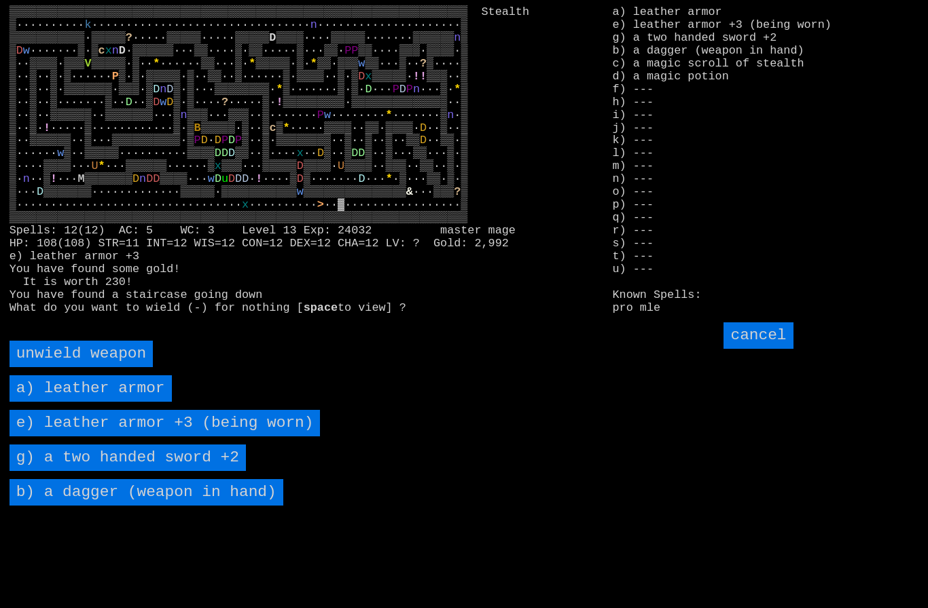
click at [70, 471] on \+2 "g) a two handed sword +2" at bounding box center [128, 458] width 236 height 26
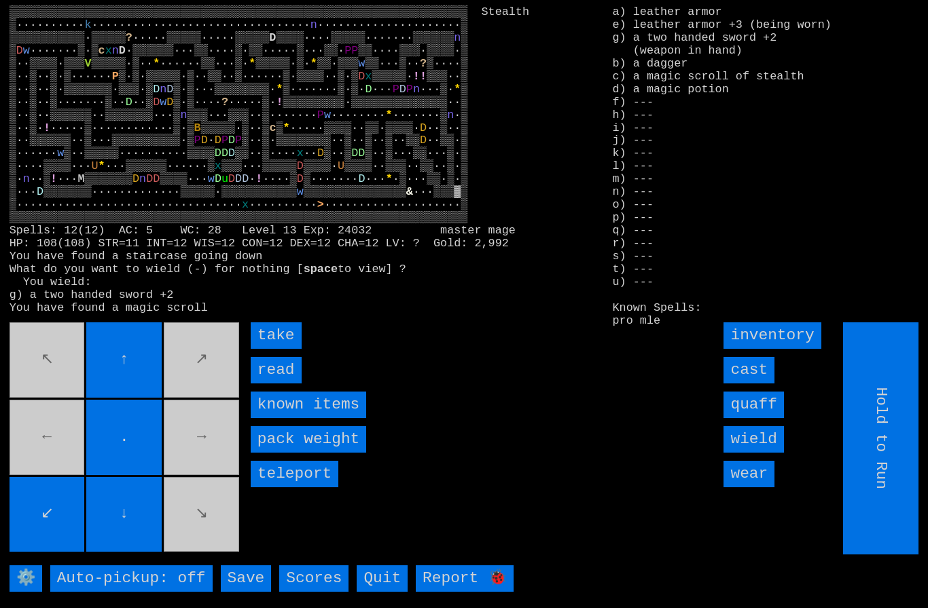
click at [280, 349] on input "take" at bounding box center [276, 336] width 51 height 26
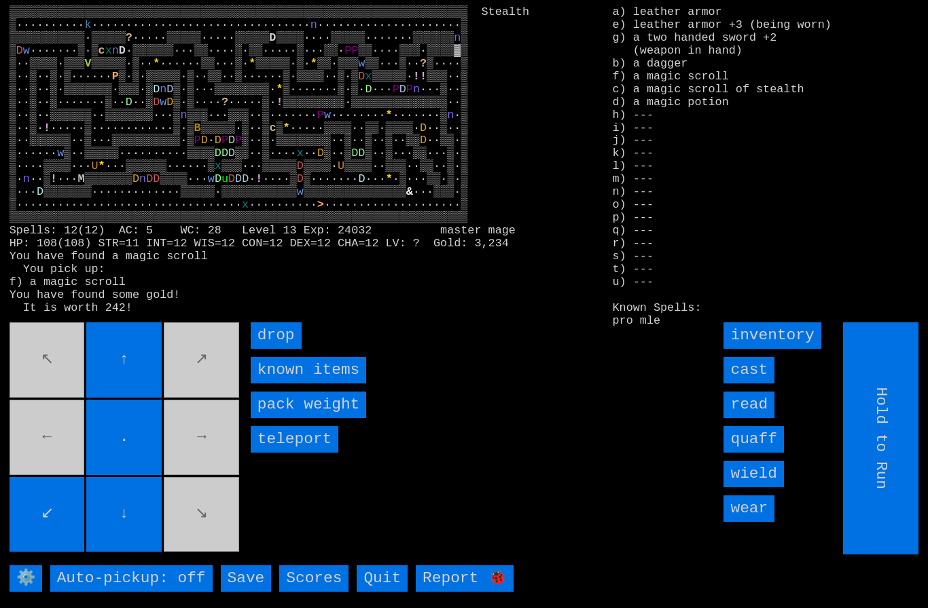
click at [751, 384] on input "cast" at bounding box center [748, 370] width 51 height 26
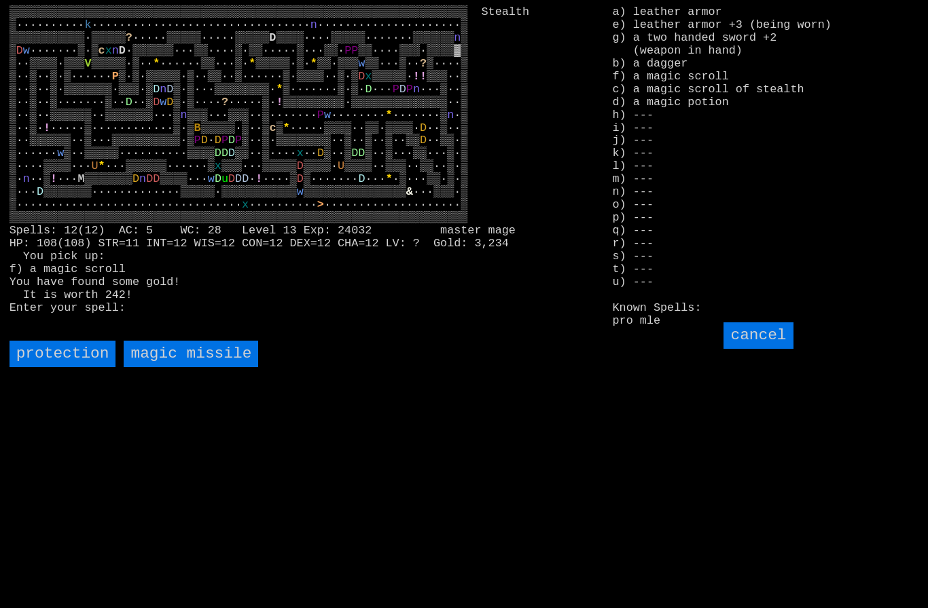
click at [168, 367] on missile "magic missile" at bounding box center [191, 354] width 134 height 26
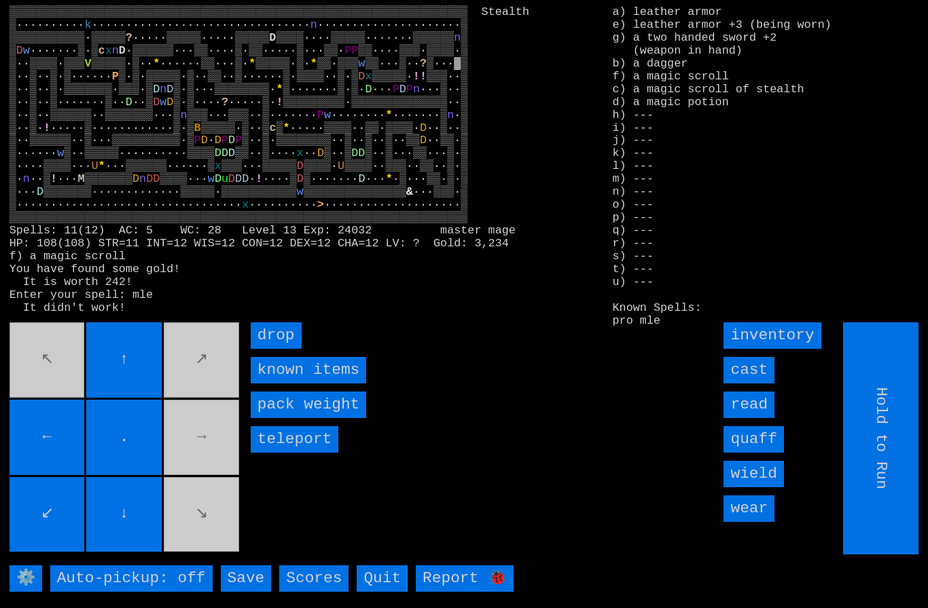
click at [755, 384] on input "cast" at bounding box center [748, 370] width 51 height 26
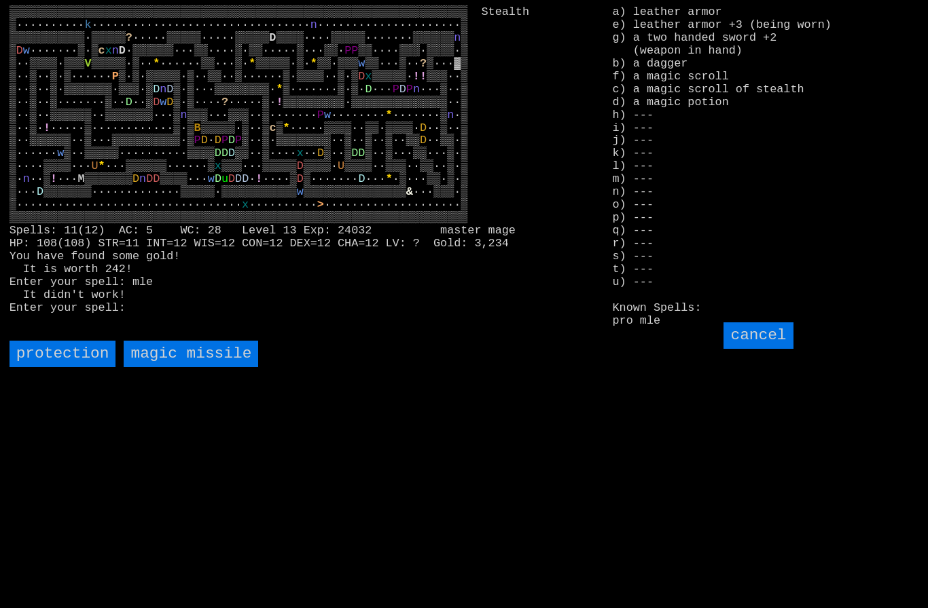
click at [221, 367] on missile "magic missile" at bounding box center [191, 354] width 134 height 26
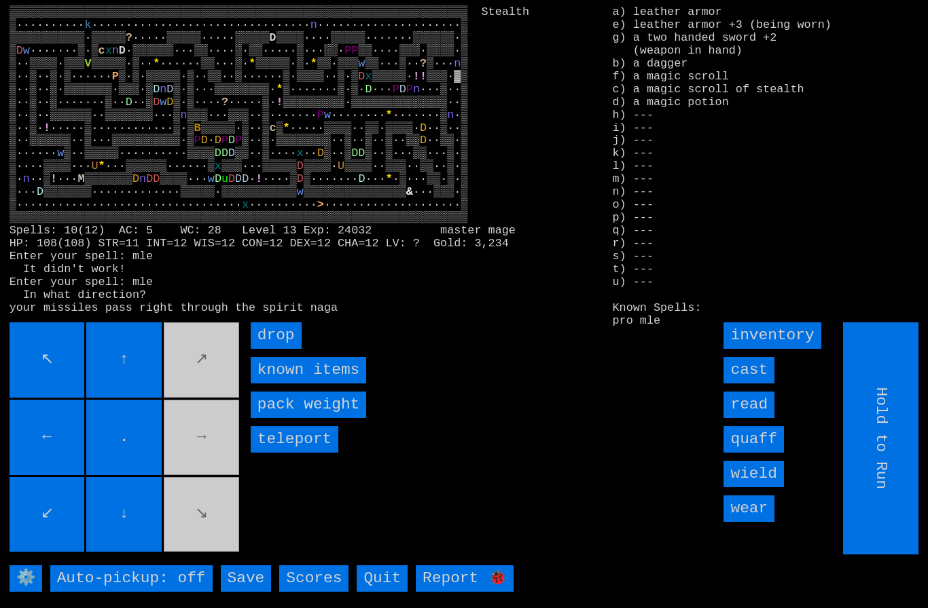
click at [755, 418] on input "read" at bounding box center [748, 405] width 51 height 26
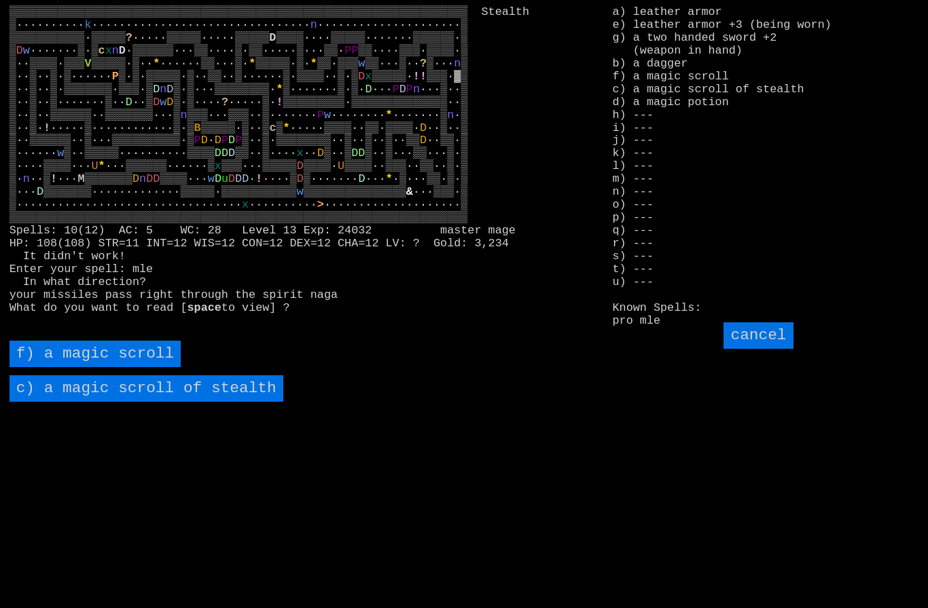
click at [92, 402] on stealth "c) a magic scroll of stealth" at bounding box center [147, 389] width 274 height 26
